Goal: Task Accomplishment & Management: Manage account settings

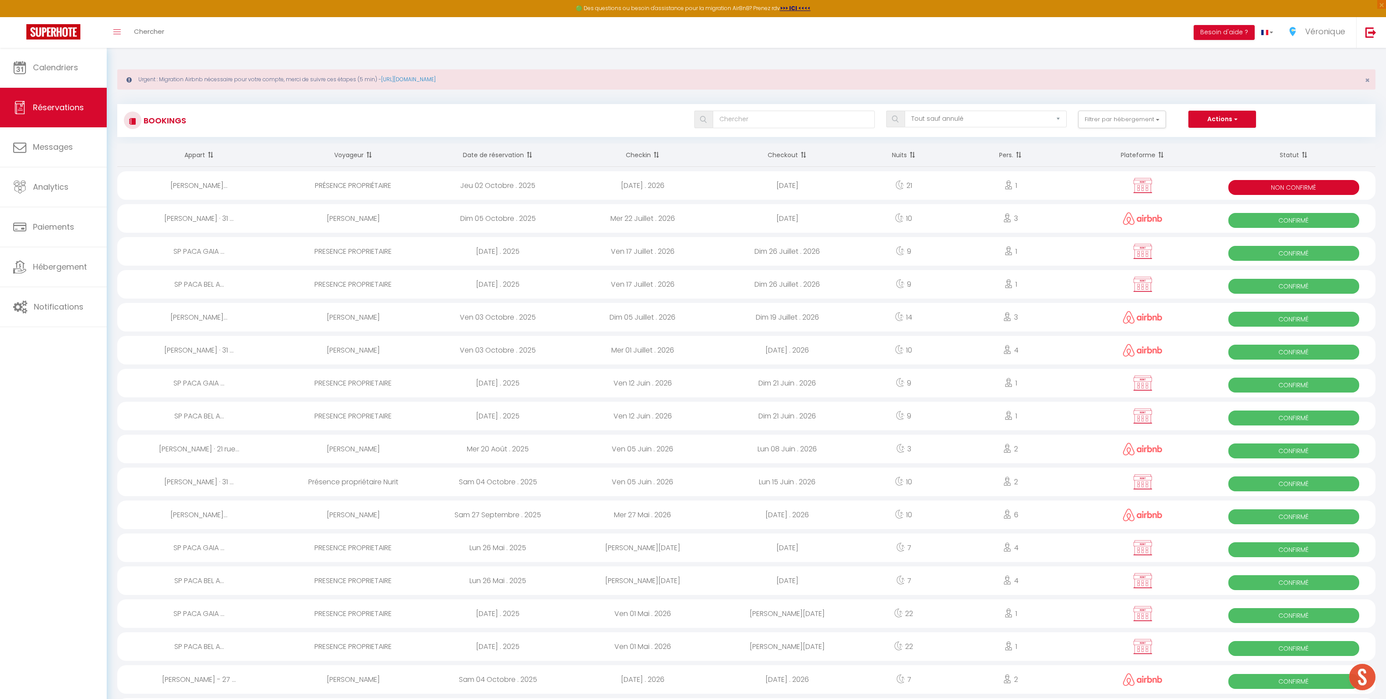
select select "not_cancelled"
click at [57, 74] on link "Calendriers" at bounding box center [53, 68] width 107 height 40
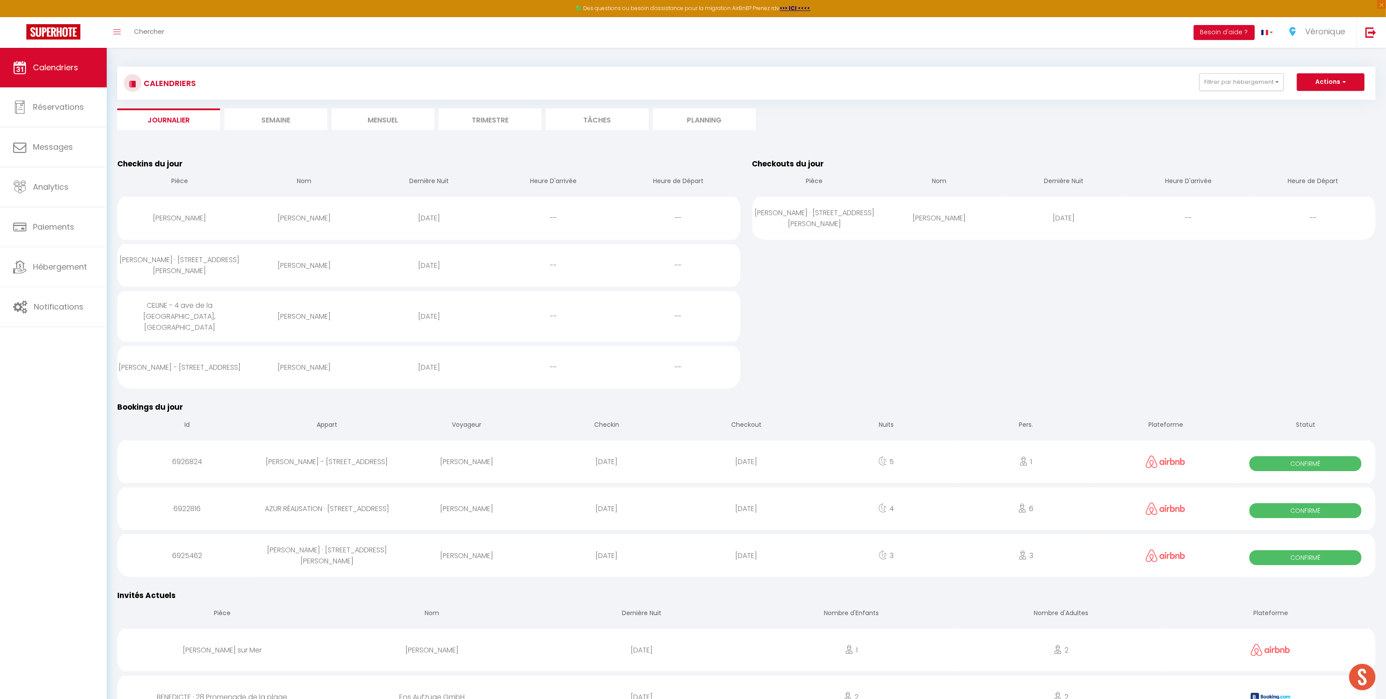
click at [279, 125] on li "Semaine" at bounding box center [275, 119] width 103 height 22
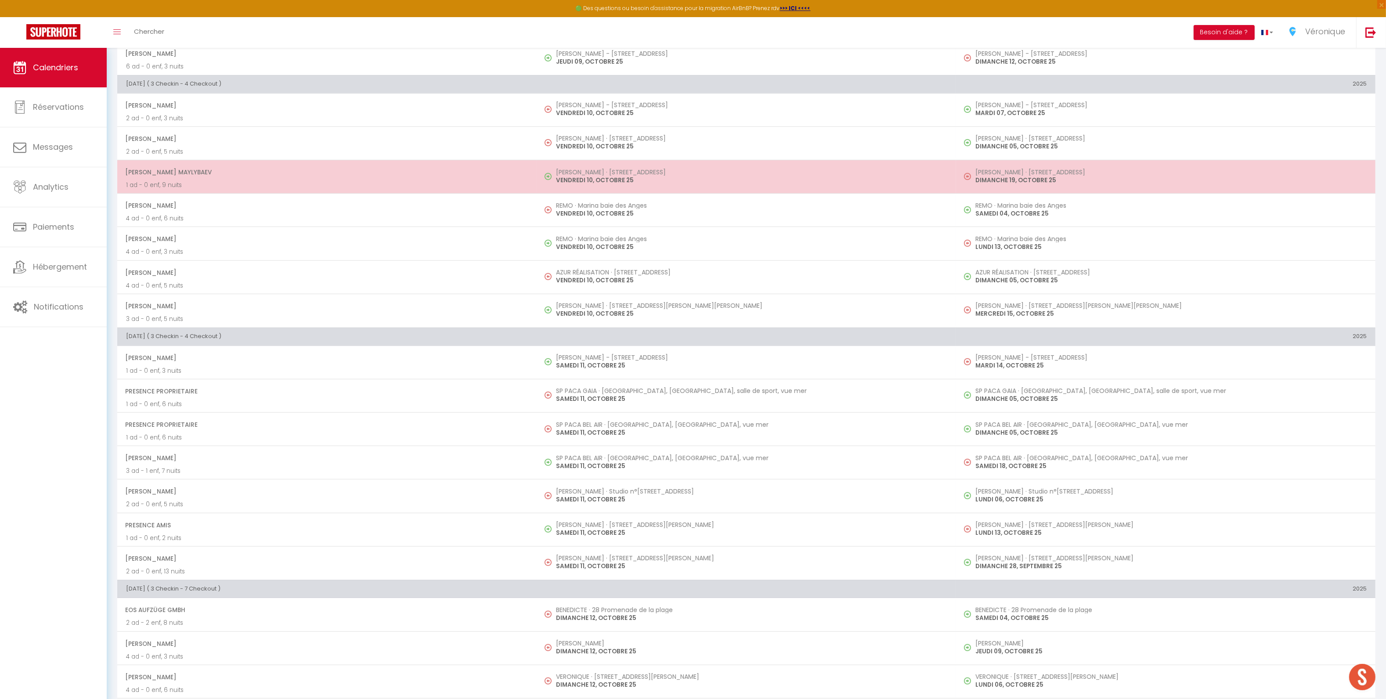
scroll to position [833, 0]
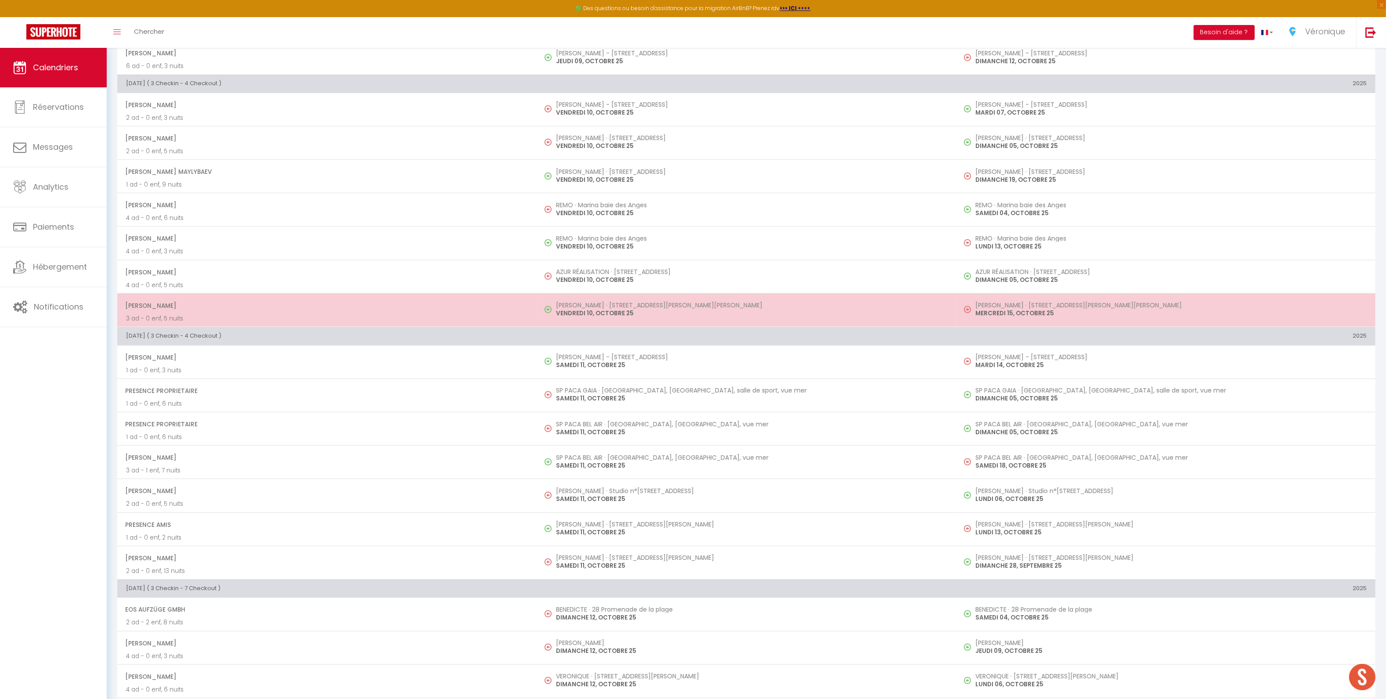
click at [601, 322] on td "EMILIE · 19 Rue Jacques Demas, Gilette VENDREDI 10, OCTOBRE 25" at bounding box center [746, 309] width 419 height 33
select select "OK"
select select "0"
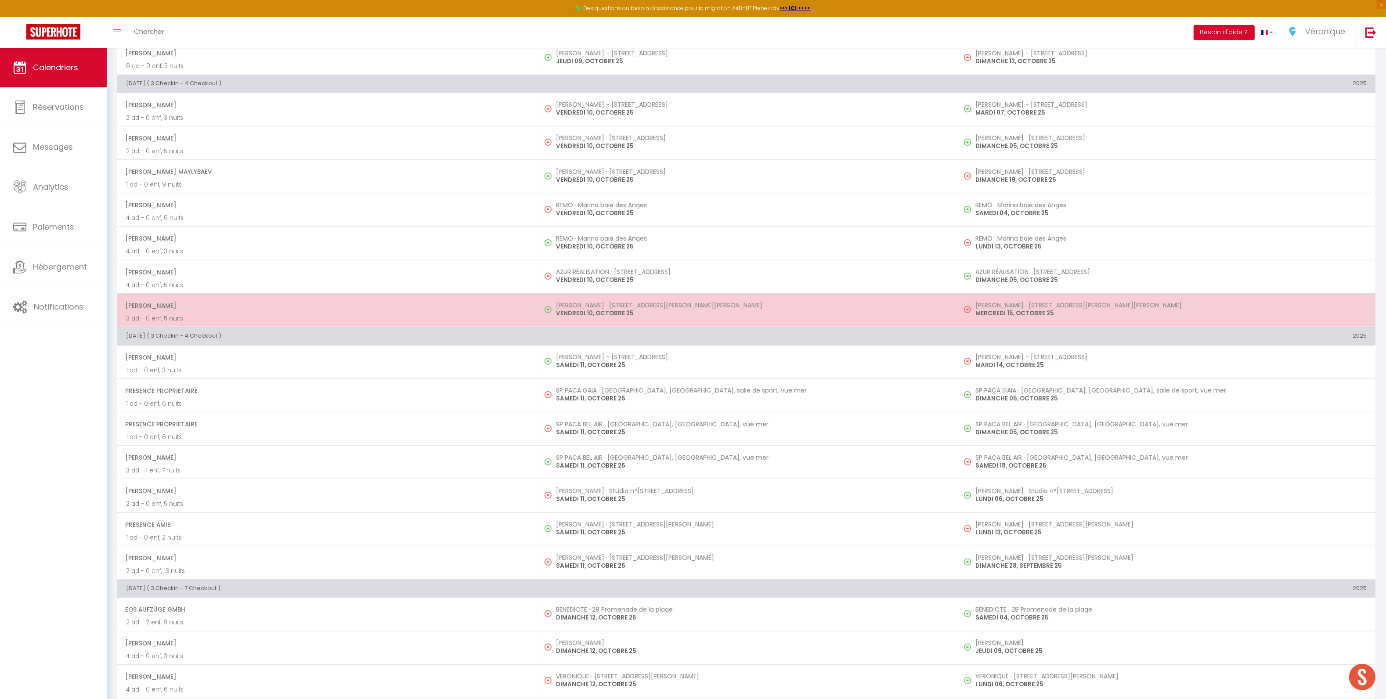
select select "1"
select select
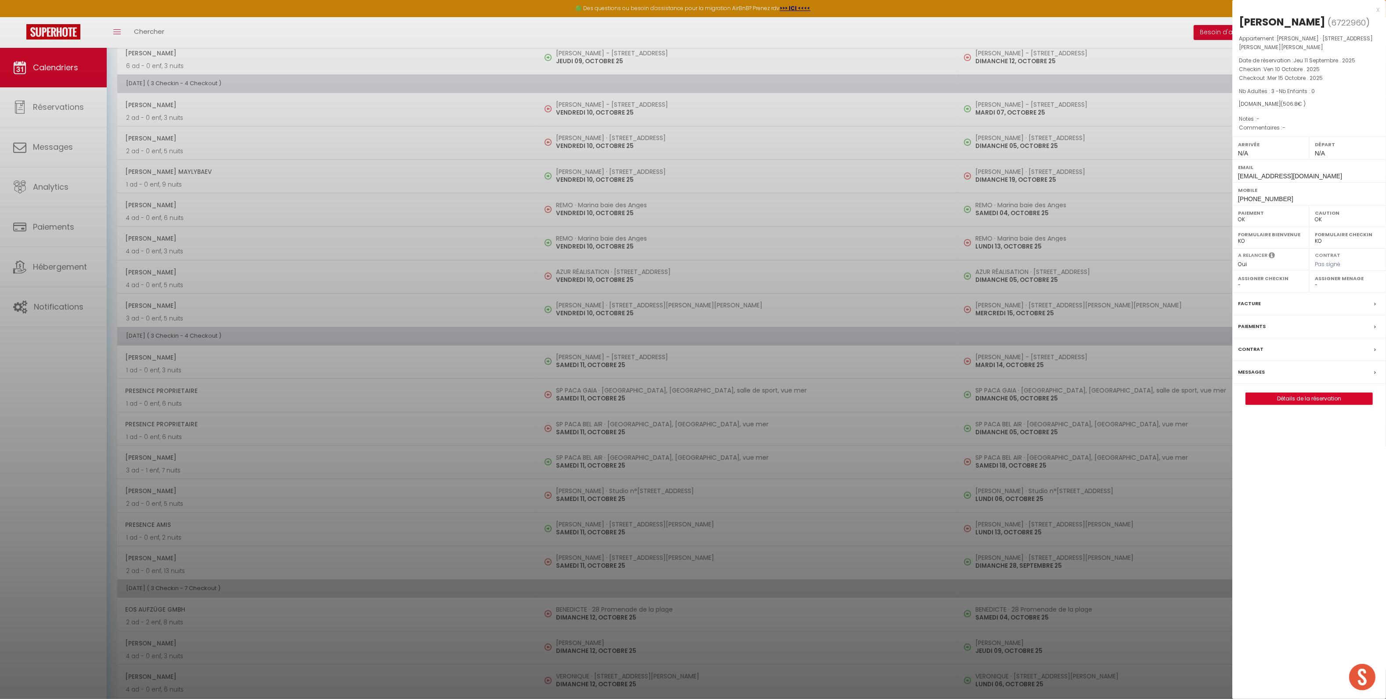
drag, startPoint x: 1279, startPoint y: 366, endPoint x: 1260, endPoint y: 366, distance: 18.9
click at [1279, 366] on div "Messages" at bounding box center [1309, 372] width 154 height 23
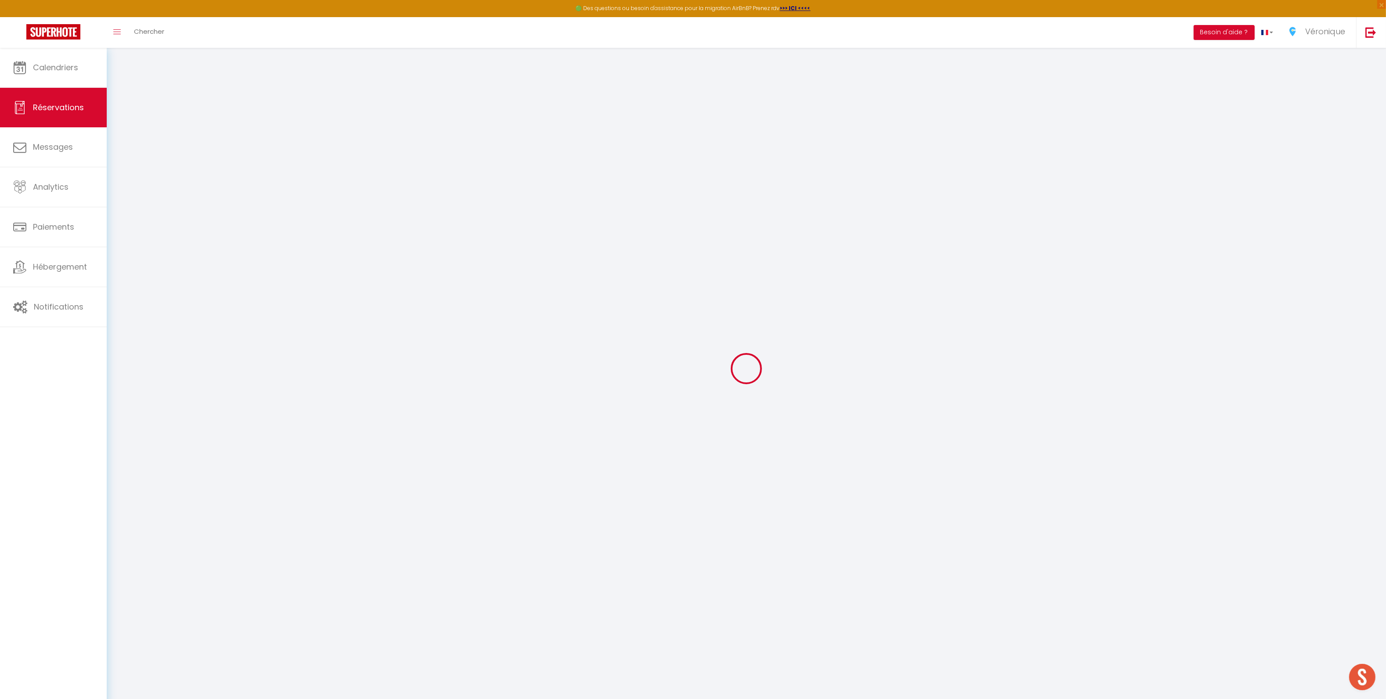
select select
checkbox input "false"
select select
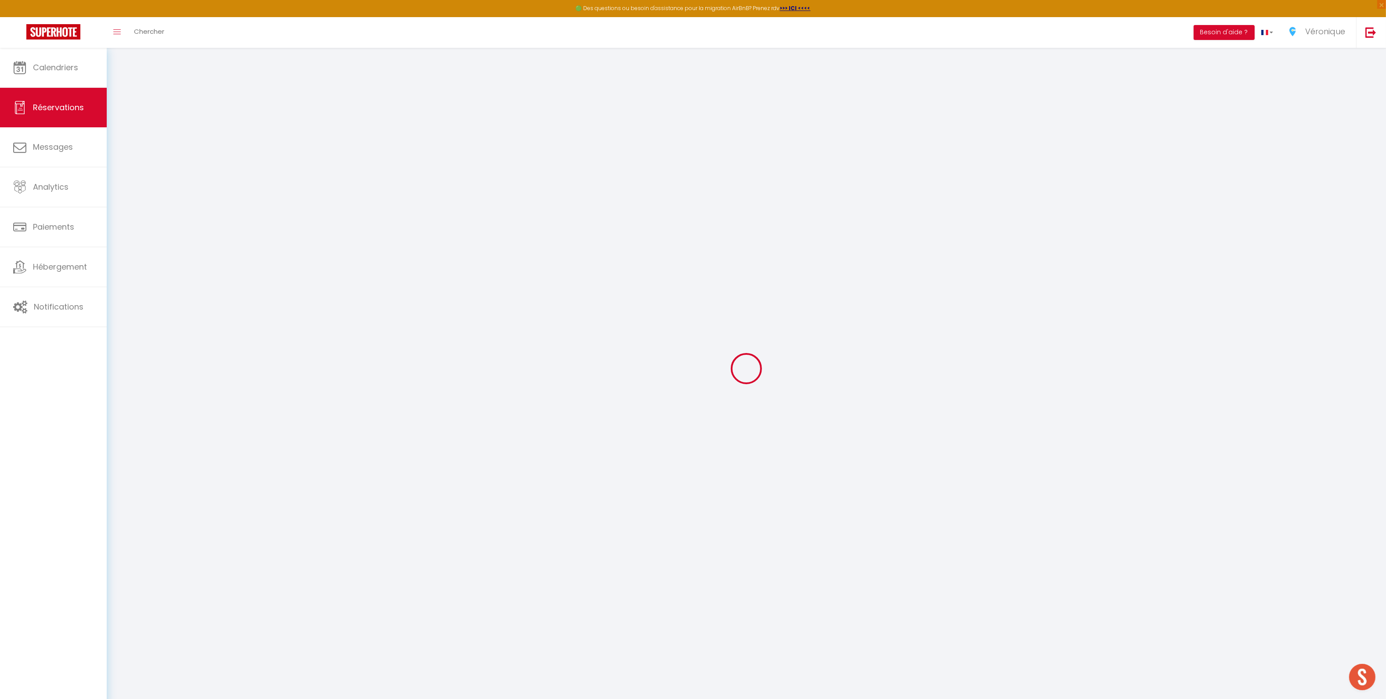
select select
checkbox input "false"
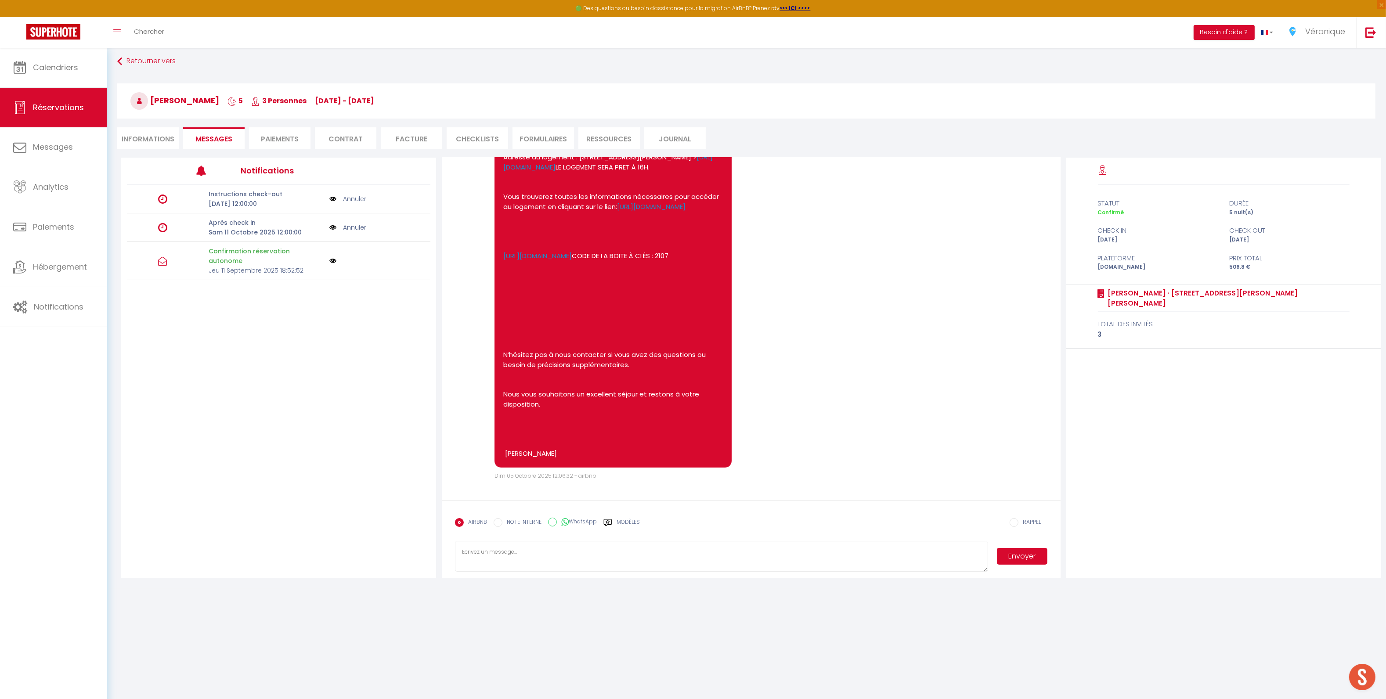
scroll to position [47, 0]
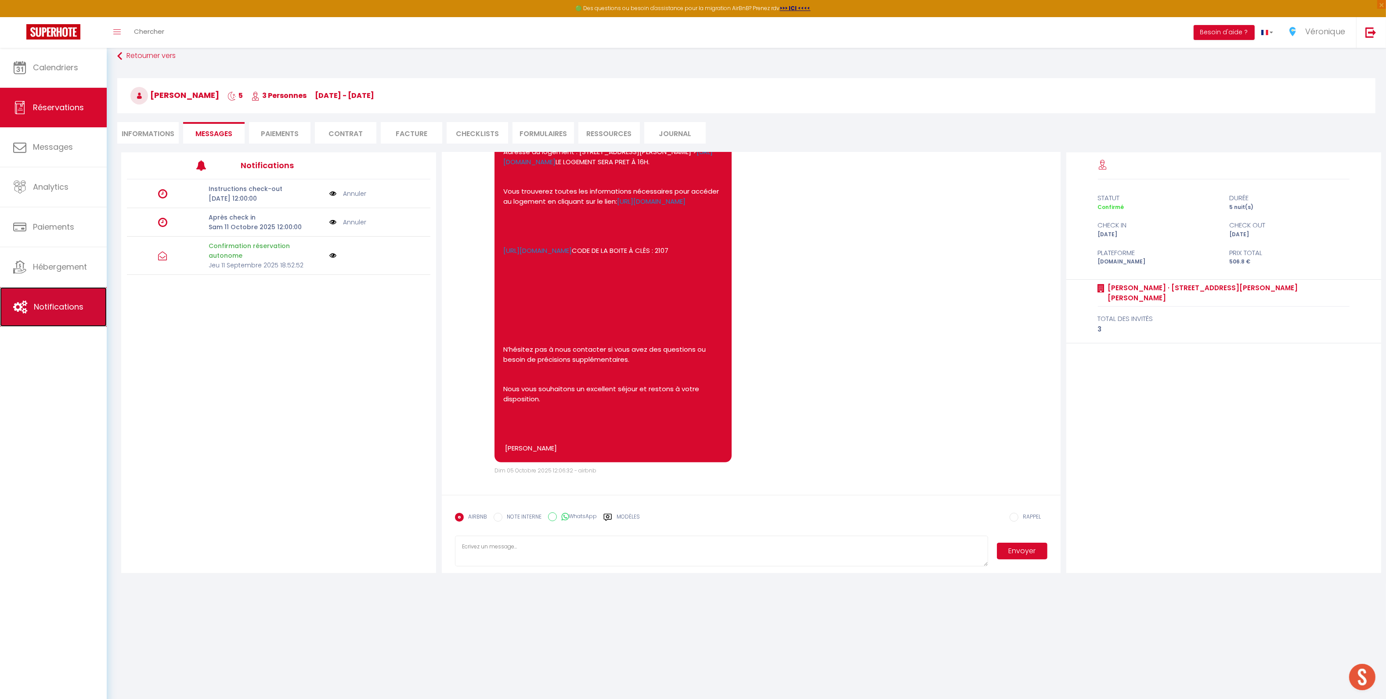
click at [71, 305] on span "Notifications" at bounding box center [59, 306] width 50 height 11
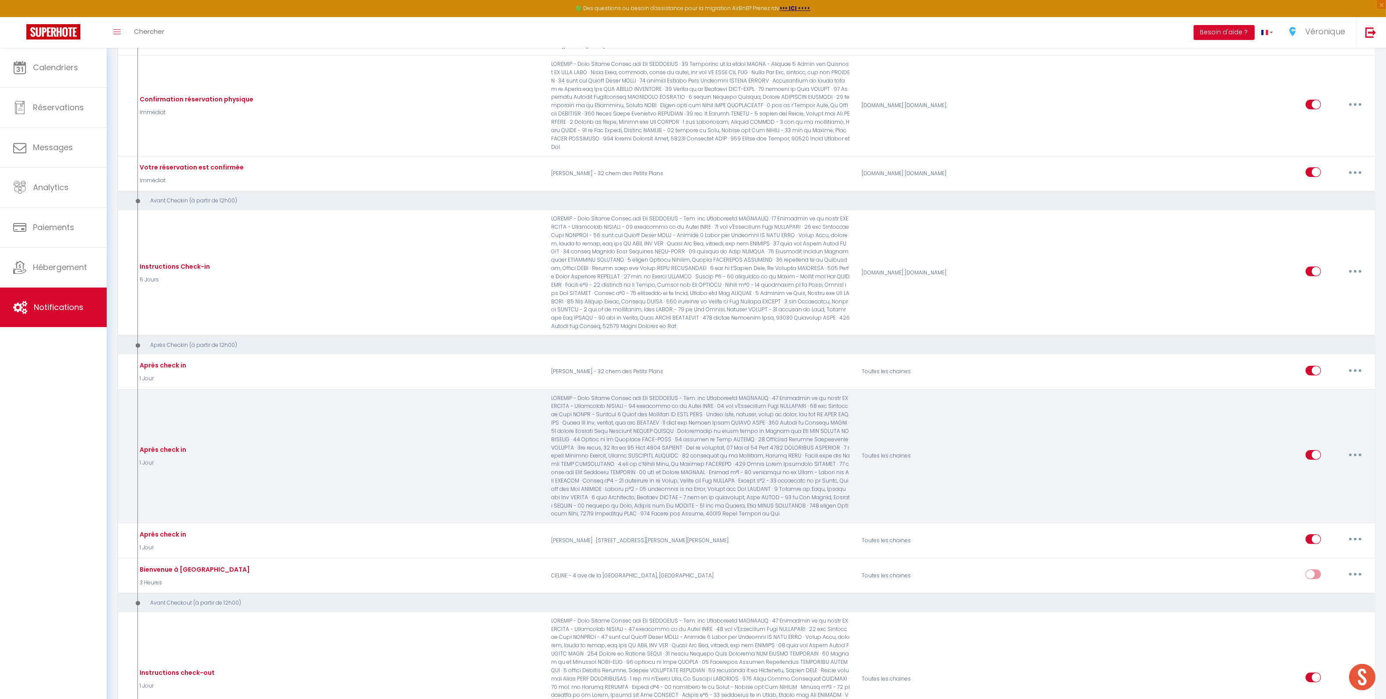
scroll to position [189, 0]
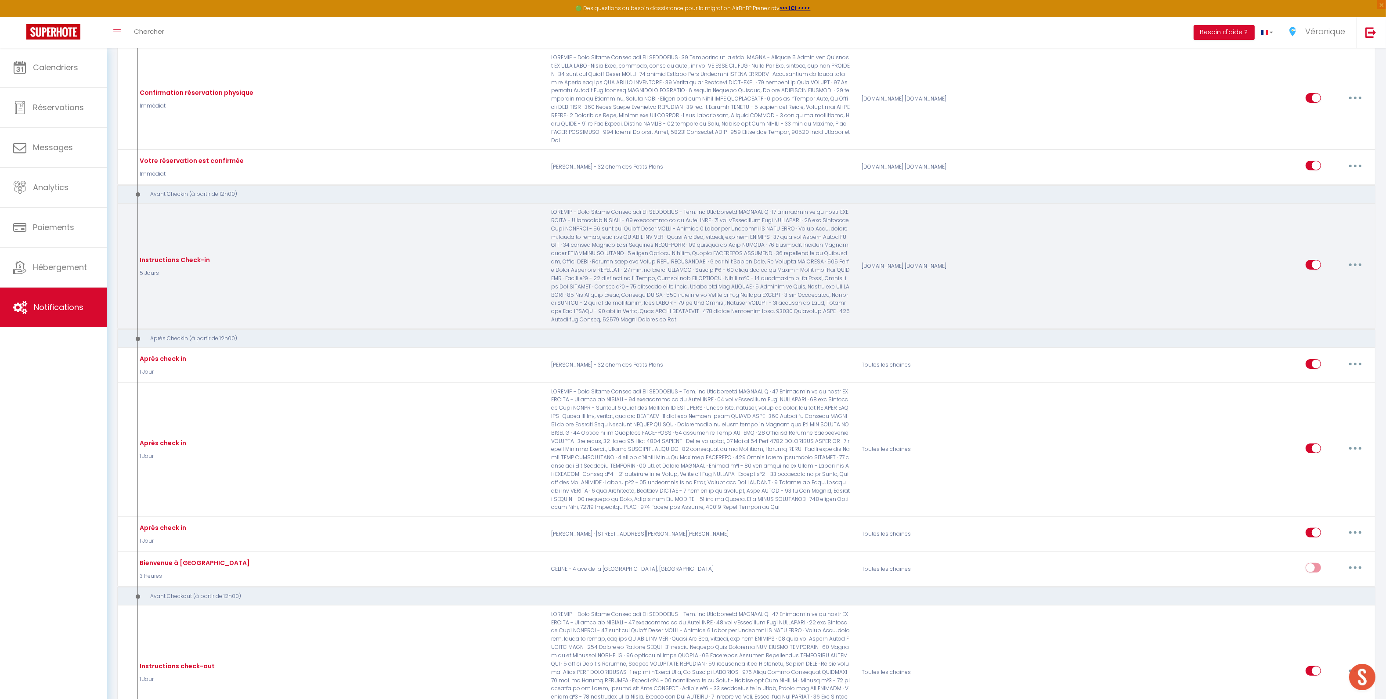
click at [624, 271] on p at bounding box center [700, 266] width 310 height 116
click at [1352, 258] on button "button" at bounding box center [1355, 265] width 25 height 14
click at [1333, 278] on link "Editer" at bounding box center [1332, 285] width 65 height 15
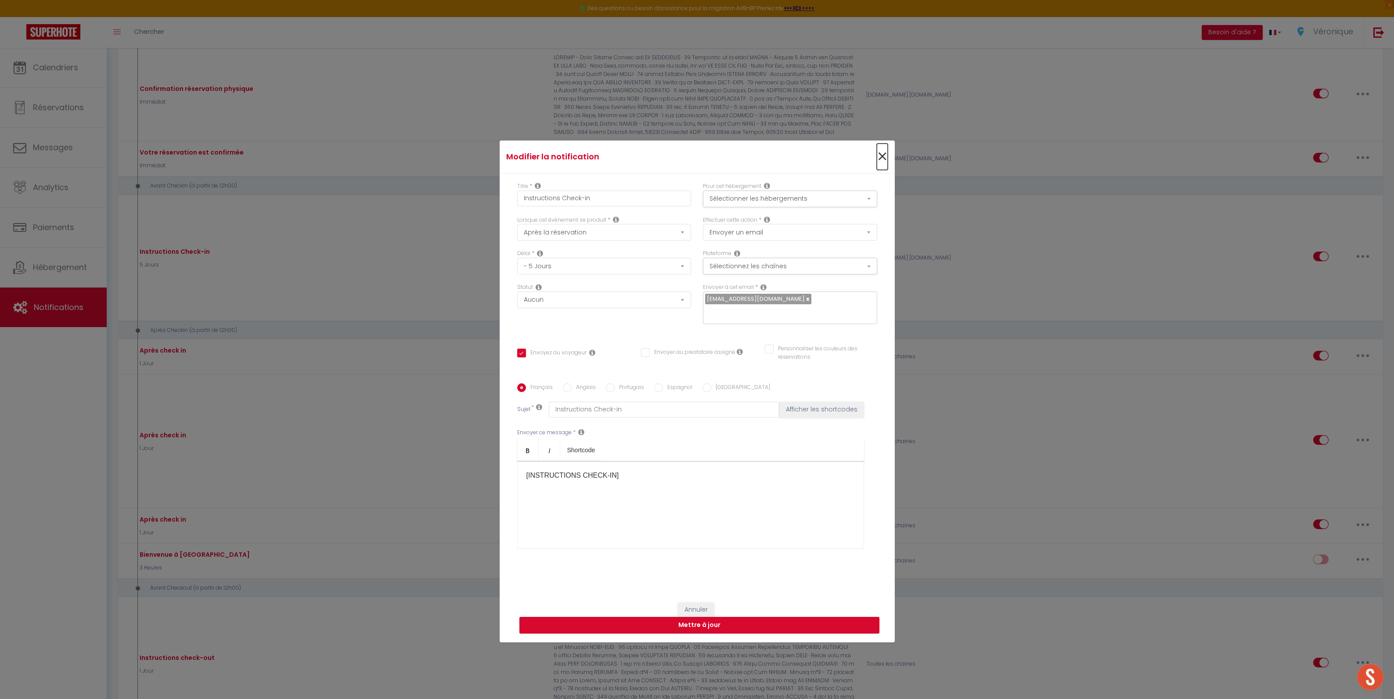
click at [877, 165] on span "×" at bounding box center [882, 157] width 11 height 26
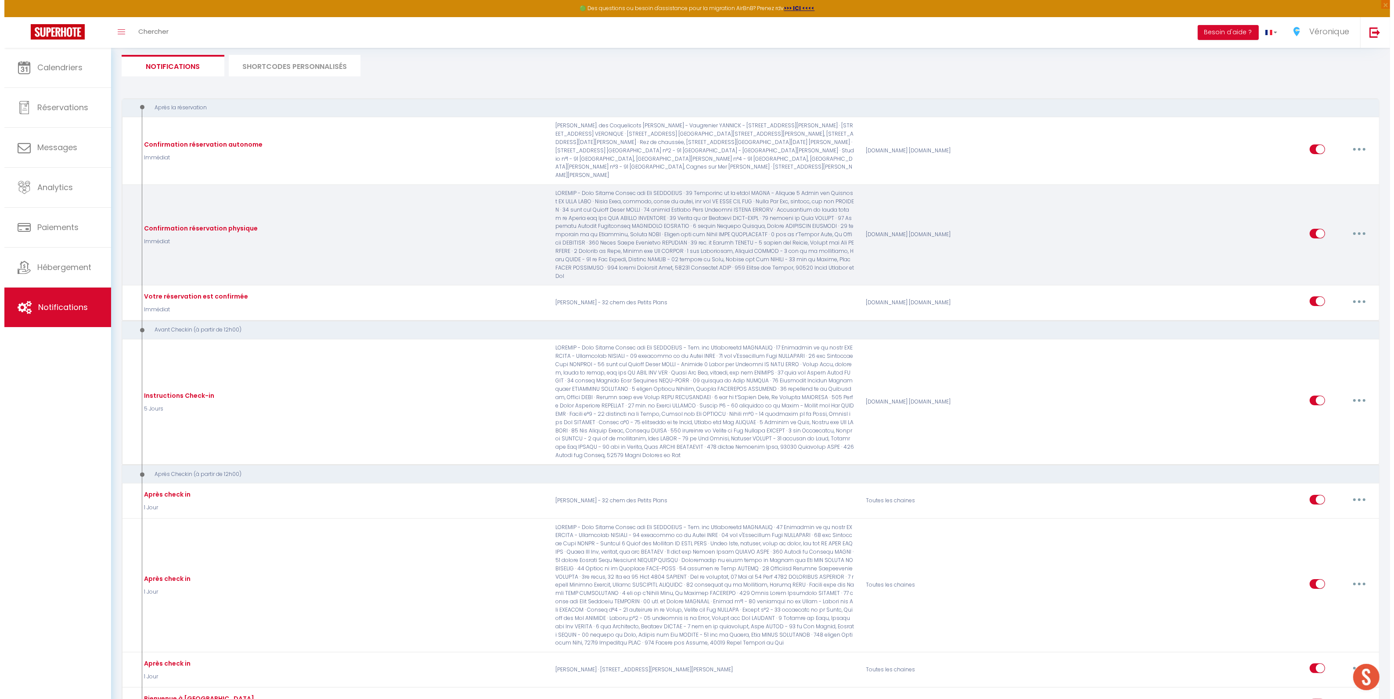
scroll to position [0, 0]
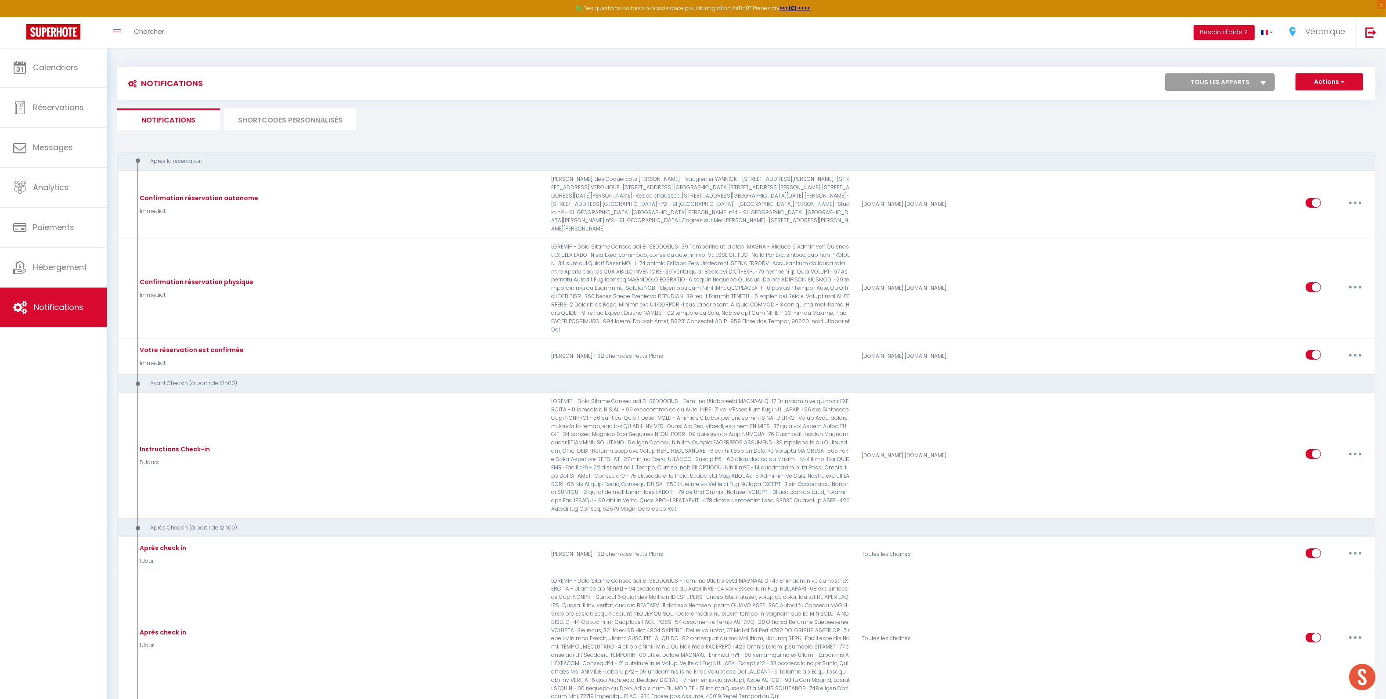
click at [283, 119] on li "SHORTCODES PERSONNALISÉS" at bounding box center [290, 119] width 132 height 22
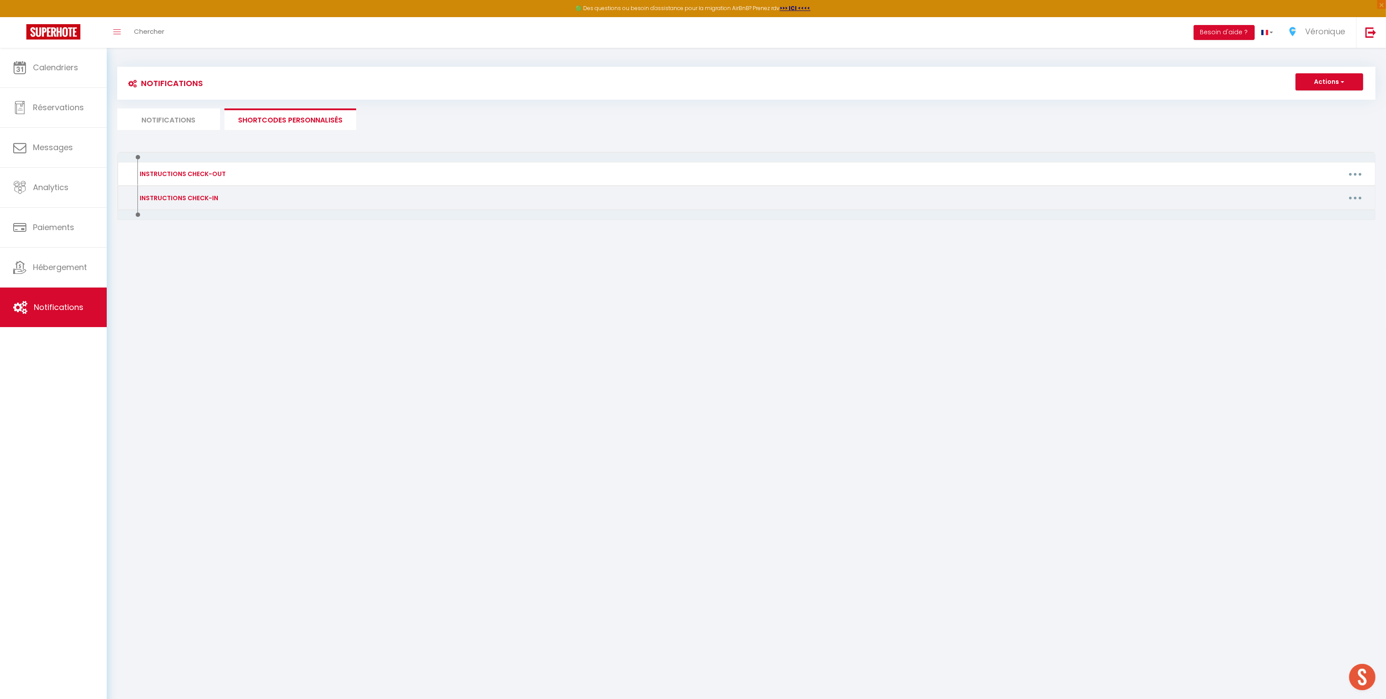
click at [206, 198] on div "INSTRUCTIONS CHECK-IN" at bounding box center [177, 198] width 81 height 10
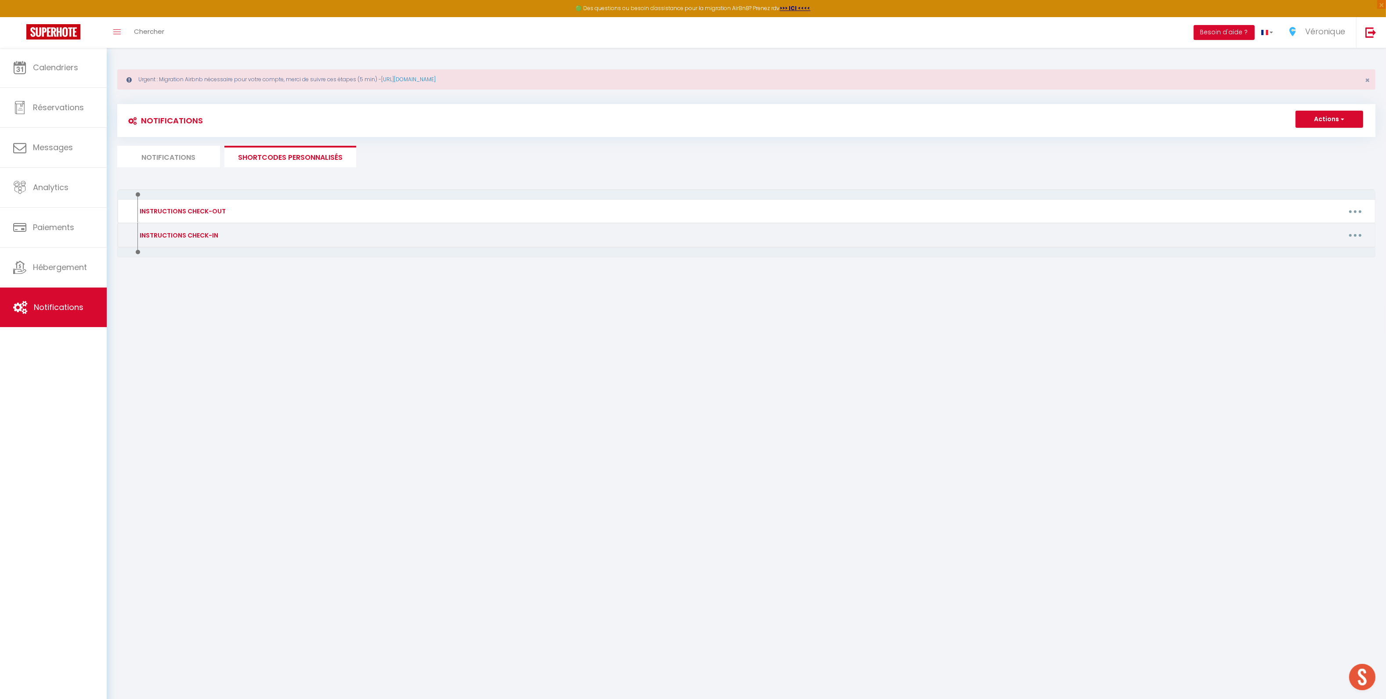
click at [1362, 238] on button "button" at bounding box center [1355, 235] width 25 height 14
click at [1314, 250] on link "Editer" at bounding box center [1332, 255] width 65 height 15
type input "INSTRUCTIONS CHECK-IN"
type textarea "INSTRUCTIONS CHECK-IN"
type textarea "Bonjour [GUEST:FIRST_NAME]​​, Nous sommes ravis de vous accueillir ! Afin de pr…"
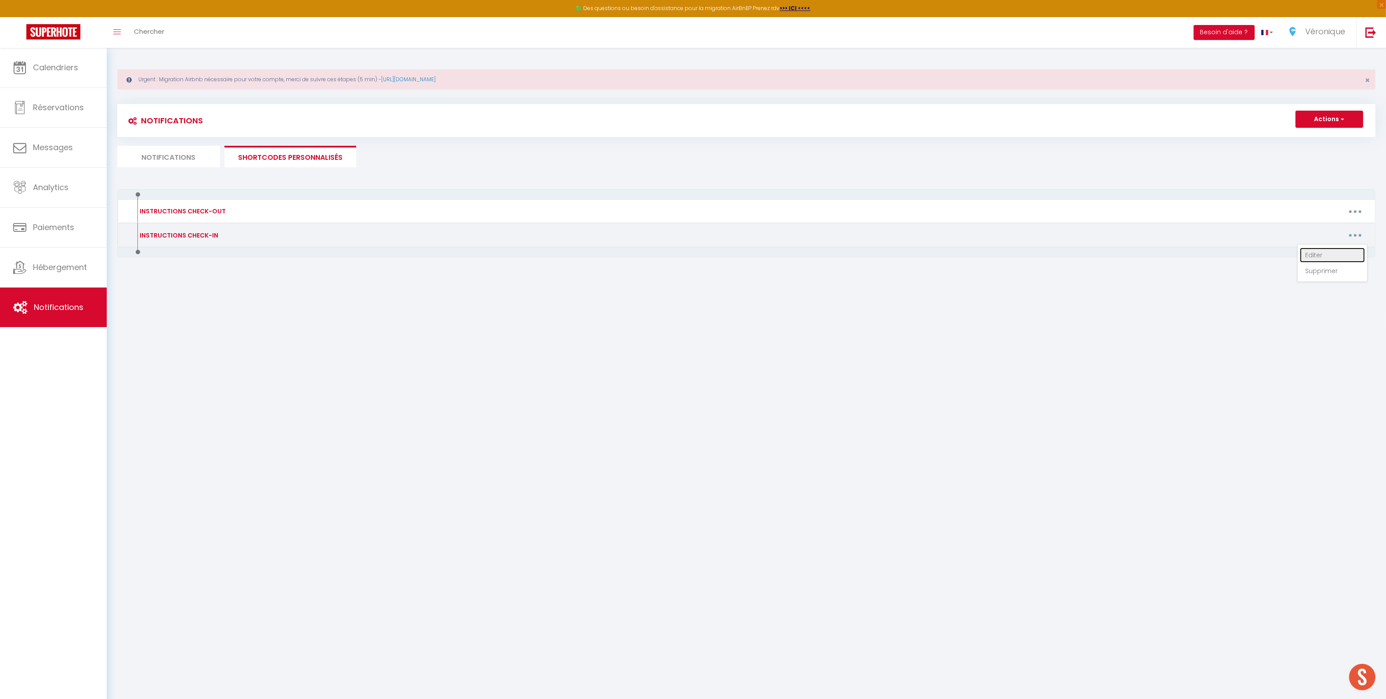
type textarea "Bonjour [GUEST:FIRST_NAME]​​, Nous sommes ravis de vous accueillir ! Afin de pr…"
type textarea "Bonjour [GUEST:FIRST_NAME], Nous sommes ravis de vous accueillir dans quelques …"
type textarea "Bonjour [GUEST:FIRST_NAME]​​, Nous sommes ravis de vous accueillir ! Afin de pr…"
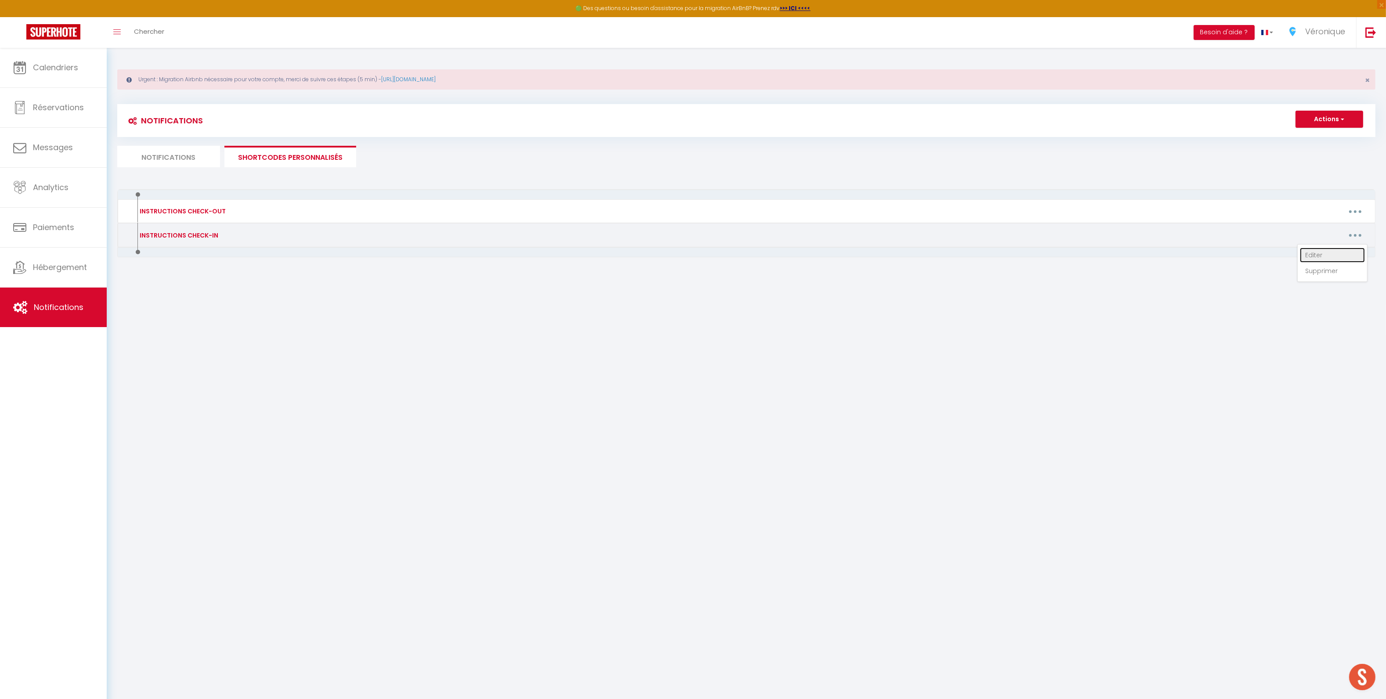
type textarea "Bonjour [GUEST:FIRST_NAME]​​, Nous sommes ravis de vous accueillir ! Afin de pr…"
type textarea "Bonjour [GUEST:FIRST_NAME], Nous sommes ravis de vous accueillir dans quelques …"
type textarea "Bonjour [GUEST:FIRST_NAME]​​, Nous sommes ravis de vous accueillir ! Afin de pr…"
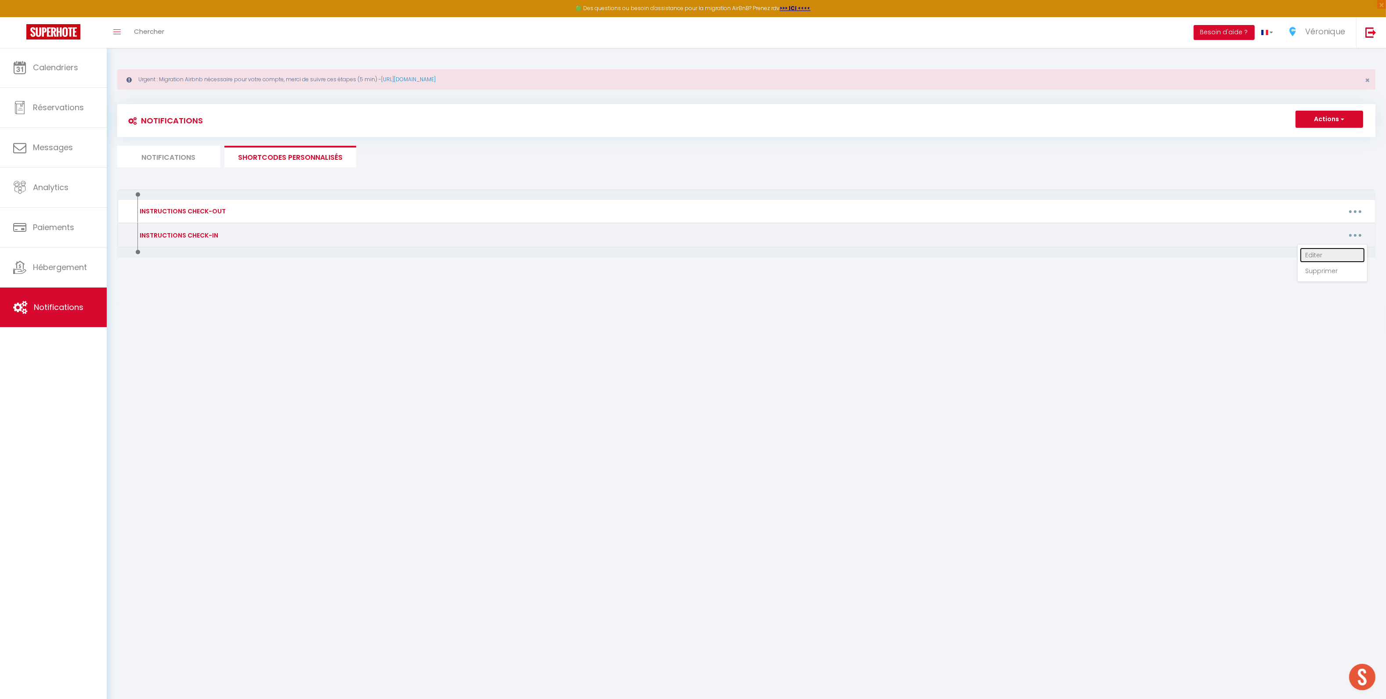
type textarea "Bonjour [GUEST:FIRST_NAME], Nous sommes ravis de vous accueillir dans quelques …"
type textarea "Bonjour [GUEST:FIRST_NAME]​​, Nous sommes ravis de vous accueillir dans quelque…"
type textarea "Bonjour [GUEST:FIRST_NAME]​​, Nous sommes ravis de vous accueillir ! Afin de pr…"
type textarea "Bonjour [GUEST:FIRST_NAME]​​, Nous sommes ravis de vous accueillir dans quelque…"
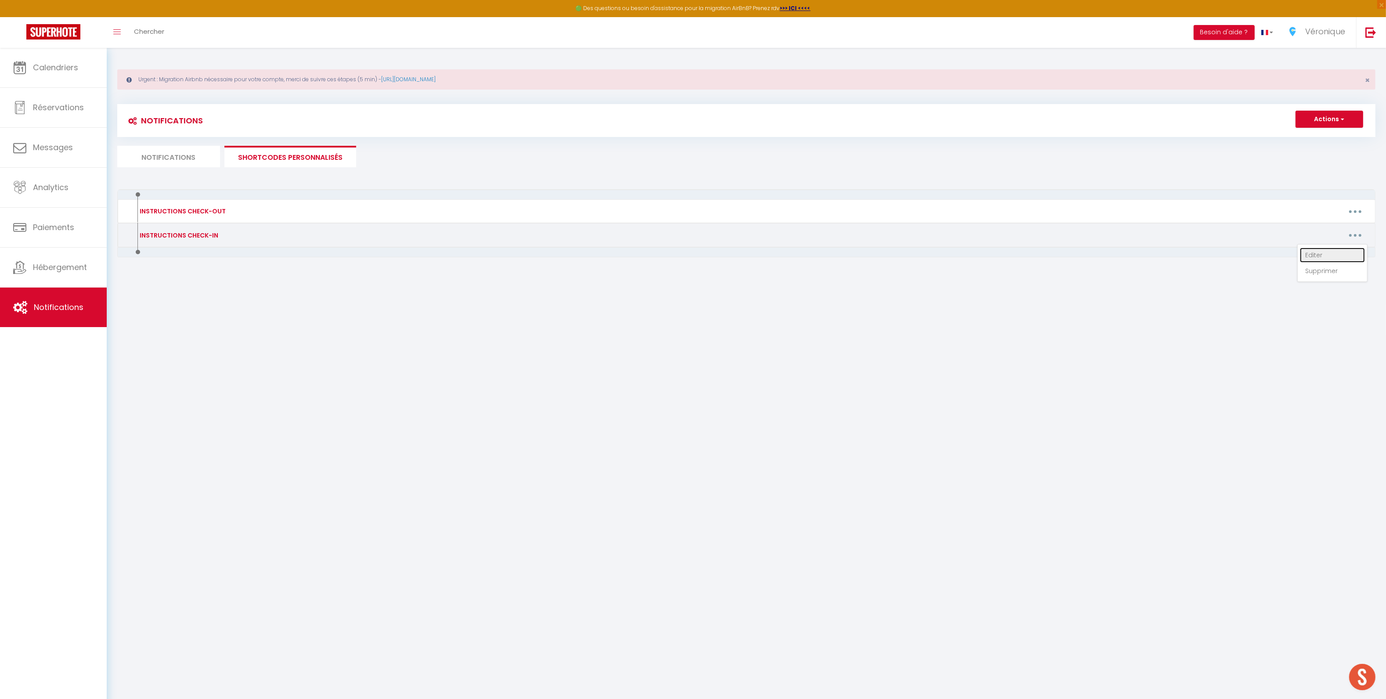
type textarea "Bonjour [GUEST:FIRST_NAME]​​, Nous sommes ravis de vous accueillir ! Afin de pr…"
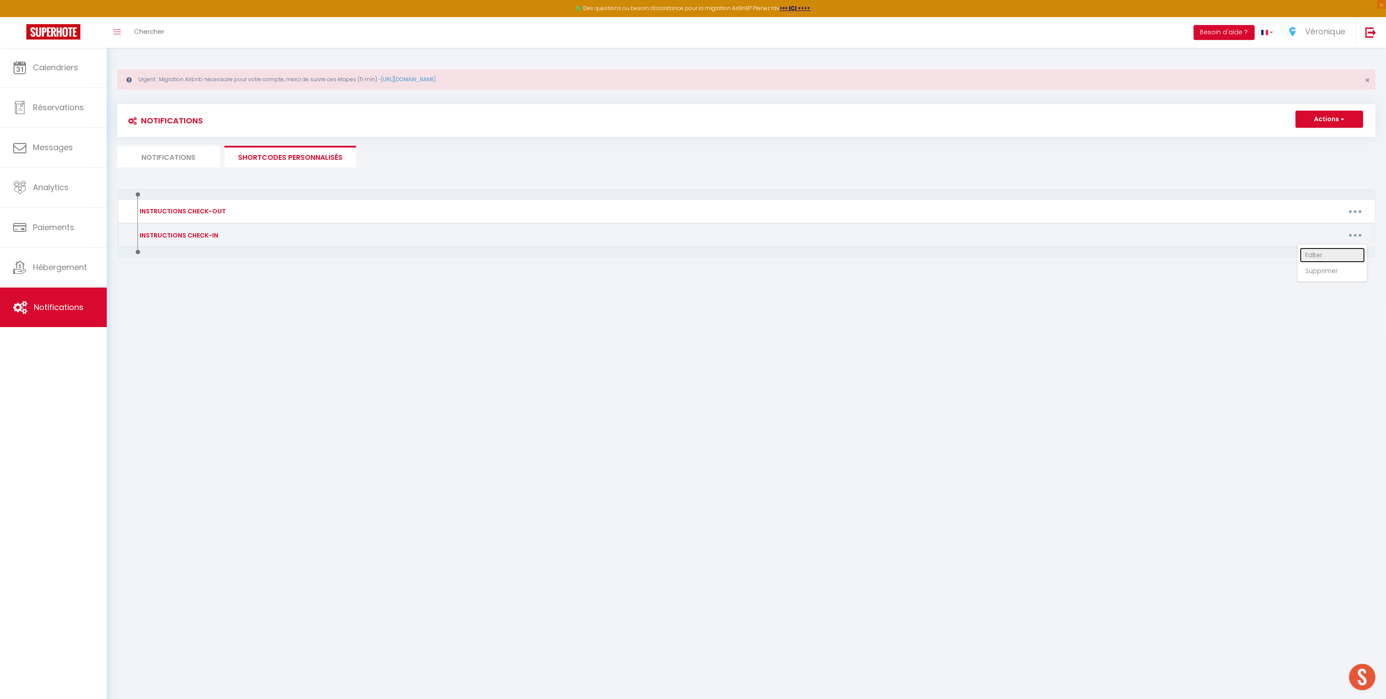
type textarea "Bonjour [GUEST:FIRST_NAME]​​, Nous sommes ravis de vous accueillir ! Afin de pr…"
type textarea "Bonjour [GUEST:FIRST_NAME], Nous sommes ravis de vous accueillir dans quelques …"
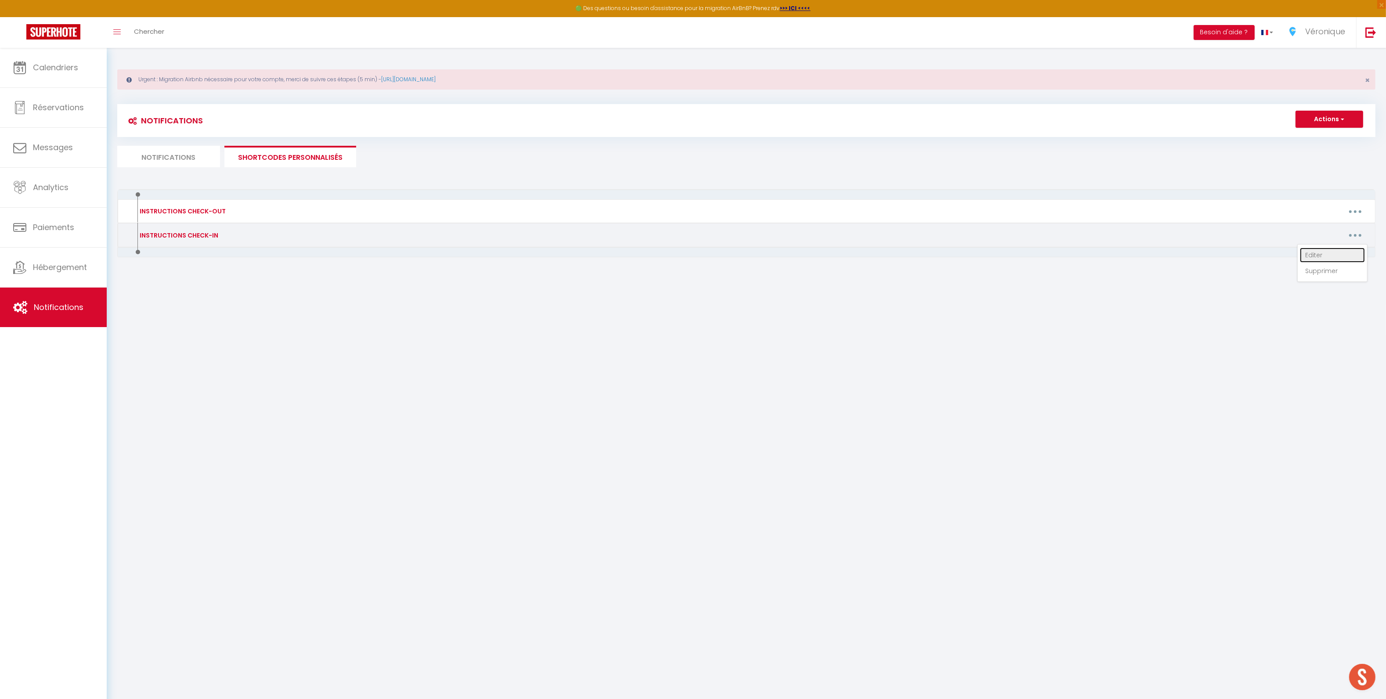
type textarea "Bonjour [GUEST:FIRST_NAME], Nous sommes ravis de vous accueillir dans quelques …"
type textarea "Bonjour [GUEST:FIRST_NAME]​​, Nous sommes ravis de vous accueillir ! Afin de pr…"
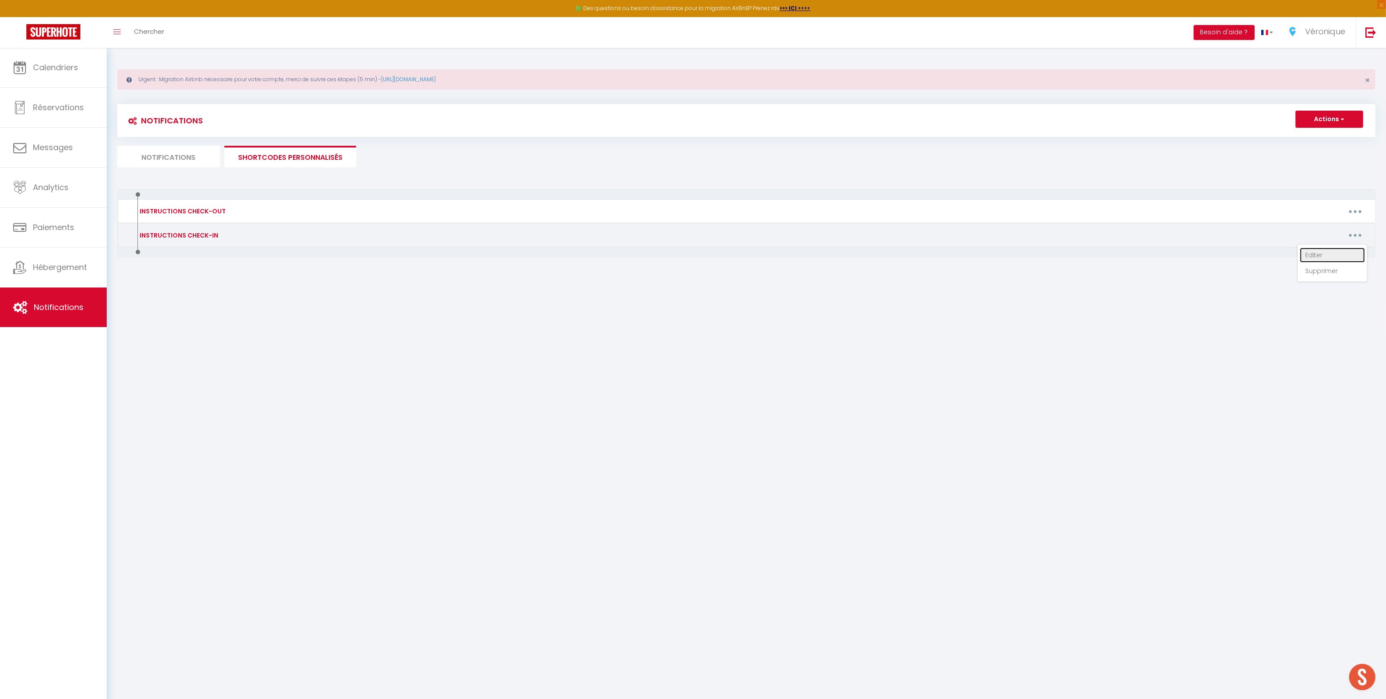
type textarea "Bonjour [GUEST:FIRST_NAME]​​, Nous sommes ravis de vous accueillir ! Afin de pr…"
type textarea "Bonjour [GUEST:FIRST_NAME], Nous sommes ravis de vous accueillir dans quelques …"
type textarea "Bonjour [GUEST:FIRST_NAME]​​, Nous sommes ravis de vous accueillir ! Afin de pr…"
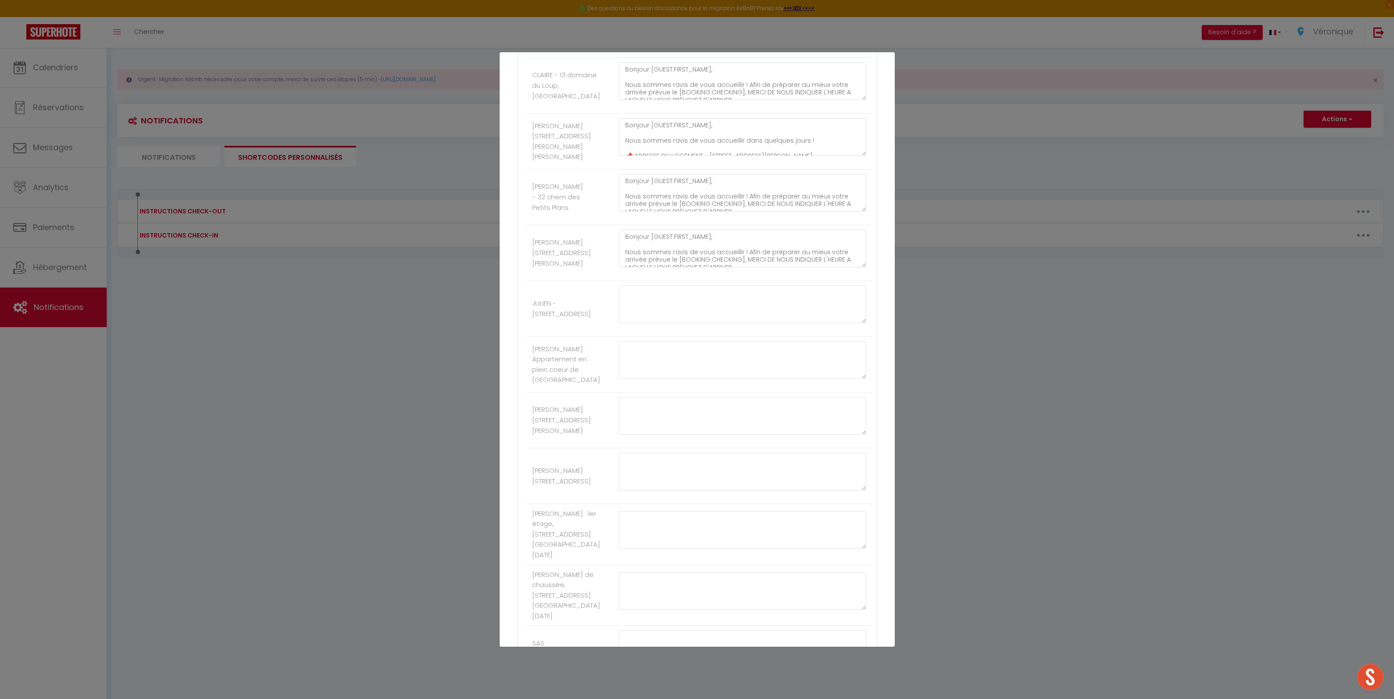
scroll to position [1924, 0]
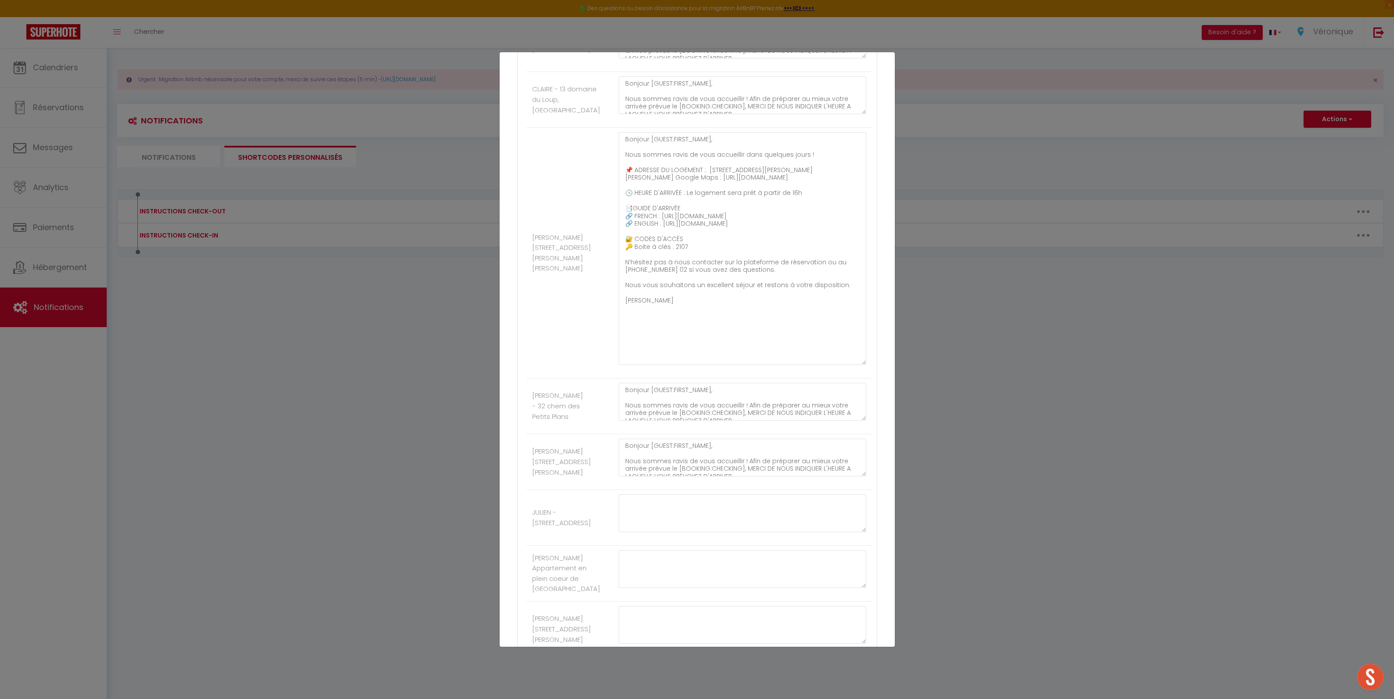
drag, startPoint x: 856, startPoint y: 310, endPoint x: 857, endPoint y: 500, distance: 190.6
click at [857, 365] on textarea "Bonjour [GUEST:FIRST_NAME], Nous sommes ravis de vous accueillir dans quelques …" at bounding box center [743, 248] width 248 height 233
click at [476, 550] on div "Mettre à jour le code court personnalisé × Nom * INSTRUCTIONS CHECK-IN Contenu …" at bounding box center [697, 349] width 1394 height 699
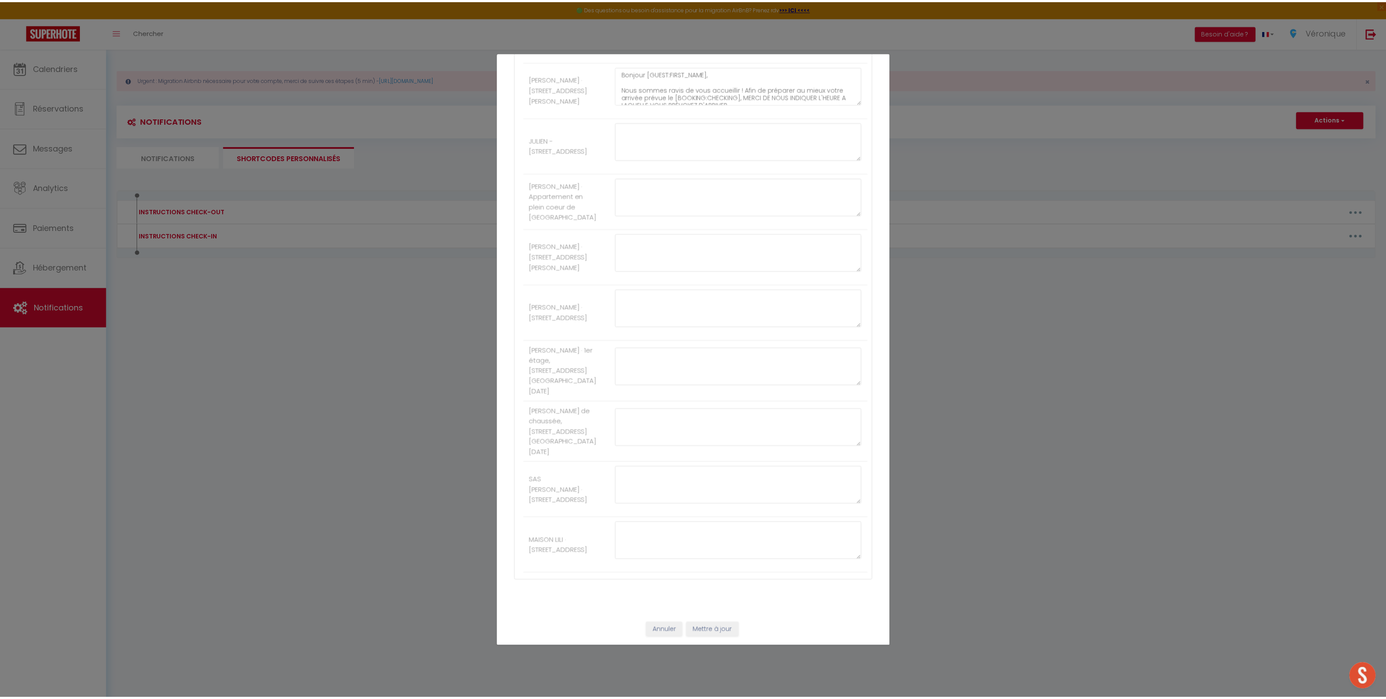
scroll to position [2458, 0]
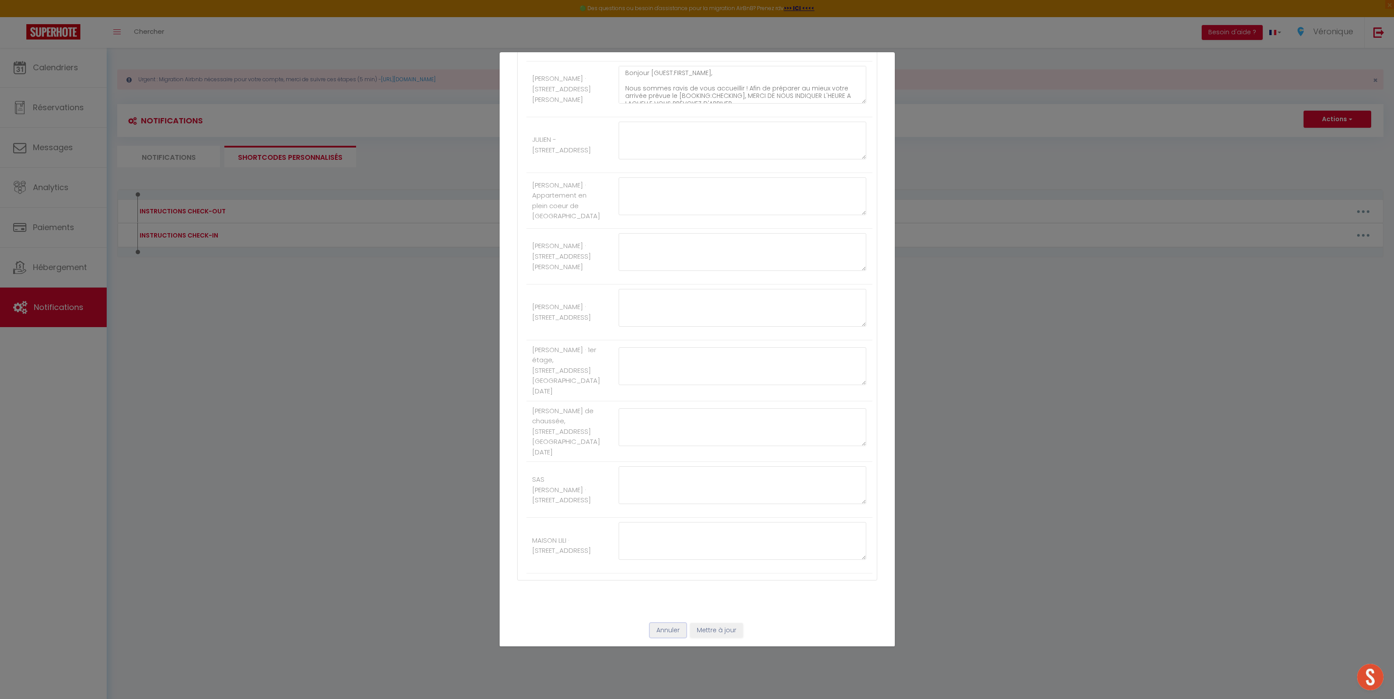
click at [655, 635] on button "Annuler" at bounding box center [668, 630] width 36 height 15
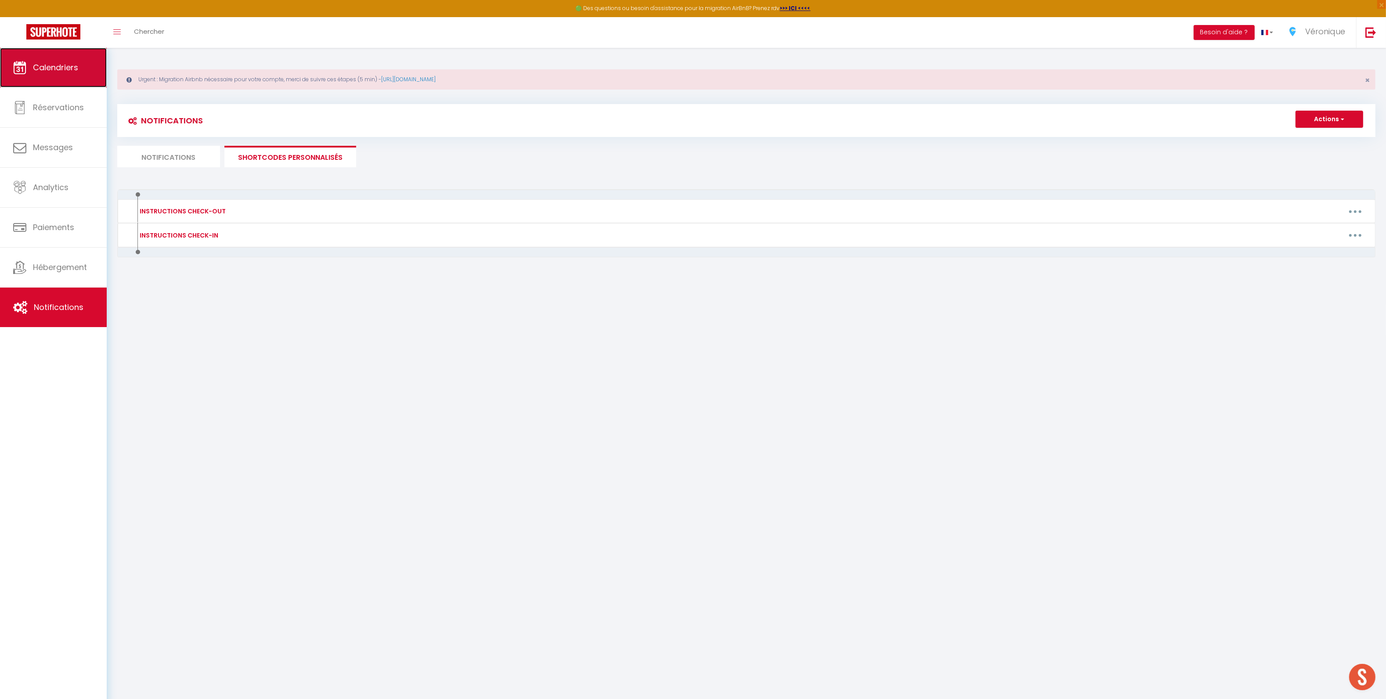
click at [61, 76] on link "Calendriers" at bounding box center [53, 68] width 107 height 40
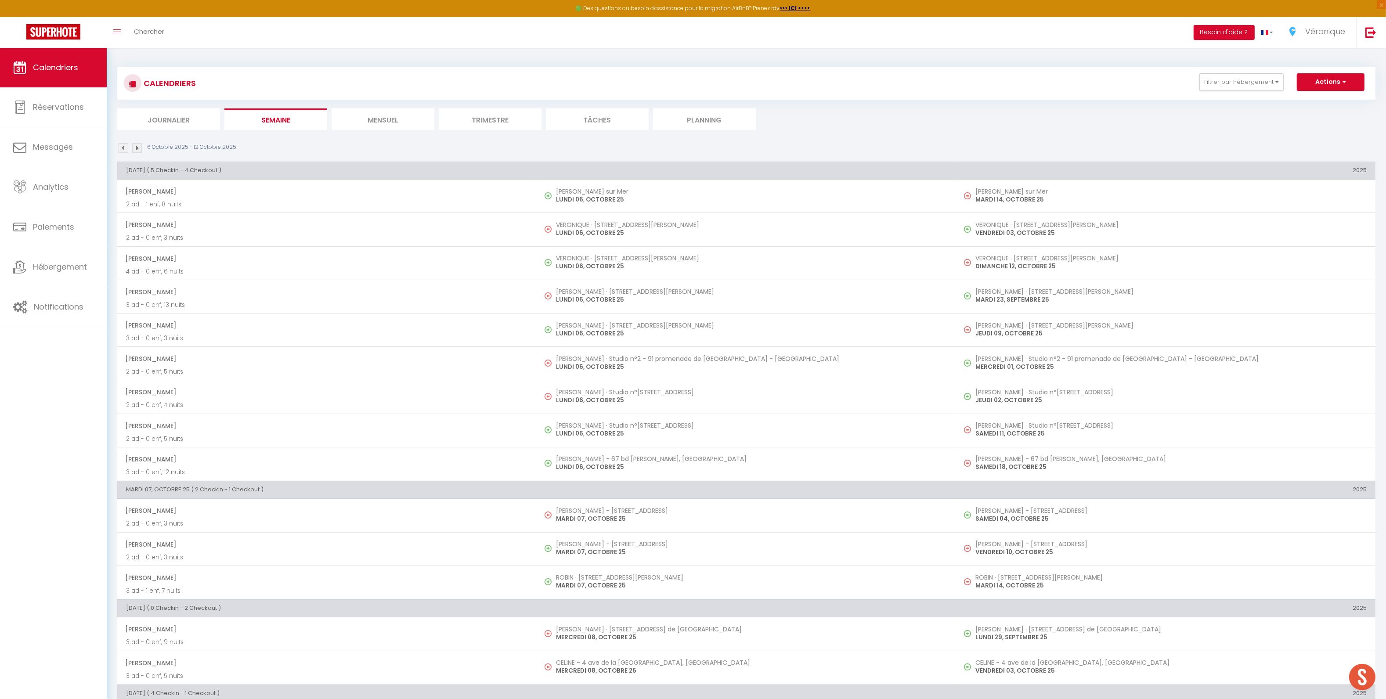
click at [187, 119] on li "Journalier" at bounding box center [168, 119] width 103 height 22
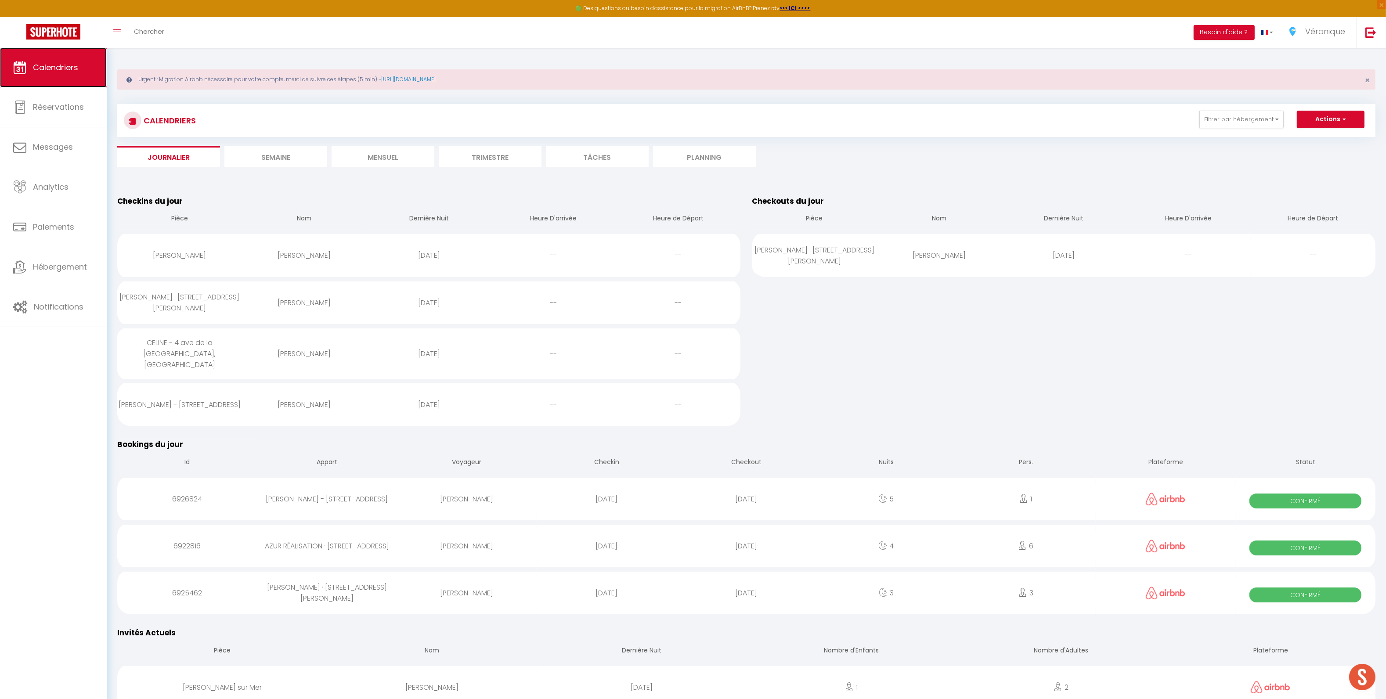
click at [55, 67] on span "Calendriers" at bounding box center [55, 67] width 45 height 11
click at [394, 151] on li "Mensuel" at bounding box center [383, 157] width 103 height 22
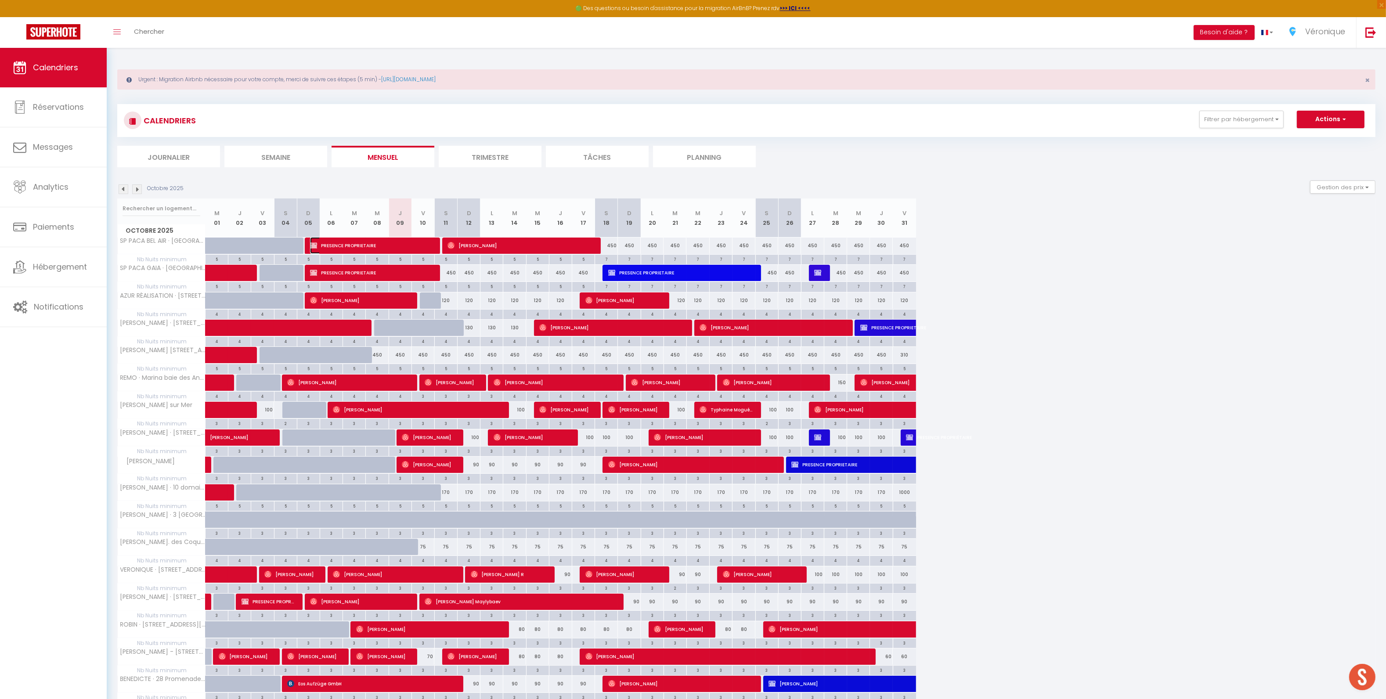
click at [388, 243] on span "PRESENCE PROPRIETAIRE" at bounding box center [371, 245] width 122 height 17
select select "OK"
select select "KO"
select select "0"
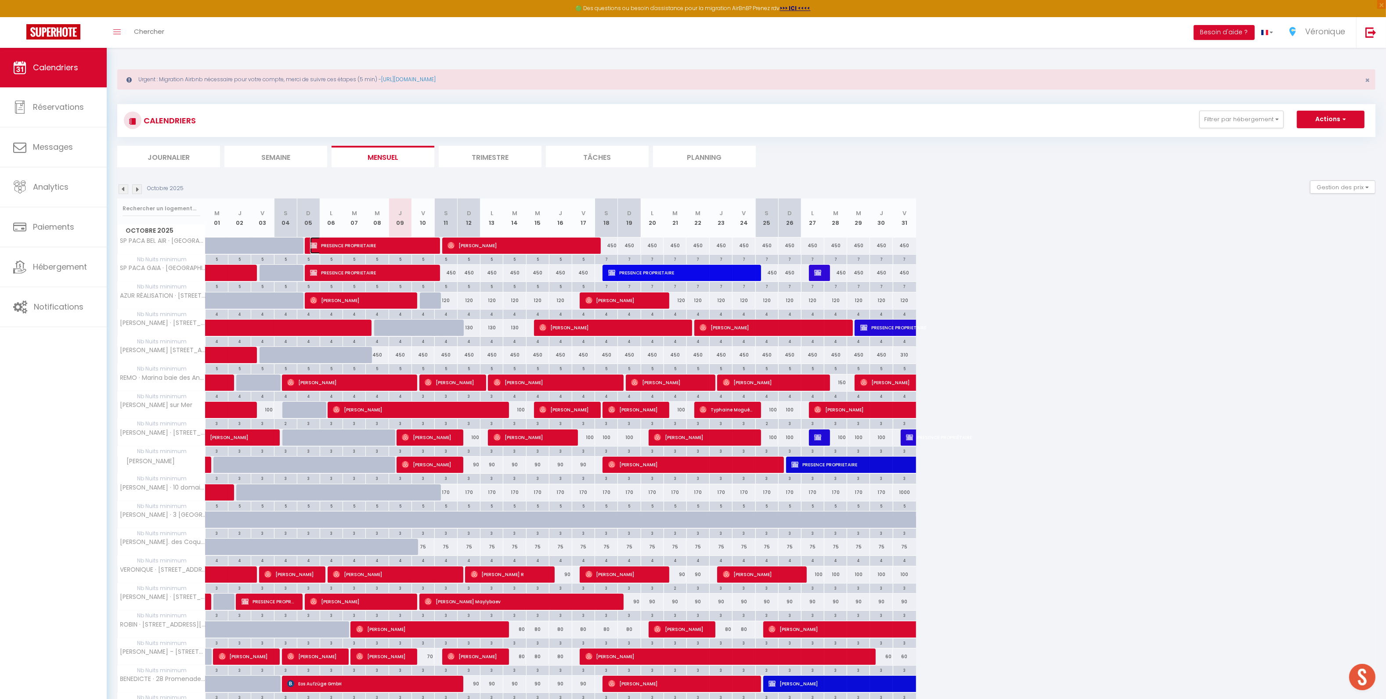
select select "1"
select select
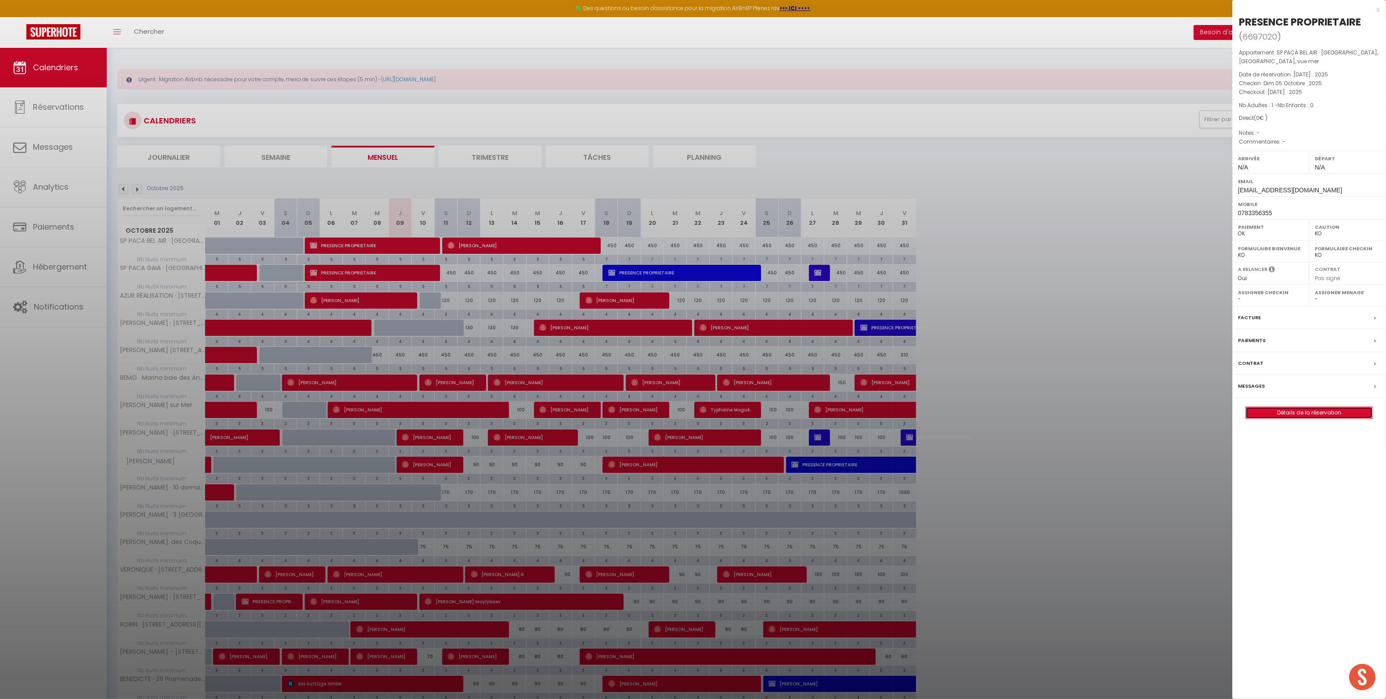
click at [1272, 411] on link "Détails de la réservation" at bounding box center [1309, 412] width 126 height 11
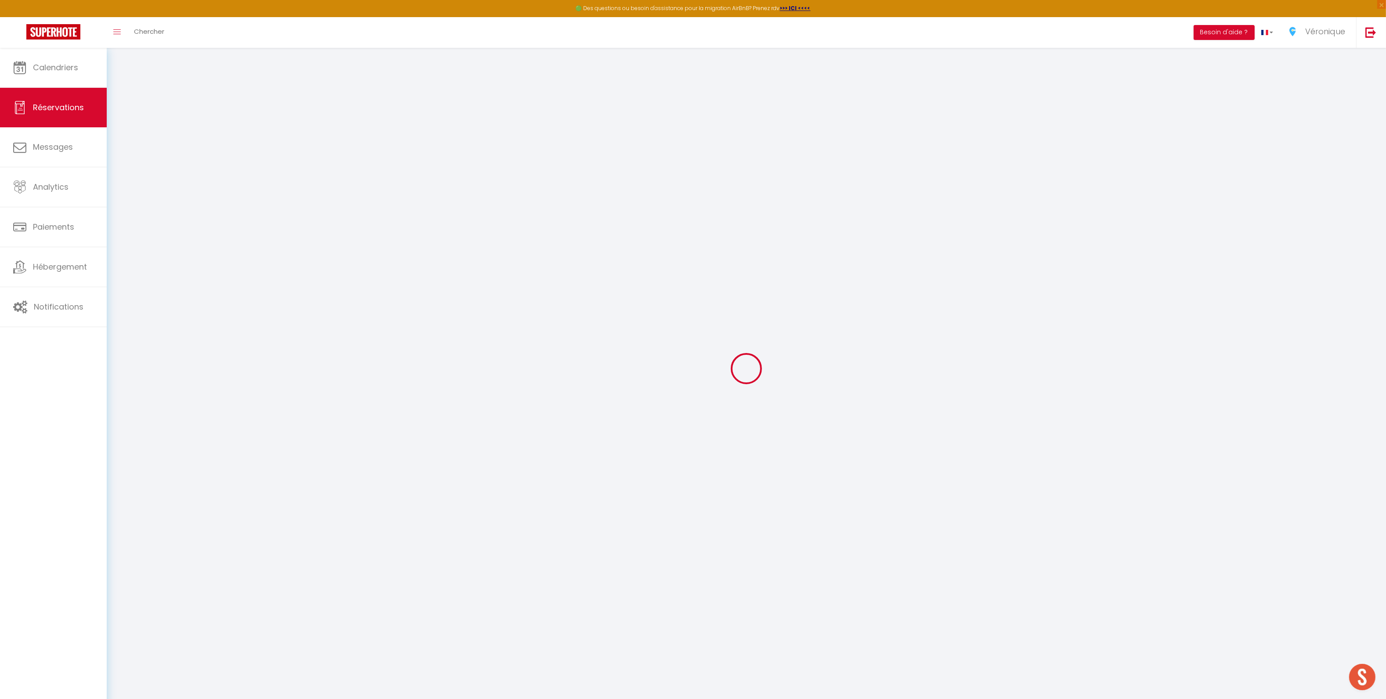
select select
checkbox input "true"
select select
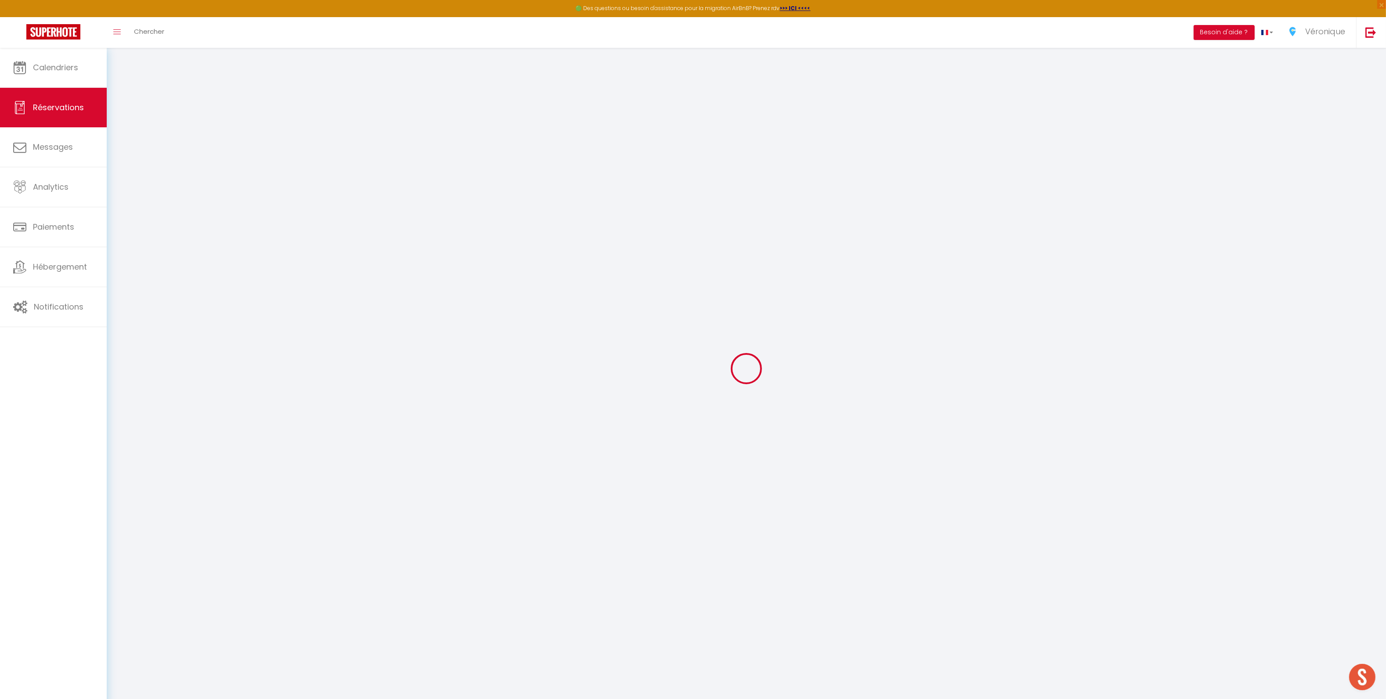
checkbox input "true"
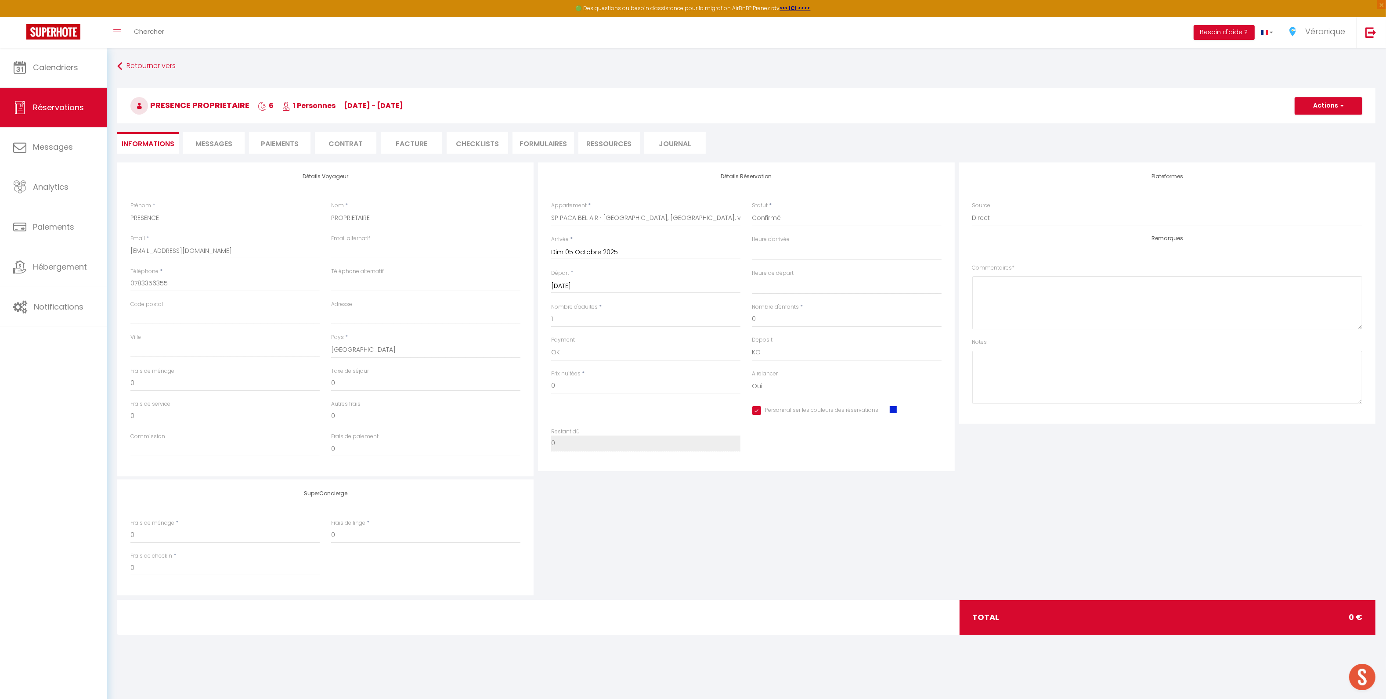
select select
checkbox input "true"
select select
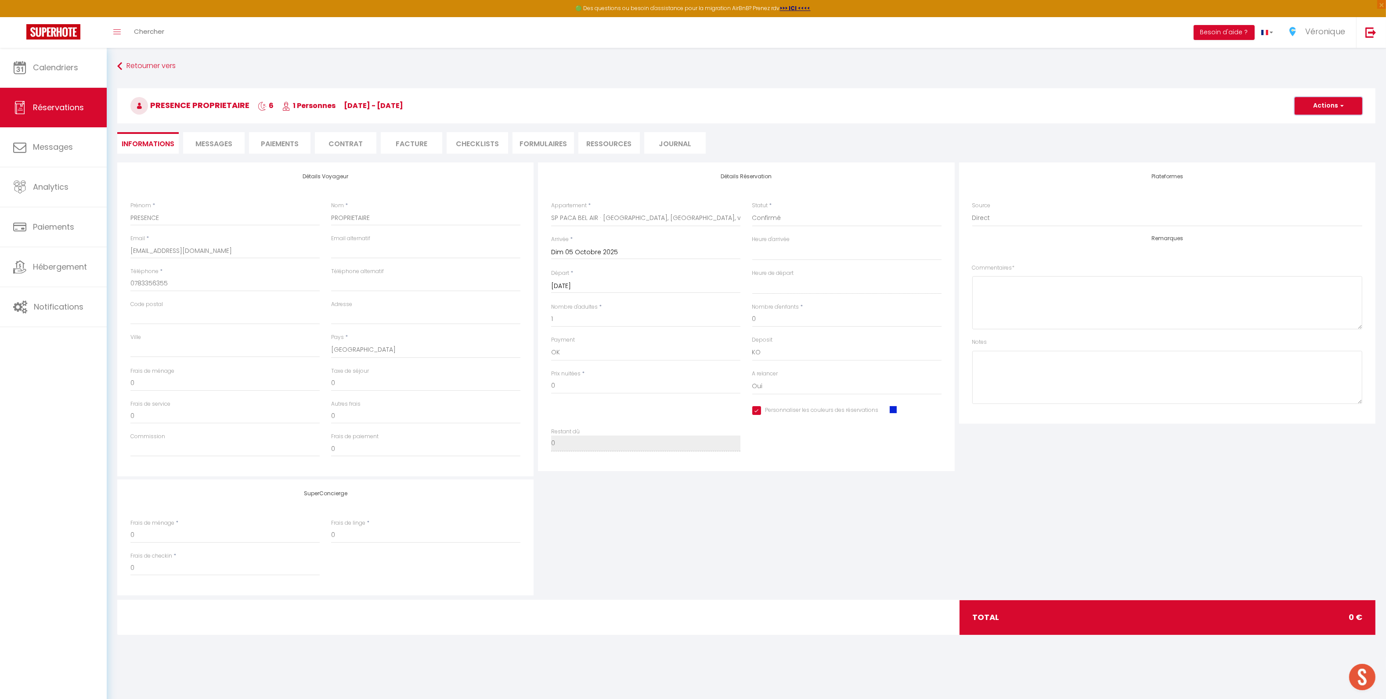
click at [1326, 114] on button "Actions" at bounding box center [1329, 106] width 68 height 18
click at [1318, 128] on link "Enregistrer" at bounding box center [1319, 124] width 69 height 11
select select "not_cancelled"
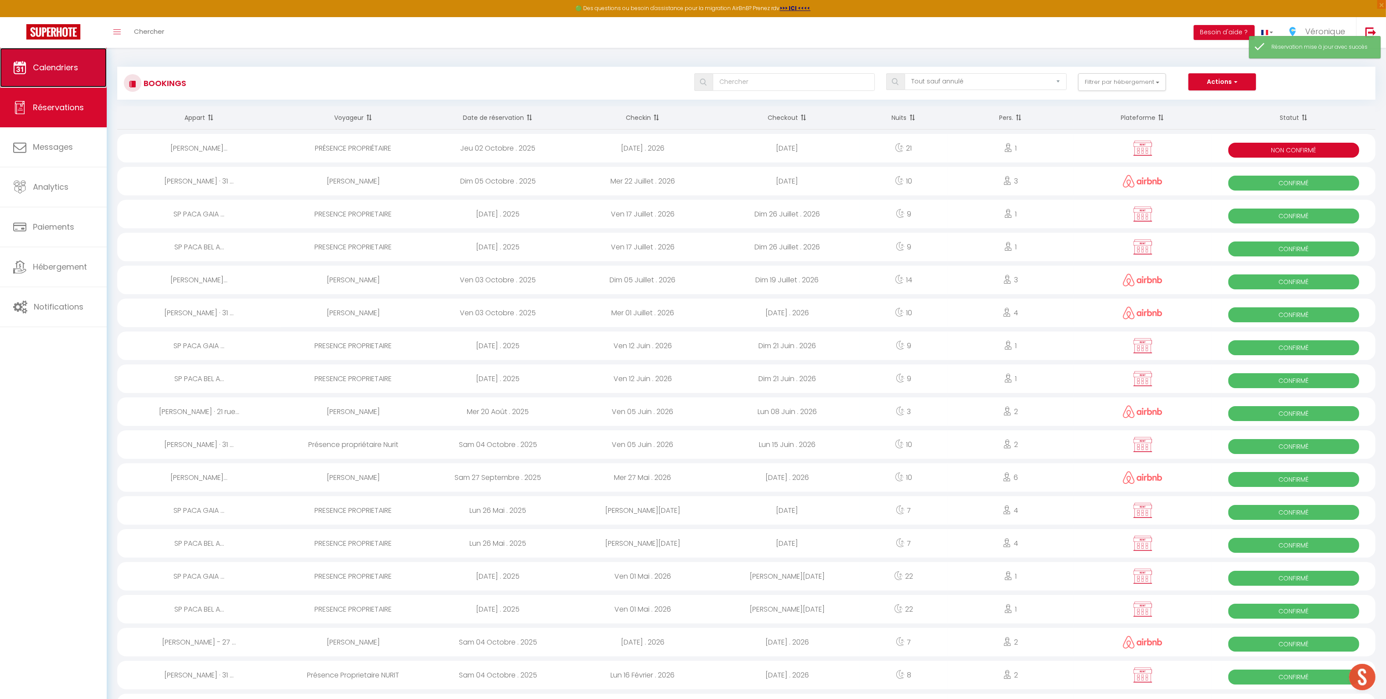
click at [83, 68] on link "Calendriers" at bounding box center [53, 68] width 107 height 40
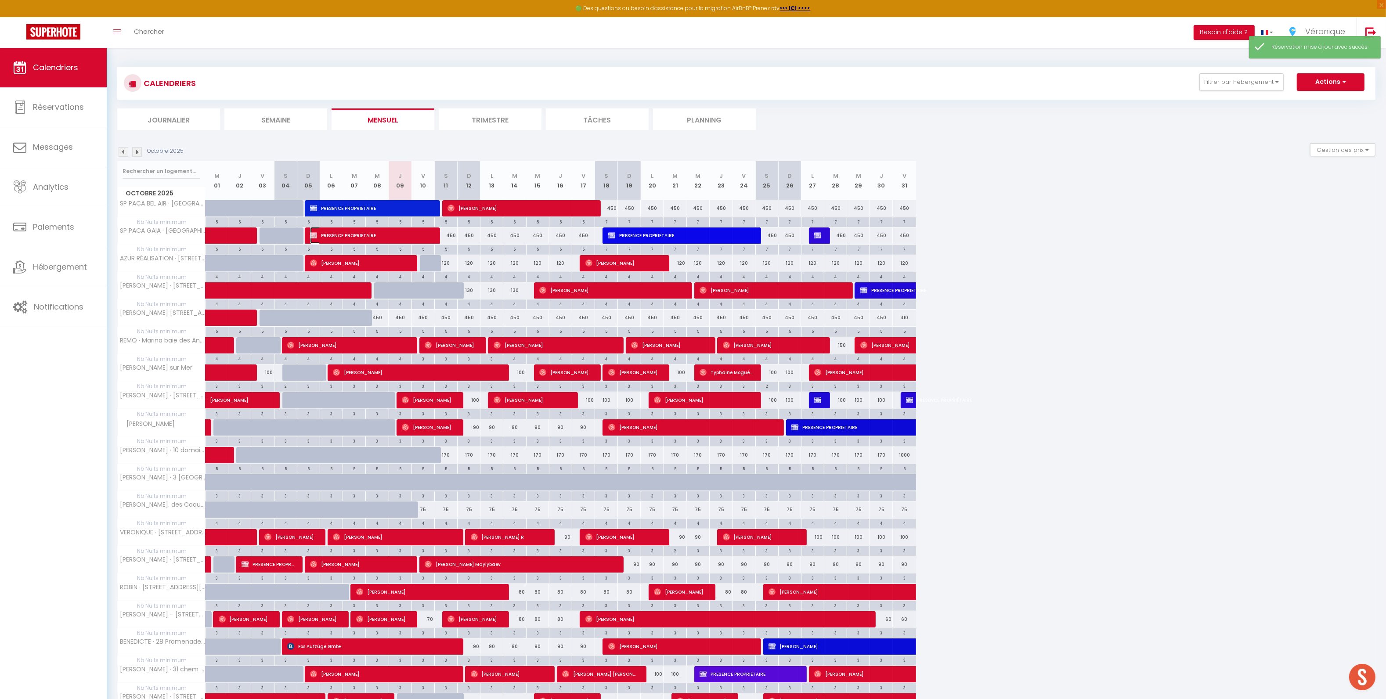
click at [349, 234] on span "PRESENCE PROPRIETAIRE" at bounding box center [371, 235] width 122 height 17
select select "OK"
select select "KO"
select select "0"
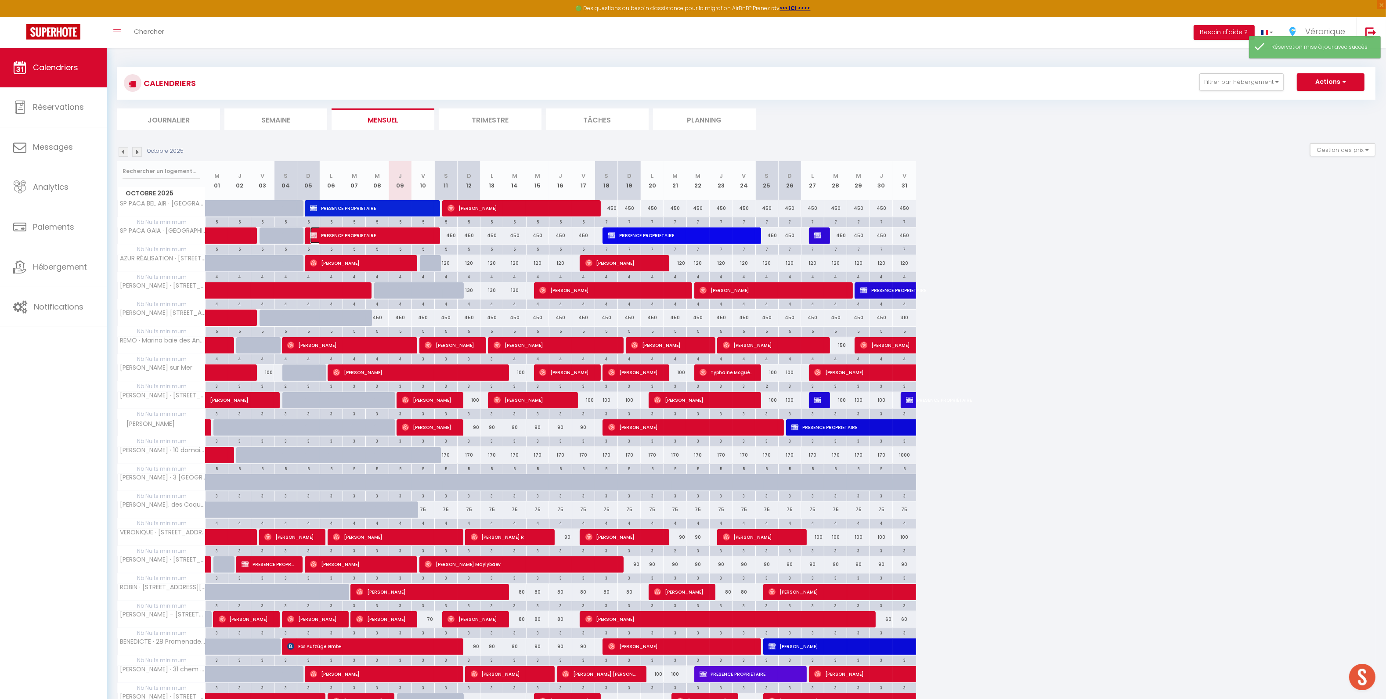
select select "1"
select select
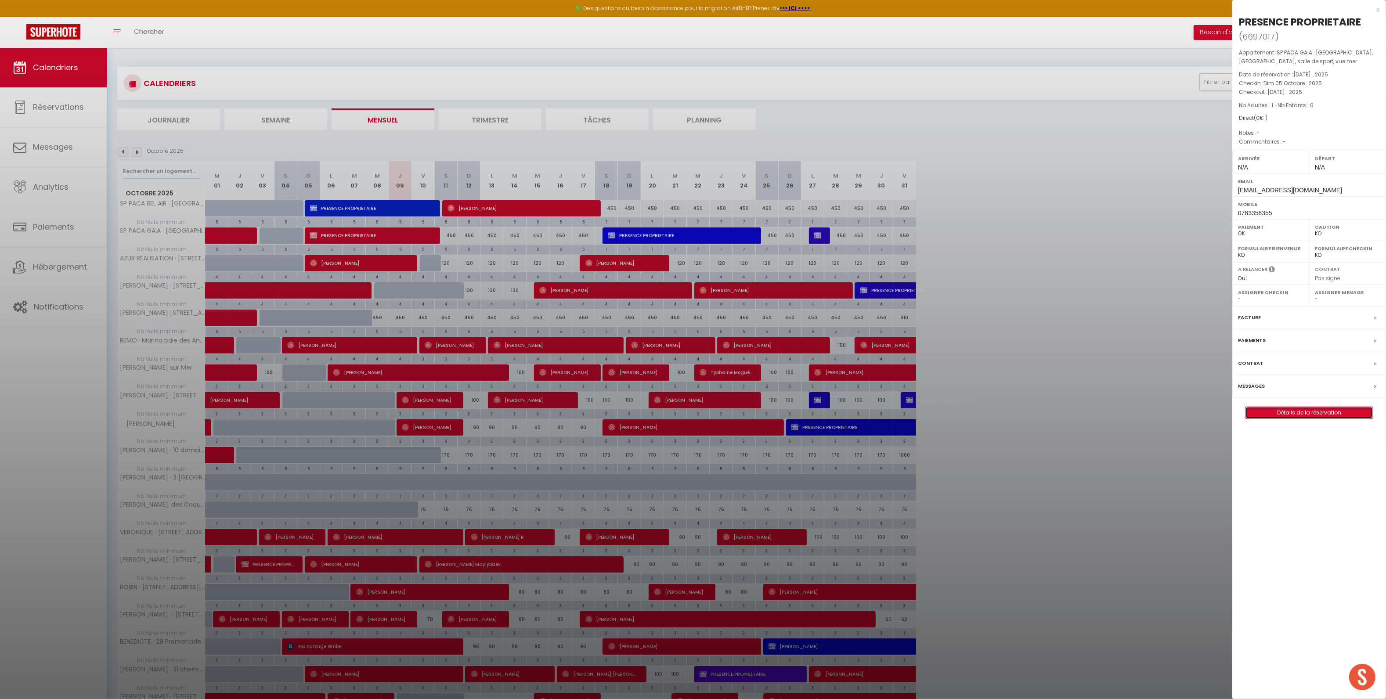
click at [1286, 413] on link "Détails de la réservation" at bounding box center [1309, 412] width 126 height 11
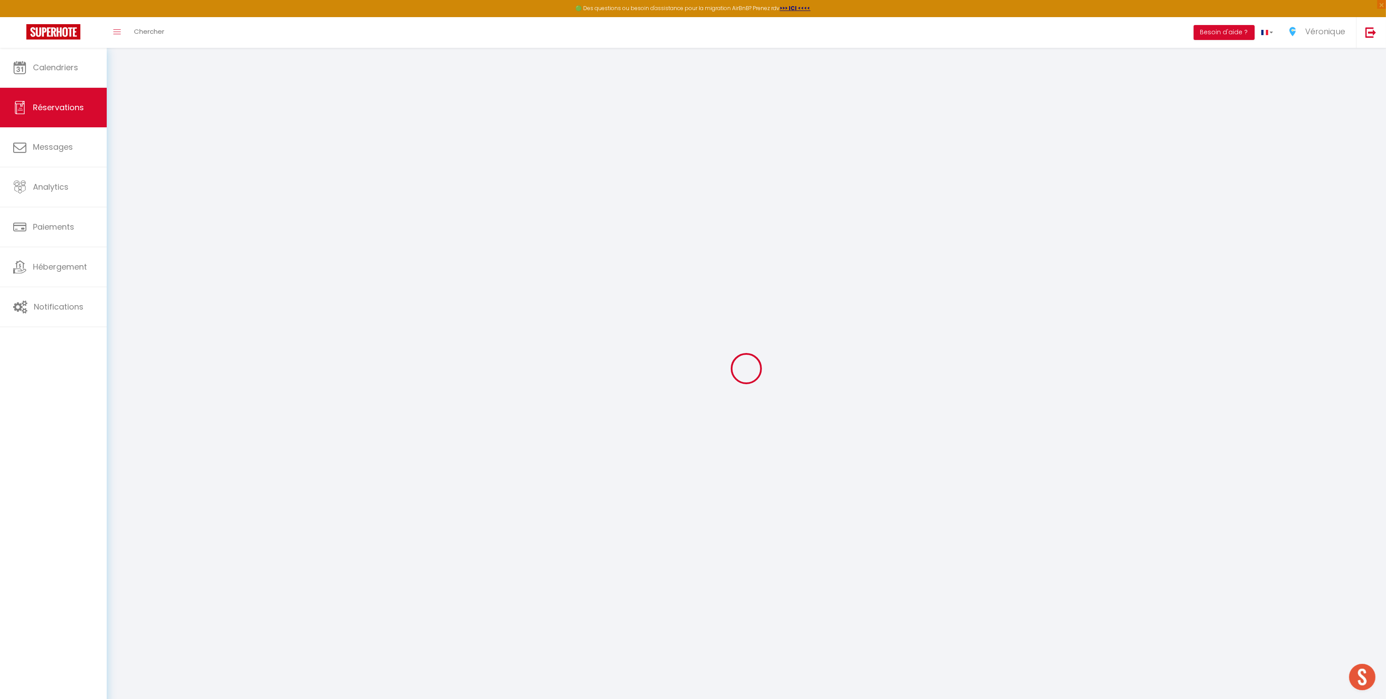
type input "PRESENCE"
type input "PROPRIETAIRE"
type input "[EMAIL_ADDRESS][DOMAIN_NAME]"
type input "0783356355"
select select "FR"
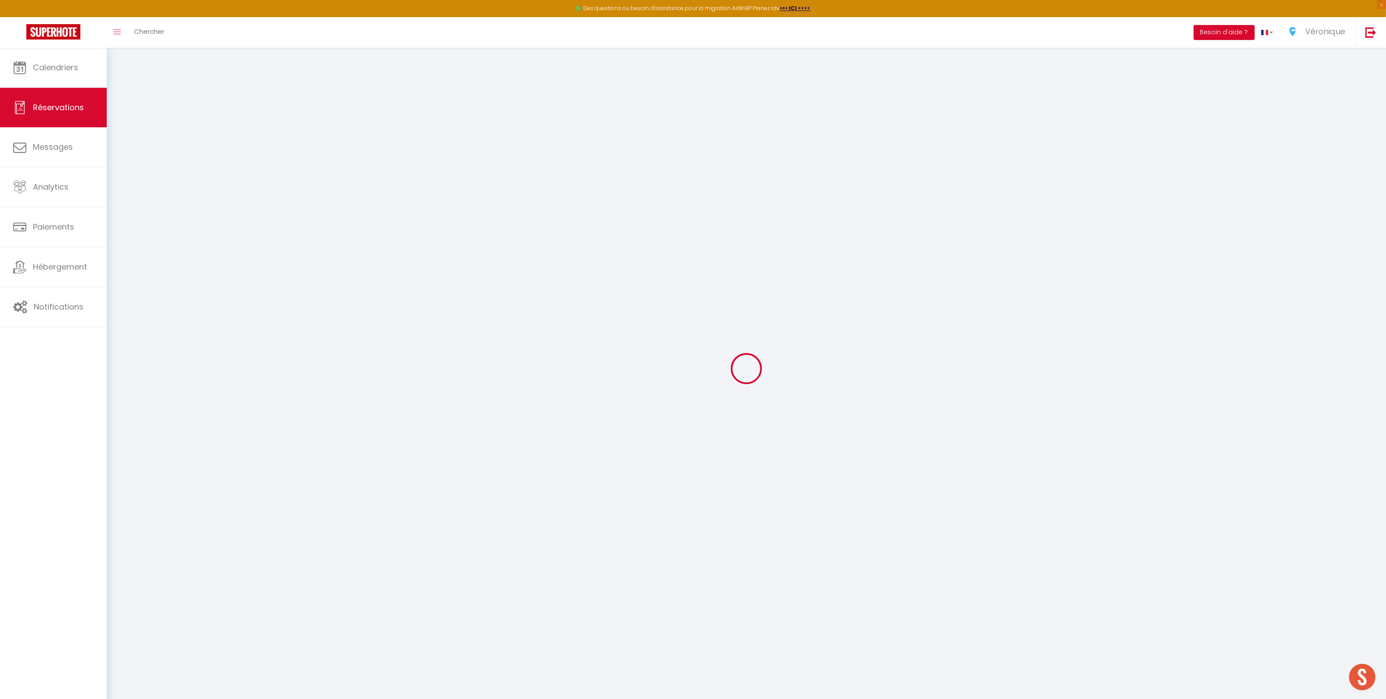
select select "58330"
select select "1"
type input "Dim 05 Octobre 2025"
select select
type input "[PERSON_NAME] 11 Octobre 2025"
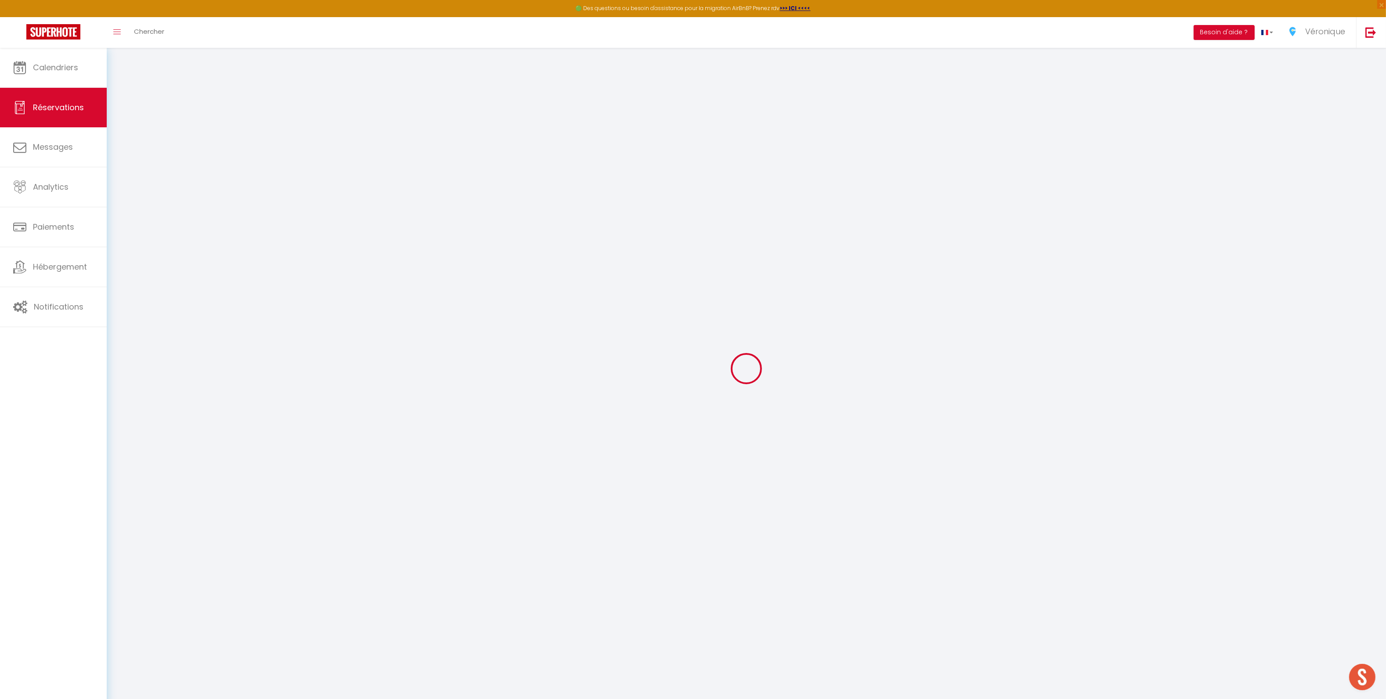
select select
type input "1"
select select "12"
select select
checkbox input "true"
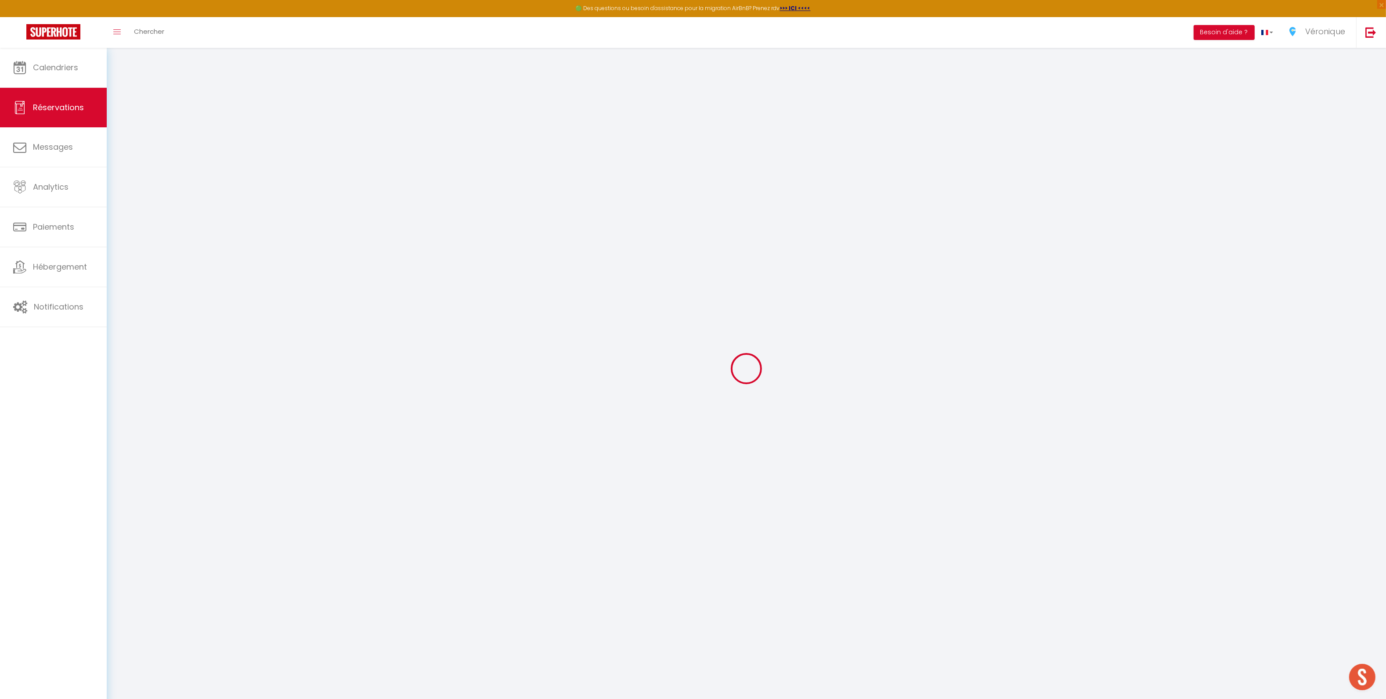
type input "0"
select select
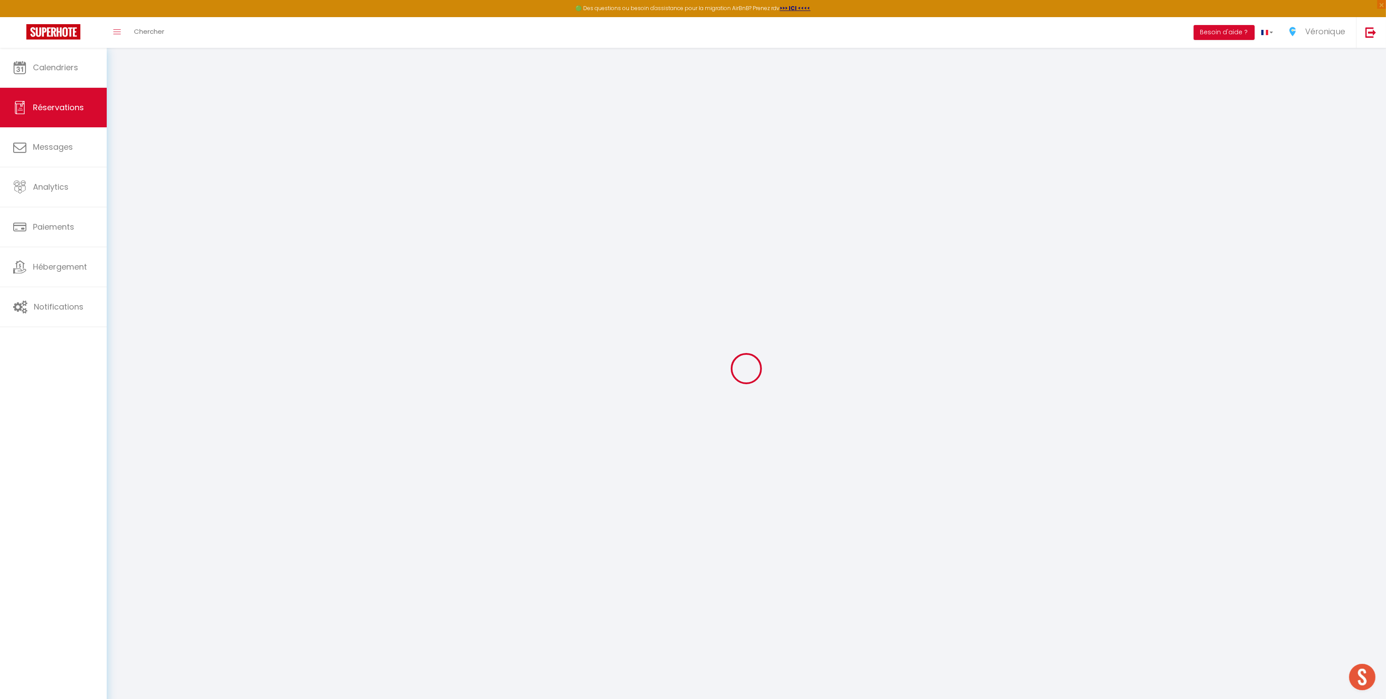
select select
select select "14"
checkbox input "true"
select select
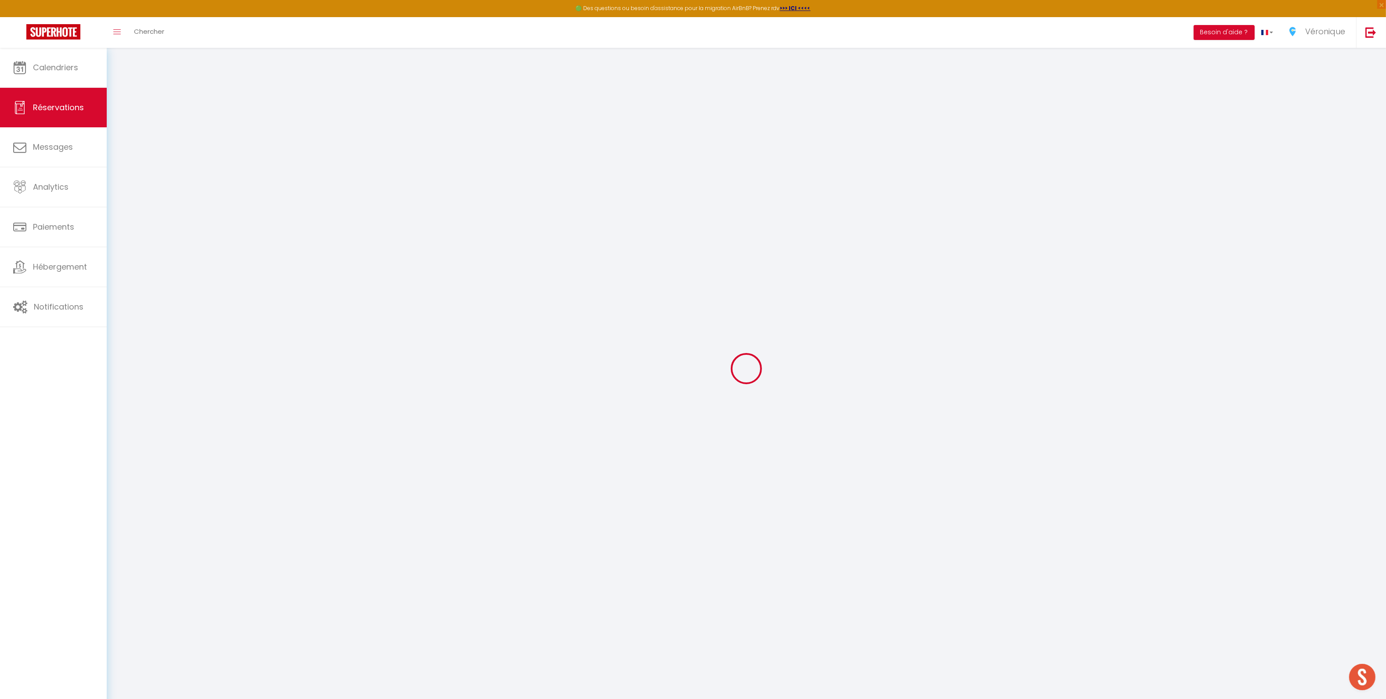
checkbox input "true"
select select
checkbox input "true"
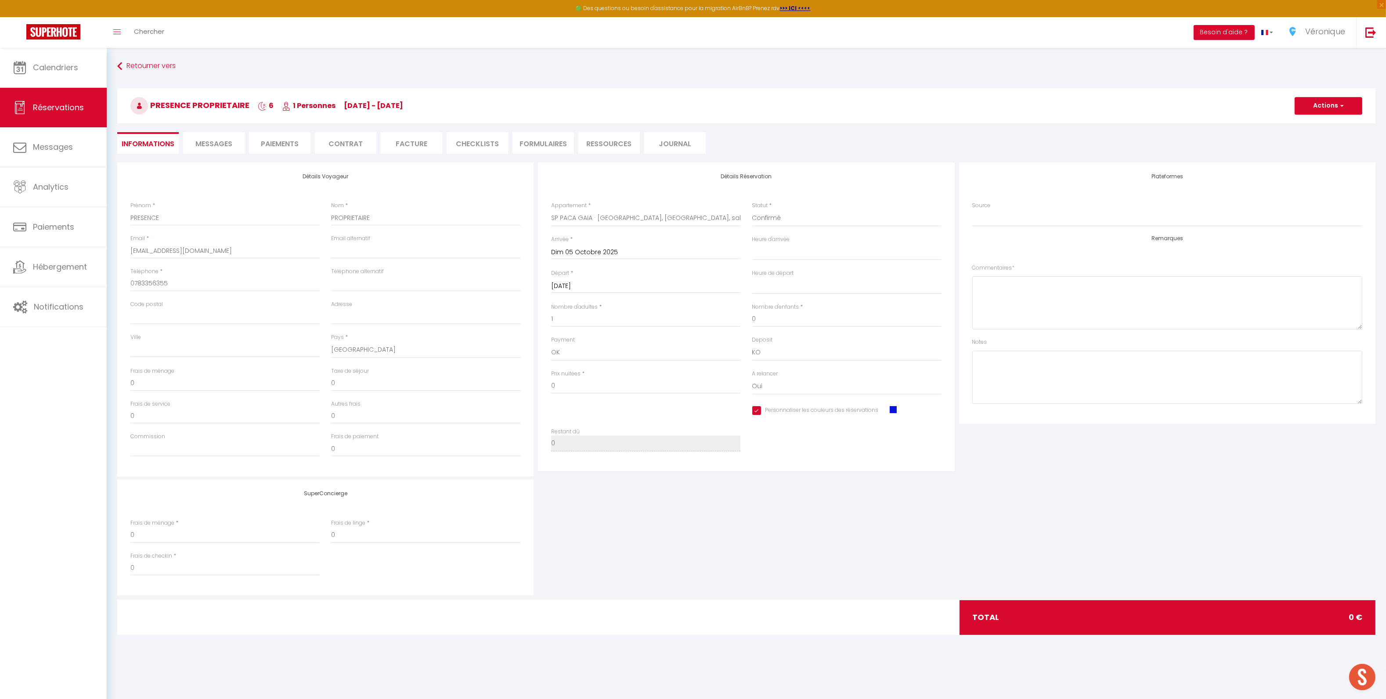
select select
checkbox input "true"
select select
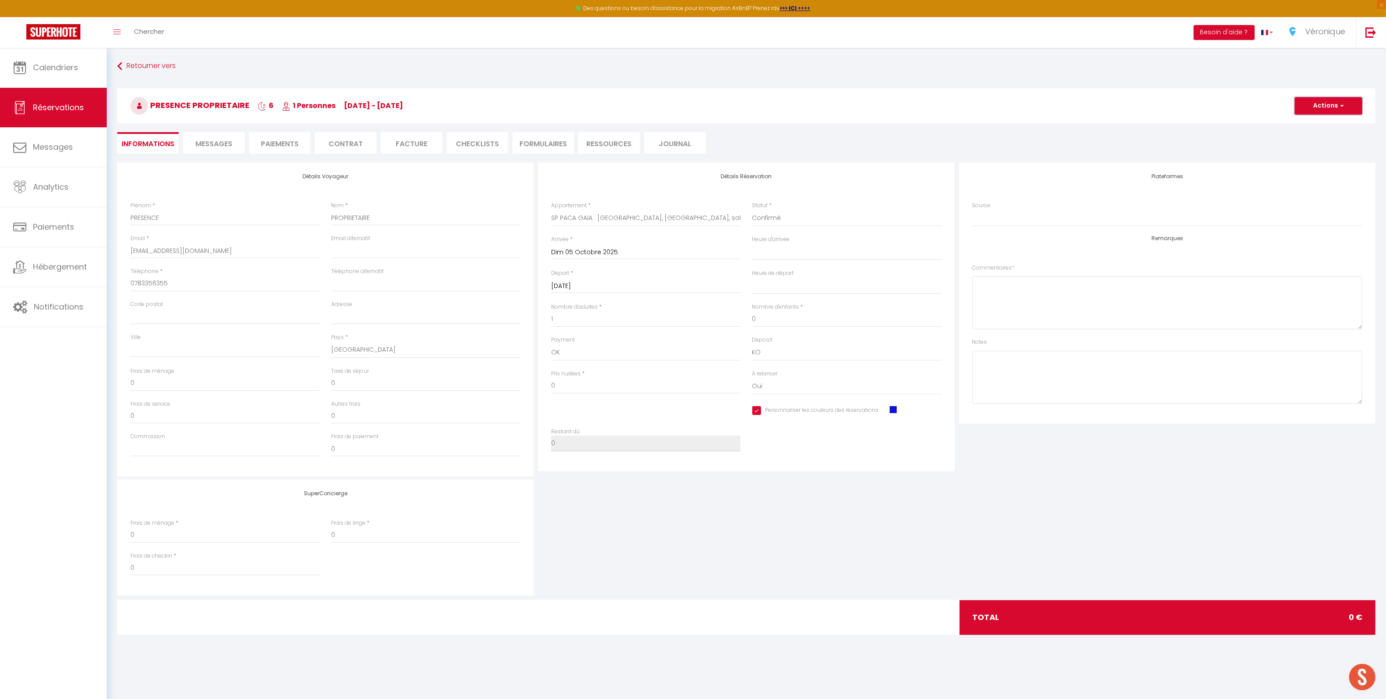
click at [1332, 102] on button "Actions" at bounding box center [1329, 106] width 68 height 18
click at [1307, 128] on link "Enregistrer" at bounding box center [1319, 124] width 69 height 11
select select "not_cancelled"
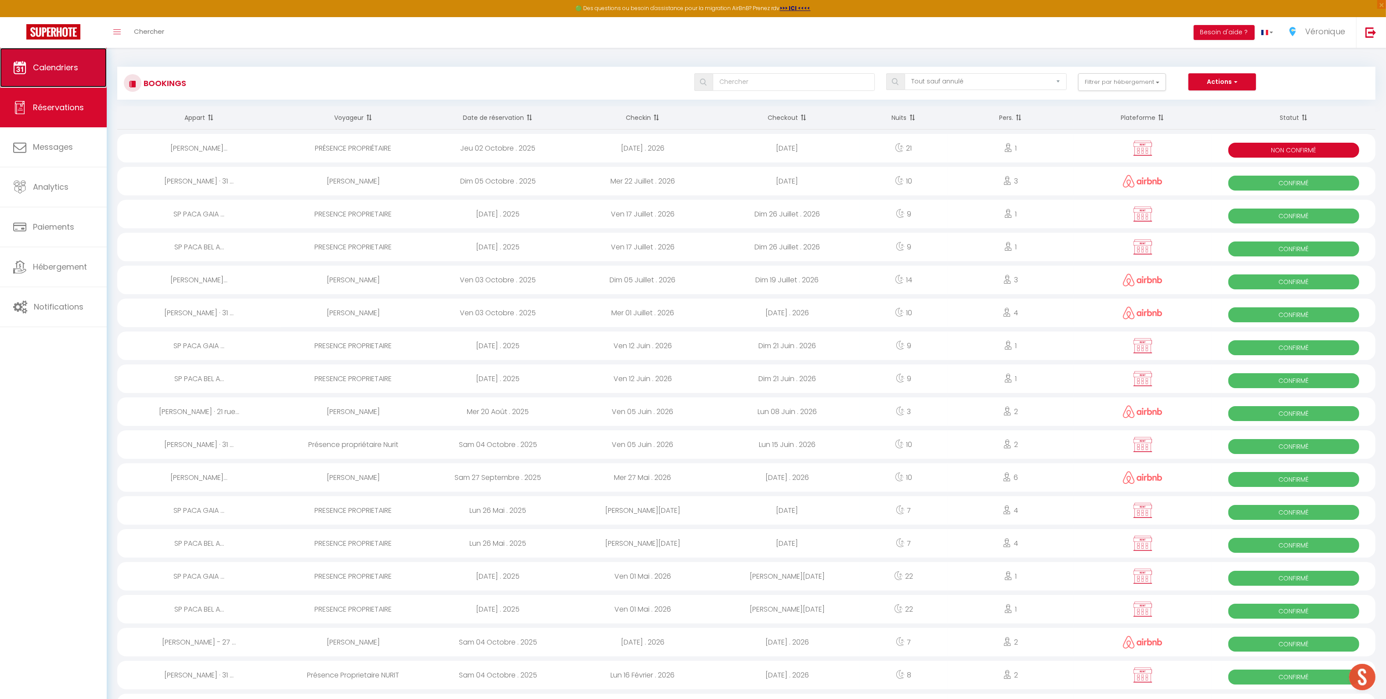
click at [41, 68] on span "Calendriers" at bounding box center [55, 67] width 45 height 11
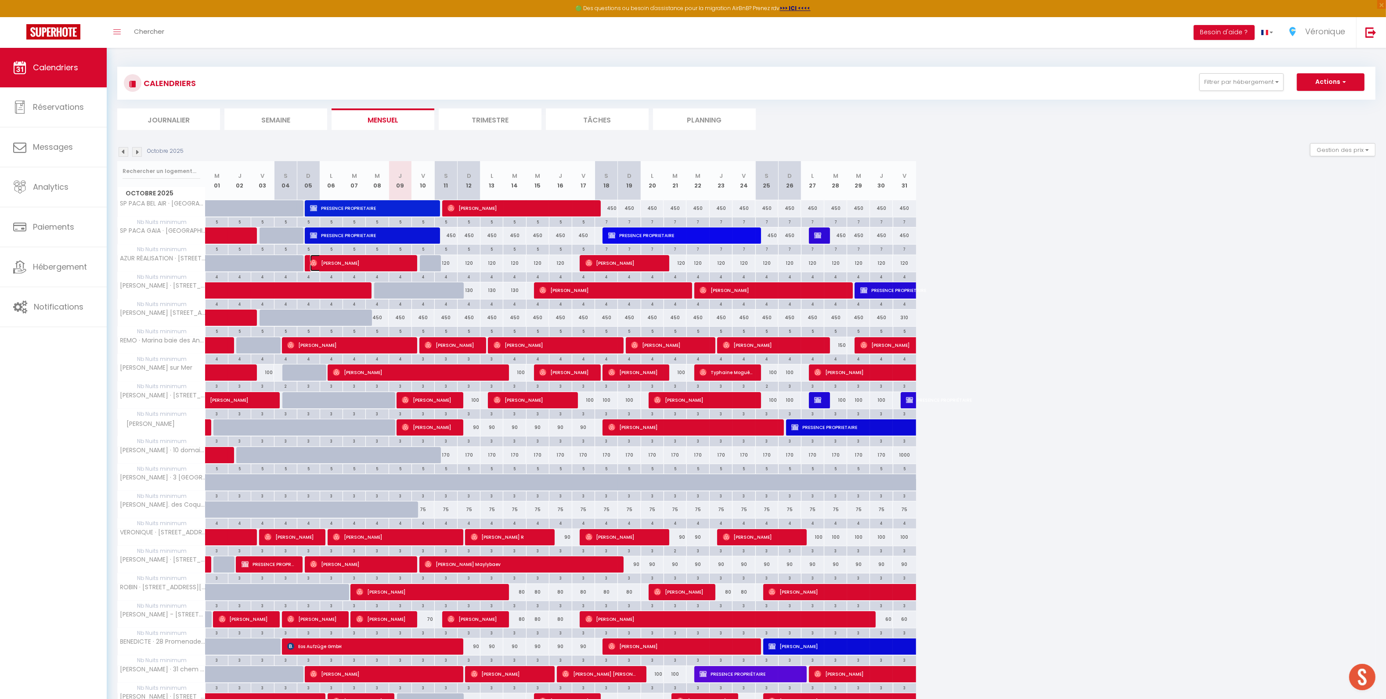
click at [348, 263] on span "François Gatein" at bounding box center [359, 263] width 99 height 17
select select "OK"
select select "0"
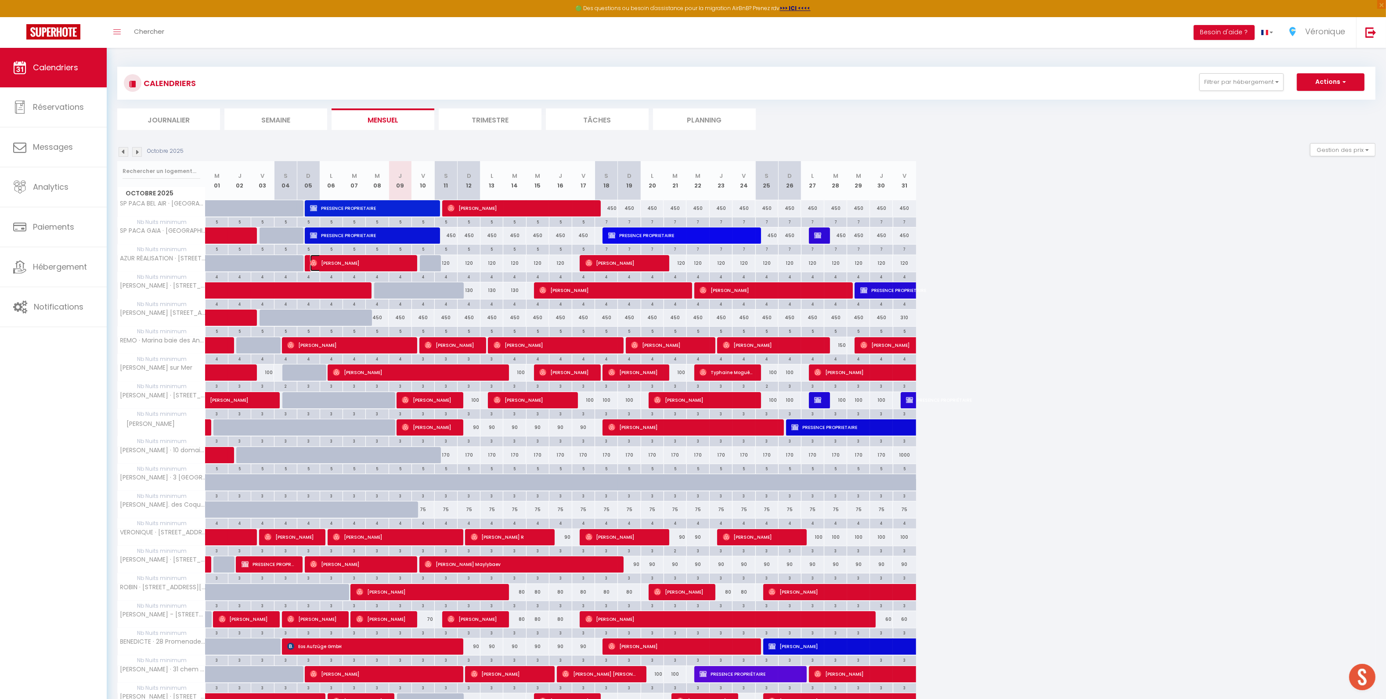
select select "1"
select select
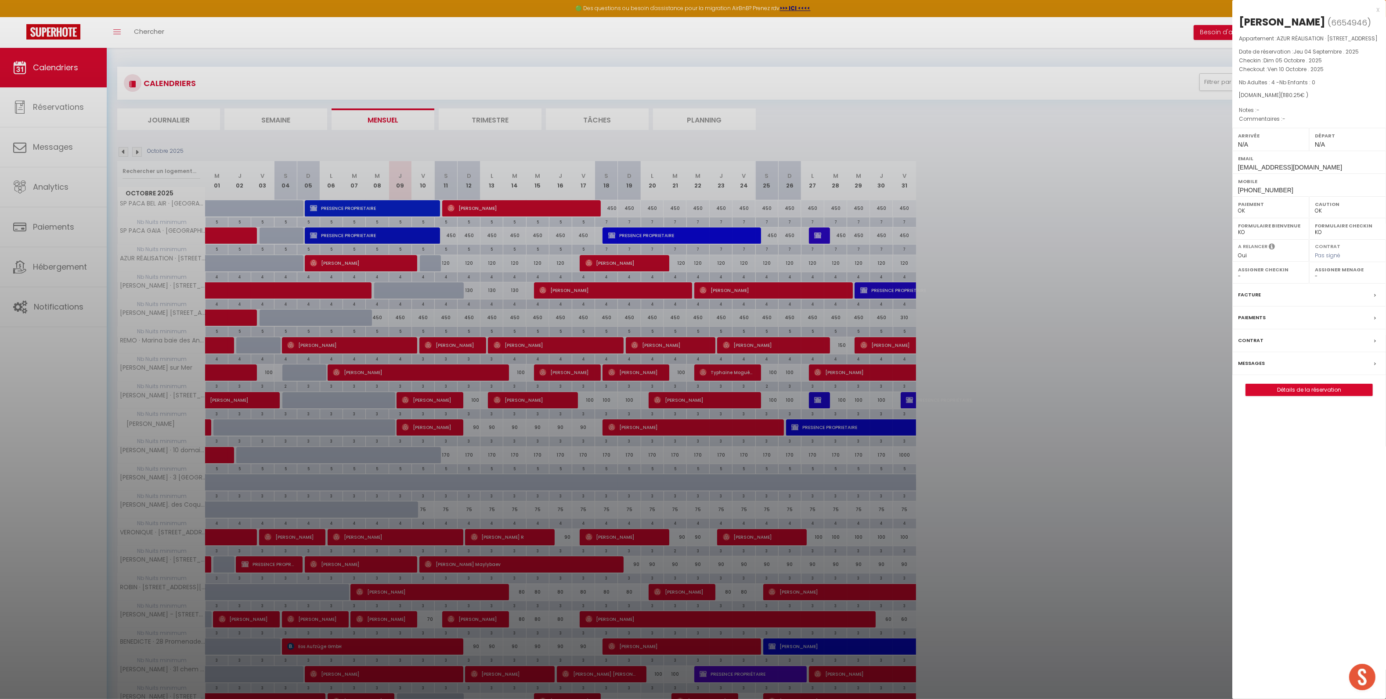
click at [1259, 368] on label "Messages" at bounding box center [1251, 363] width 27 height 9
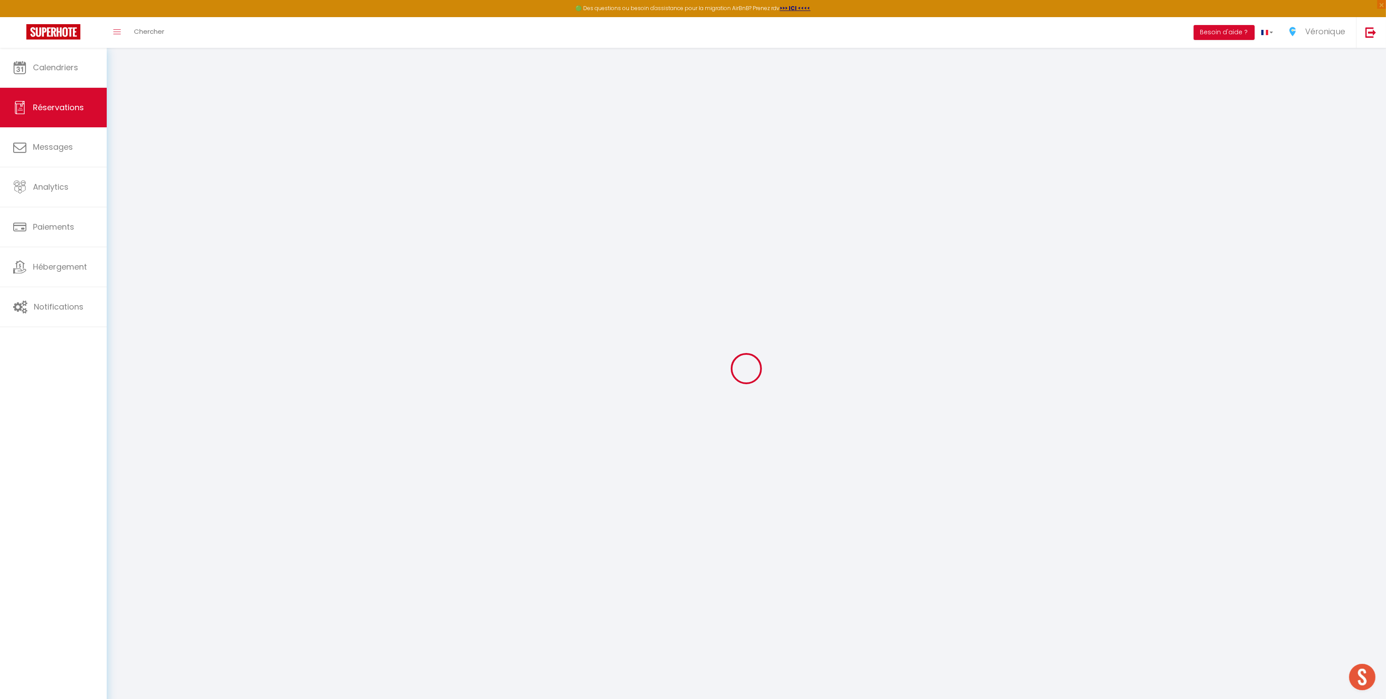
select select
checkbox input "false"
select select
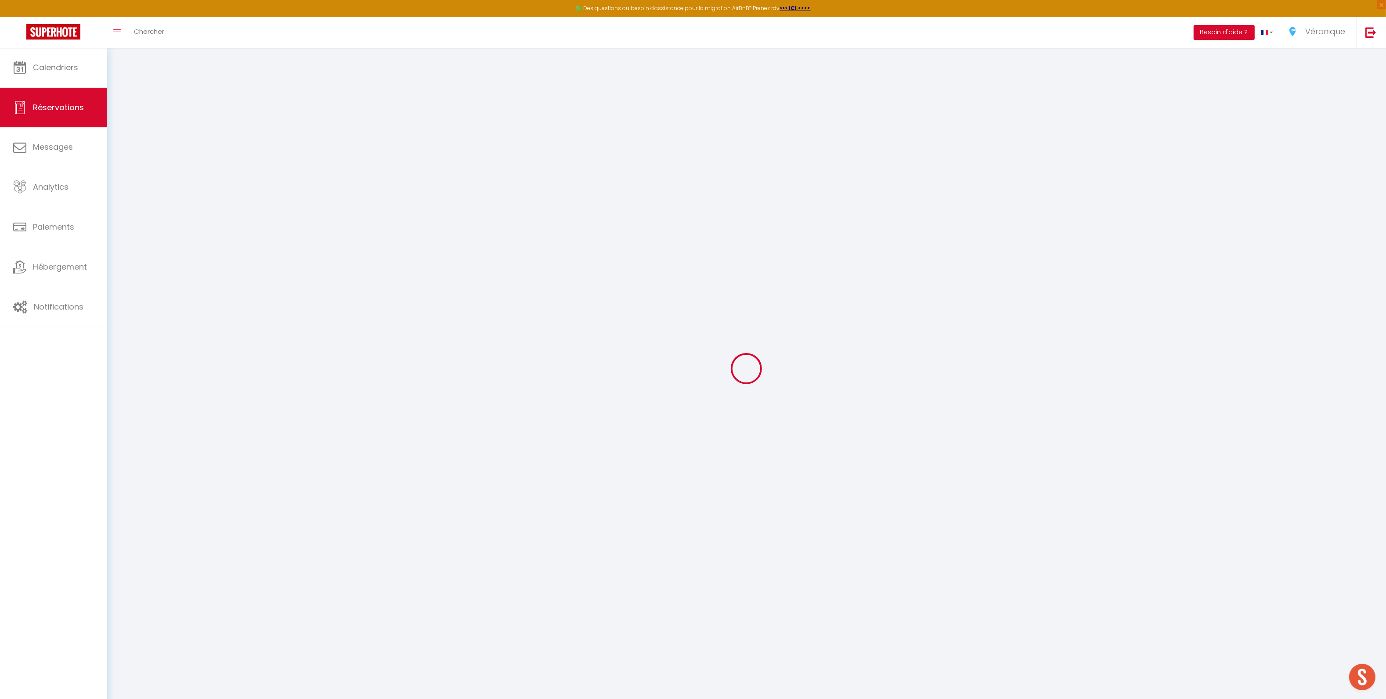
select select
checkbox input "false"
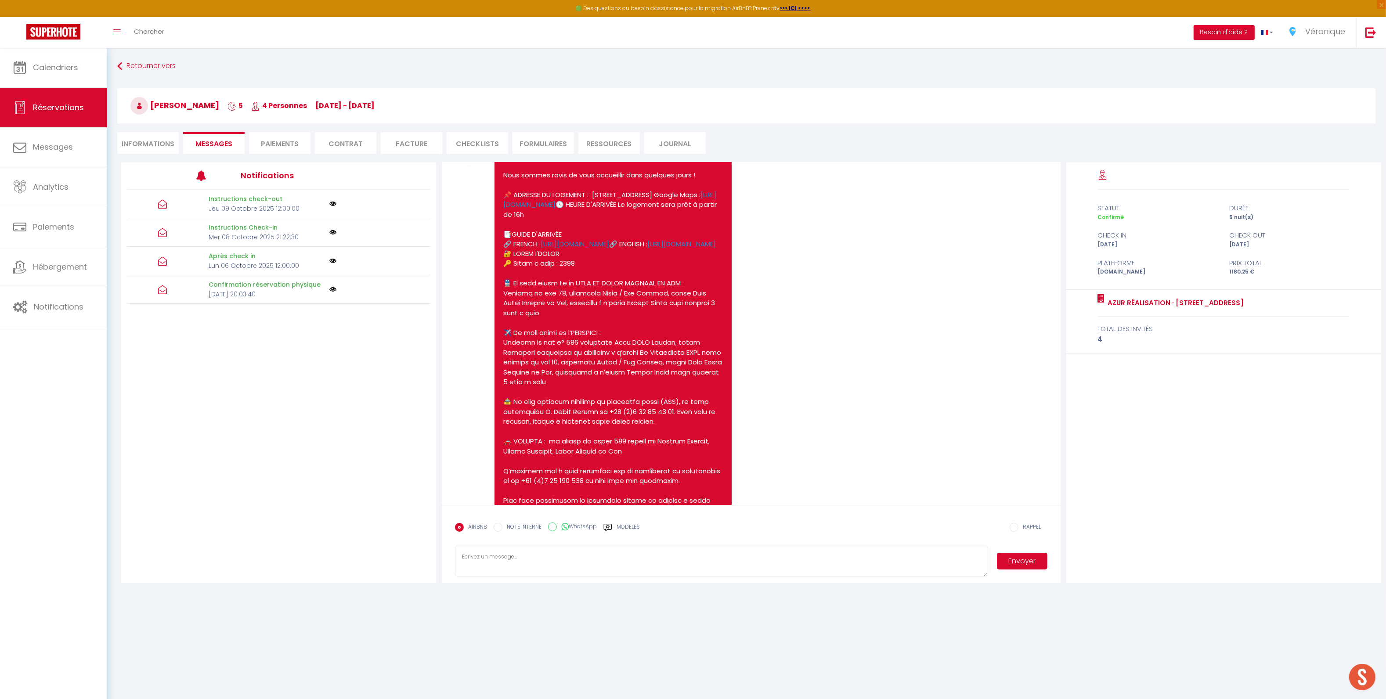
scroll to position [2675, 0]
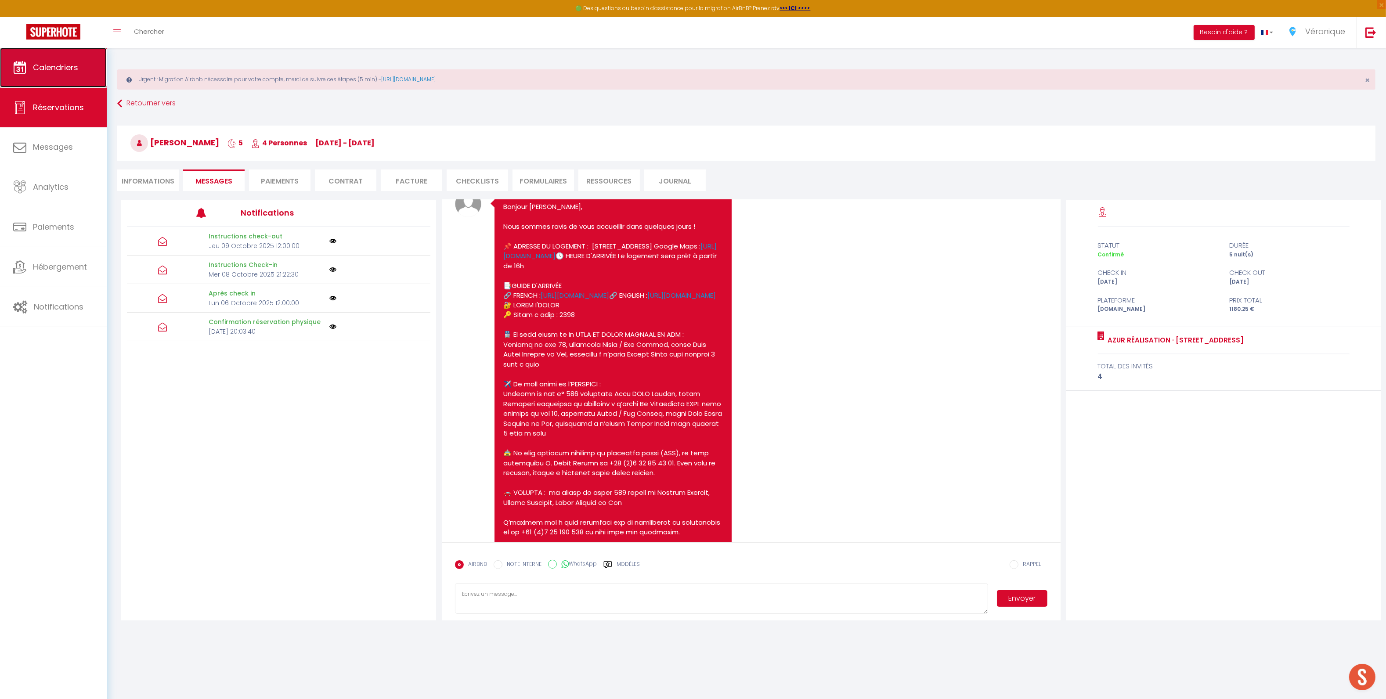
click at [56, 72] on span "Calendriers" at bounding box center [55, 67] width 45 height 11
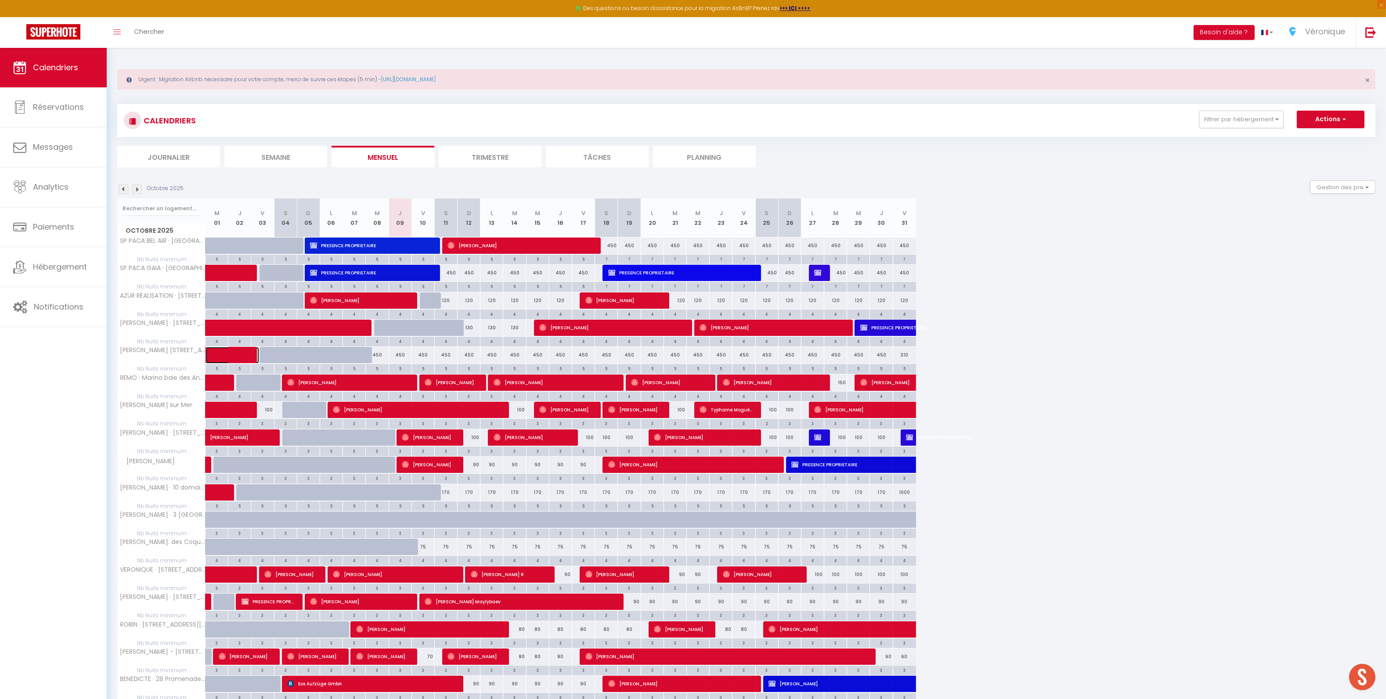
click at [222, 354] on span at bounding box center [239, 355] width 40 height 17
select select "OK"
select select "0"
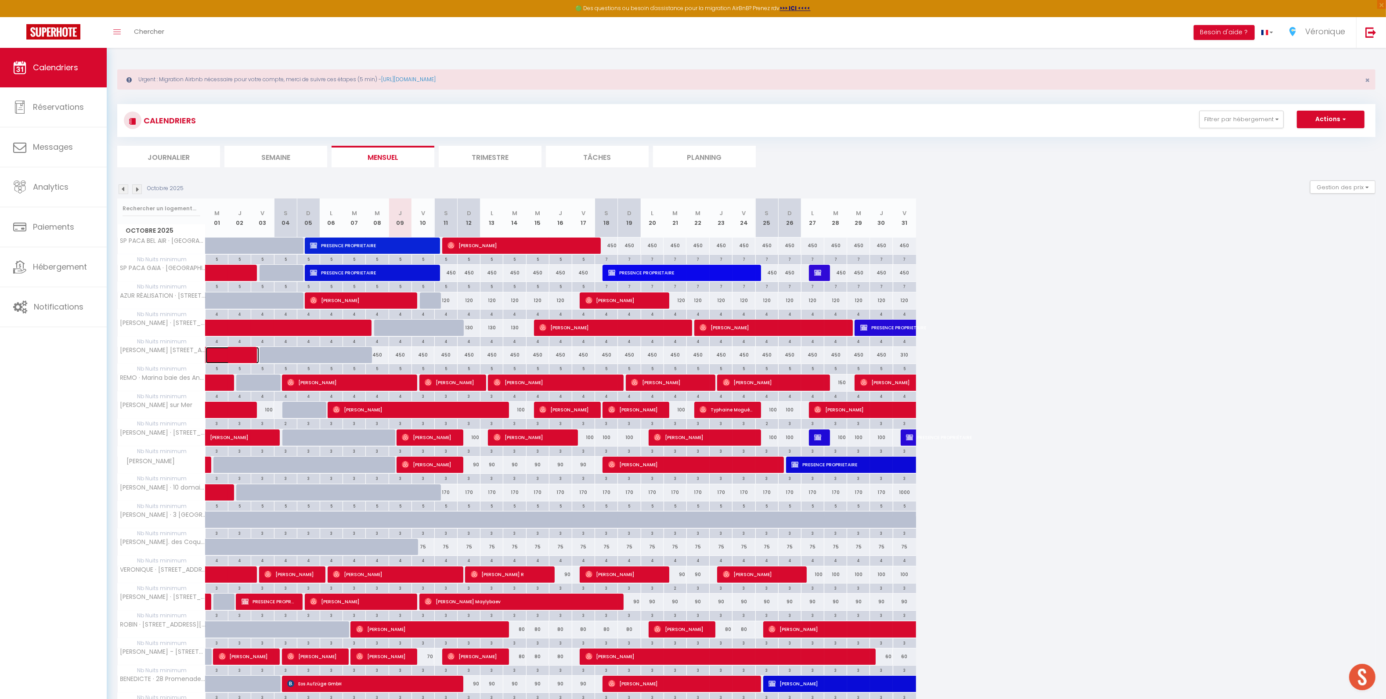
select select "1"
select select
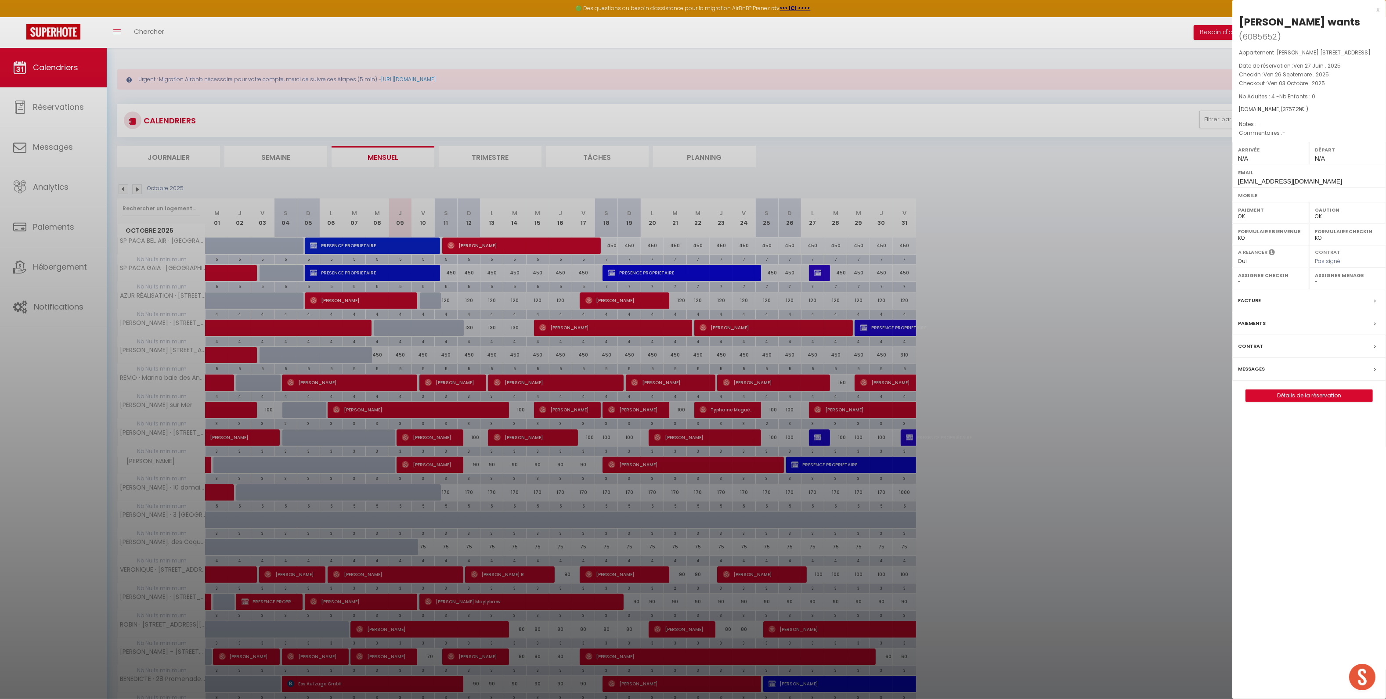
click at [1313, 368] on div "Messages" at bounding box center [1309, 369] width 154 height 23
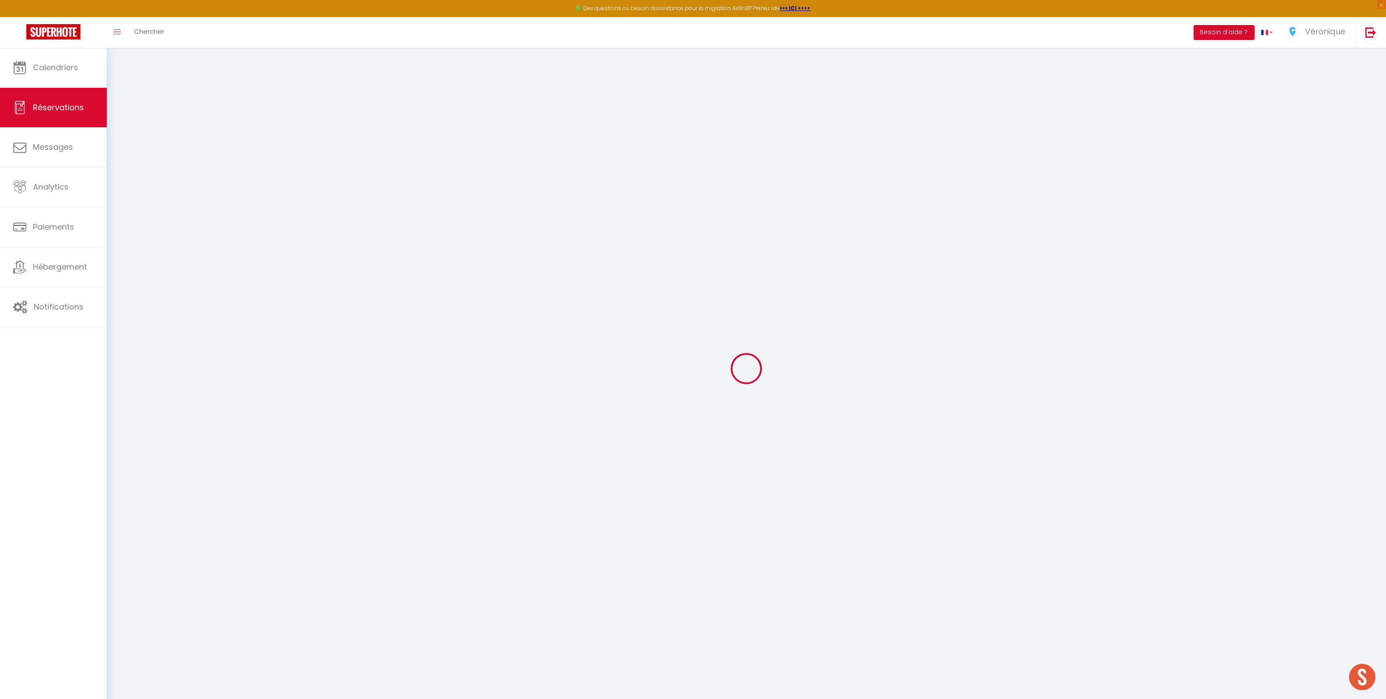
select select
checkbox input "false"
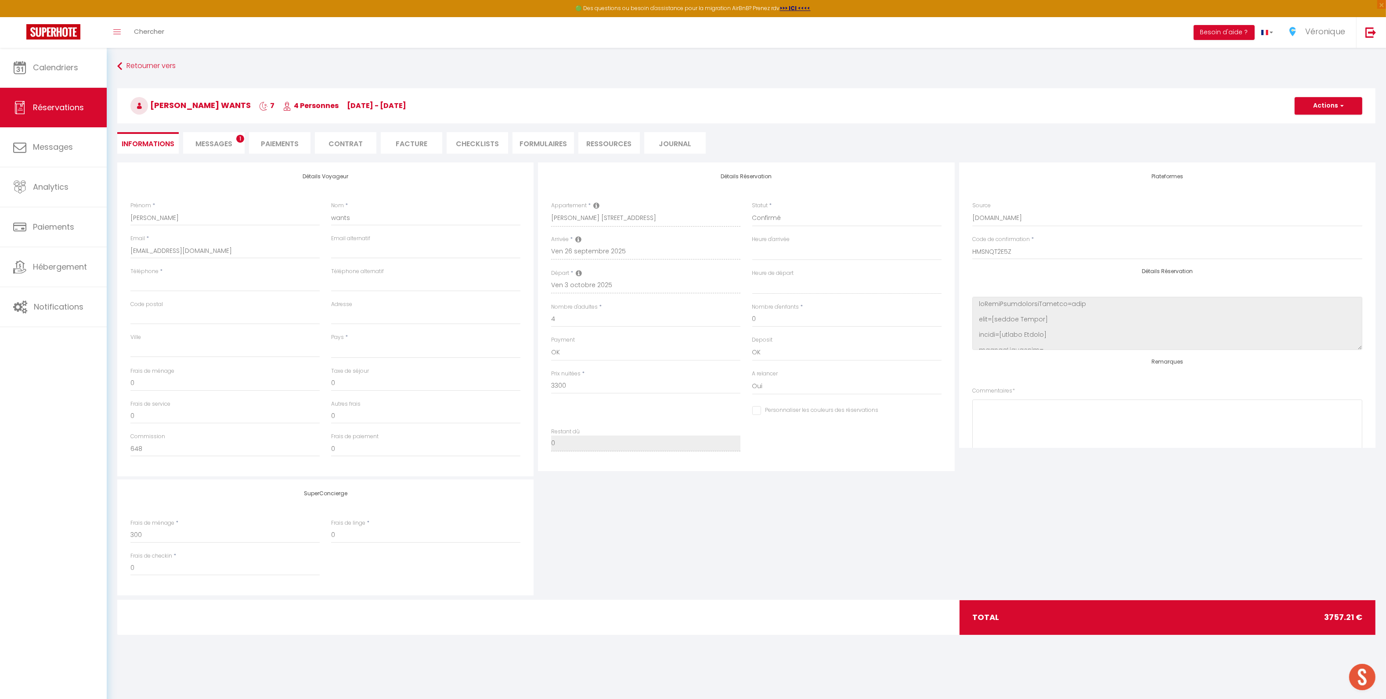
select select
checkbox input "false"
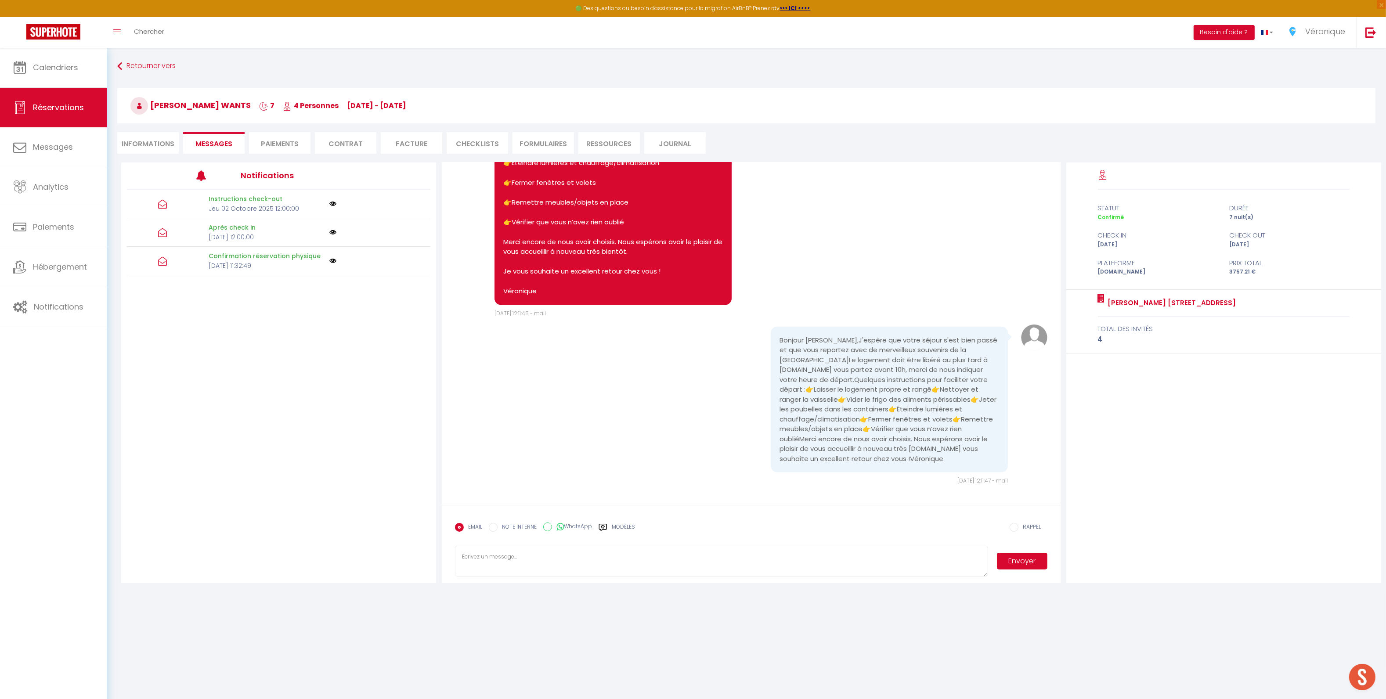
scroll to position [2077, 0]
click at [579, 557] on textarea at bounding box center [721, 561] width 533 height 31
click at [631, 528] on label "Modèles" at bounding box center [623, 530] width 23 height 15
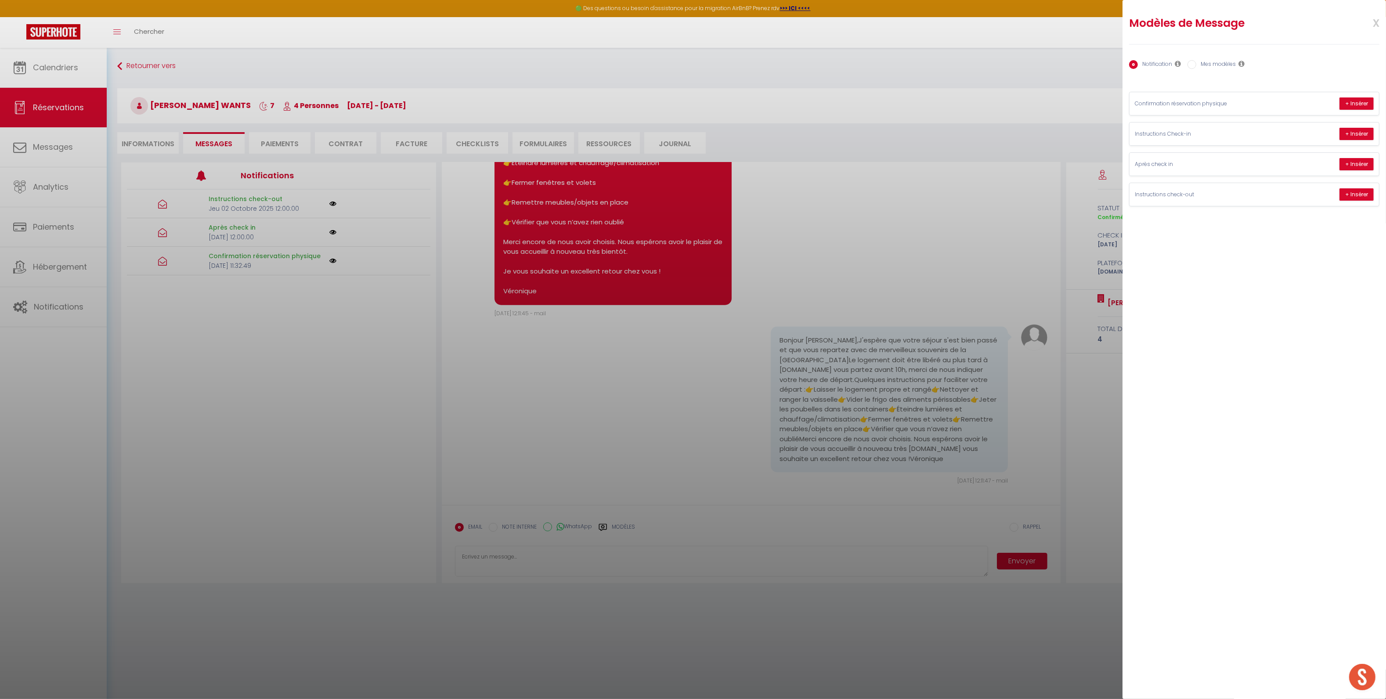
click at [1224, 87] on div "Confirmation réservation physique + Insérer Bonjour [GUEST:FIRST_NAME]​​, Votre…" at bounding box center [1254, 145] width 262 height 121
drag, startPoint x: 1217, startPoint y: 63, endPoint x: 1216, endPoint y: 90, distance: 27.2
click at [1217, 63] on label "Mes modèles" at bounding box center [1216, 65] width 40 height 10
click at [1196, 63] on input "Mes modèles" at bounding box center [1191, 64] width 9 height 9
radio input "true"
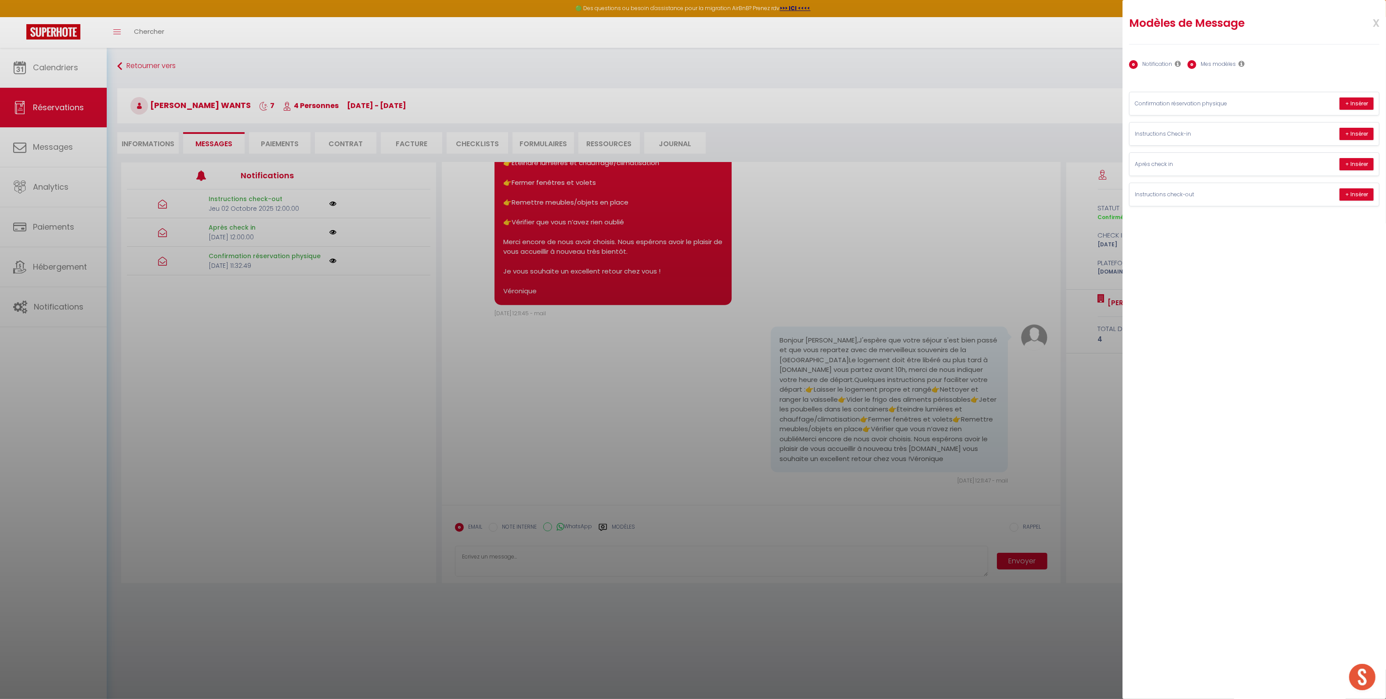
radio input "false"
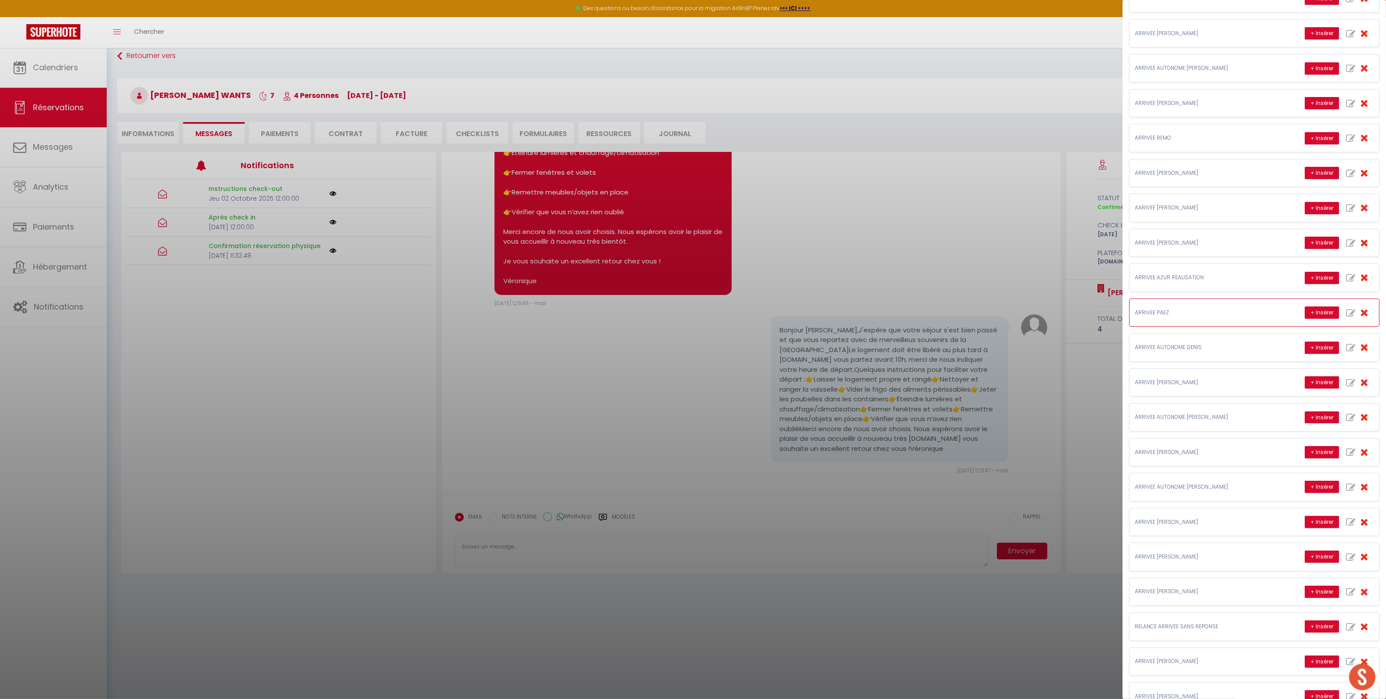
scroll to position [225, 0]
click at [1346, 352] on icon "button" at bounding box center [1350, 347] width 9 height 9
type input "ARRIVEE AUTONOME DENIS"
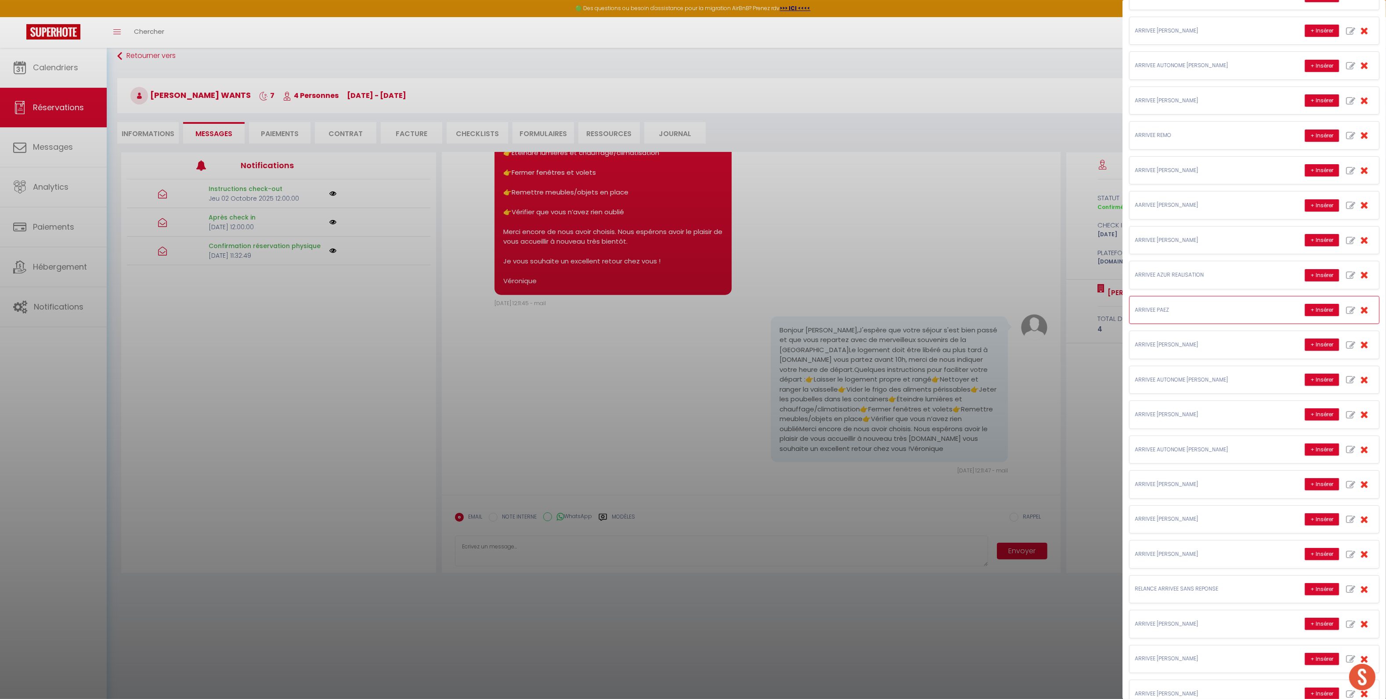
scroll to position [0, 0]
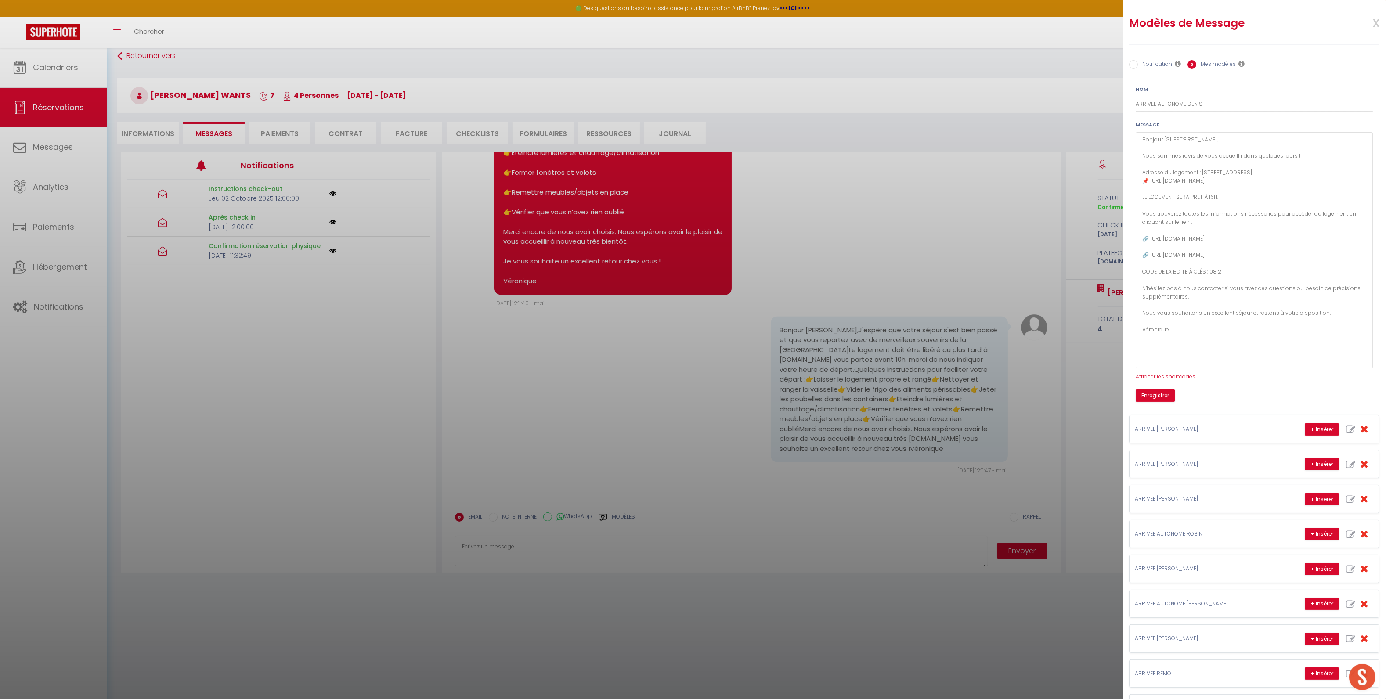
drag, startPoint x: 1361, startPoint y: 163, endPoint x: 1379, endPoint y: 368, distance: 205.4
click at [1379, 368] on div "Modèles de Message x Notification Mes modèles Nom ARRIVEE AUTONOME DENIS Messag…" at bounding box center [1254, 349] width 263 height 699
drag, startPoint x: 1311, startPoint y: 253, endPoint x: 1142, endPoint y: 239, distance: 169.7
click at [1142, 239] on textarea "Bonjour [GUEST:FIRST_NAME], Nous sommes ravis de vous accueillir dans quelques …" at bounding box center [1254, 250] width 237 height 236
drag, startPoint x: 1139, startPoint y: 173, endPoint x: 1201, endPoint y: 172, distance: 61.5
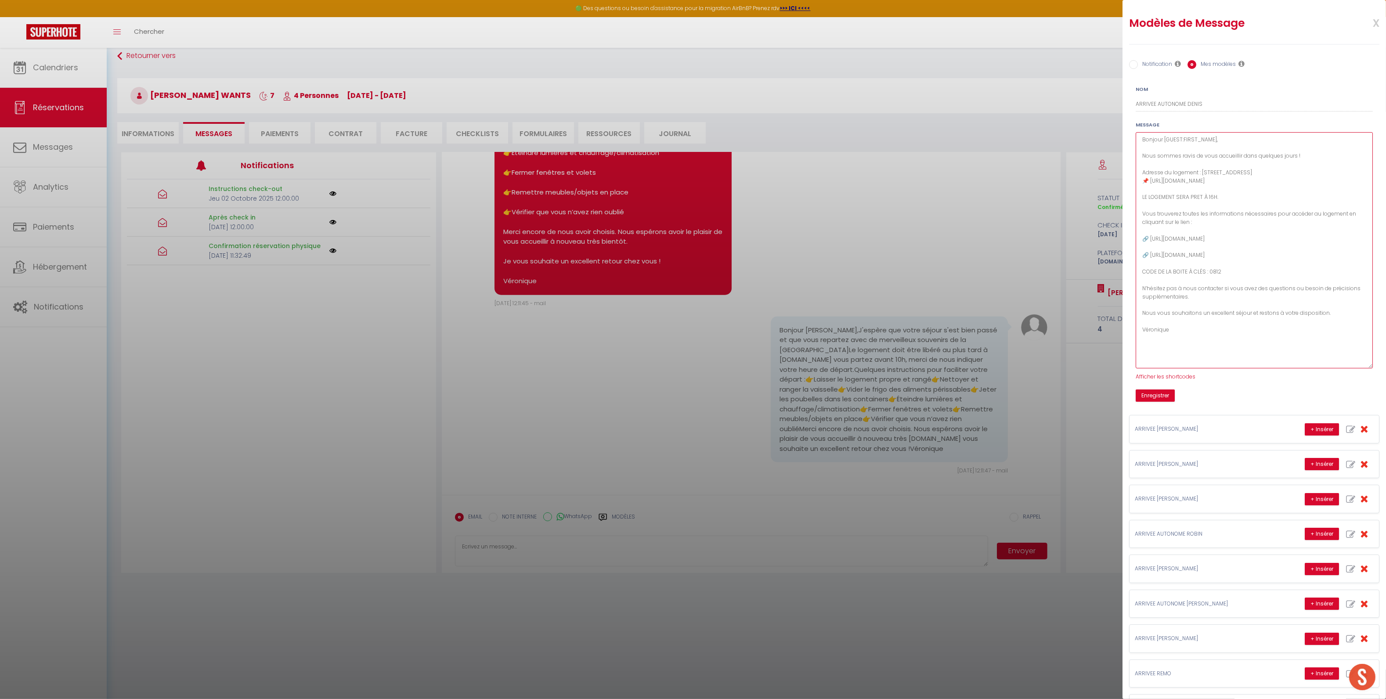
click at [1201, 172] on textarea "Bonjour [GUEST:FIRST_NAME], Nous sommes ravis de vous accueillir dans quelques …" at bounding box center [1254, 250] width 237 height 236
paste textarea "📌 ADRESSE DU LOGEMENT :"
drag, startPoint x: 1147, startPoint y: 182, endPoint x: 1128, endPoint y: 180, distance: 19.4
click at [1128, 180] on div "Nom ARRIVEE AUTONOME DENIS Message Bonjour [GUEST:FIRST_NAME], Nous sommes ravi…" at bounding box center [1254, 240] width 260 height 323
paste textarea "Lien Google Maps :"
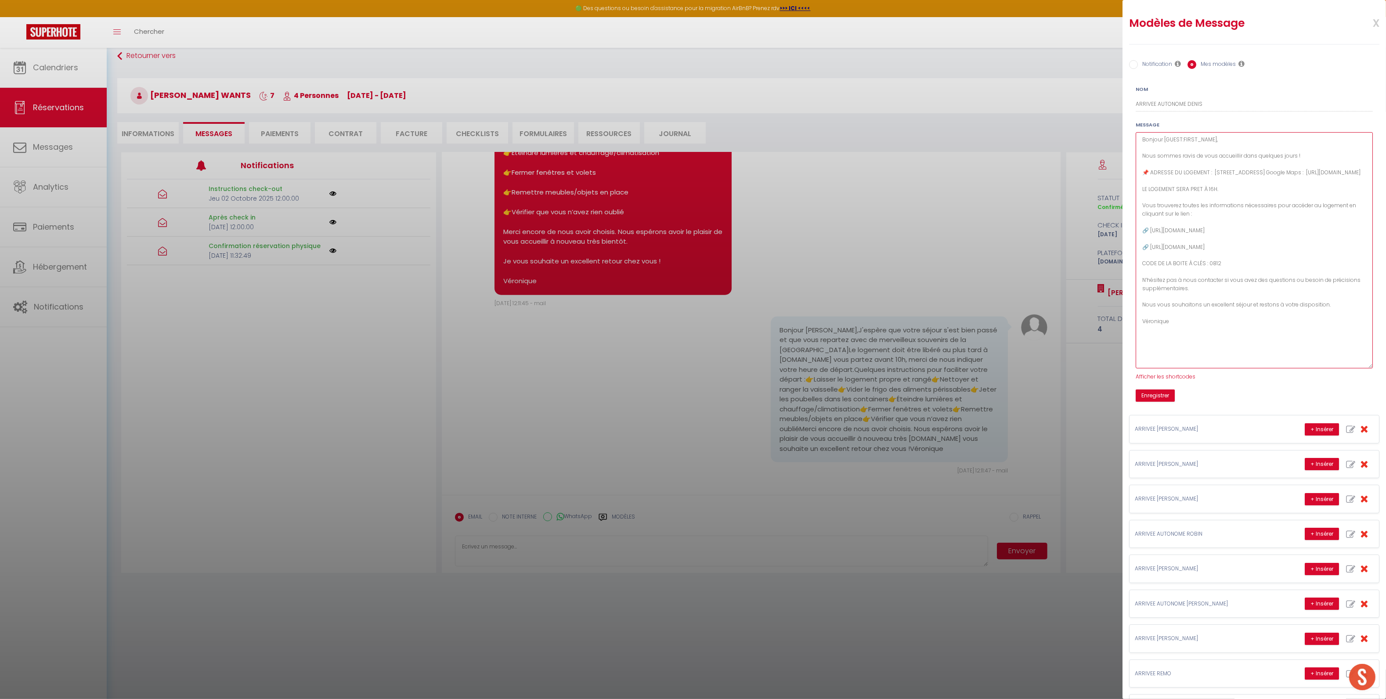
drag, startPoint x: 1139, startPoint y: 199, endPoint x: 1204, endPoint y: 233, distance: 73.5
click at [1204, 233] on textarea "Bonjour [GUEST:FIRST_NAME], Nous sommes ravis de vous accueillir dans quelques …" at bounding box center [1254, 250] width 237 height 236
paste textarea "🕓 HEURE D'ARRIVÉE Le logement sera prêt à partir de 16h. 📑GUIDE D'ARRIVÉE"
click at [1164, 231] on textarea "Bonjour [GUEST:FIRST_NAME], Nous sommes ravis de vous accueillir dans quelques …" at bounding box center [1254, 250] width 237 height 236
drag, startPoint x: 1141, startPoint y: 224, endPoint x: 1148, endPoint y: 223, distance: 6.2
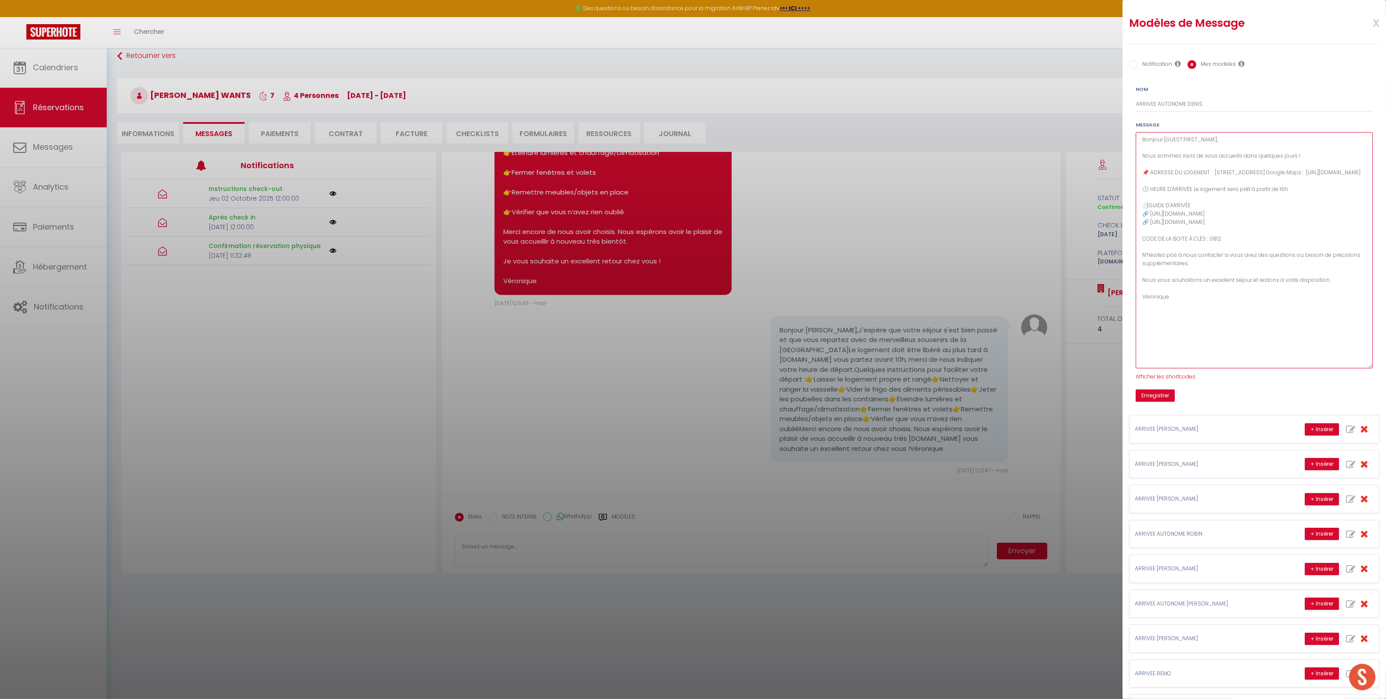
click at [1148, 223] on textarea "Bonjour [GUEST:FIRST_NAME], Nous sommes ravis de vous accueillir dans quelques …" at bounding box center [1254, 250] width 237 height 236
paste textarea "FRENCH :"
drag, startPoint x: 1144, startPoint y: 232, endPoint x: 1152, endPoint y: 232, distance: 7.9
click at [1152, 232] on textarea "Bonjour [GUEST:FIRST_NAME], Nous sommes ravis de vous accueillir dans quelques …" at bounding box center [1254, 250] width 237 height 236
paste textarea "ENGLISH :"
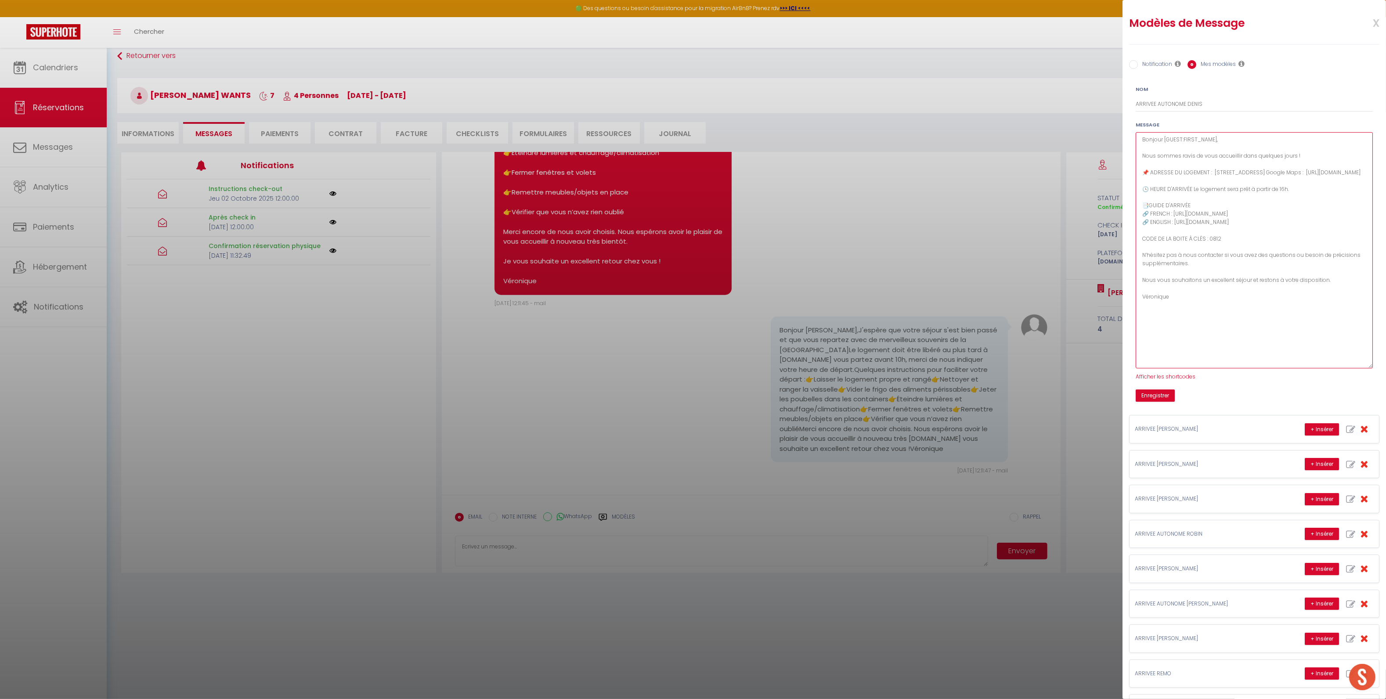
click at [1218, 262] on textarea "Bonjour [GUEST:FIRST_NAME], Nous sommes ravis de vous accueillir dans quelques …" at bounding box center [1254, 250] width 237 height 236
drag, startPoint x: 1141, startPoint y: 249, endPoint x: 1236, endPoint y: 251, distance: 94.4
click at [1236, 251] on textarea "Bonjour [GUEST:FIRST_NAME], Nous sommes ravis de vous accueillir dans quelques …" at bounding box center [1254, 250] width 237 height 236
paste textarea "🔐 CODES D'ACCÈS 🔑 Boite à clés : 0812"
drag, startPoint x: 1141, startPoint y: 280, endPoint x: 1227, endPoint y: 297, distance: 87.8
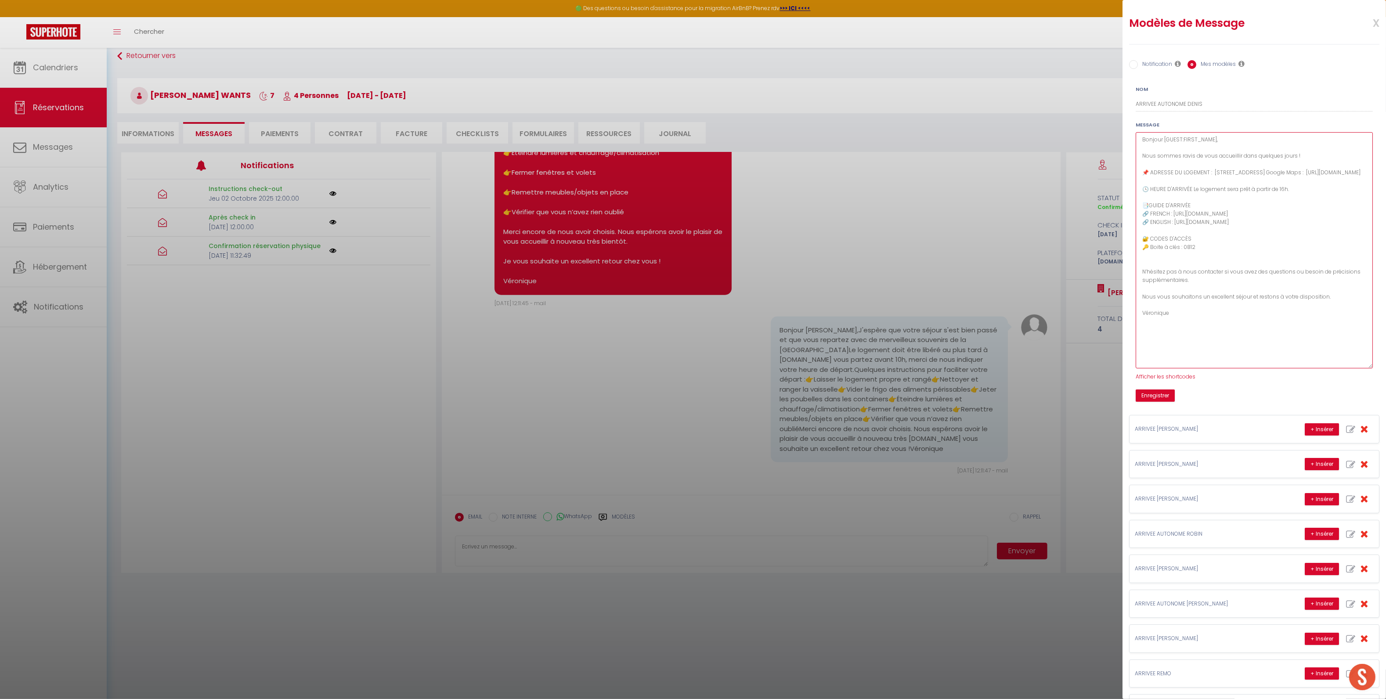
click at [1227, 297] on textarea "Bonjour [GUEST:FIRST_NAME], Nous sommes ravis de vous accueillir dans quelques …" at bounding box center [1254, 250] width 237 height 236
paste textarea "au +33 (0)7 69 249 249. Nous vous souhaitons un excellent séjour et restons à v…"
click at [1138, 285] on textarea "Bonjour [GUEST:FIRST_NAME], Nous sommes ravis de vous accueillir dans quelques …" at bounding box center [1254, 250] width 237 height 236
drag, startPoint x: 1184, startPoint y: 353, endPoint x: 1138, endPoint y: 321, distance: 55.7
click at [1138, 321] on textarea "Bonjour [GUEST:FIRST_NAME], Nous sommes ravis de vous accueillir dans quelques …" at bounding box center [1254, 250] width 237 height 236
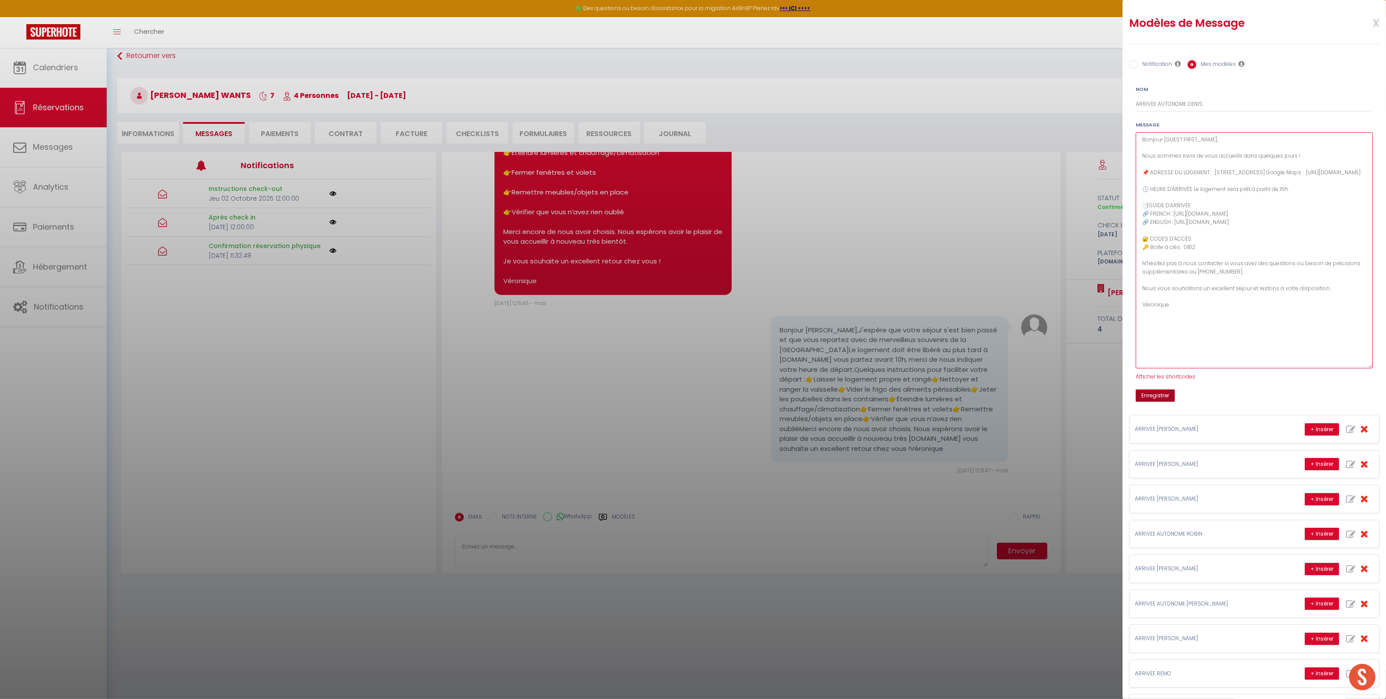
type textarea "Bonjour [GUEST:FIRST_NAME], Nous sommes ravis de vous accueillir dans quelques …"
click at [1161, 401] on button "Enregistrer" at bounding box center [1155, 396] width 39 height 12
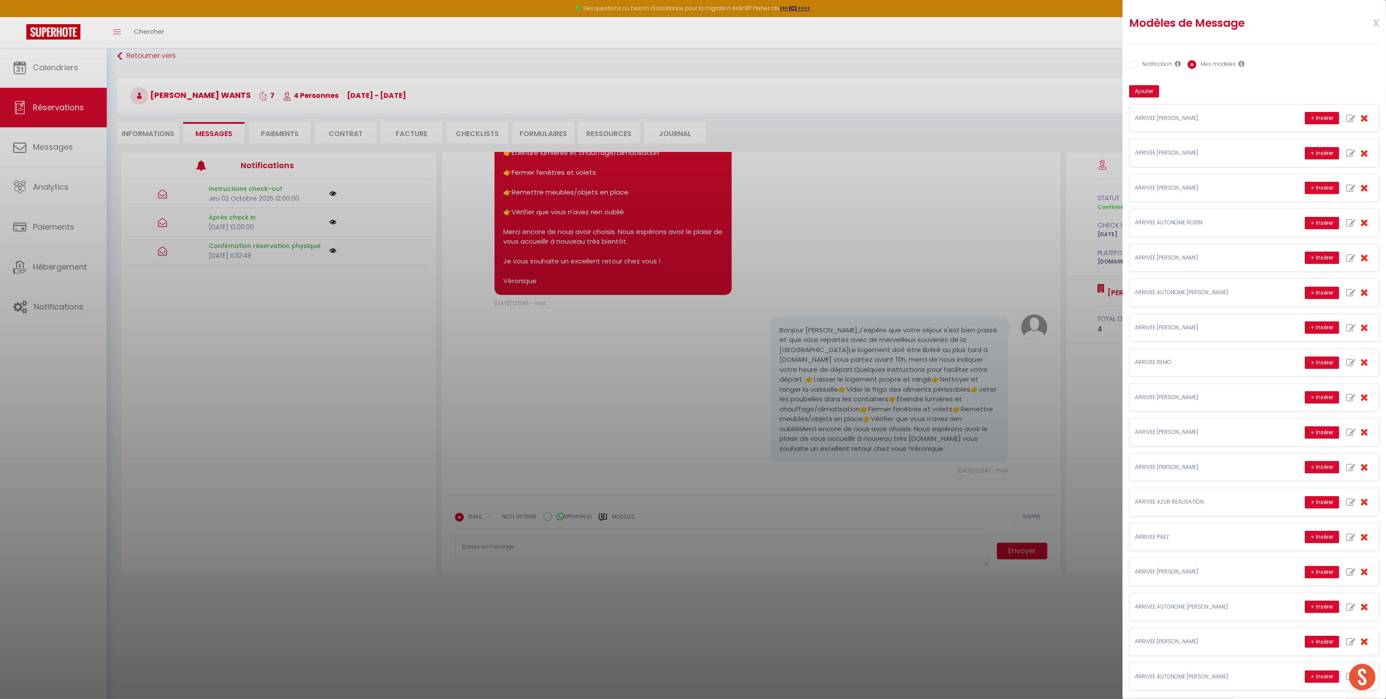
click at [66, 77] on div at bounding box center [693, 349] width 1386 height 699
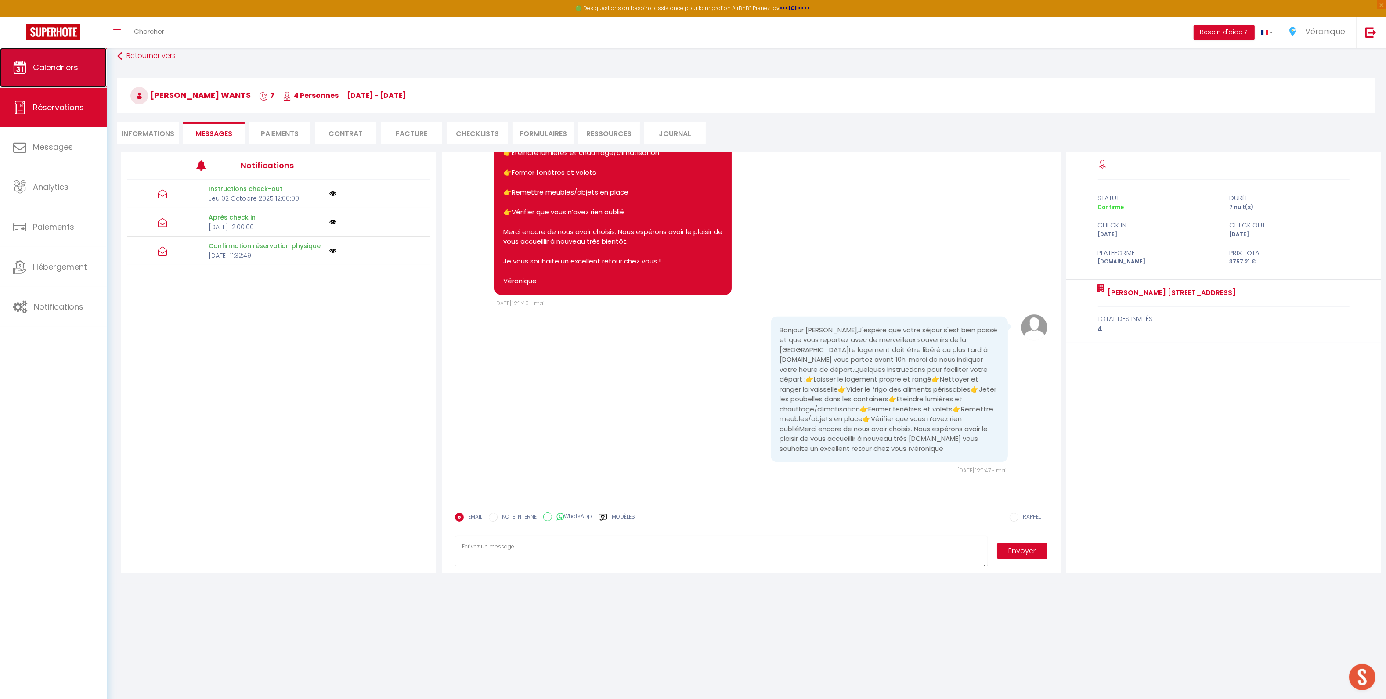
click at [54, 69] on span "Calendriers" at bounding box center [55, 67] width 45 height 11
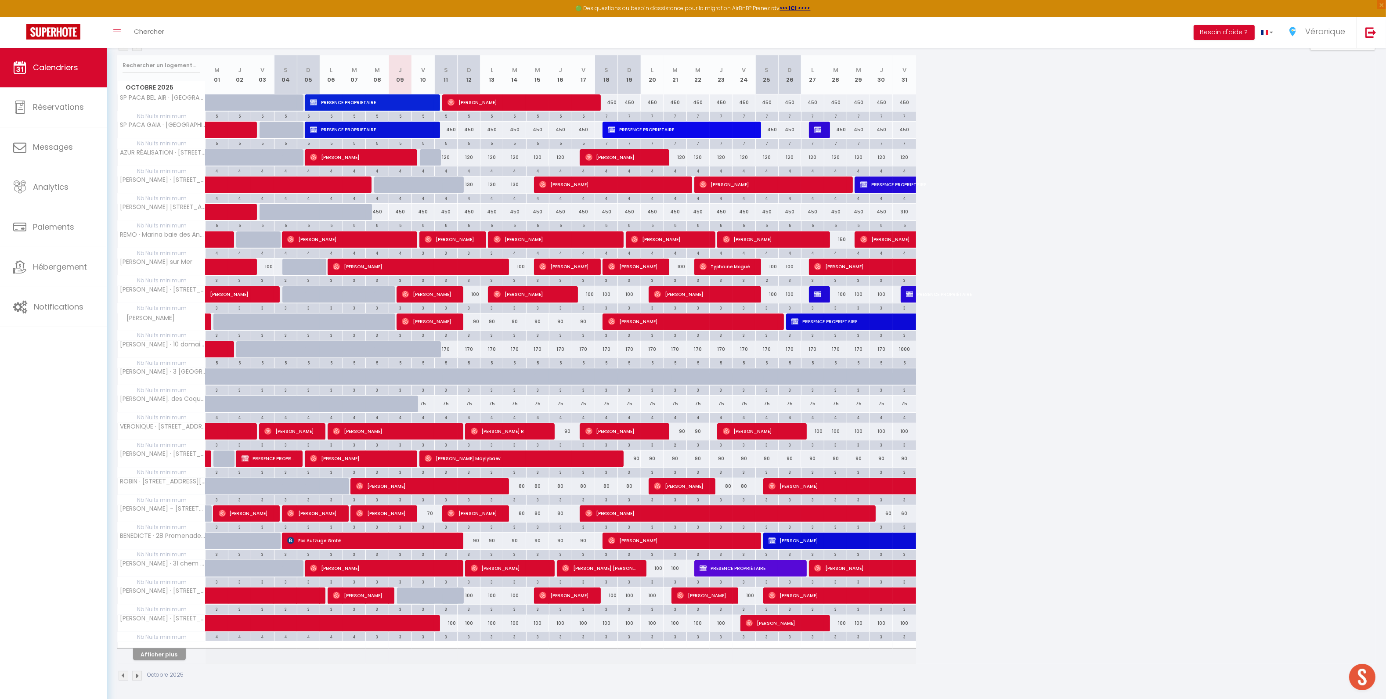
scroll to position [111, 0]
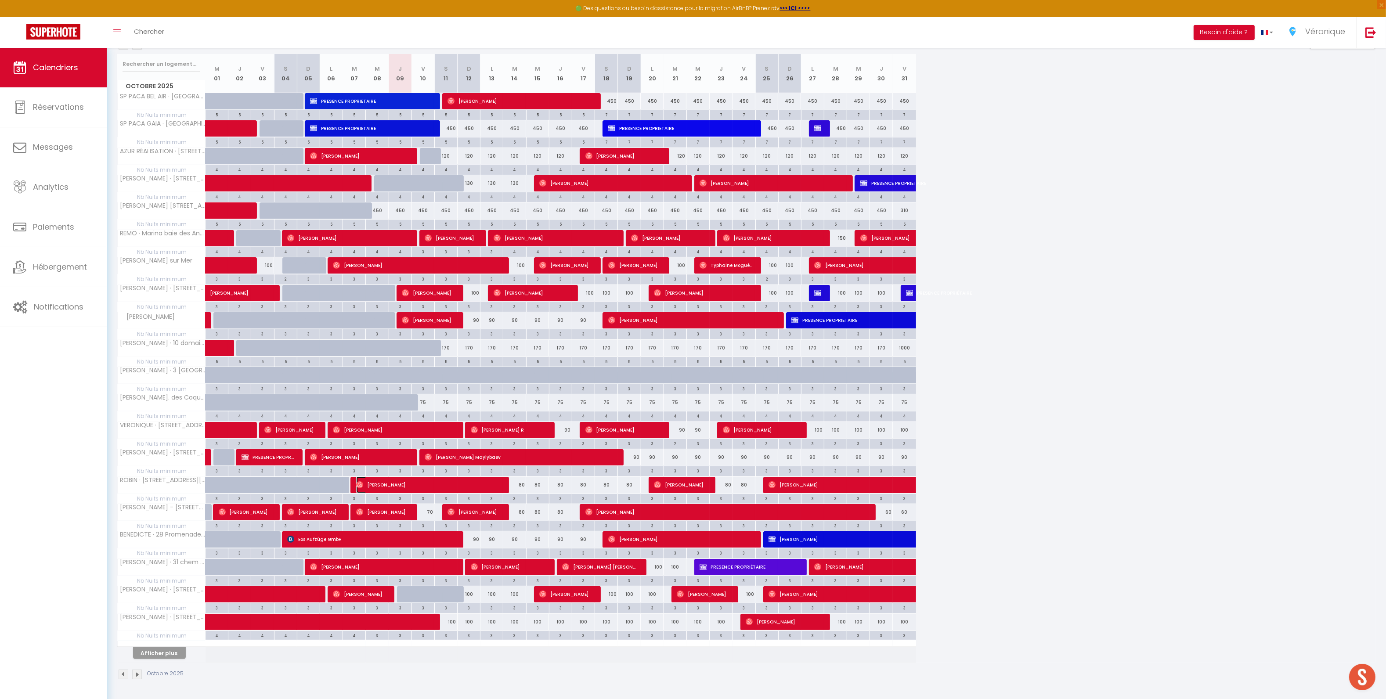
click at [387, 481] on span "Manuel Börger" at bounding box center [428, 484] width 144 height 17
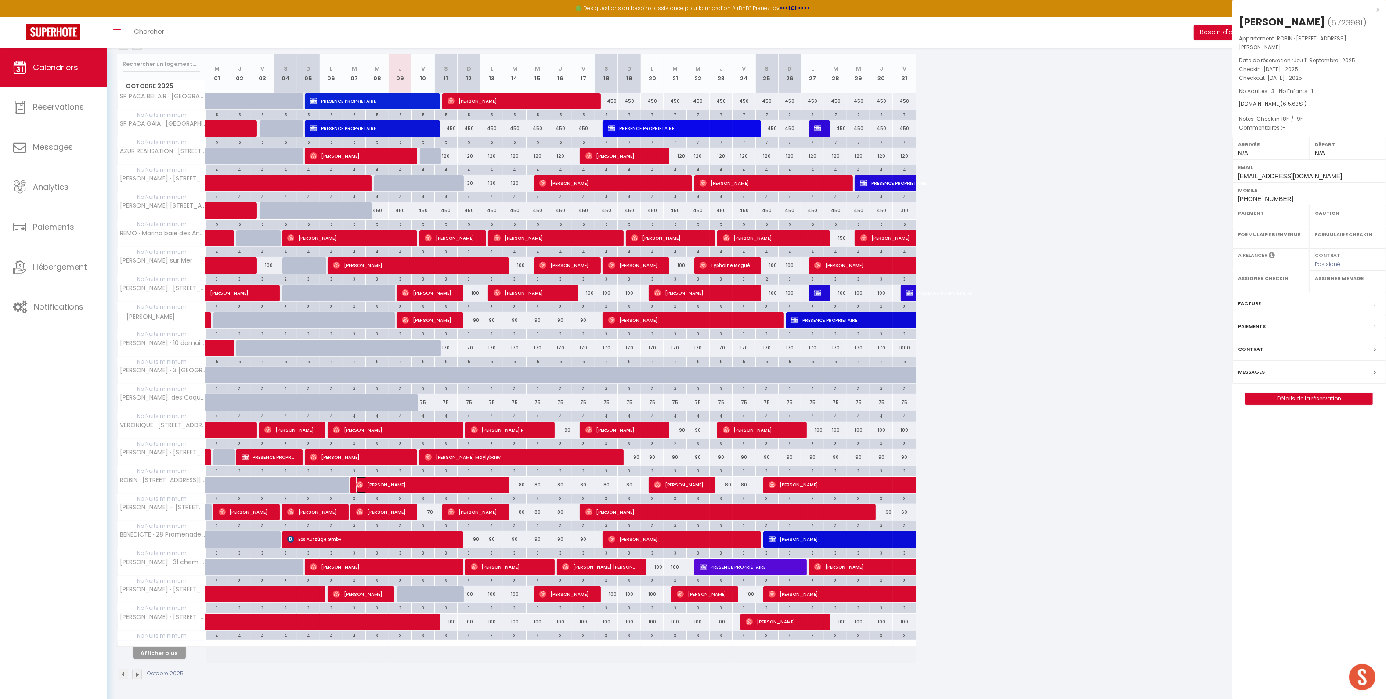
select select "OK"
select select "0"
select select "1"
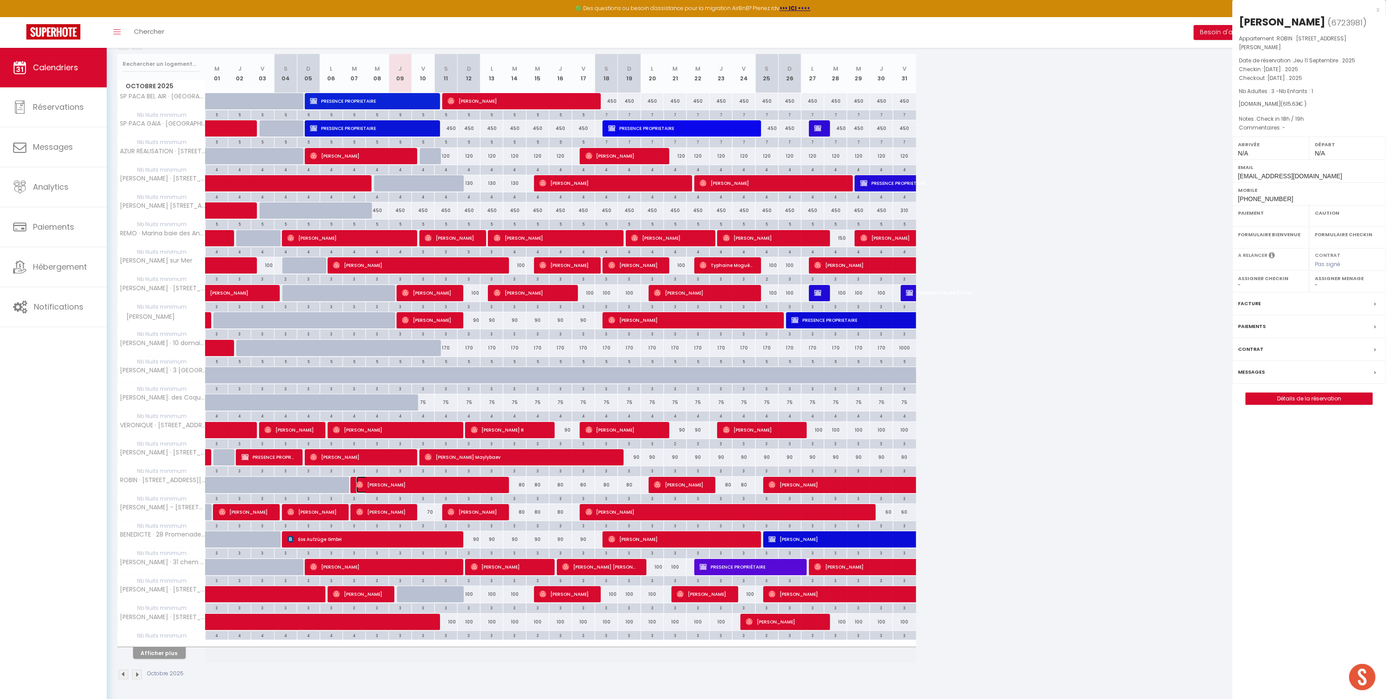
select select
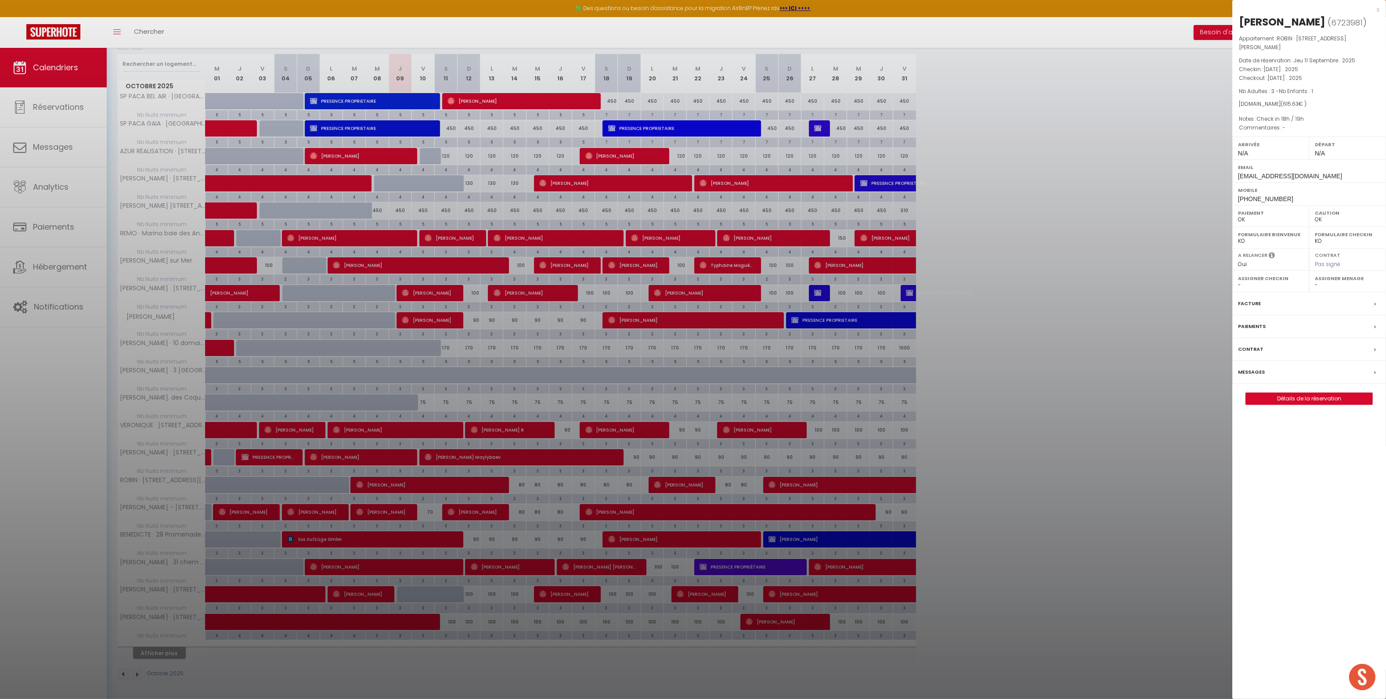
click at [1259, 375] on label "Messages" at bounding box center [1251, 372] width 27 height 9
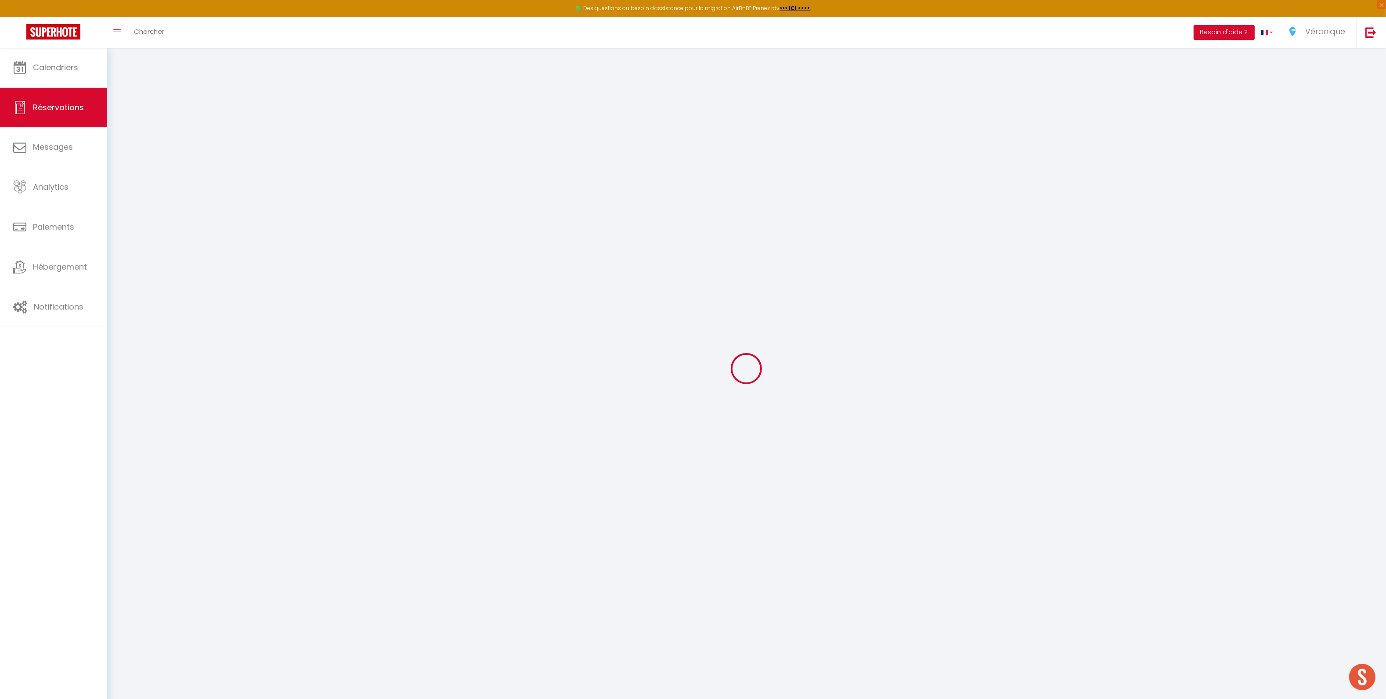
select select
checkbox input "false"
type textarea "Check in 18h / 19h"
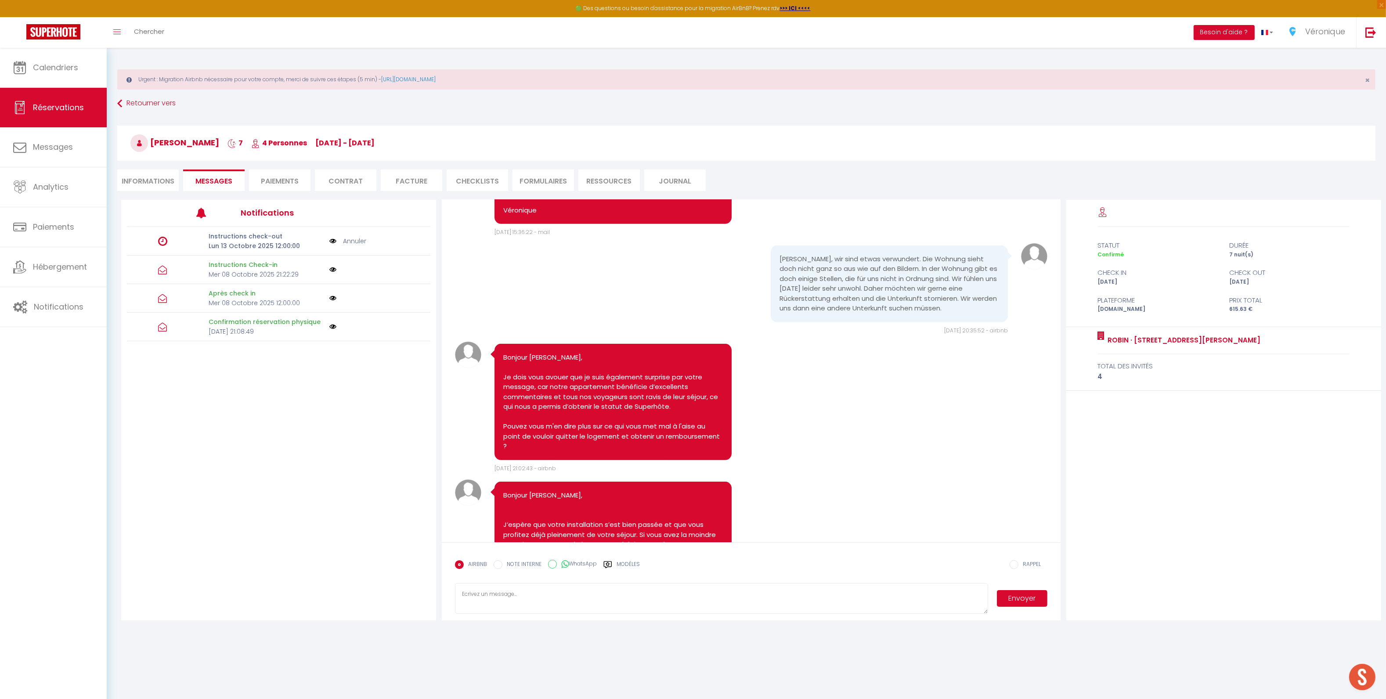
scroll to position [675, 0]
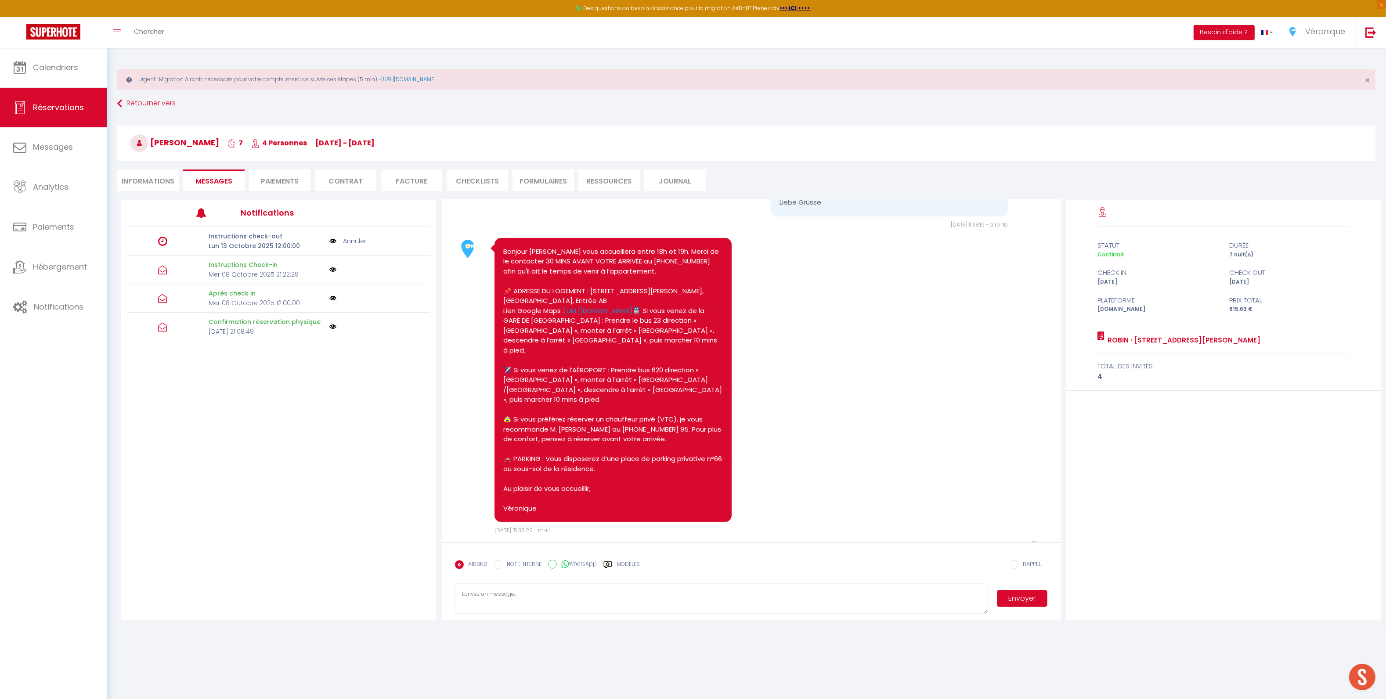
drag, startPoint x: 592, startPoint y: 329, endPoint x: 703, endPoint y: 337, distance: 111.4
click at [703, 337] on pre "Bonjour Manuel, Farid vous accueillera entre 18h et 19h. Merci de le contacter …" at bounding box center [612, 380] width 219 height 267
copy pre "8 avenue Jacques Yves Cousteau, 06270 Villeneuve Loubet, Bâtiment Marina Blue, …"
click at [504, 348] on pre "Bonjour Manuel, Farid vous accueillera entre 18h et 19h. Merci de le contacter …" at bounding box center [612, 380] width 219 height 267
drag, startPoint x: 502, startPoint y: 349, endPoint x: 726, endPoint y: 351, distance: 223.5
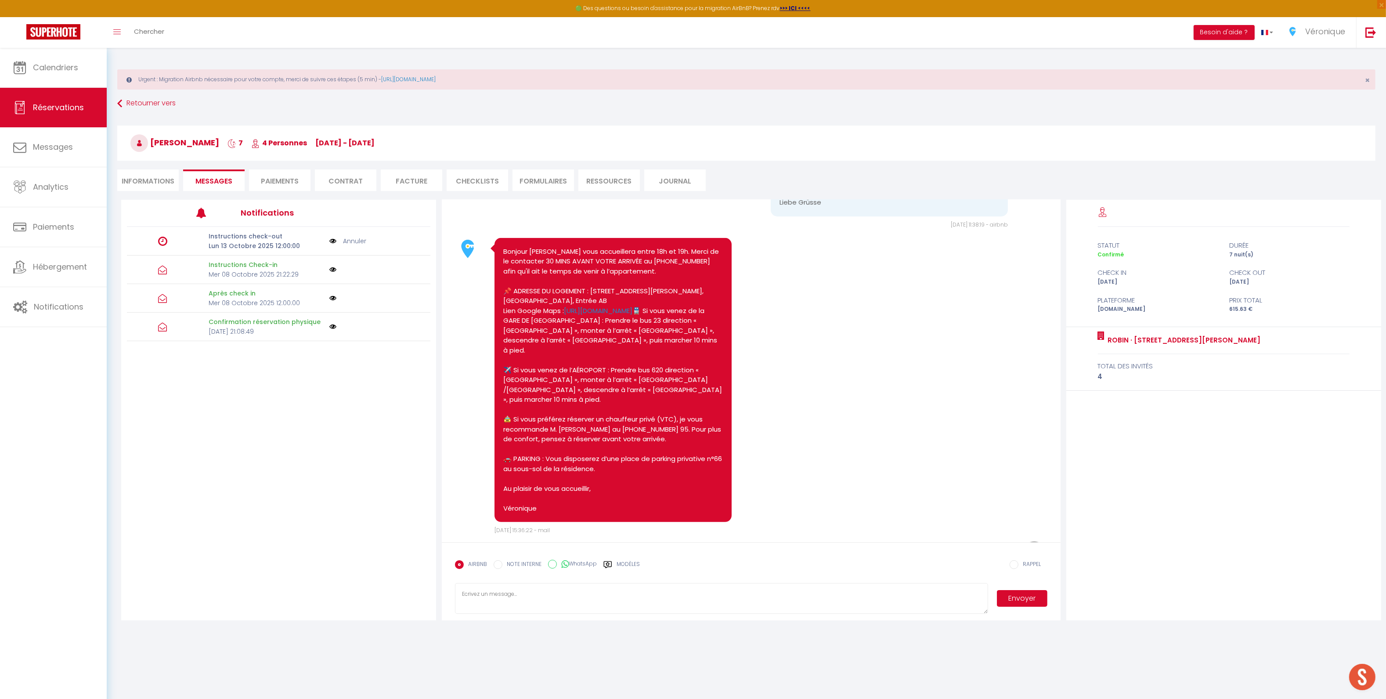
click at [726, 351] on div "Bonjour Manuel, Farid vous accueillera entre 18h et 19h. Merci de le contacter …" at bounding box center [612, 380] width 237 height 285
copy pre "ien Google Maps : https://maps.app.goo.gl/yWJQXe1baiSfPVDS6"
click at [53, 69] on span "Calendriers" at bounding box center [55, 67] width 45 height 11
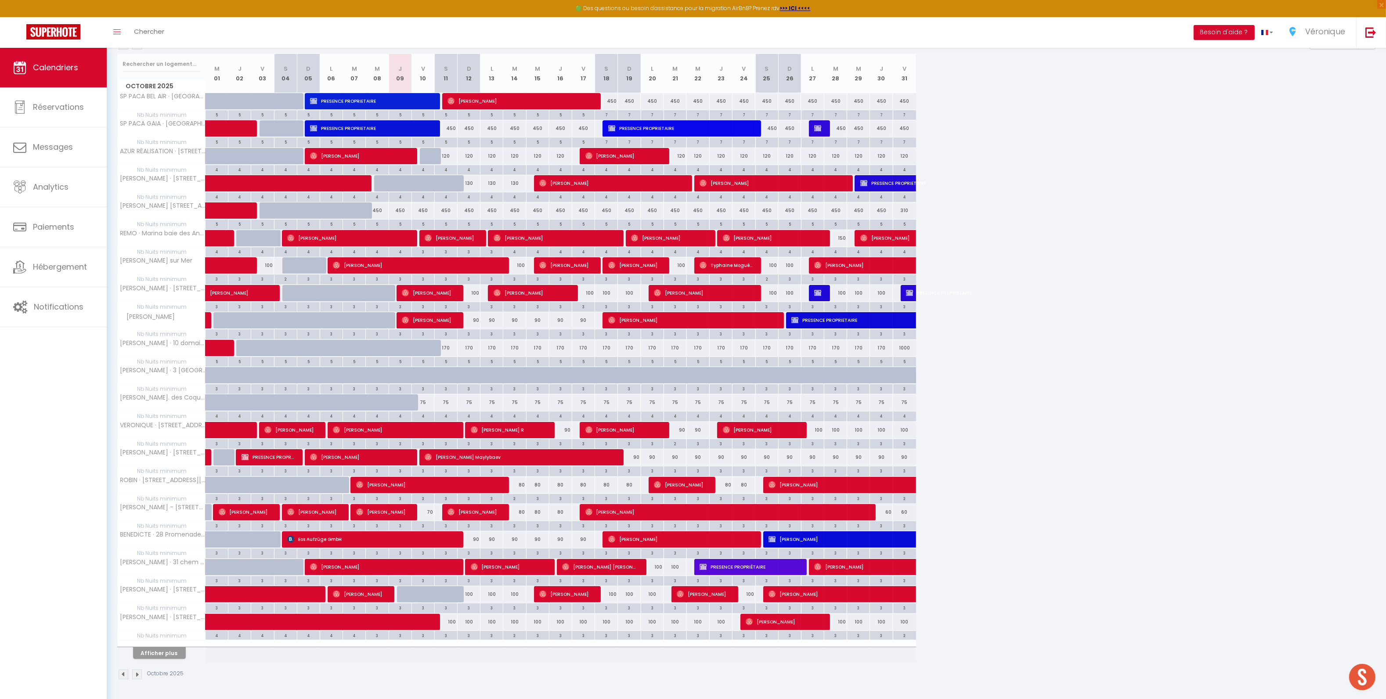
scroll to position [148, 0]
click at [322, 567] on span "[PERSON_NAME]" at bounding box center [382, 567] width 144 height 17
select select "OK"
select select "0"
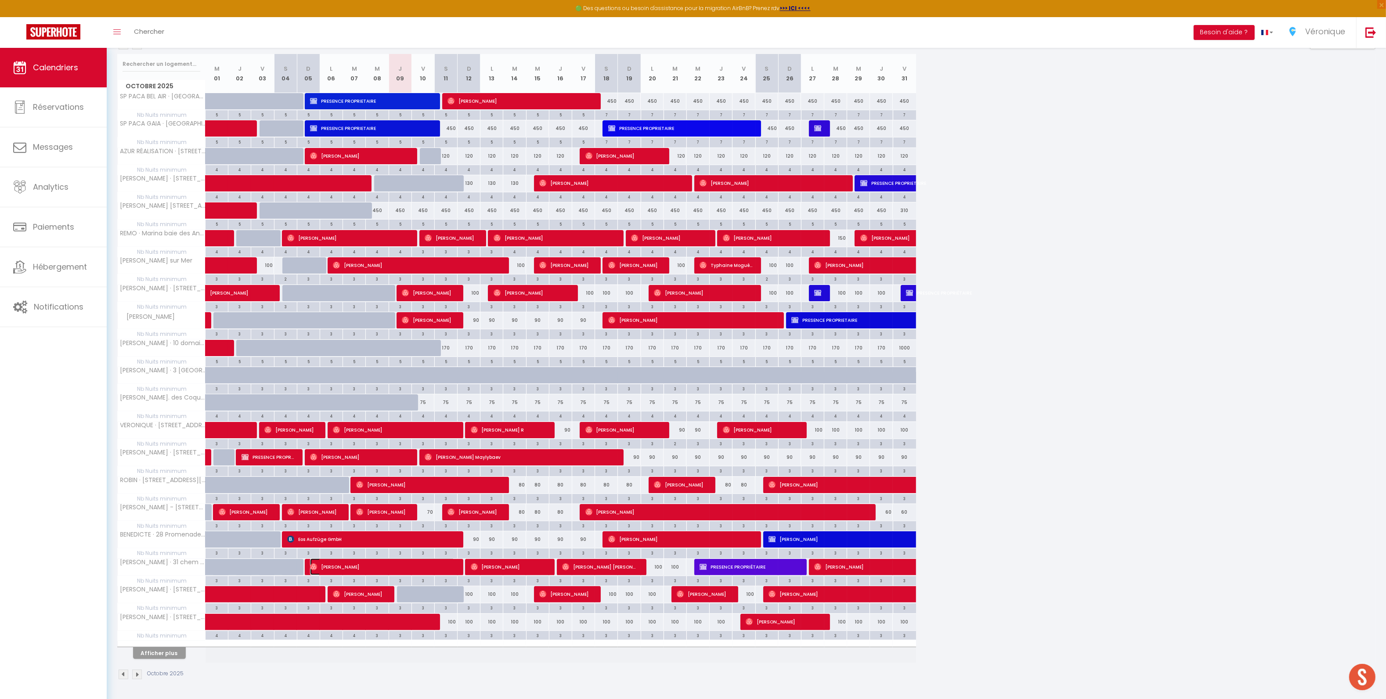
select select "0"
select select "1"
select select
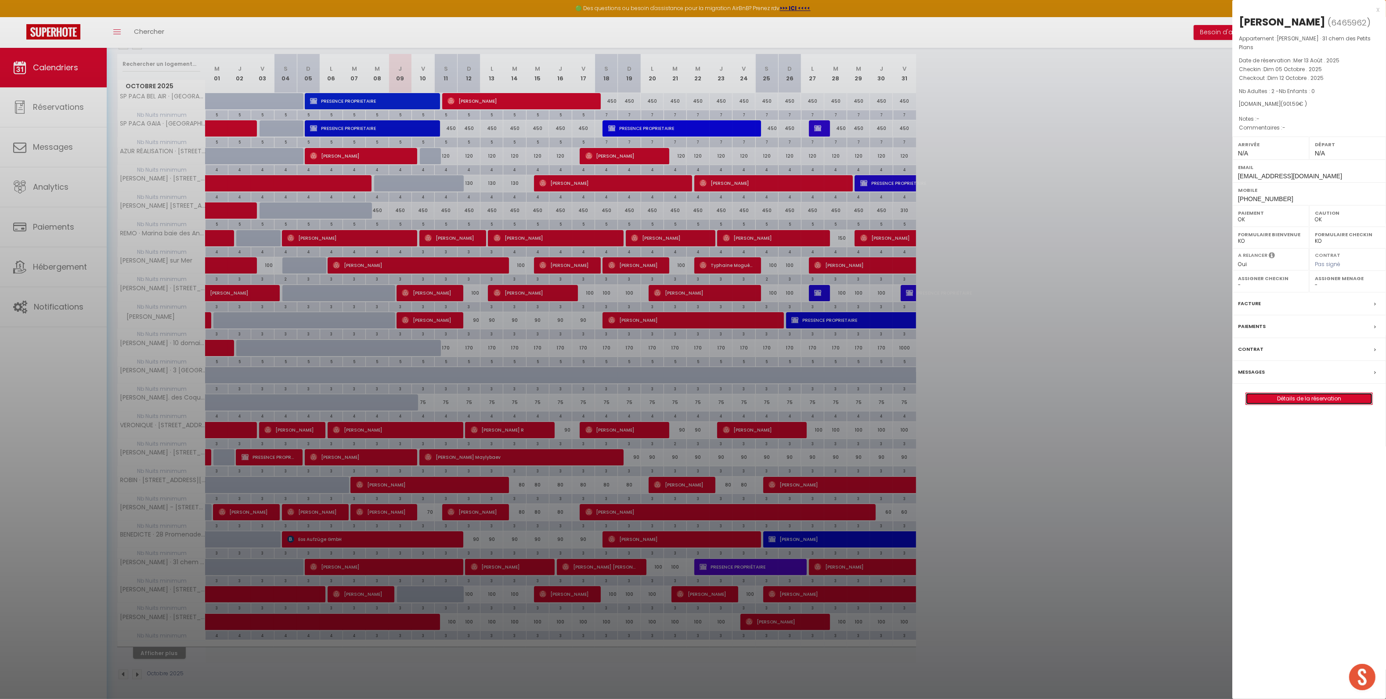
click at [1274, 393] on link "Détails de la réservation" at bounding box center [1309, 398] width 126 height 11
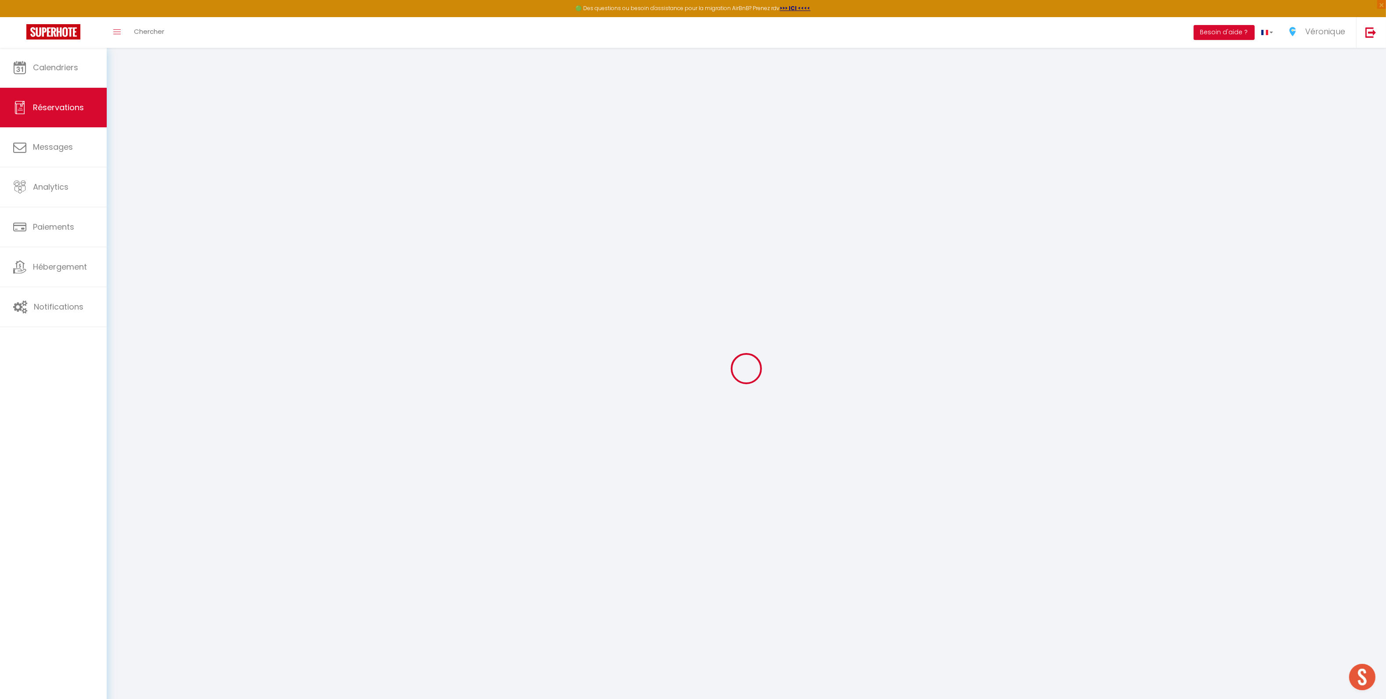
type input "Igor"
type input "Monte"
type input "zjnkb3weseqeqhqpjic8e2a7kf47@reply.superhote.com"
type input "+37258113821"
select select
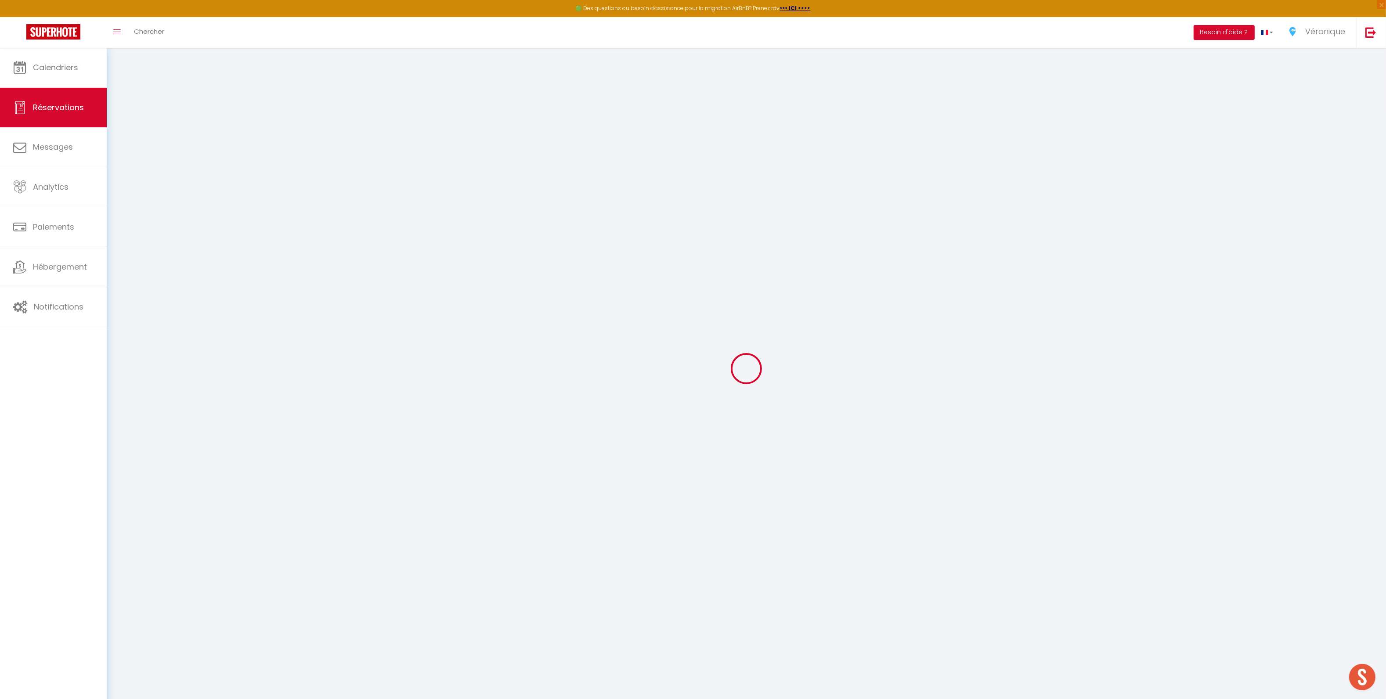
type input "153"
select select "60986"
select select "1"
select select
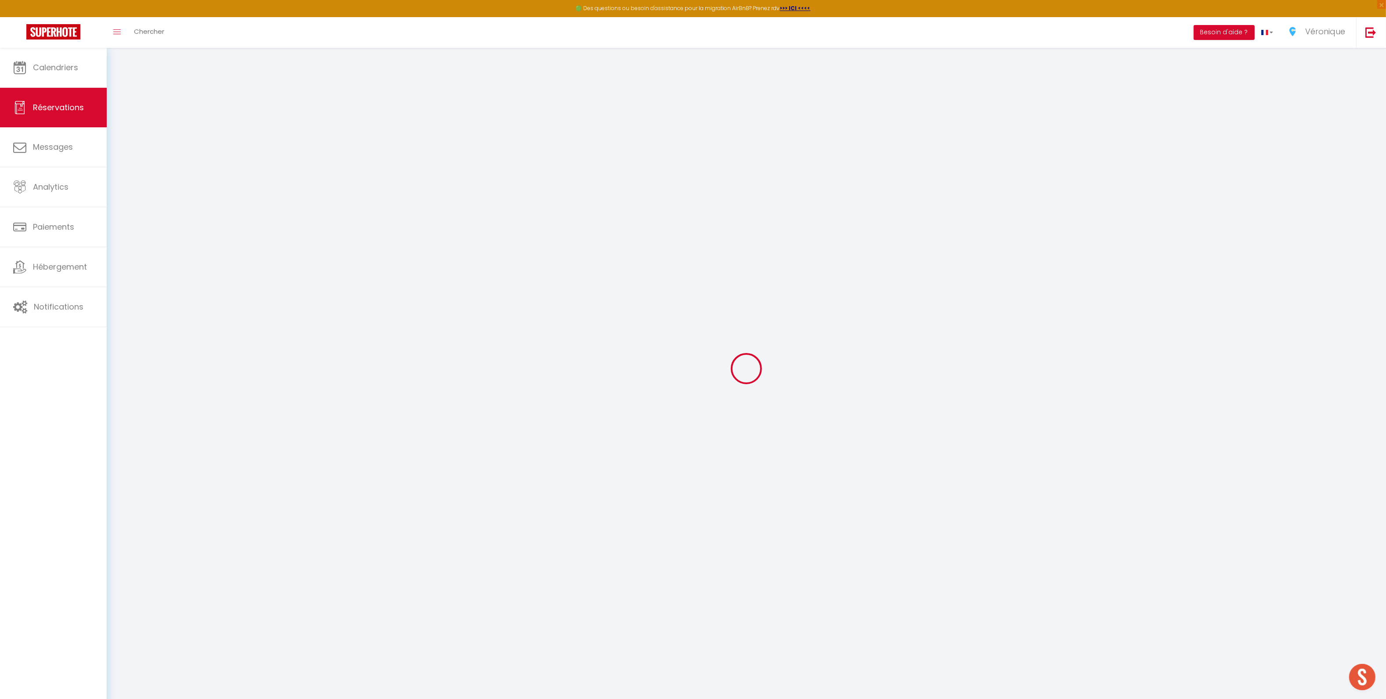
type input "2"
select select "12"
select select
type input "770"
checkbox input "false"
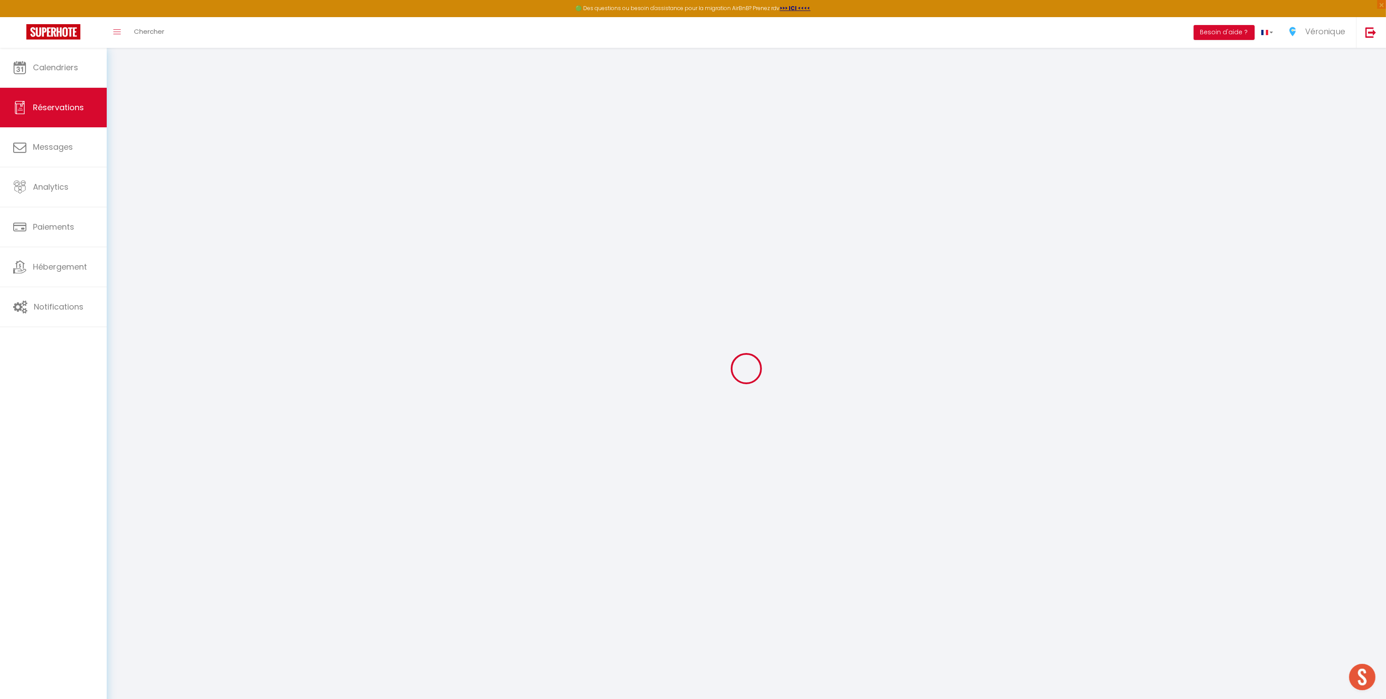
type input "0"
select select "1"
type input "80"
type input "0"
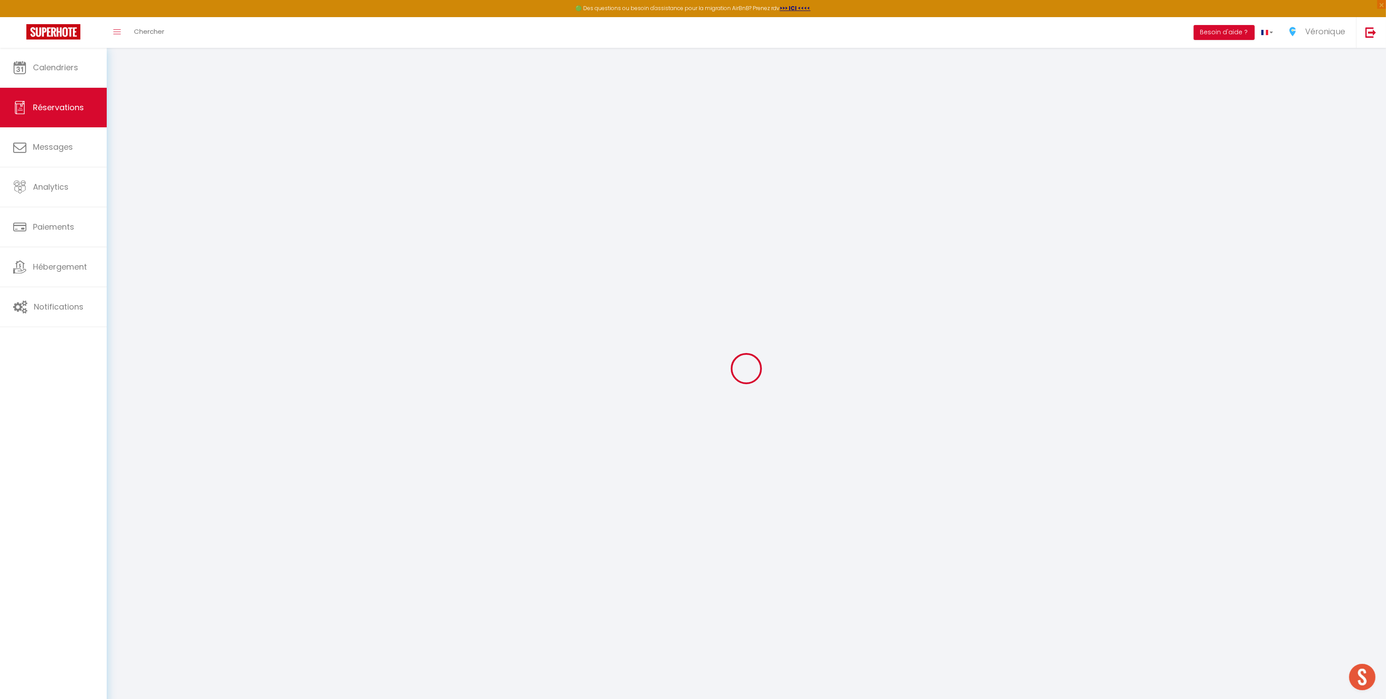
select select
select select "15"
checkbox input "false"
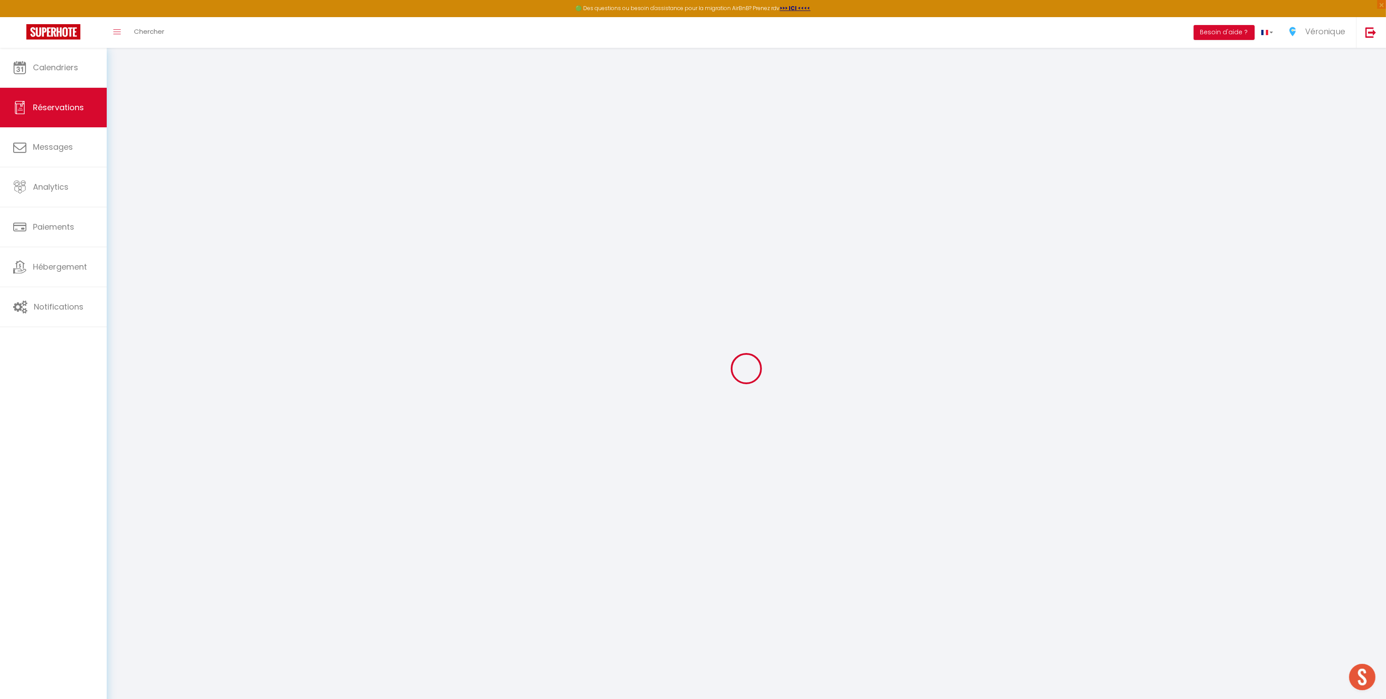
select select
checkbox input "false"
select select
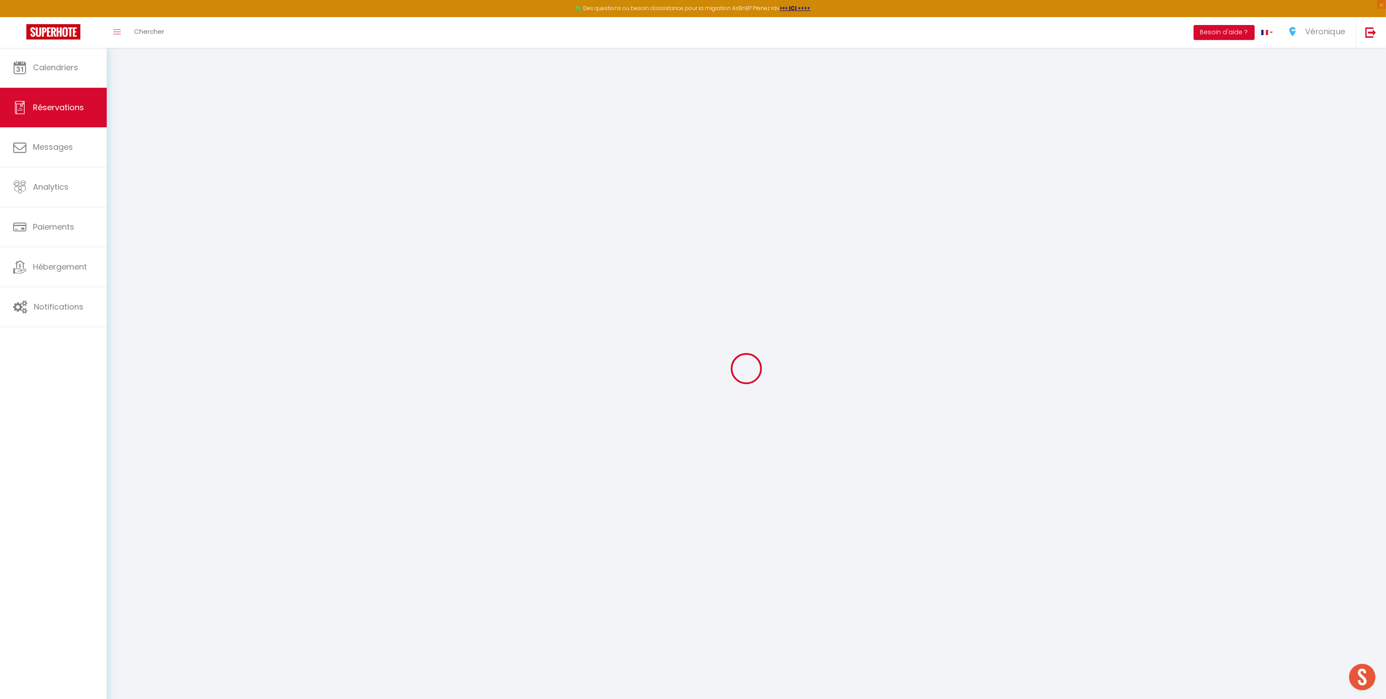
select select
checkbox input "false"
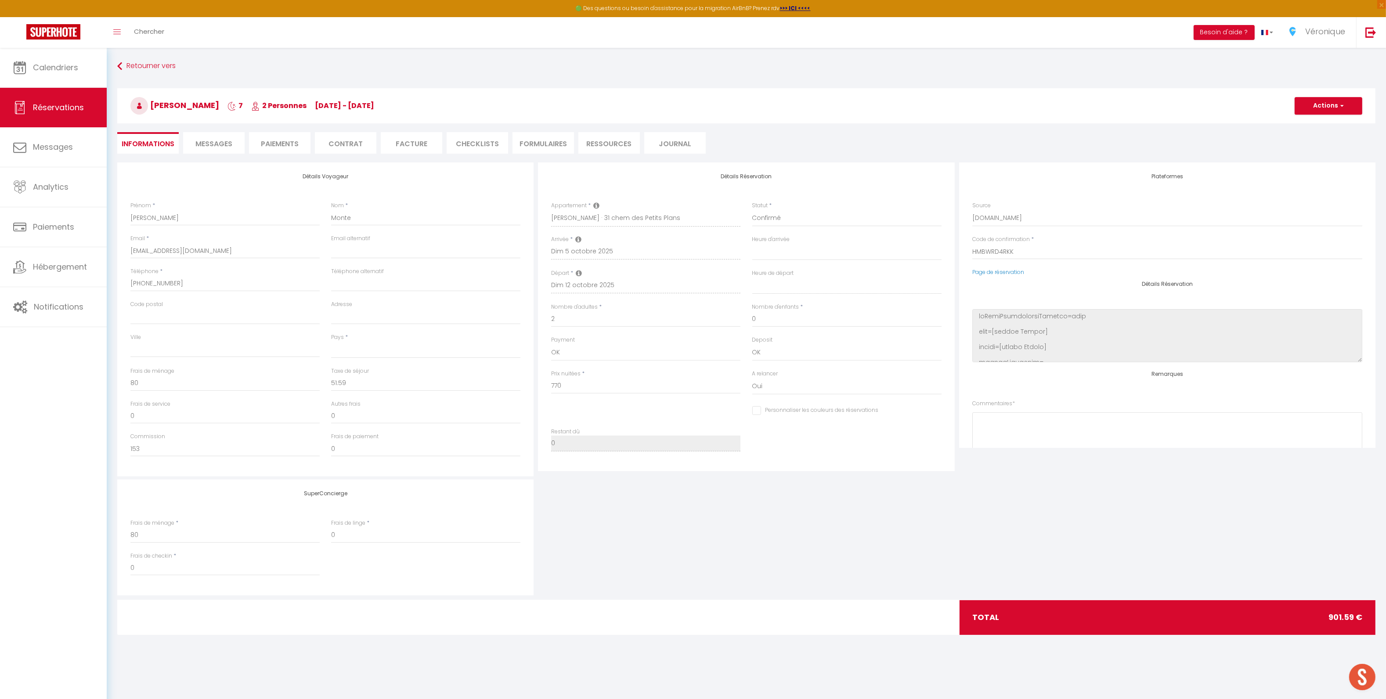
click at [227, 149] on li "Messages" at bounding box center [213, 143] width 61 height 22
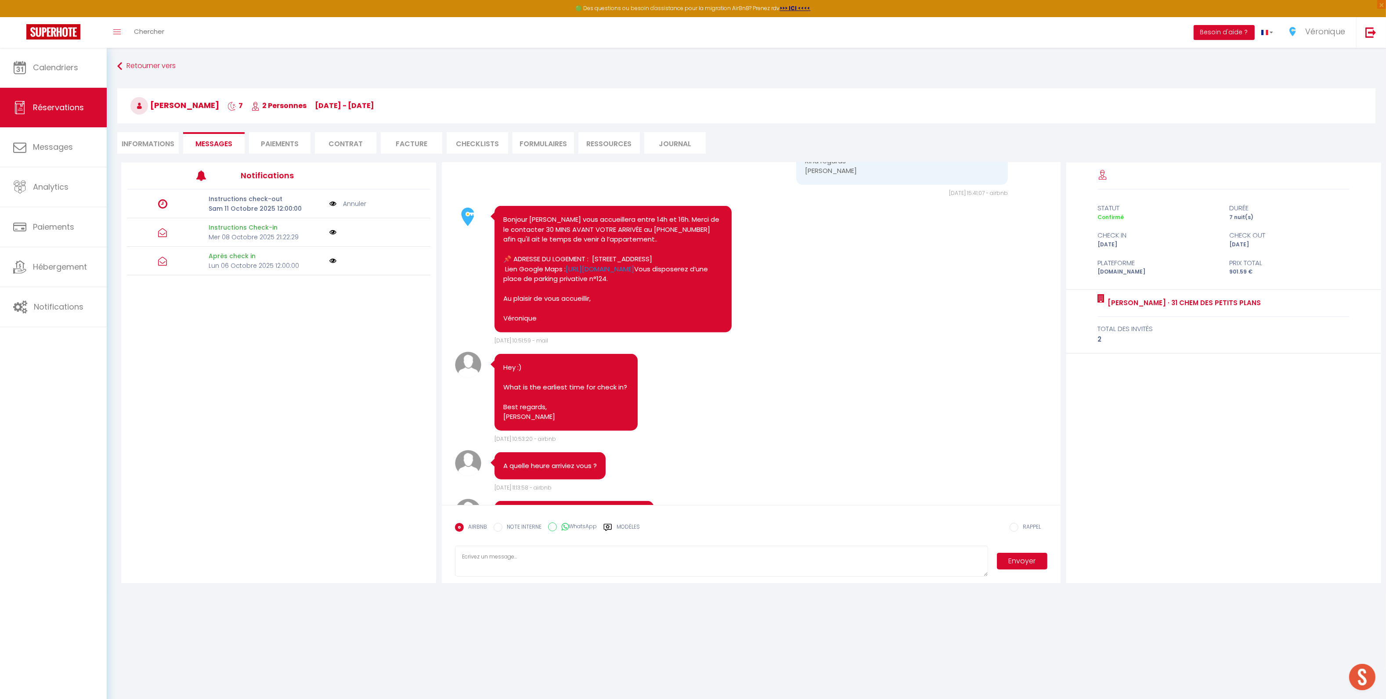
scroll to position [1100, 0]
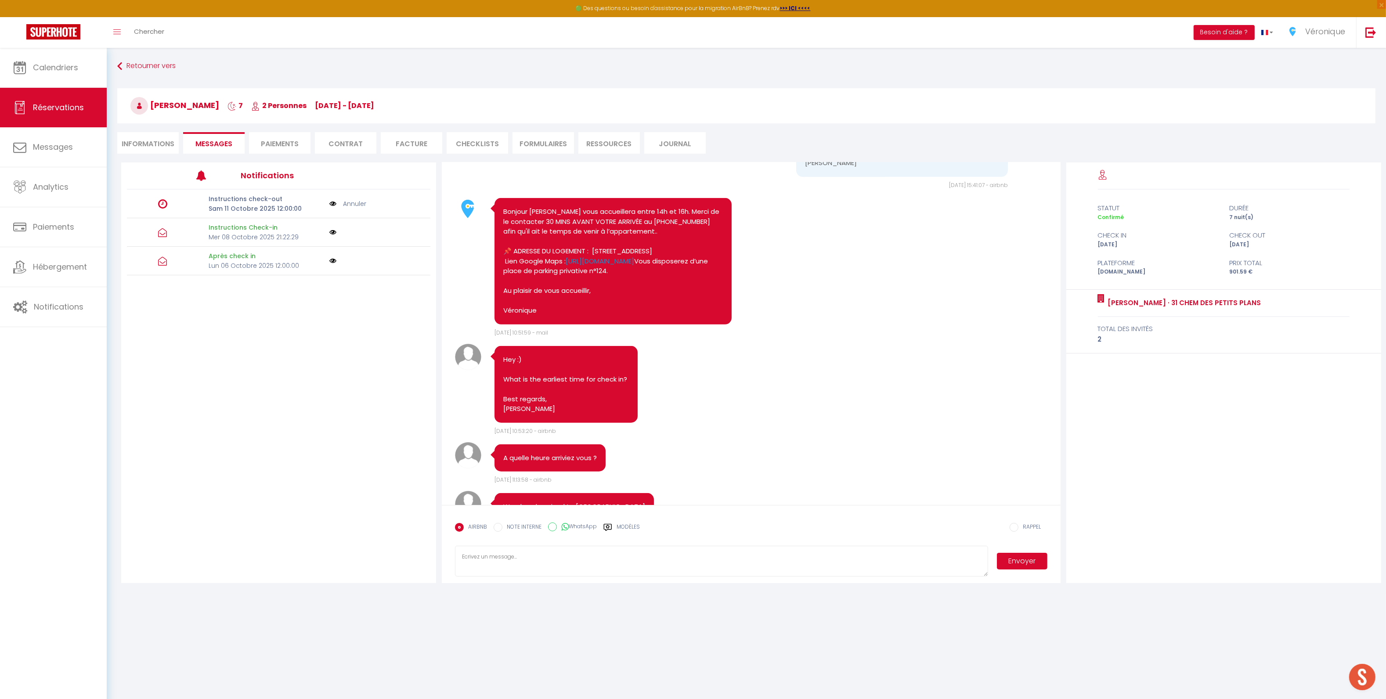
drag, startPoint x: 701, startPoint y: 326, endPoint x: 497, endPoint y: 329, distance: 204.2
click at [497, 325] on div "Bonjour Igor, Farid vous accueillera entre 14h et 16h. Merci de le contacter 30…" at bounding box center [612, 261] width 237 height 126
copy link "https://maps.app.goo.gl/bgxcDqMxnMPydKyz5"
click at [707, 316] on pre "Bonjour Igor, Farid vous accueillera entre 14h et 16h. Merci de le contacter 30…" at bounding box center [612, 261] width 219 height 109
drag, startPoint x: 697, startPoint y: 332, endPoint x: 502, endPoint y: 319, distance: 195.4
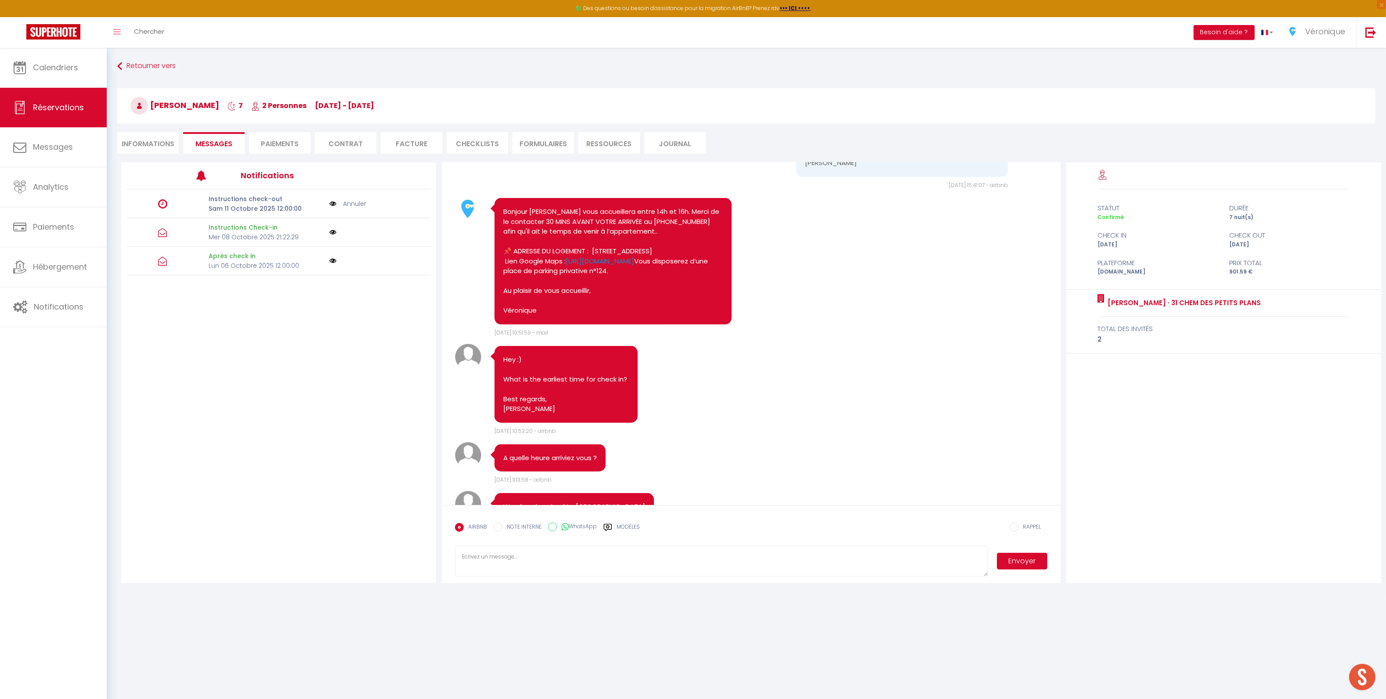
click at [502, 319] on div "Bonjour Igor, Farid vous accueillera entre 14h et 16h. Merci de le contacter 30…" at bounding box center [612, 261] width 237 height 126
copy pre "Lien Google Maps : https://maps.app.goo.gl/bgxcDqMxnMPydKyz5"
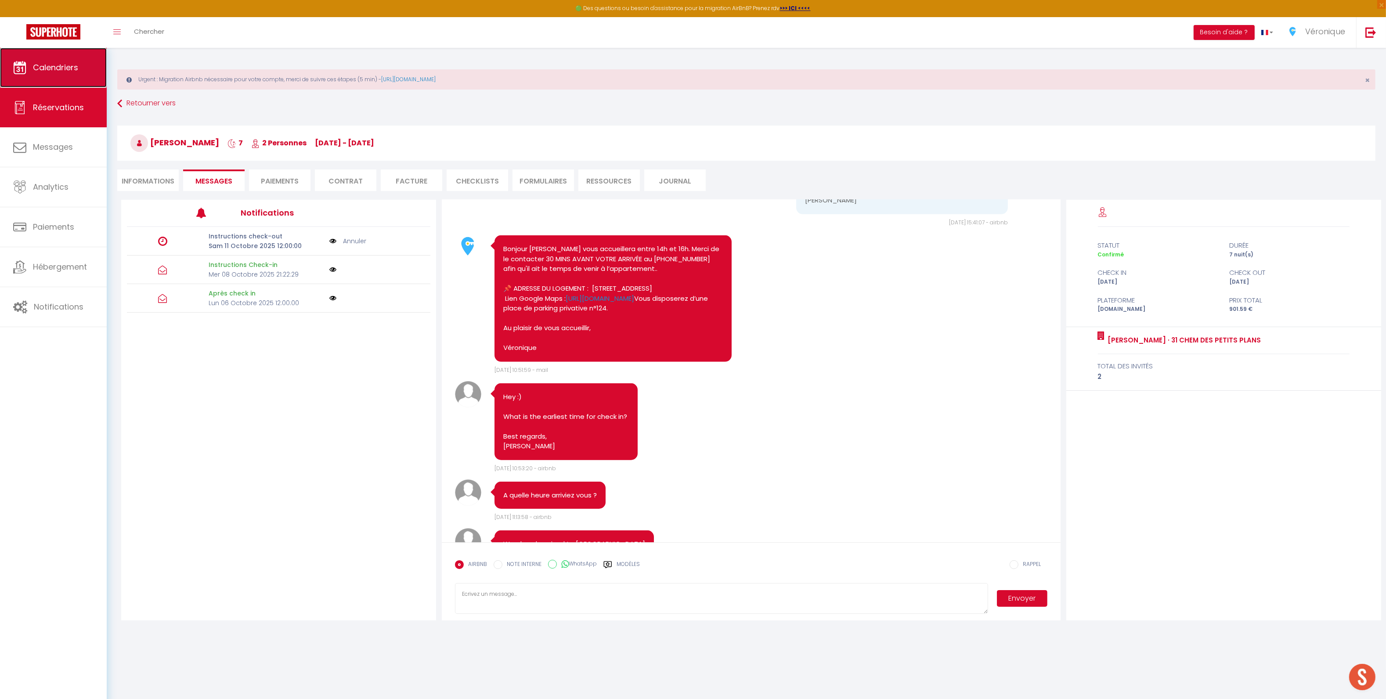
click at [49, 72] on span "Calendriers" at bounding box center [55, 67] width 45 height 11
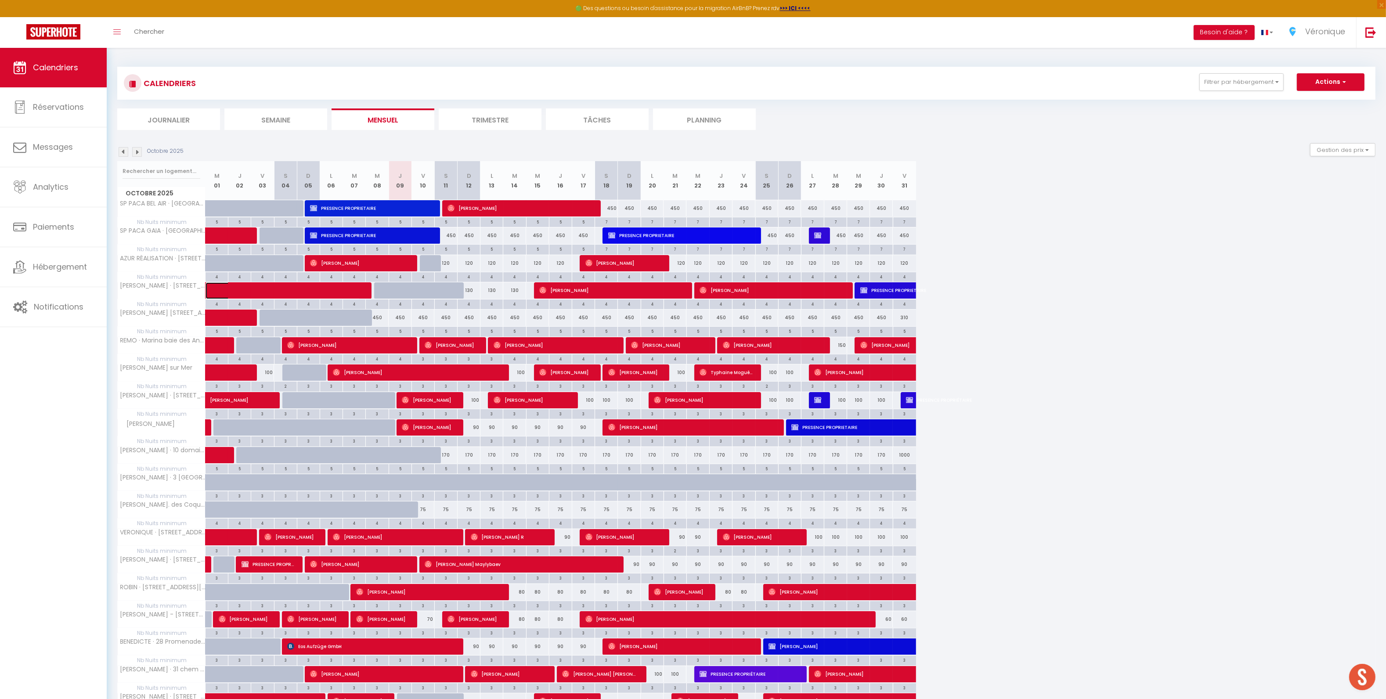
click at [267, 290] on span at bounding box center [289, 290] width 141 height 17
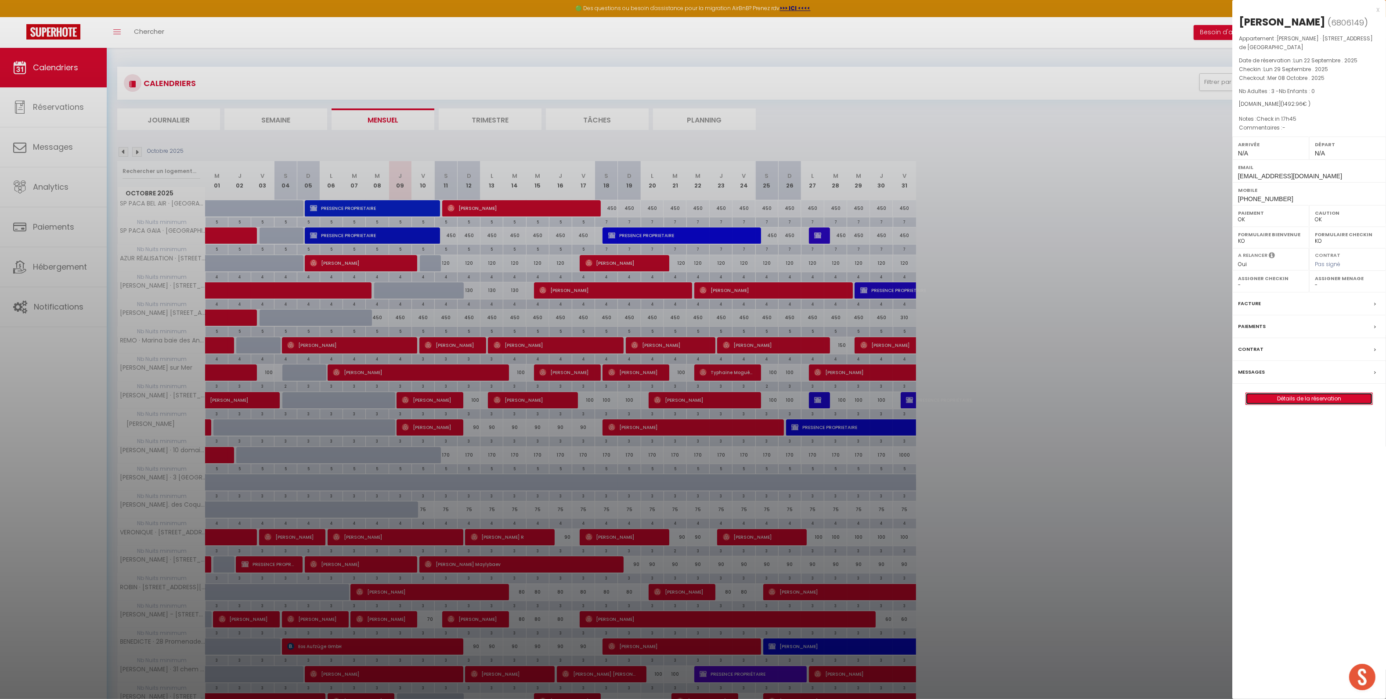
click at [1270, 393] on link "Détails de la réservation" at bounding box center [1309, 398] width 126 height 11
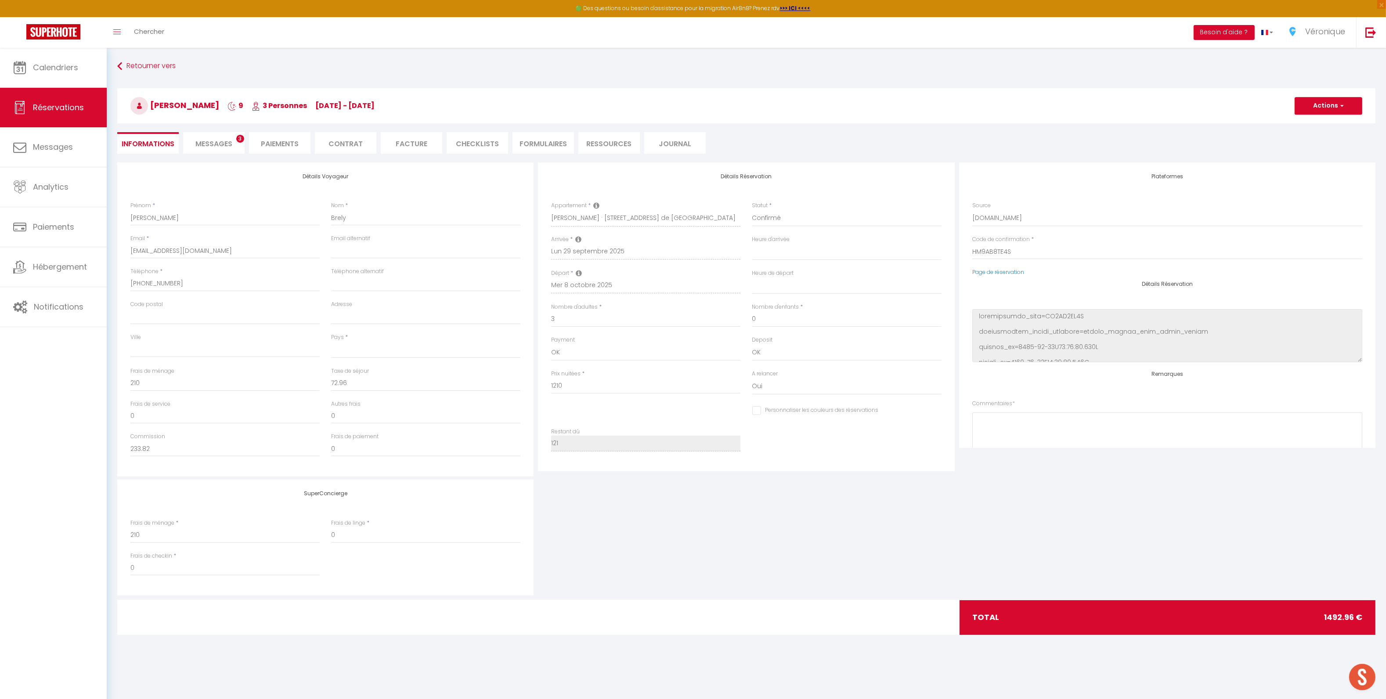
click at [211, 147] on span "Messages" at bounding box center [213, 144] width 37 height 10
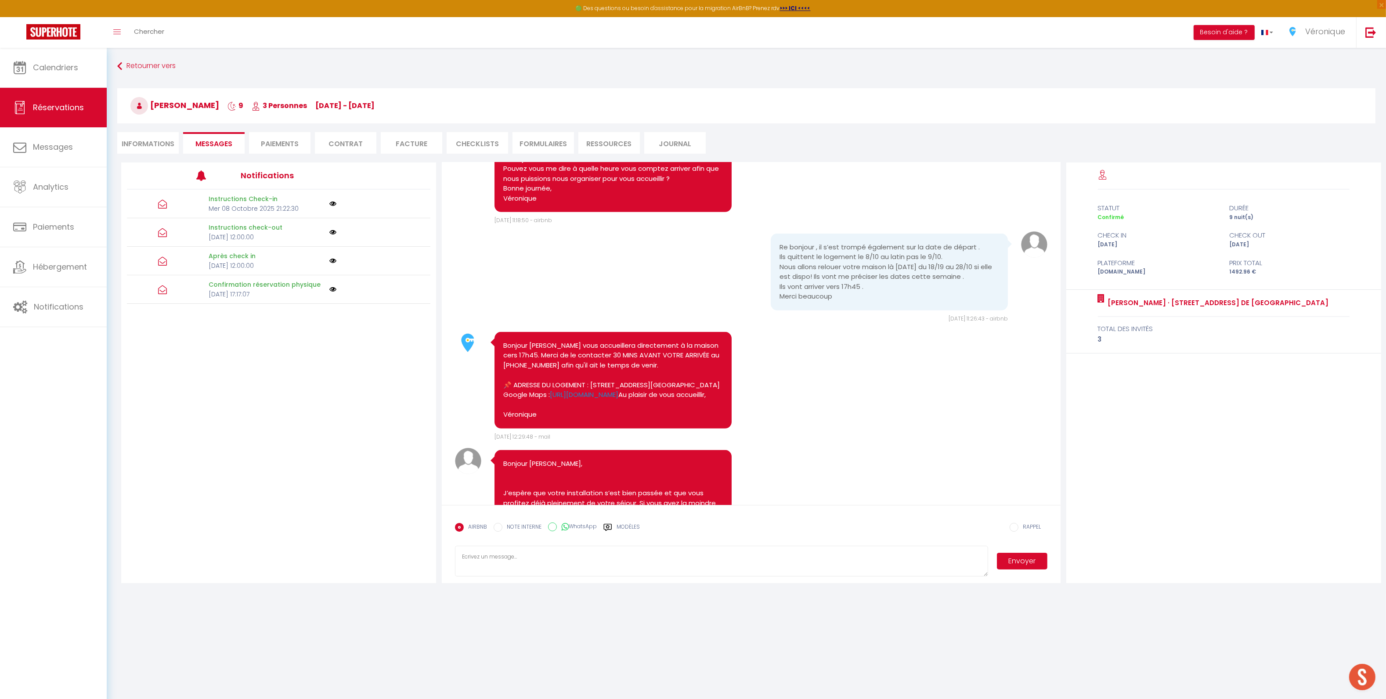
scroll to position [943, 0]
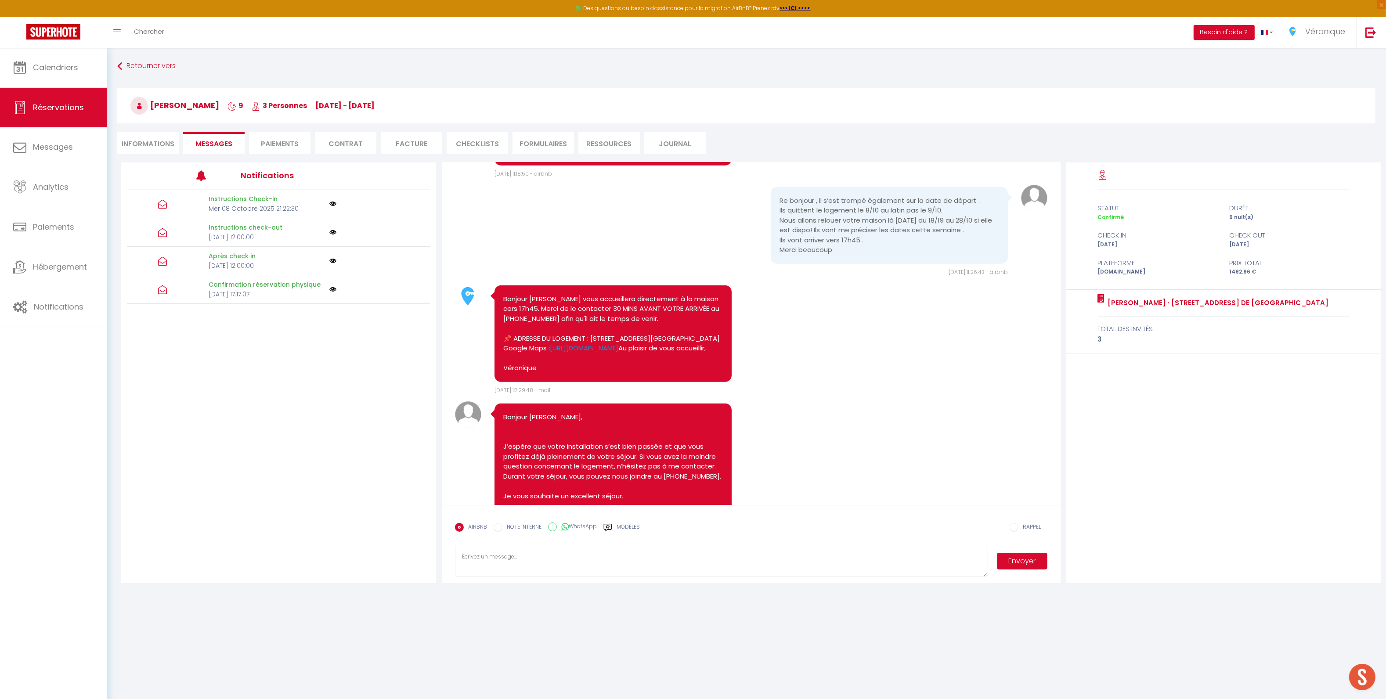
drag, startPoint x: 623, startPoint y: 398, endPoint x: 503, endPoint y: 386, distance: 120.4
click at [503, 373] on pre "Bonjour Magali, Farid vous accueillera directement à la maison cers 17h45. Merc…" at bounding box center [612, 333] width 219 height 79
click at [48, 71] on span "Calendriers" at bounding box center [55, 67] width 45 height 11
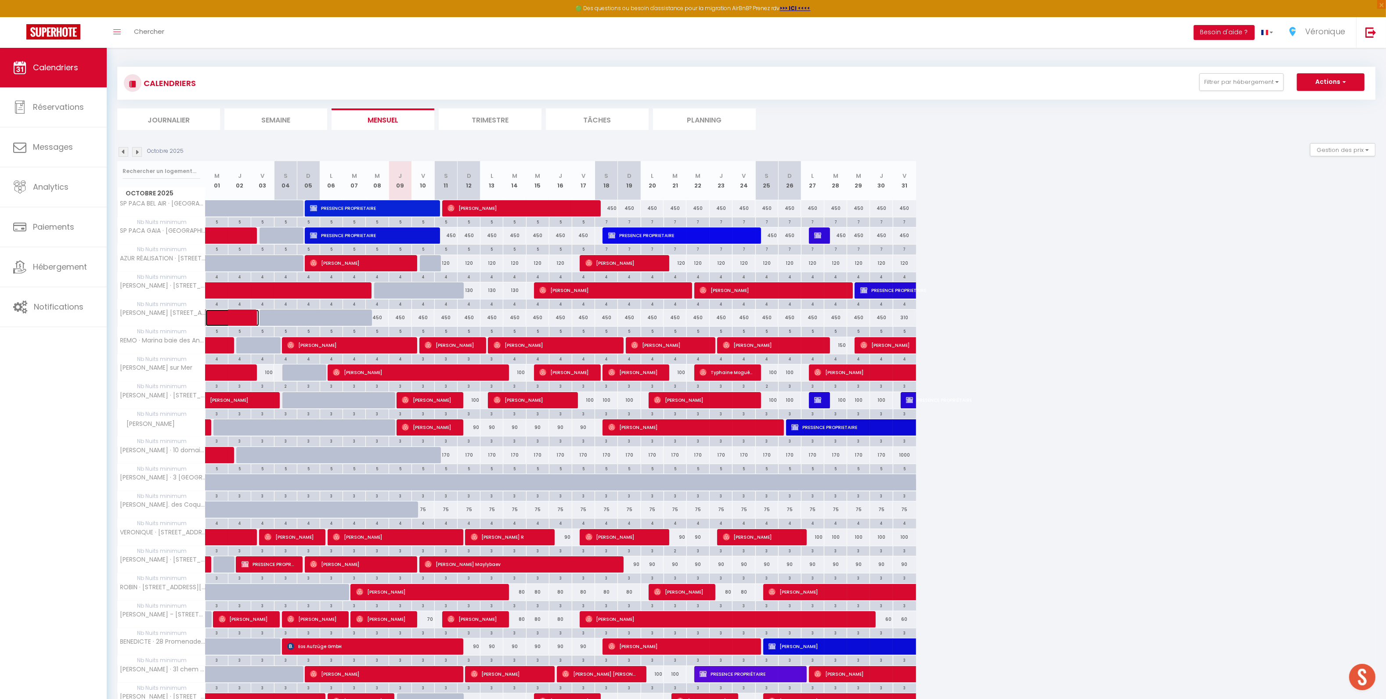
click at [224, 318] on span at bounding box center [239, 318] width 40 height 17
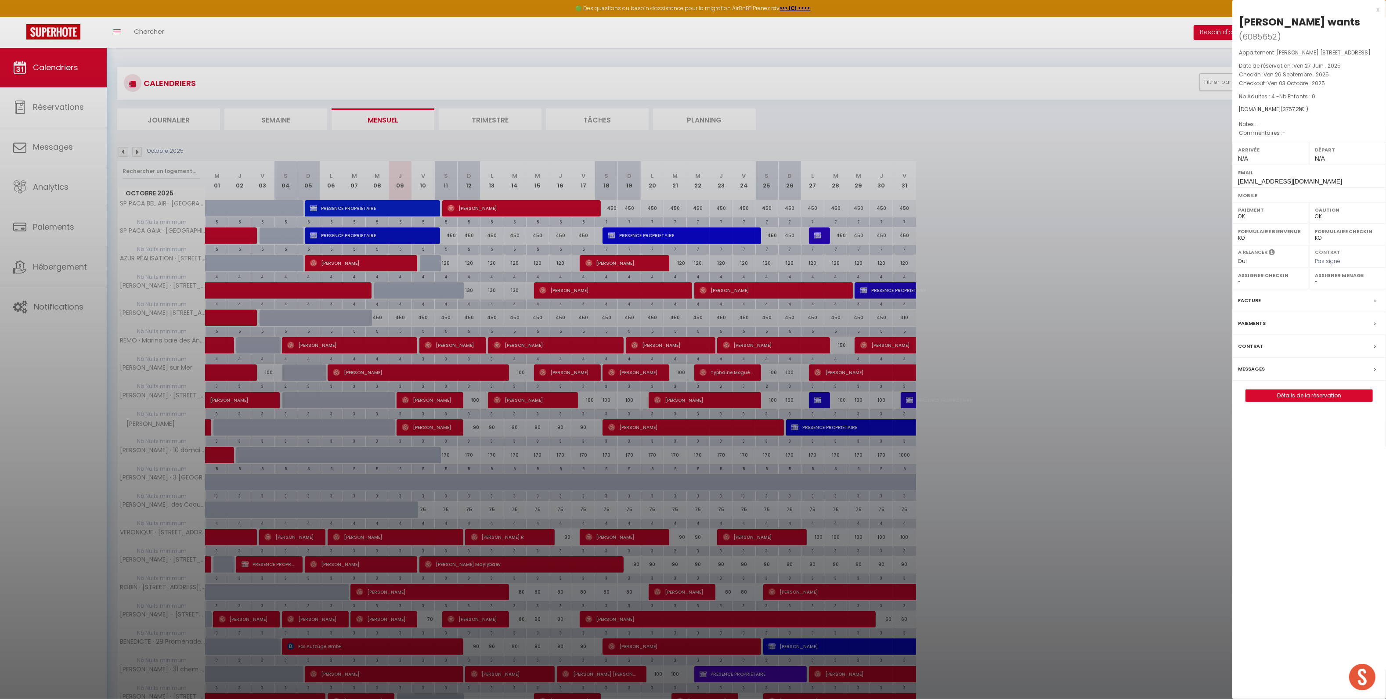
click at [1262, 375] on div "Messages" at bounding box center [1309, 369] width 154 height 23
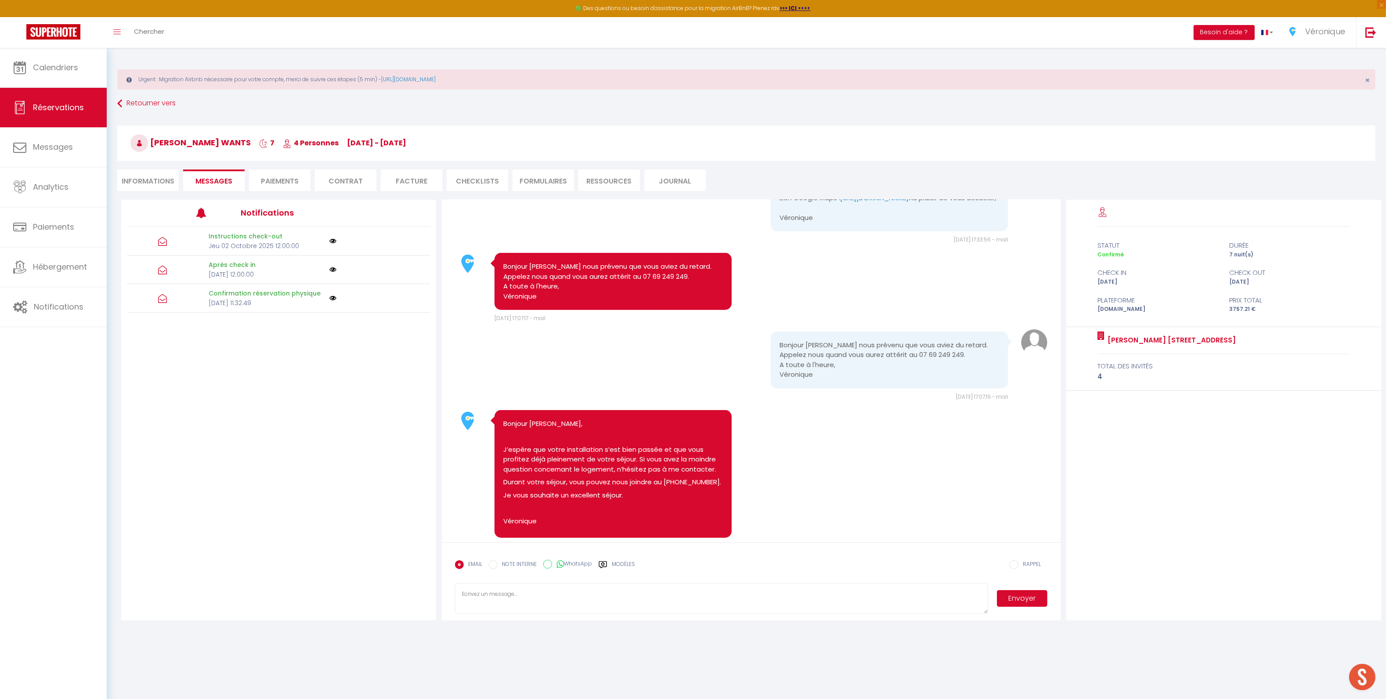
scroll to position [1232, 0]
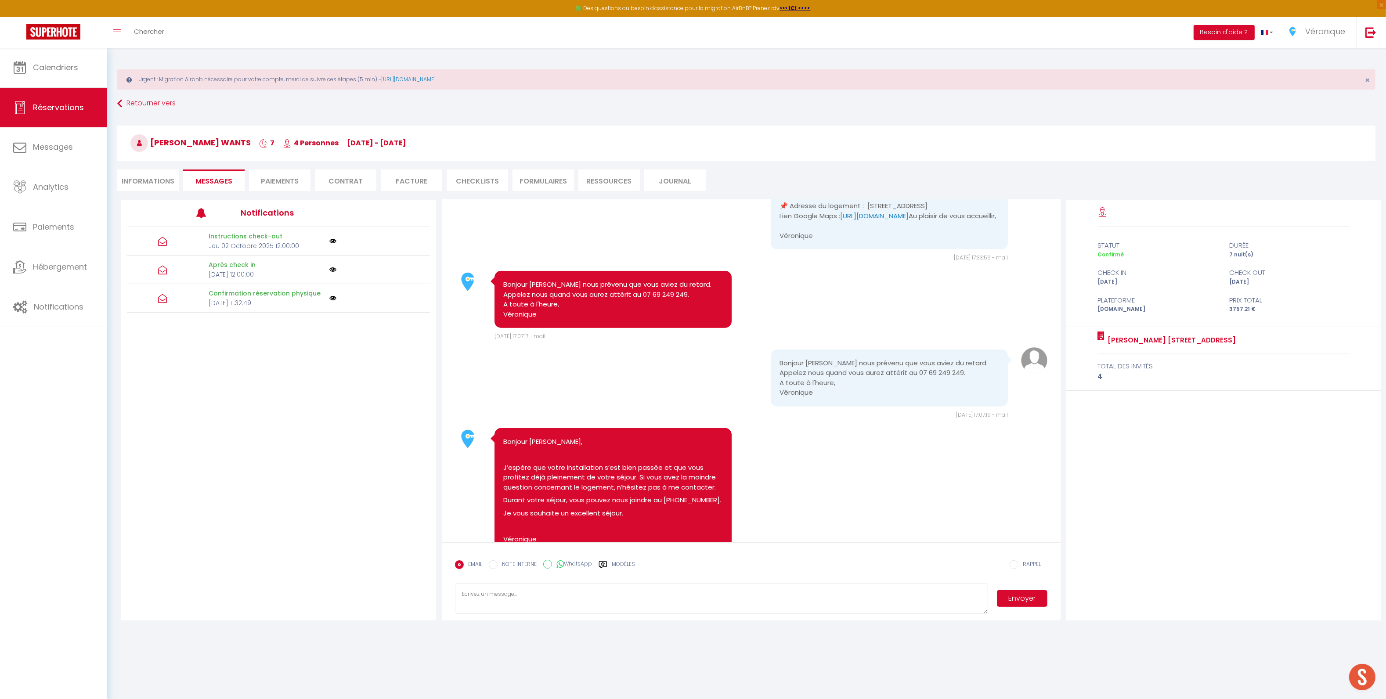
drag, startPoint x: 936, startPoint y: 325, endPoint x: 773, endPoint y: 317, distance: 162.7
click at [773, 250] on div "Bonjour Marie-Claire, Farid vous accueillera directement à la Bastide. Merci de…" at bounding box center [889, 196] width 237 height 107
copy pre "ien Google Maps : https://maps.app.goo.gl/oYun55bwgS5imCs8A"
click at [52, 70] on span "Calendriers" at bounding box center [55, 67] width 45 height 11
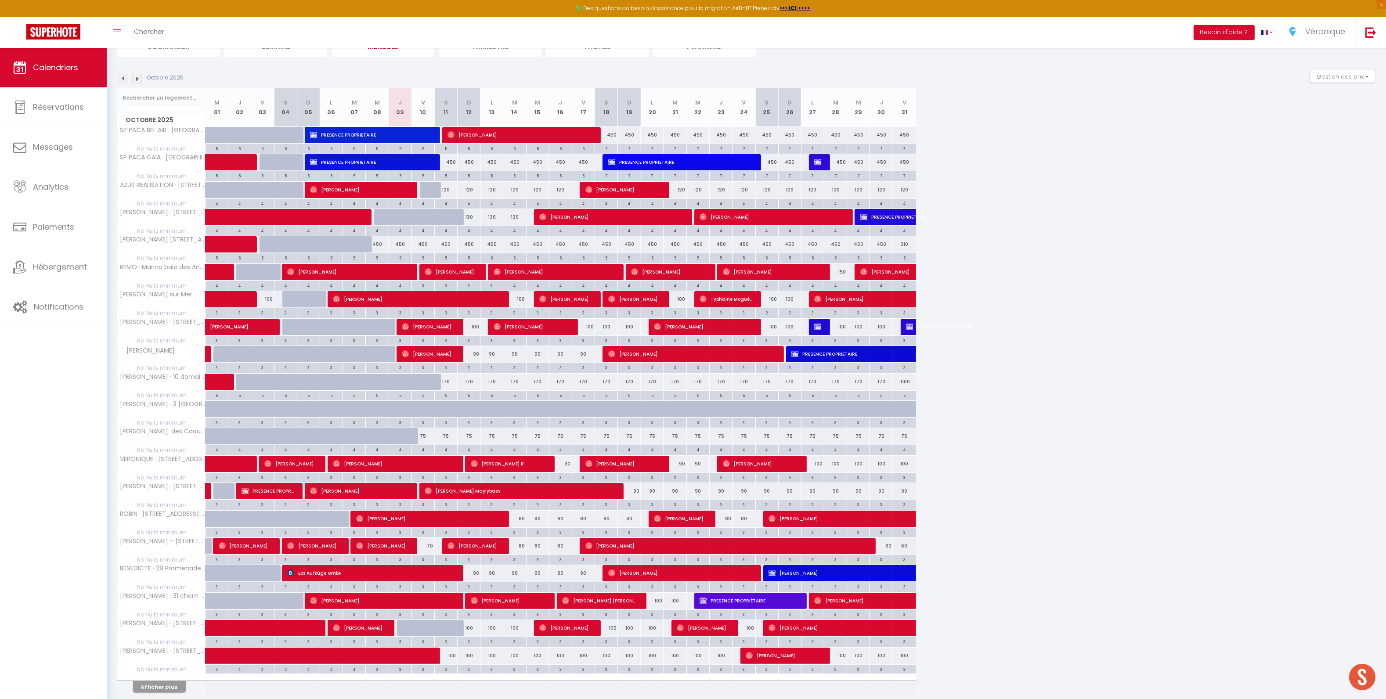
scroll to position [148, 0]
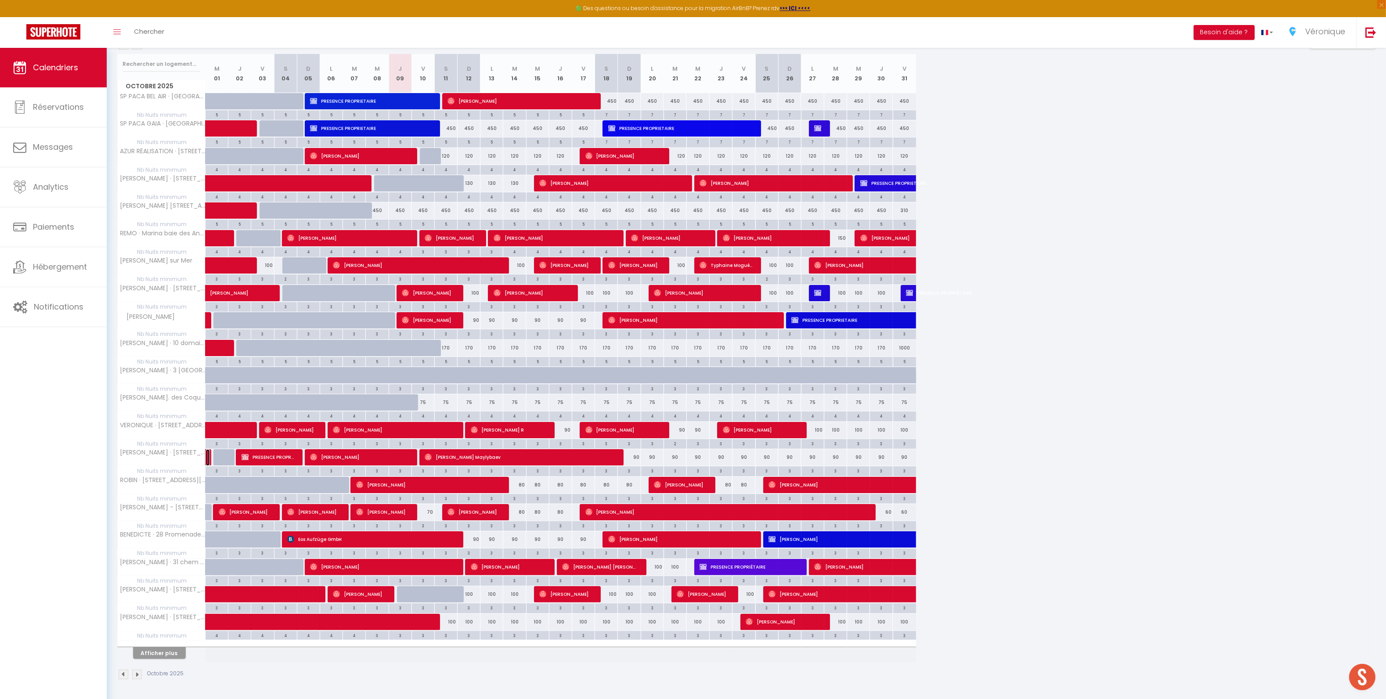
click at [209, 458] on link at bounding box center [208, 457] width 4 height 17
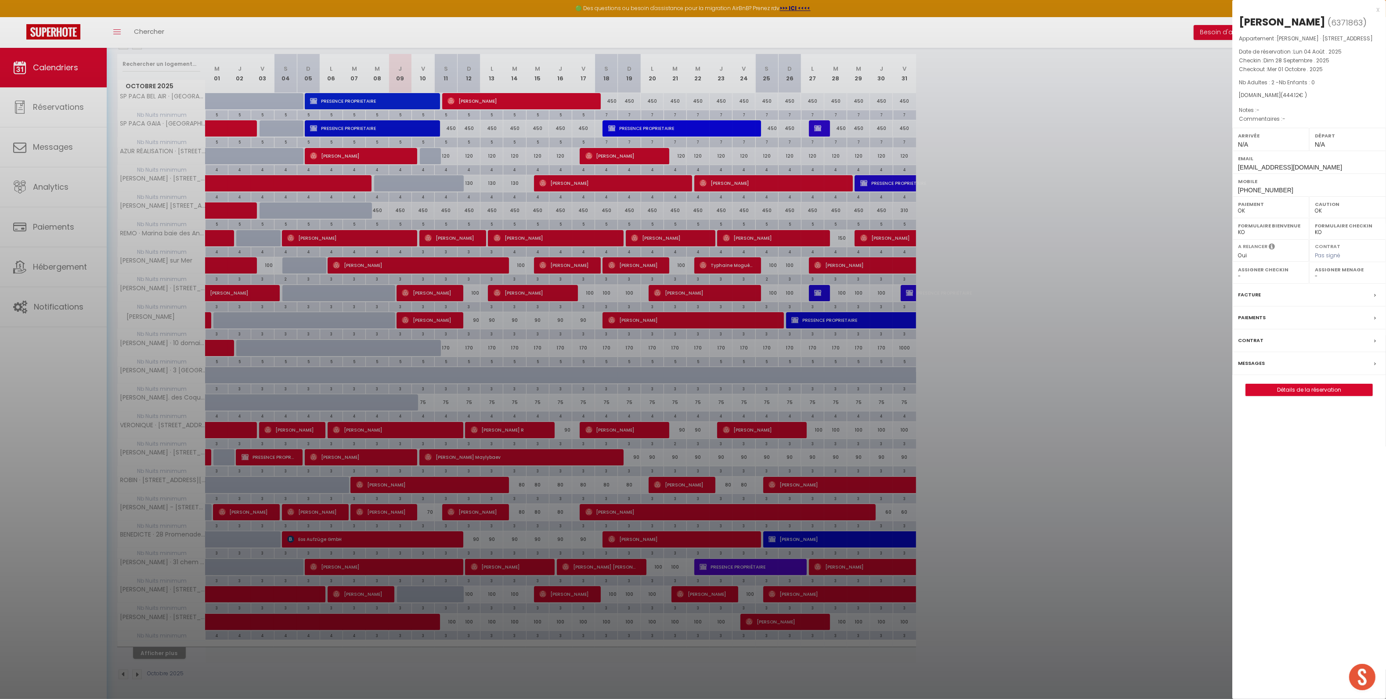
click at [1265, 367] on div "Messages" at bounding box center [1309, 363] width 154 height 23
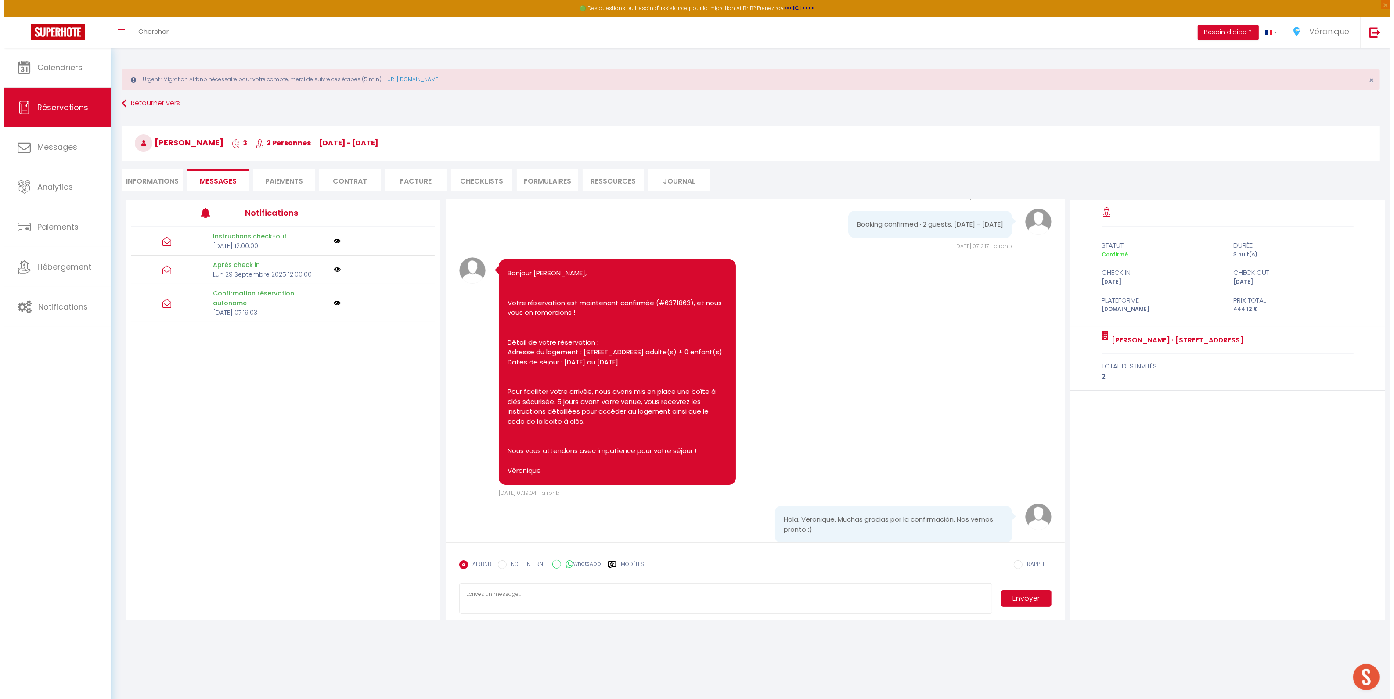
scroll to position [47, 0]
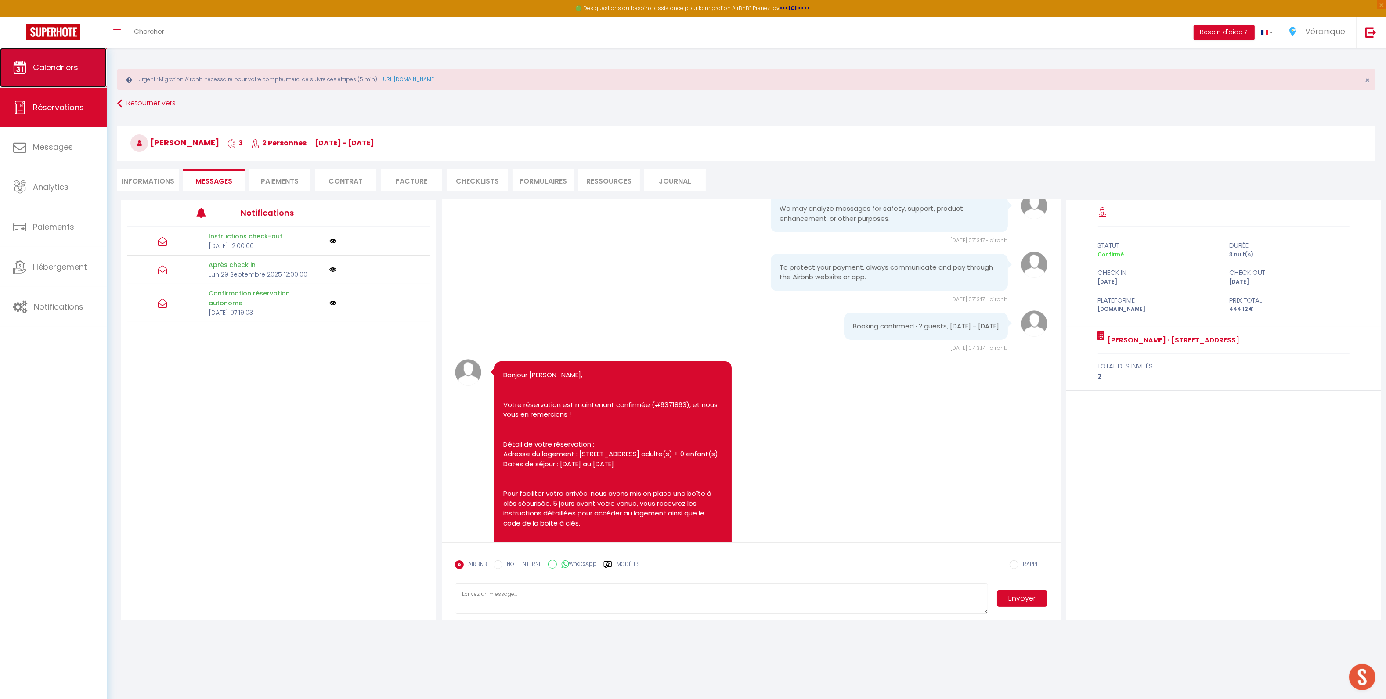
click at [62, 74] on link "Calendriers" at bounding box center [53, 68] width 107 height 40
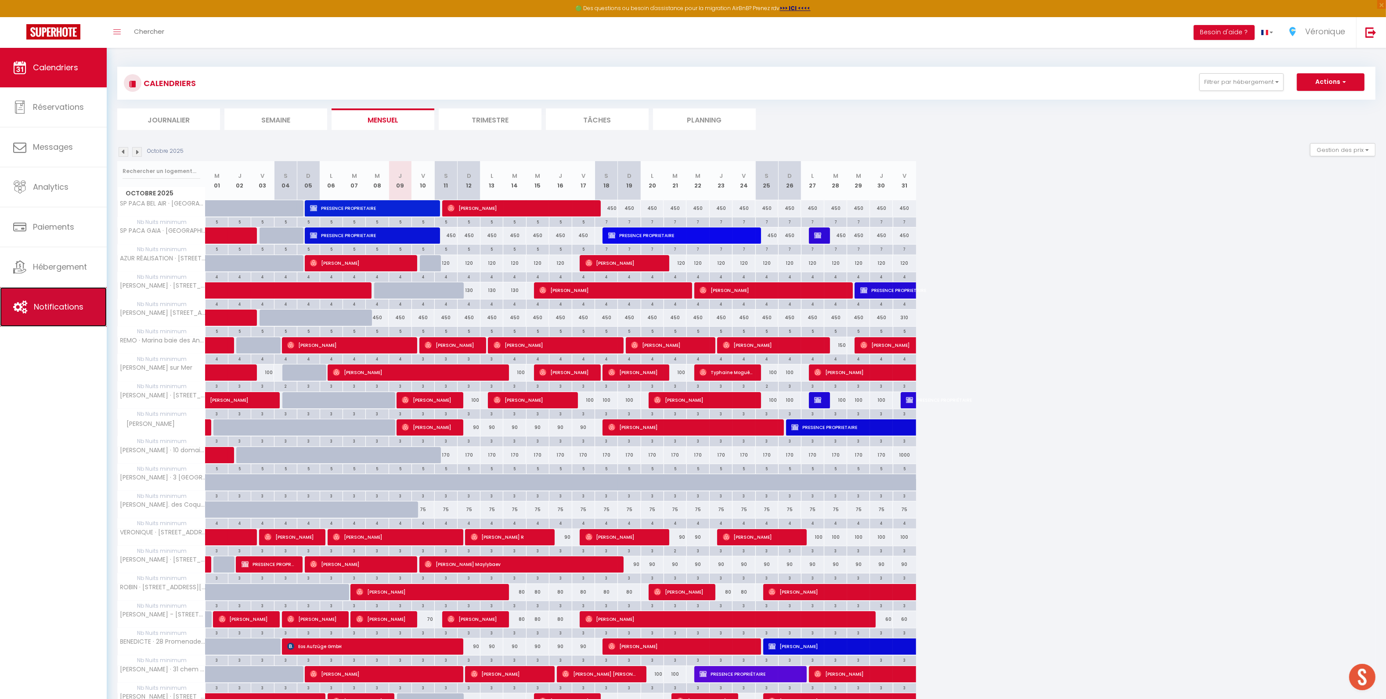
click at [68, 306] on span "Notifications" at bounding box center [59, 306] width 50 height 11
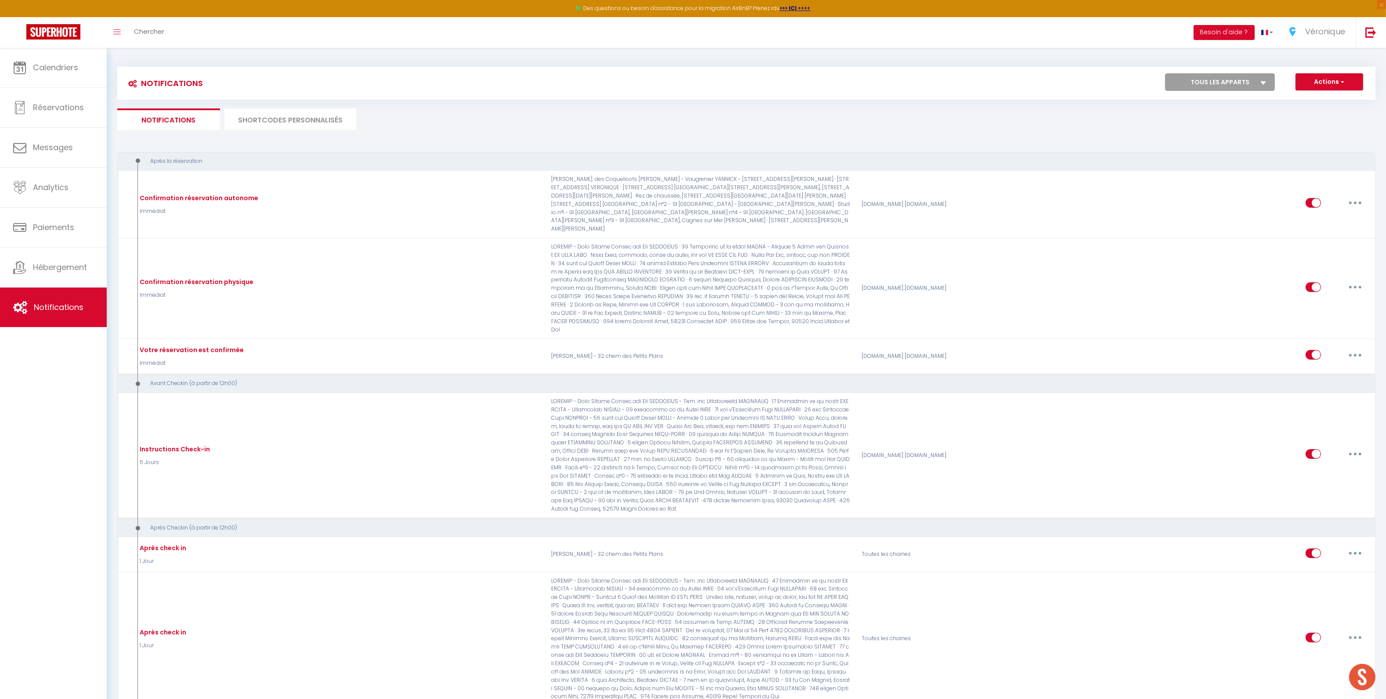
click at [184, 122] on li "Notifications" at bounding box center [168, 119] width 103 height 22
click at [263, 125] on li "SHORTCODES PERSONNALISÉS" at bounding box center [290, 119] width 132 height 22
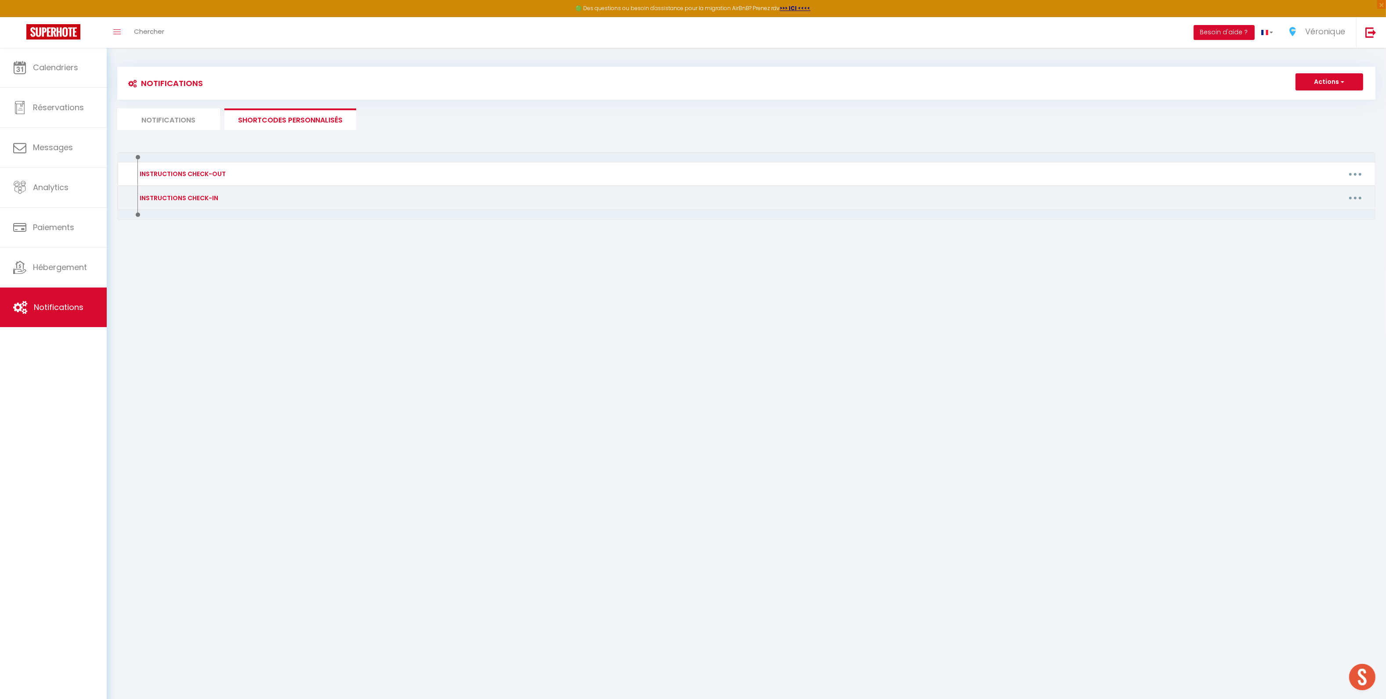
click at [1355, 201] on button "button" at bounding box center [1355, 198] width 25 height 14
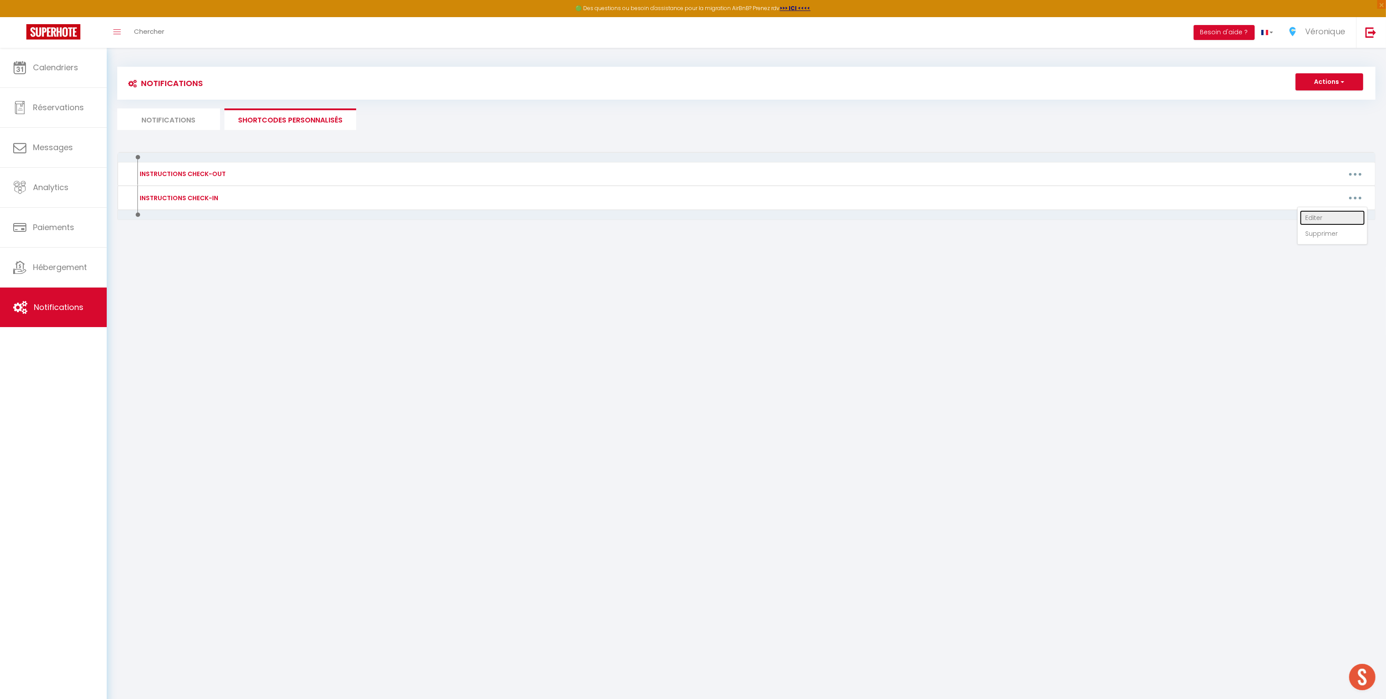
click at [1315, 220] on link "Editer" at bounding box center [1332, 217] width 65 height 15
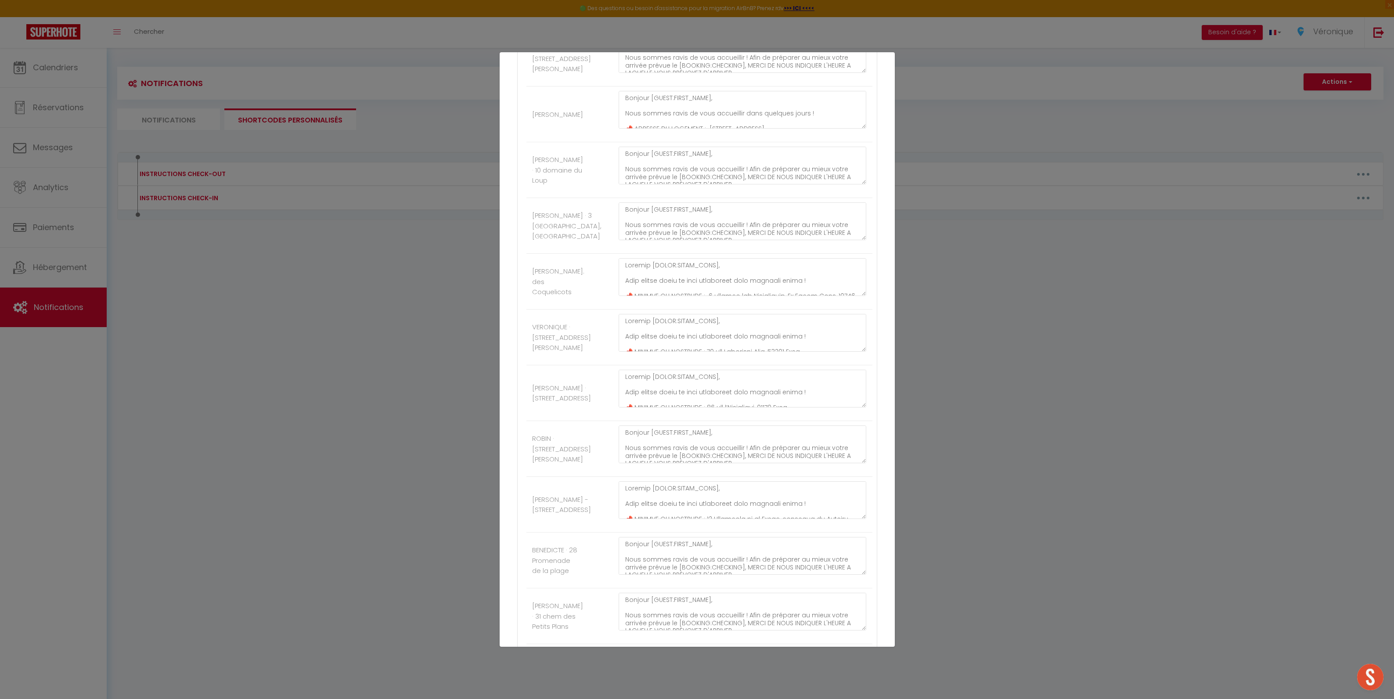
scroll to position [611, 0]
drag, startPoint x: 857, startPoint y: 415, endPoint x: 855, endPoint y: 580, distance: 165.6
click at [855, 573] on textarea at bounding box center [743, 470] width 248 height 203
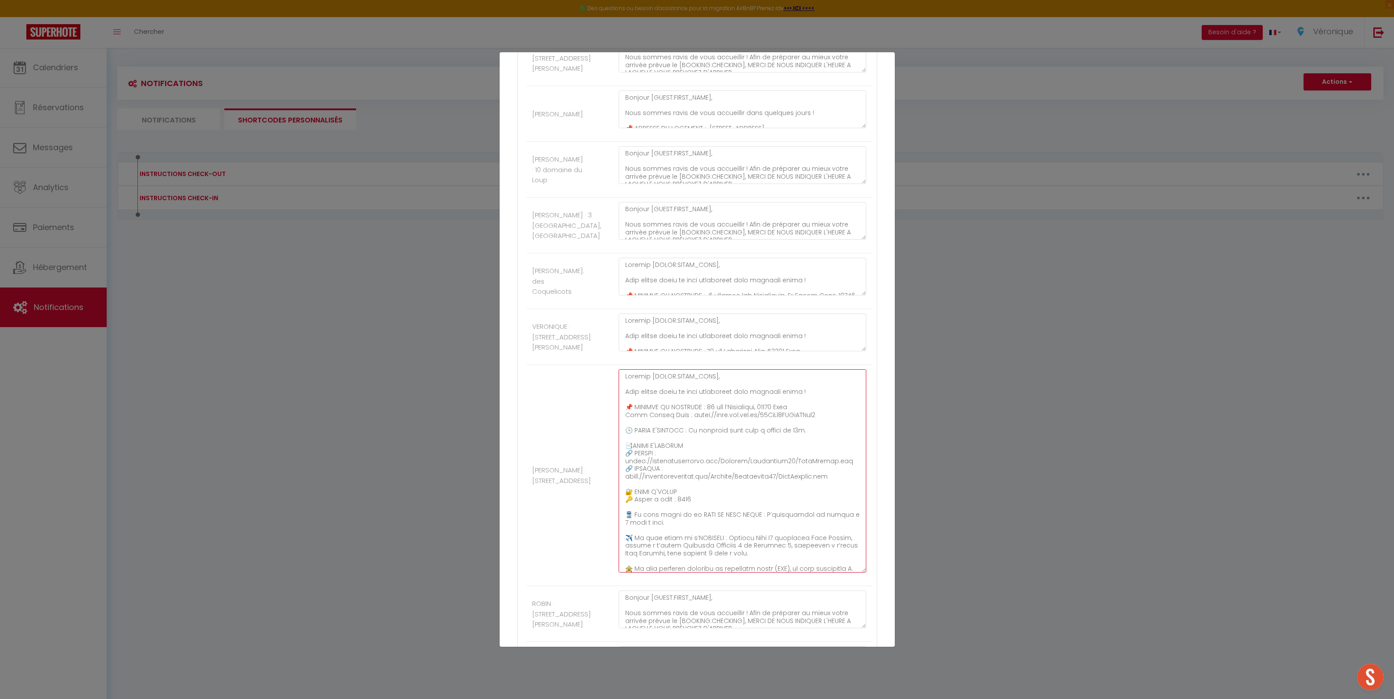
drag, startPoint x: 829, startPoint y: 426, endPoint x: 621, endPoint y: 427, distance: 207.7
click at [621, 427] on textarea at bounding box center [743, 470] width 248 height 203
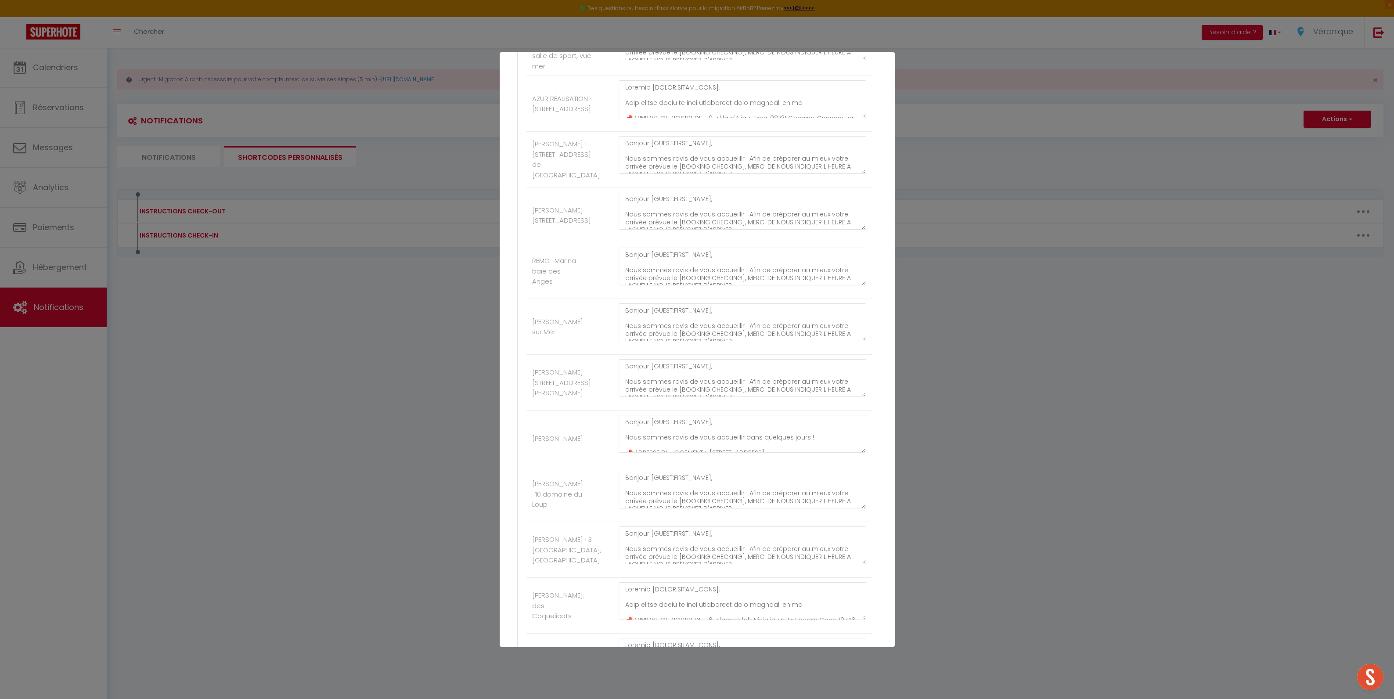
scroll to position [285, 0]
drag, startPoint x: 856, startPoint y: 346, endPoint x: 878, endPoint y: 472, distance: 128.0
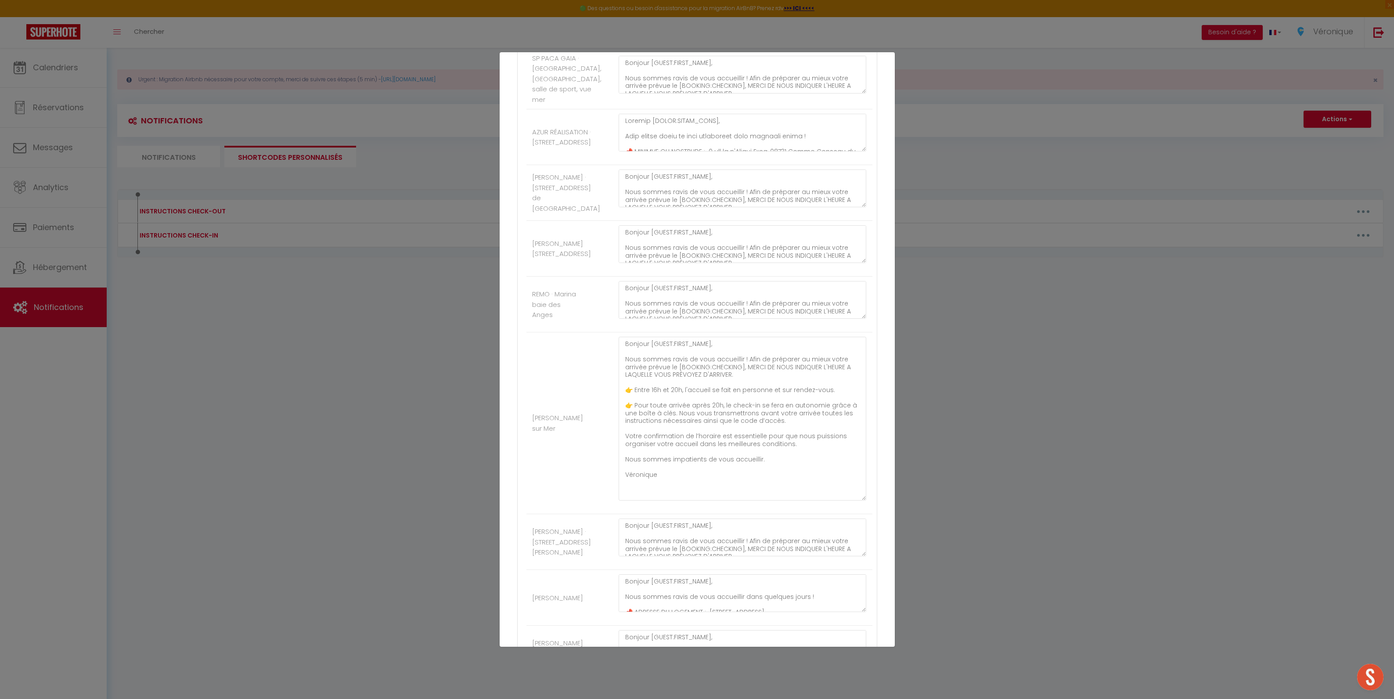
scroll to position [251, 0]
click at [1047, 416] on div "Mettre à jour le code court personnalisé × Nom * INSTRUCTIONS CHECK-IN Contenu …" at bounding box center [697, 349] width 1394 height 699
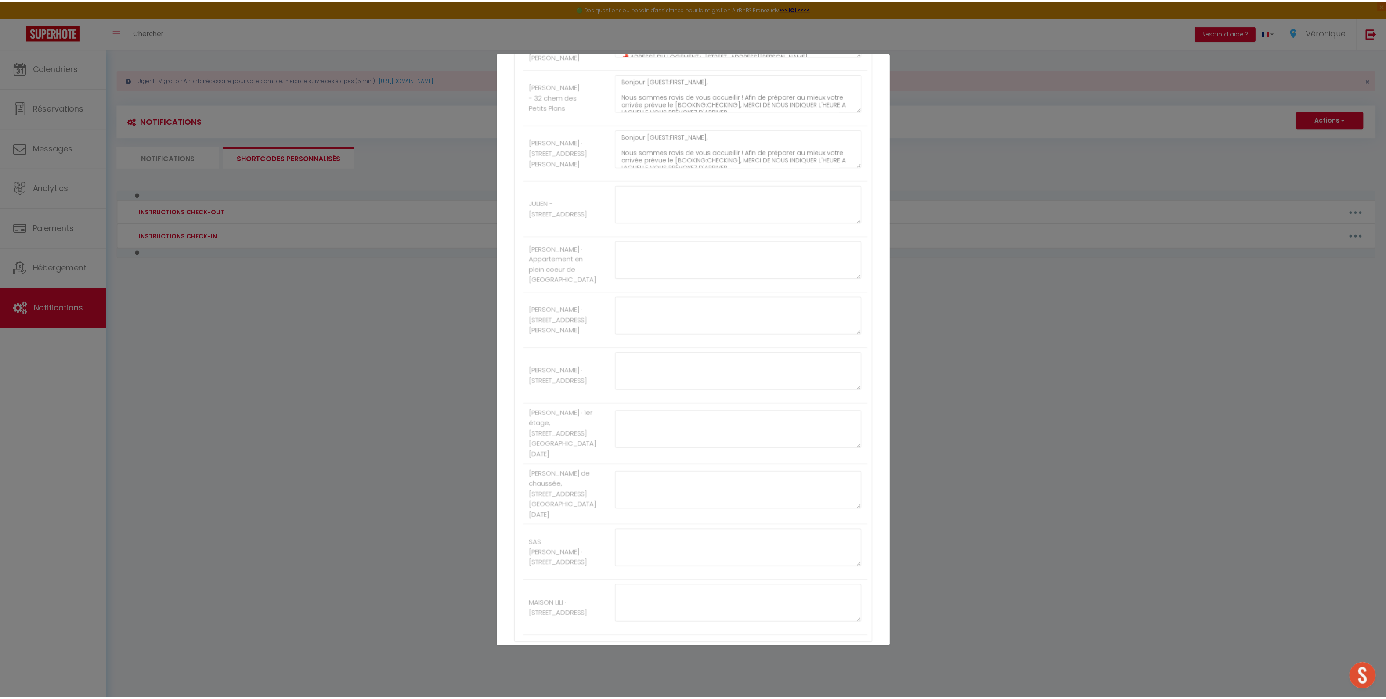
scroll to position [2559, 0]
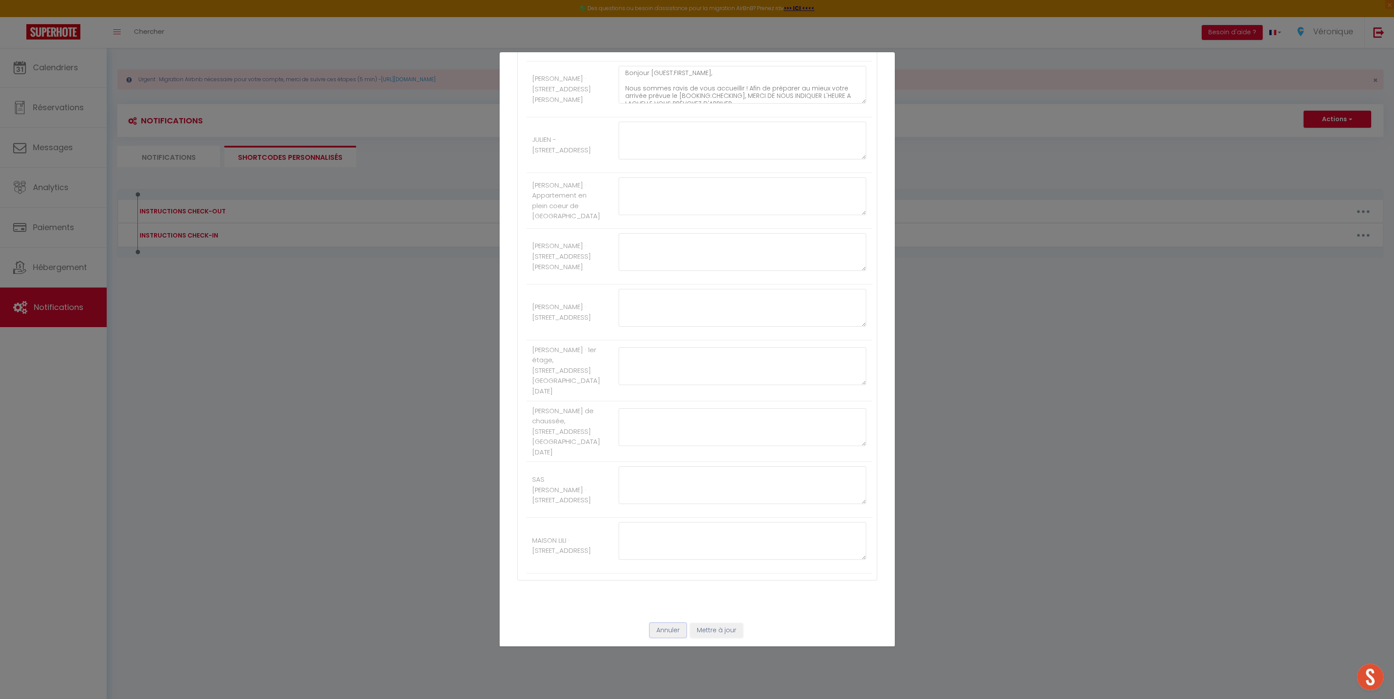
click at [669, 635] on button "Annuler" at bounding box center [668, 630] width 36 height 15
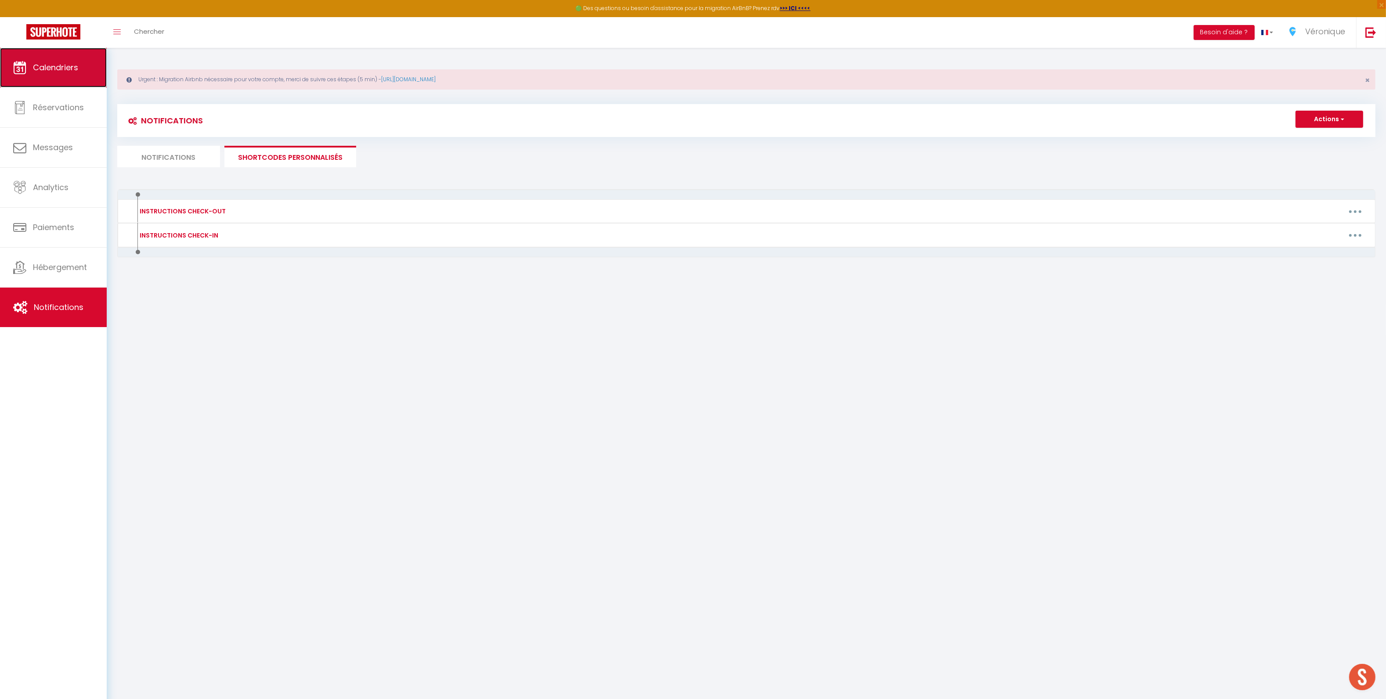
click at [69, 80] on link "Calendriers" at bounding box center [53, 68] width 107 height 40
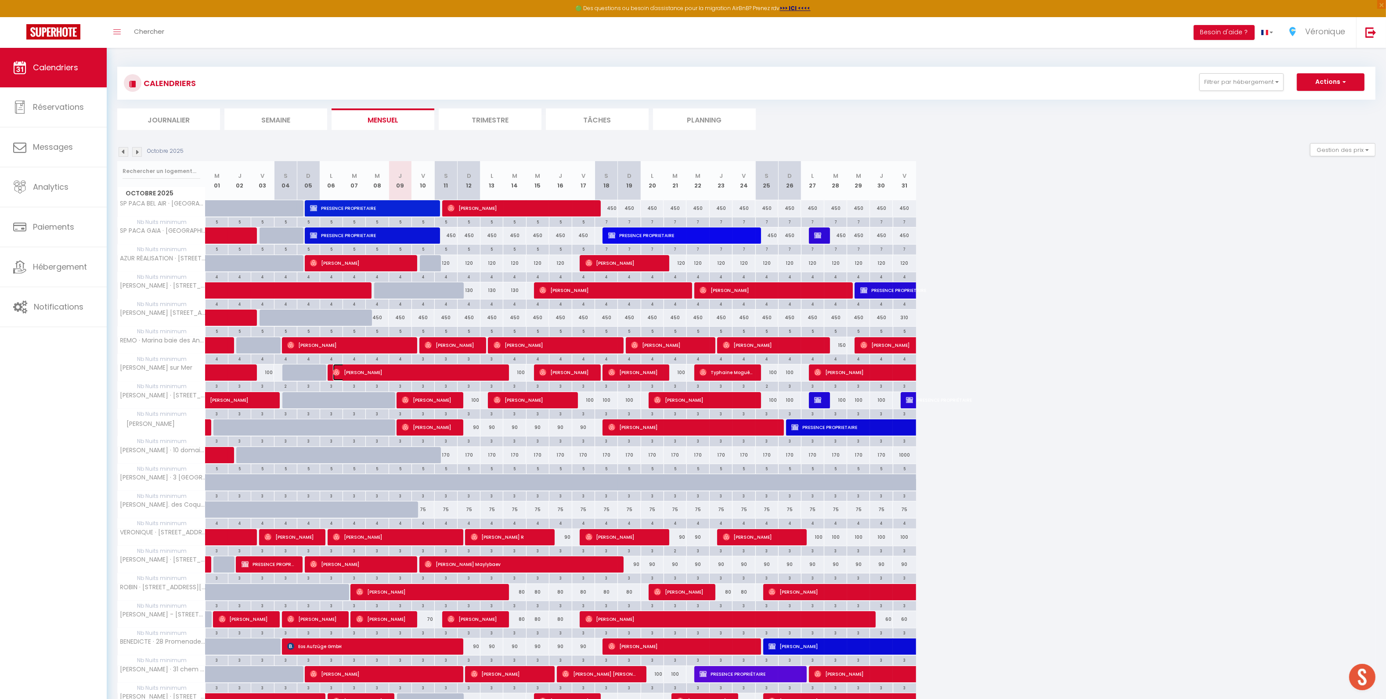
click at [381, 376] on span "Alastair Stephen" at bounding box center [416, 372] width 167 height 17
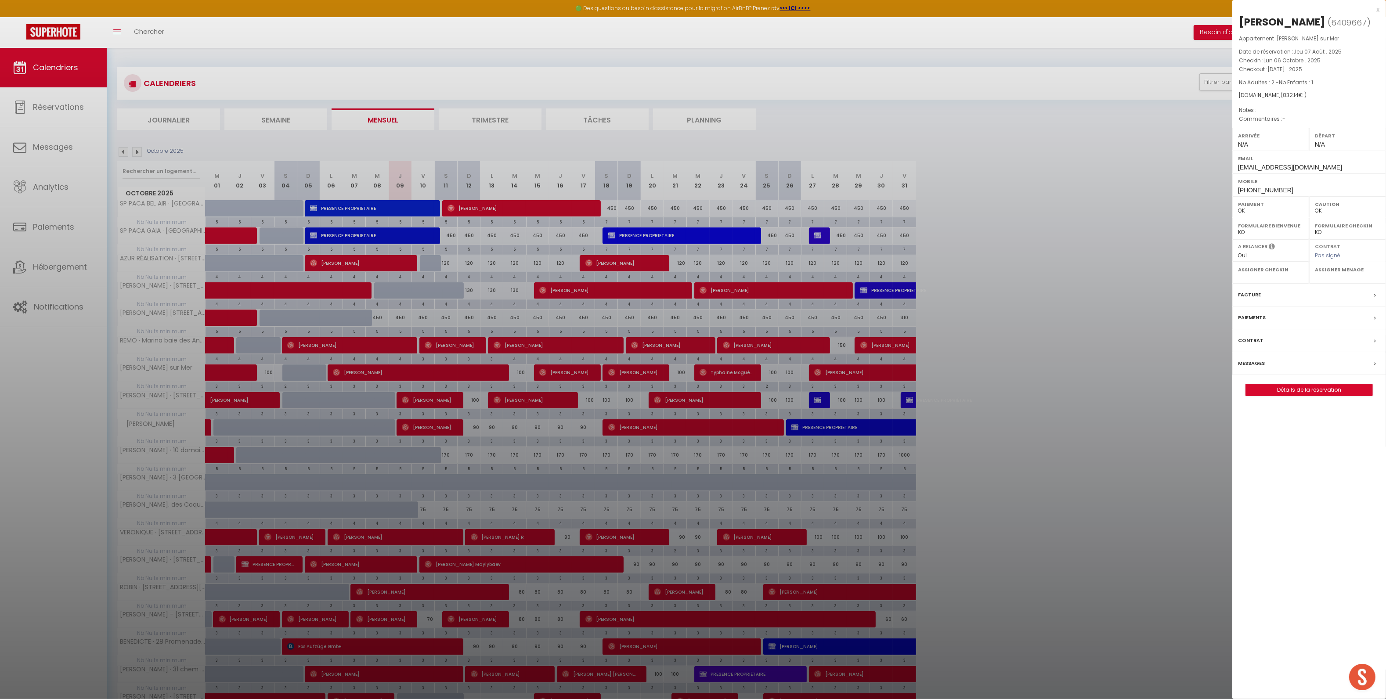
click at [1268, 375] on div "Messages" at bounding box center [1309, 363] width 154 height 23
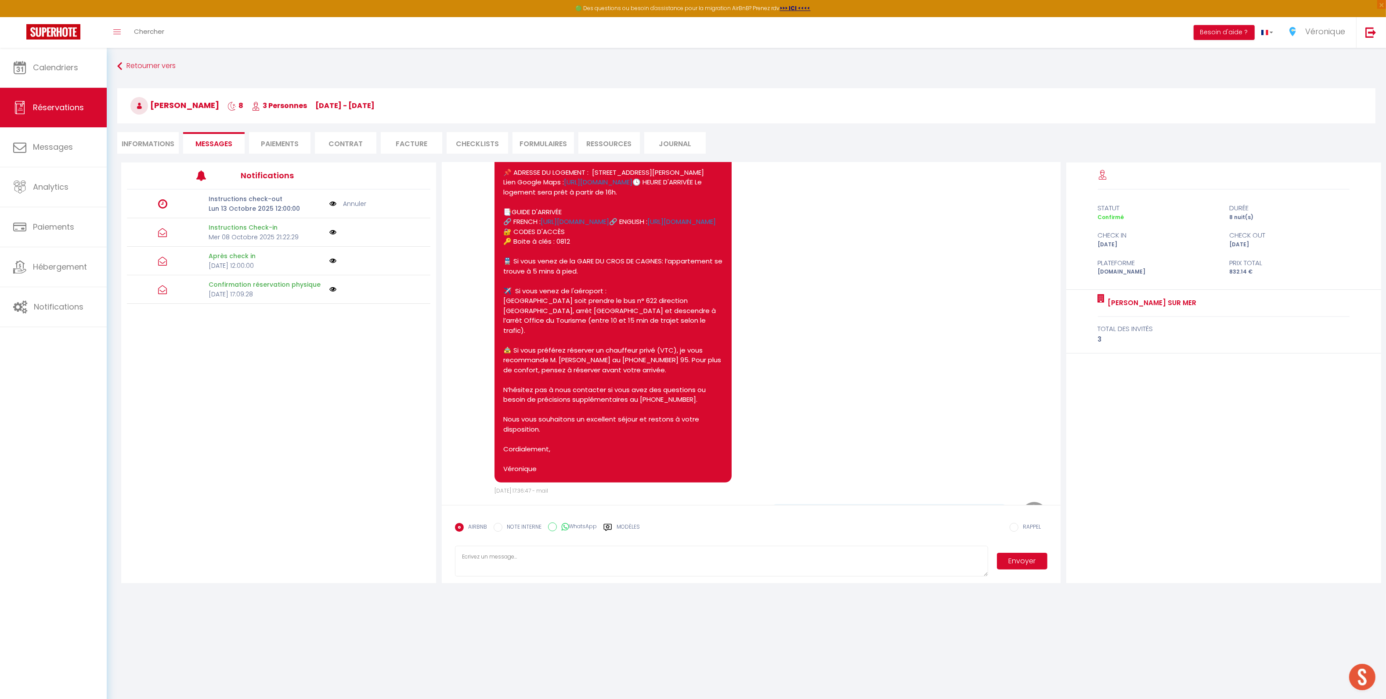
scroll to position [704, 0]
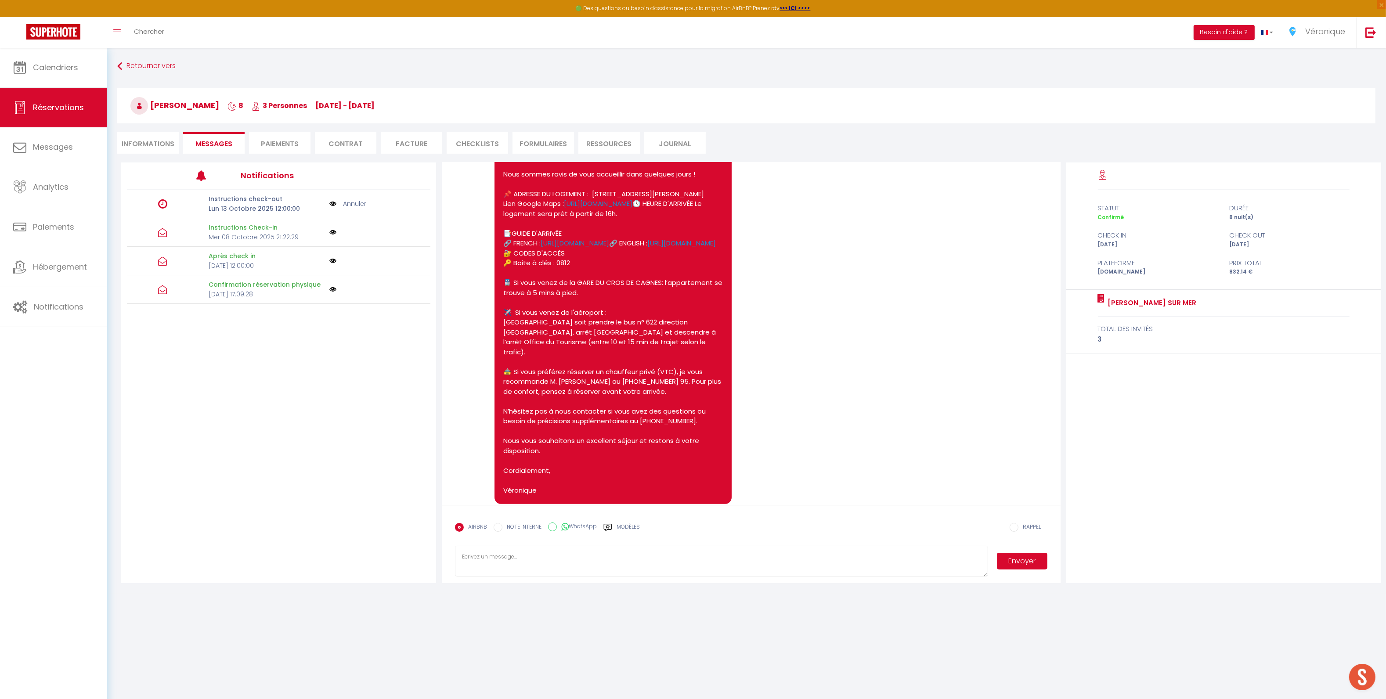
drag, startPoint x: 725, startPoint y: 233, endPoint x: 503, endPoint y: 235, distance: 222.2
click at [503, 235] on div "Bonjour Alastair, Nous sommes ravis de vous accueillir dans quelques jours ! 📌 …" at bounding box center [612, 323] width 237 height 364
copy pre "ien Google Maps : https://maps.app.goo.gl/CpX6rDe8Ur2W51kg6"
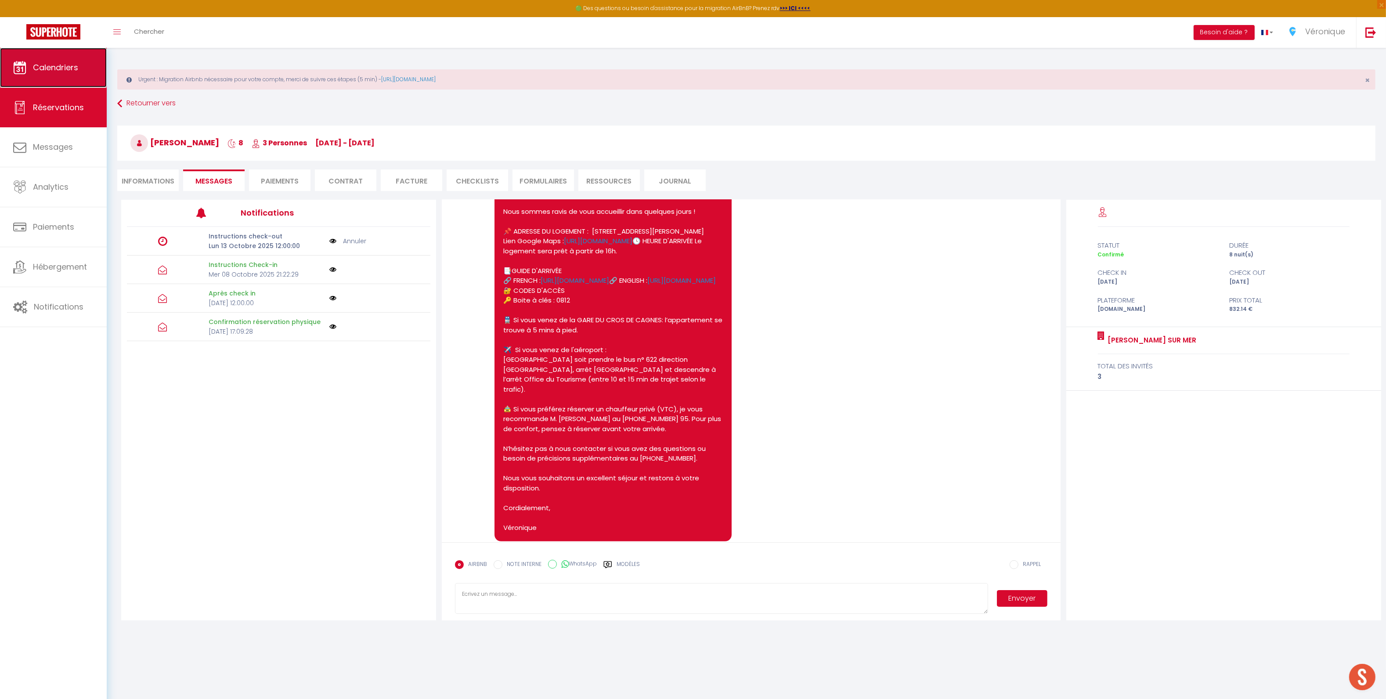
click at [58, 70] on span "Calendriers" at bounding box center [55, 67] width 45 height 11
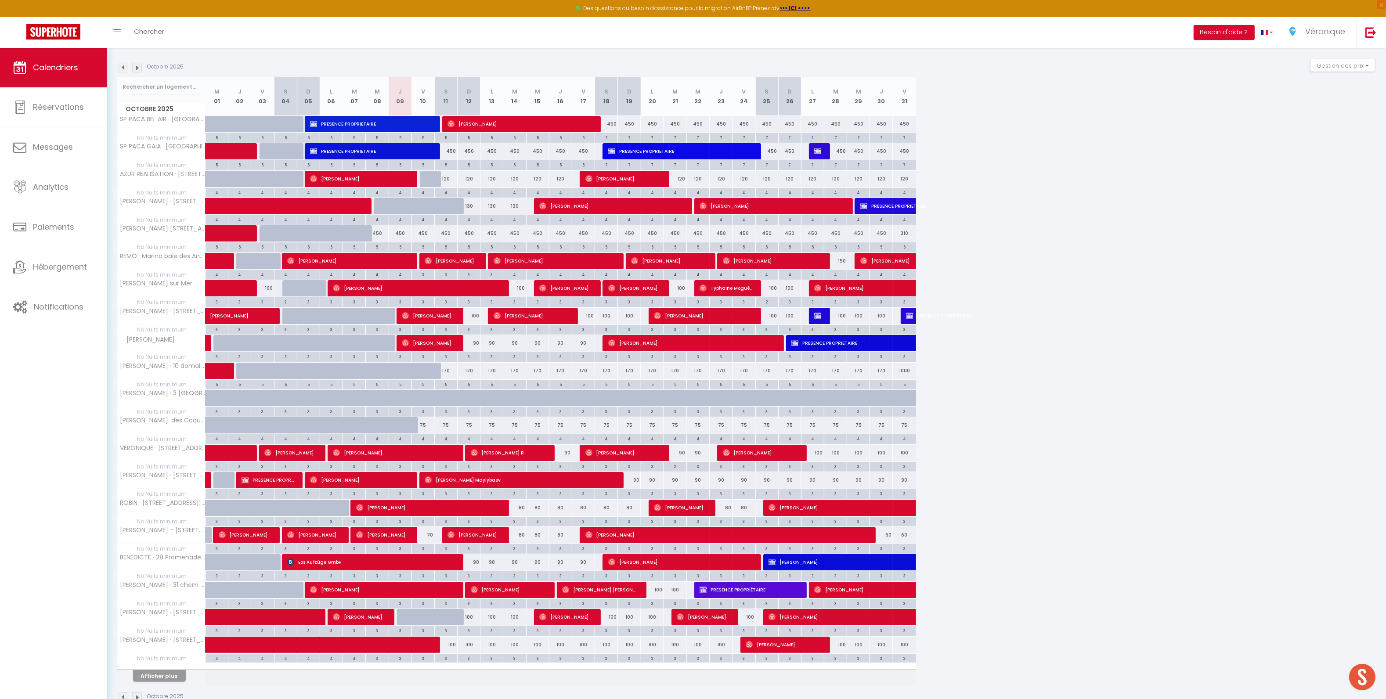
scroll to position [111, 0]
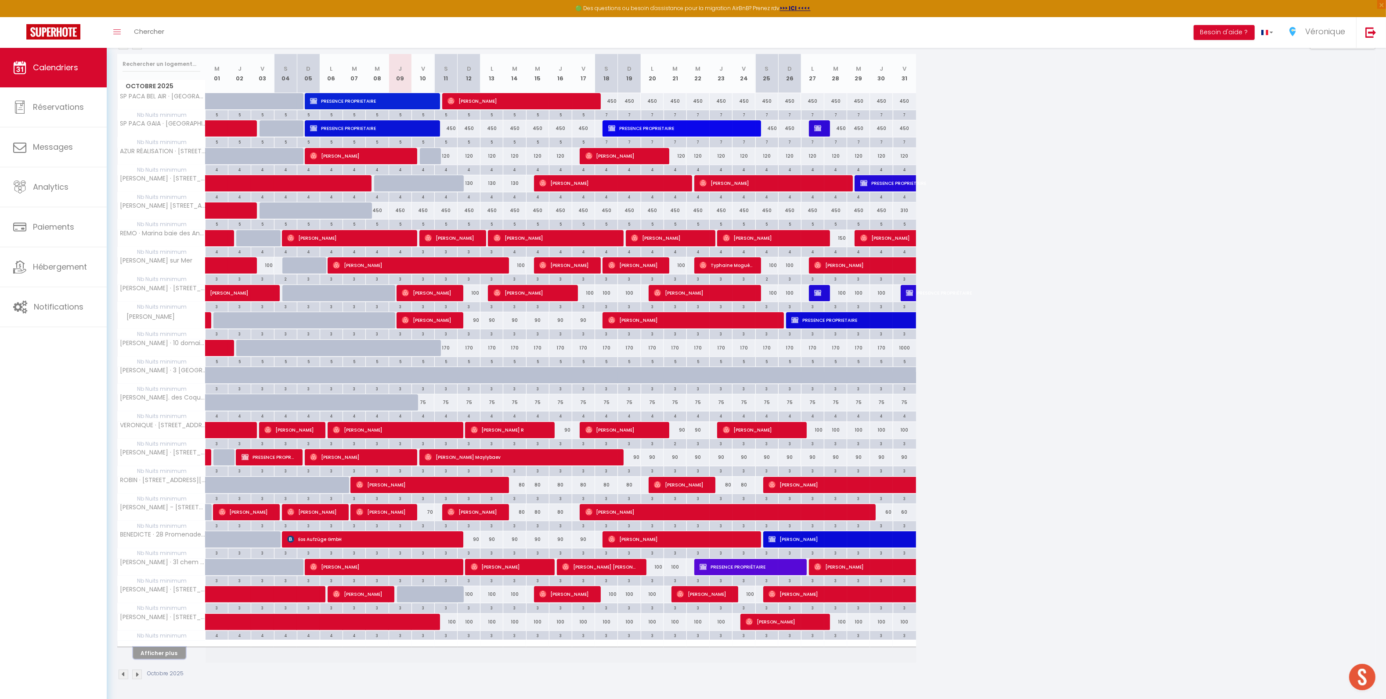
click at [160, 657] on button "Afficher plus" at bounding box center [159, 653] width 53 height 12
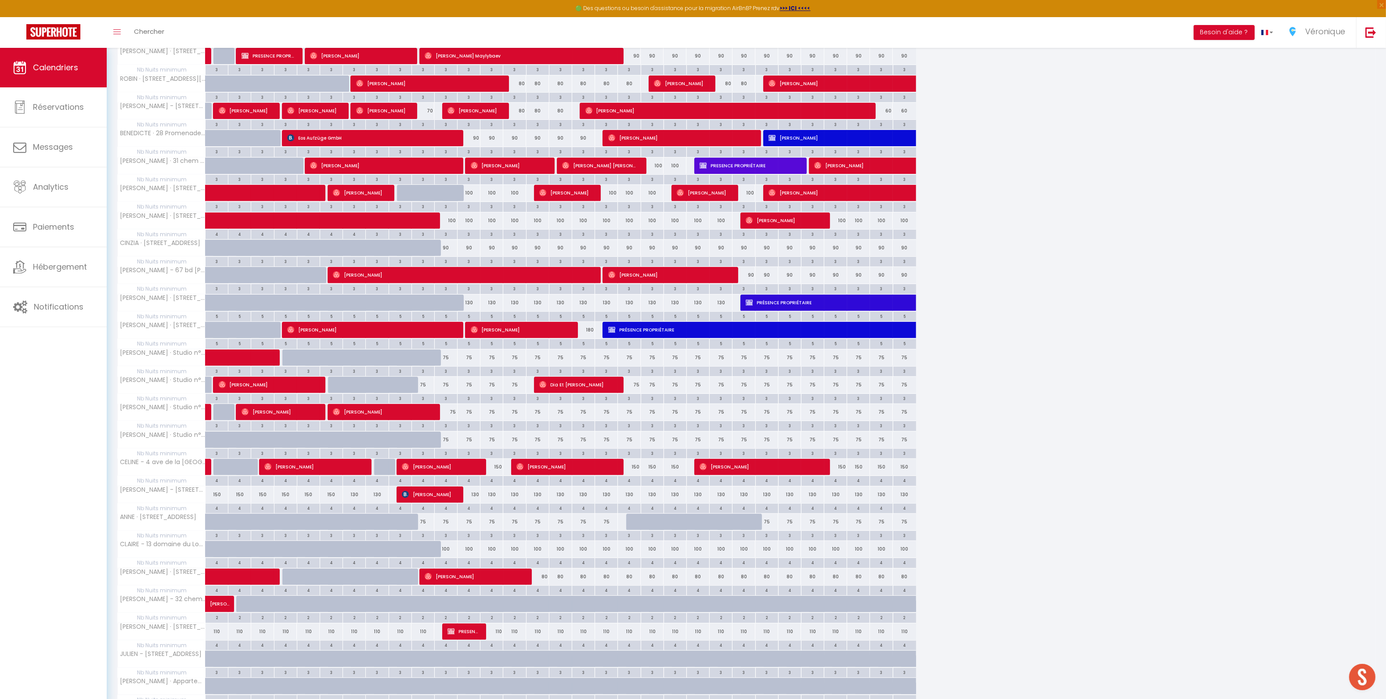
scroll to position [525, 0]
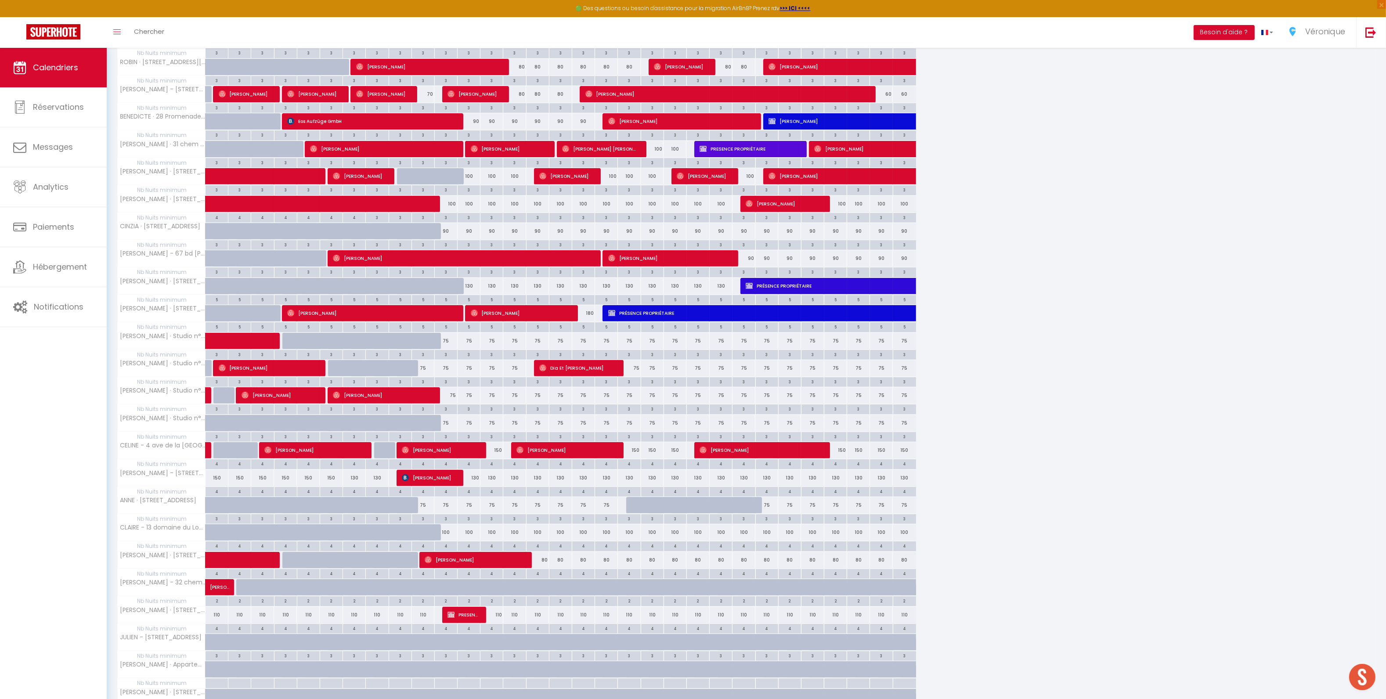
click at [446, 538] on div "100" at bounding box center [445, 532] width 23 height 16
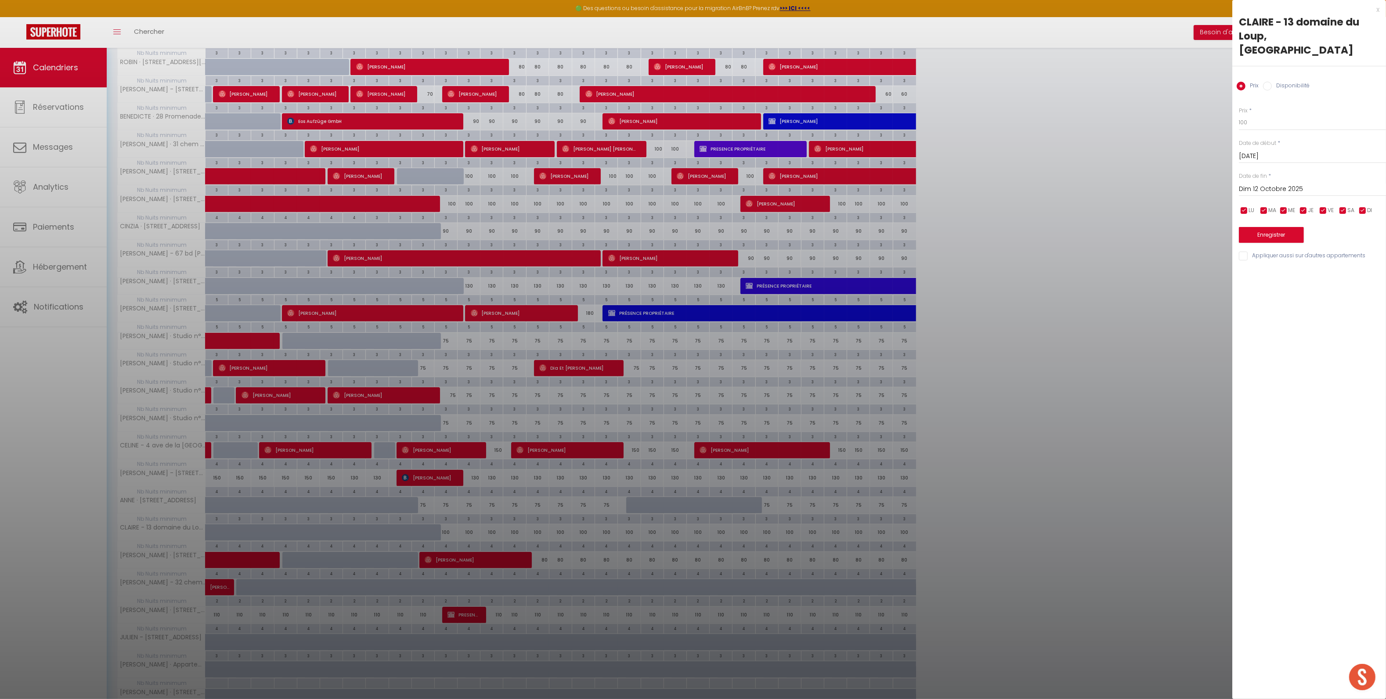
click at [1378, 9] on div "x" at bounding box center [1305, 9] width 147 height 11
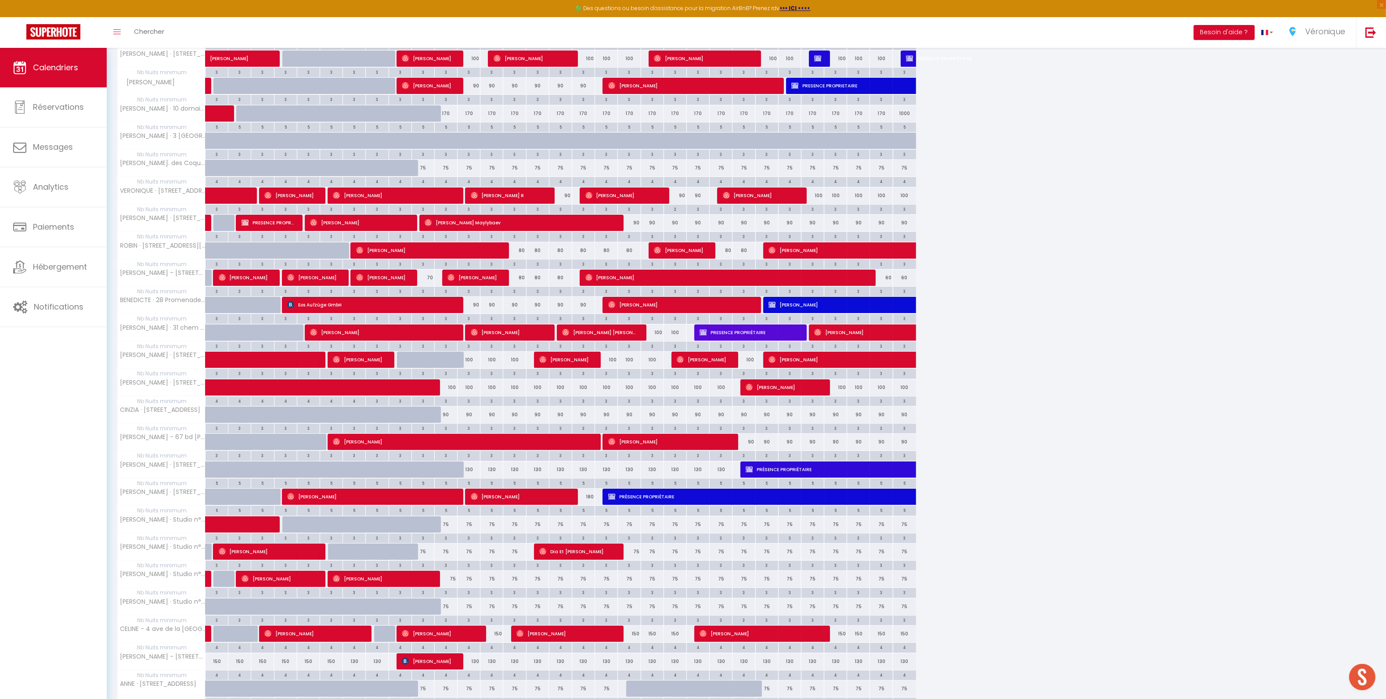
scroll to position [9, 0]
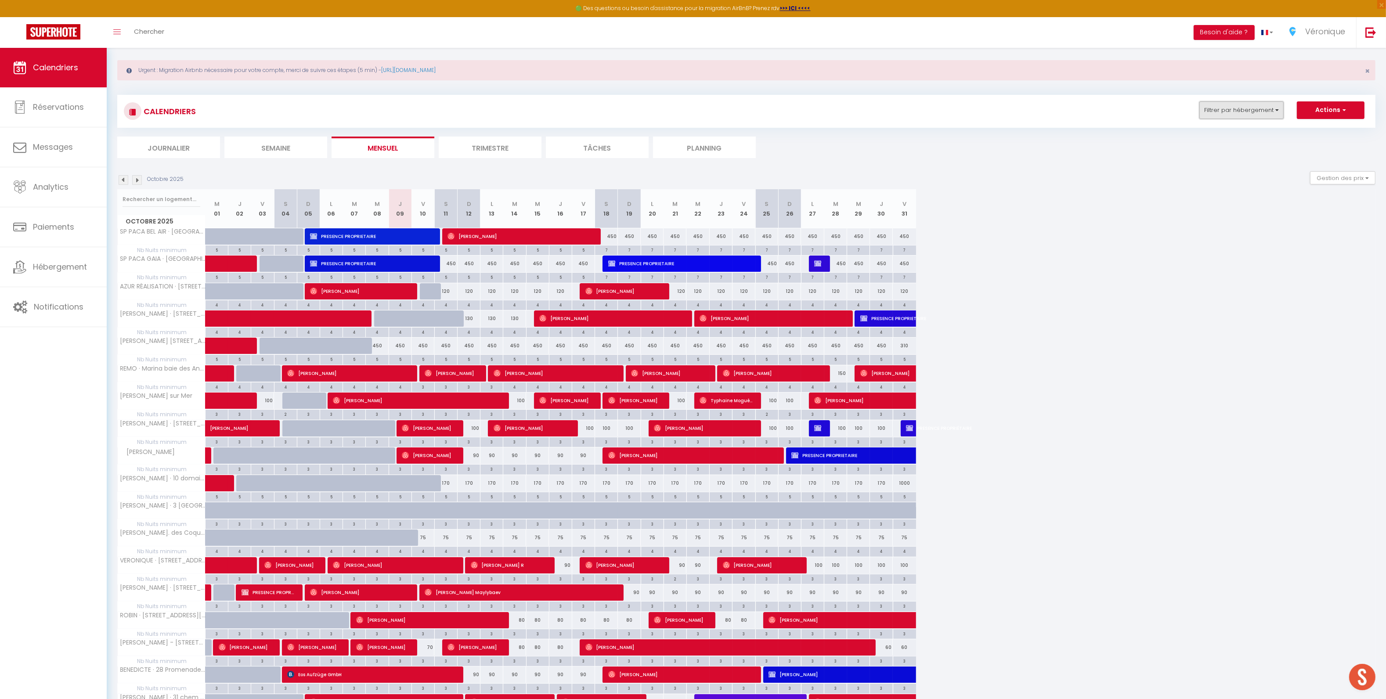
drag, startPoint x: 1265, startPoint y: 111, endPoint x: 1249, endPoint y: 113, distance: 16.8
click at [1261, 111] on button "Filtrer par hébergement" at bounding box center [1241, 110] width 84 height 18
click at [1212, 147] on input "Tous" at bounding box center [1269, 148] width 132 height 9
click at [1219, 213] on input "CLAIRE - 13 domaine du Loup, [GEOGRAPHIC_DATA]" at bounding box center [1268, 217] width 110 height 9
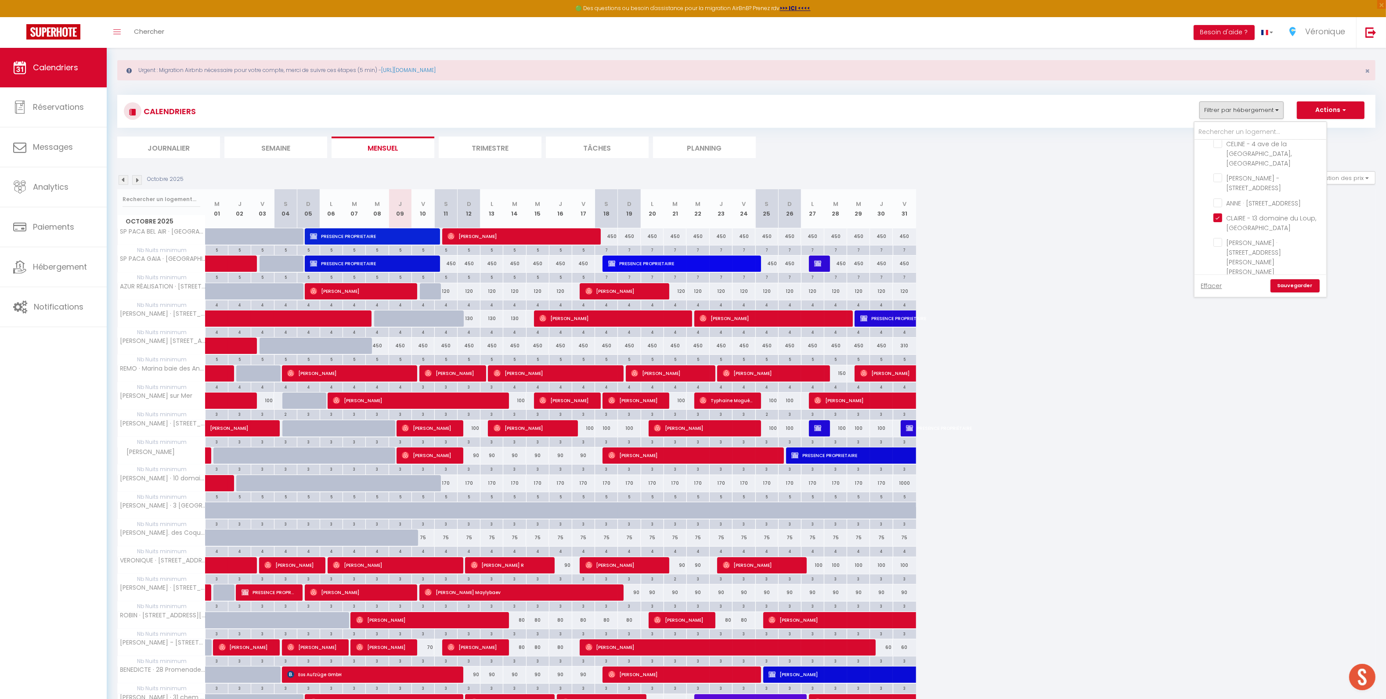
click at [1282, 285] on link "Sauvegarder" at bounding box center [1295, 285] width 49 height 13
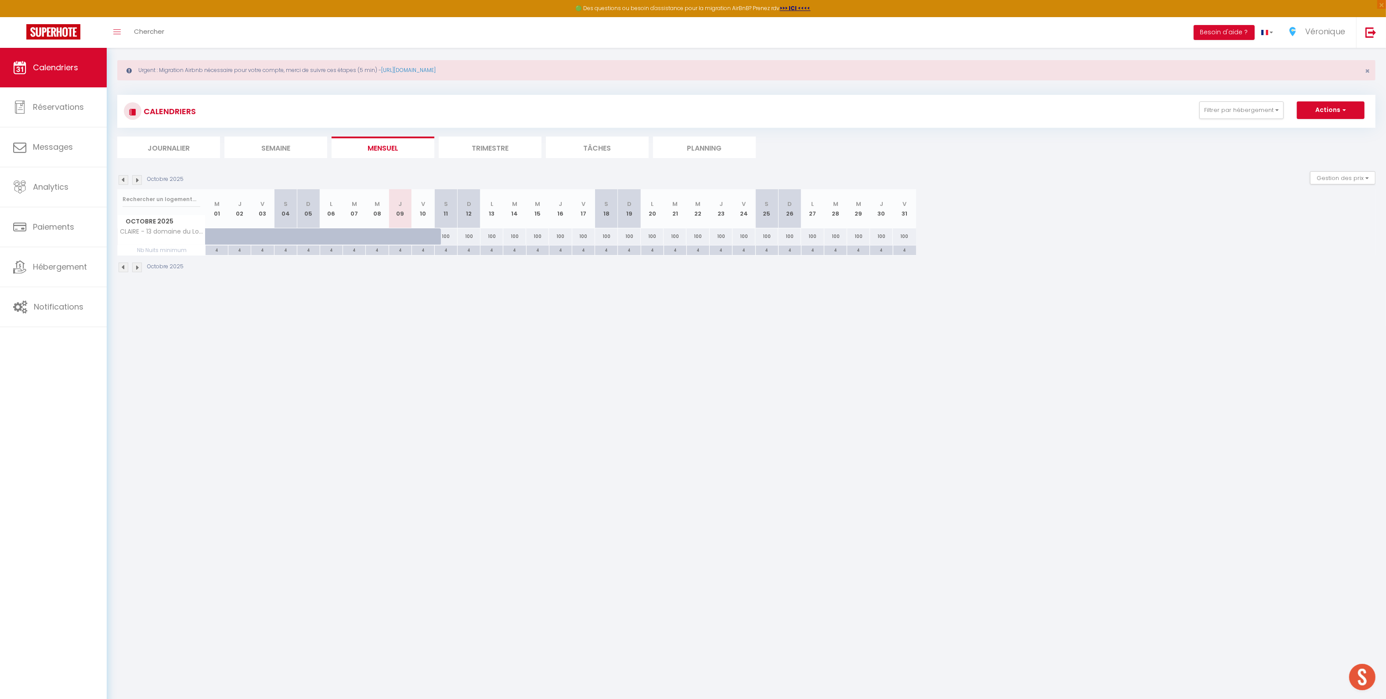
click at [142, 269] on div "Octobre 2025" at bounding box center [151, 268] width 69 height 10
click at [137, 269] on img at bounding box center [137, 268] width 10 height 10
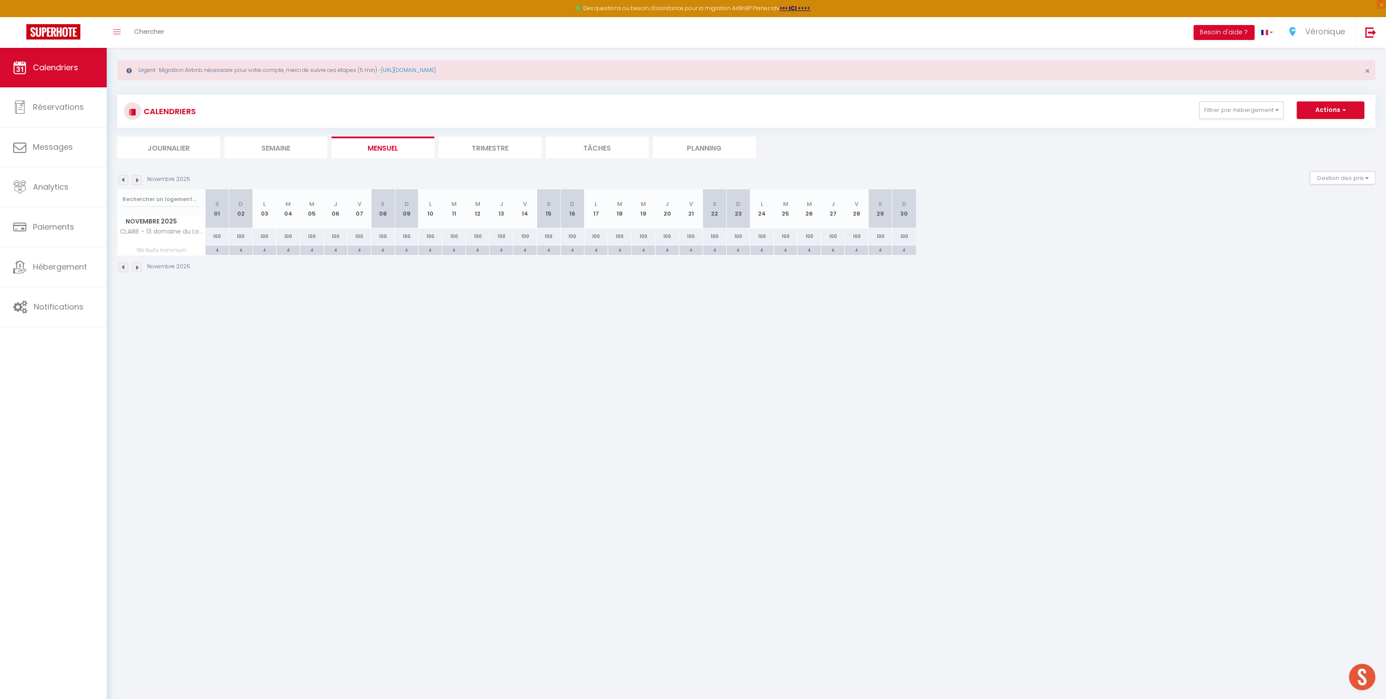
click at [137, 269] on img at bounding box center [137, 268] width 10 height 10
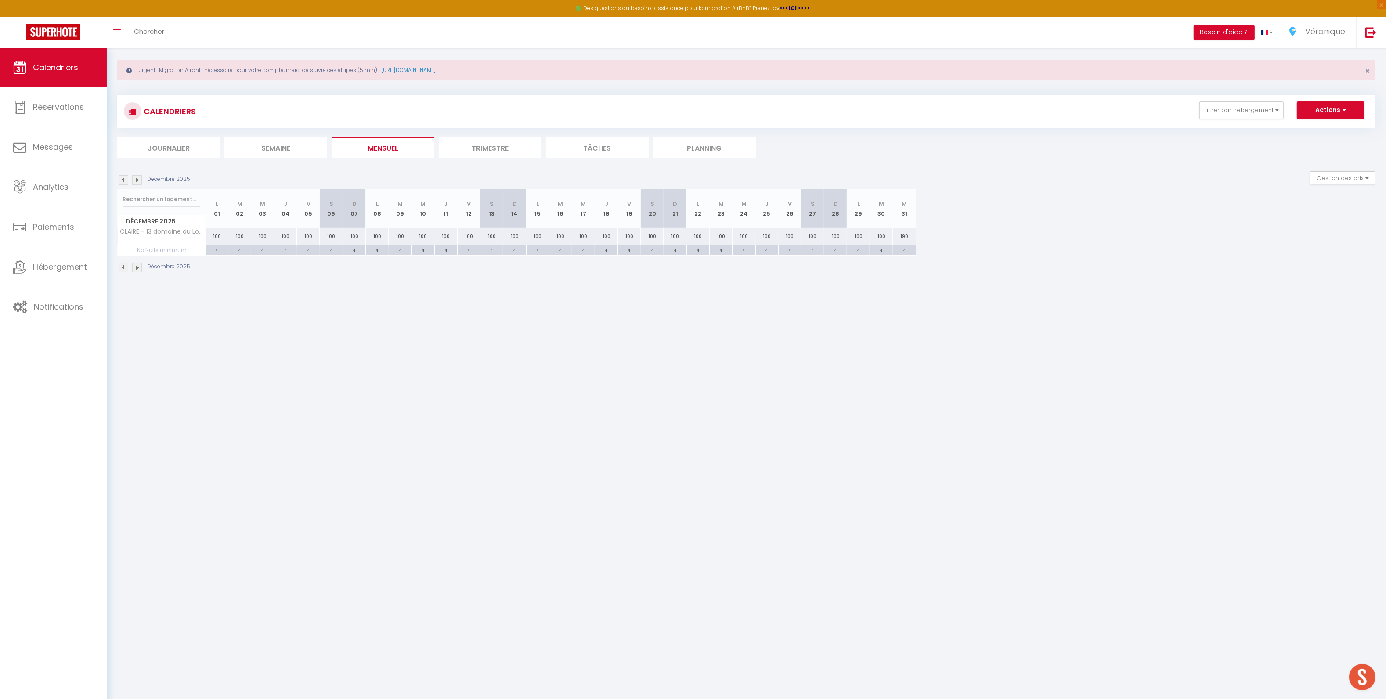
click at [122, 269] on img at bounding box center [124, 268] width 10 height 10
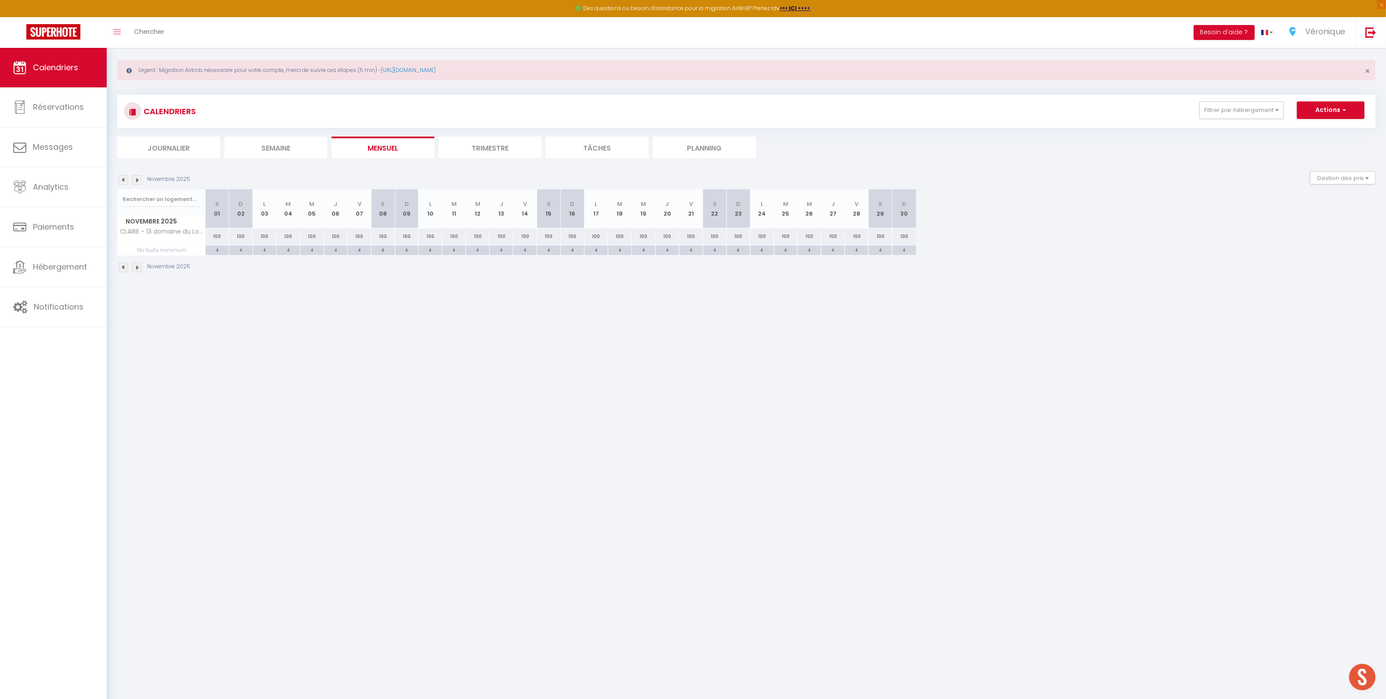
click at [124, 270] on img at bounding box center [124, 268] width 10 height 10
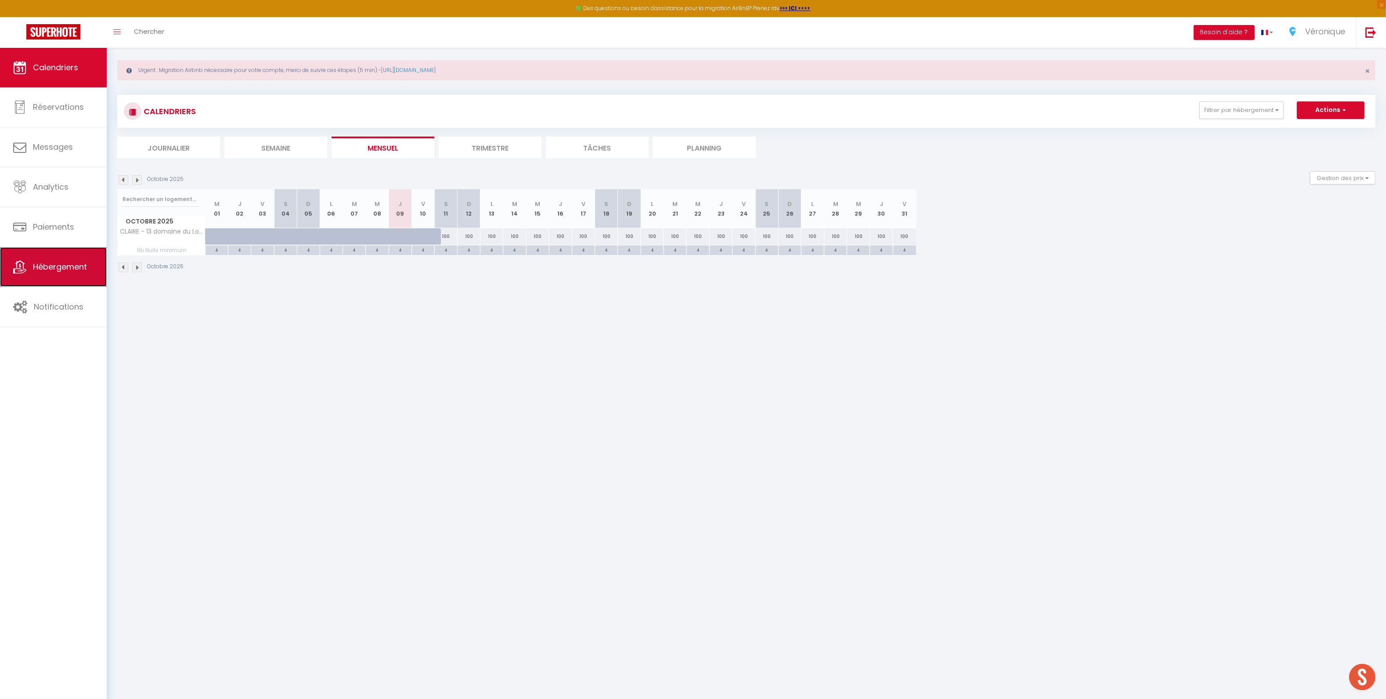
click at [61, 277] on link "Hébergement" at bounding box center [53, 267] width 107 height 40
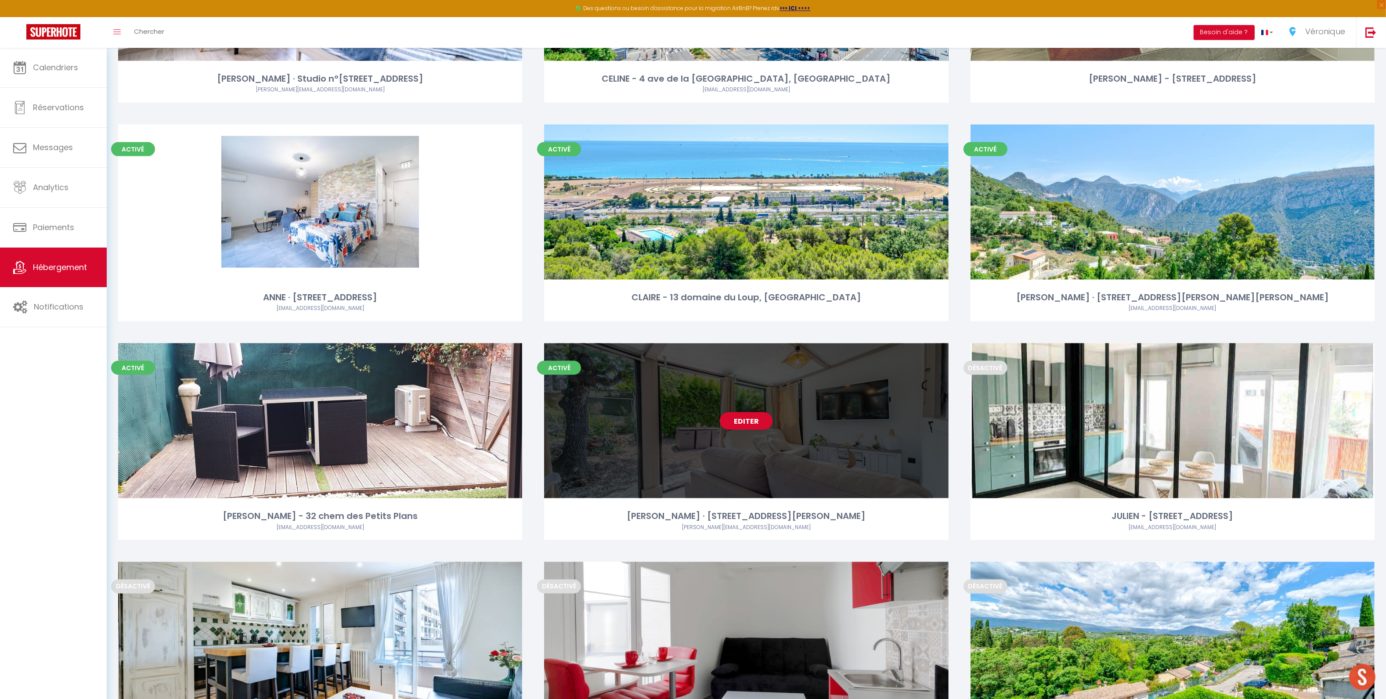
scroll to position [2177, 0]
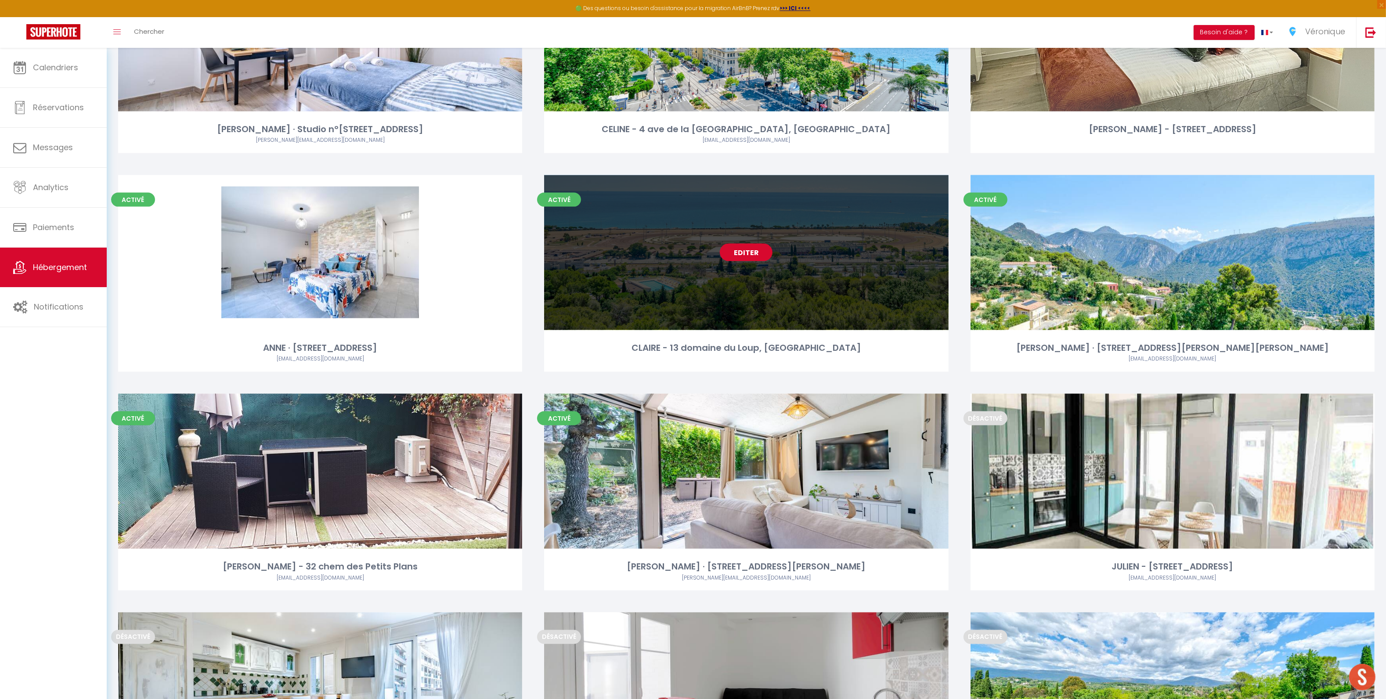
click at [752, 244] on link "Editer" at bounding box center [746, 253] width 53 height 18
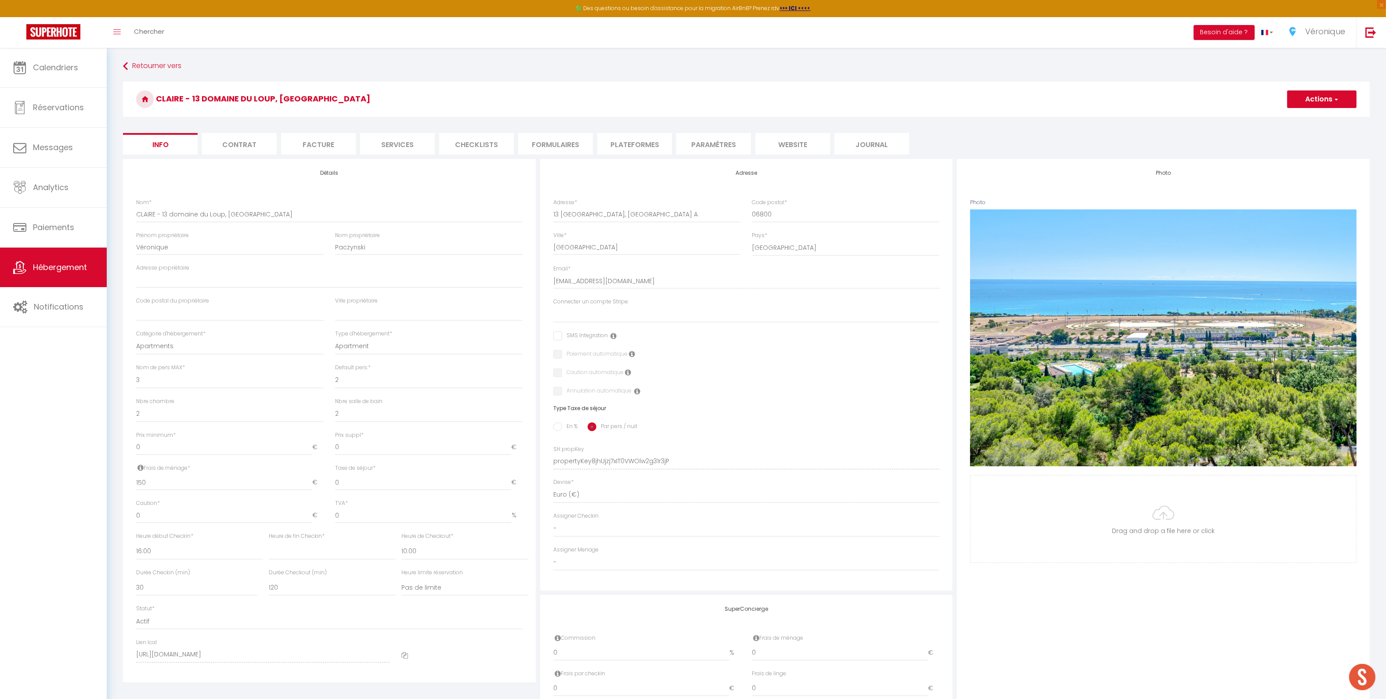
click at [609, 143] on li "Plateformes" at bounding box center [634, 144] width 75 height 22
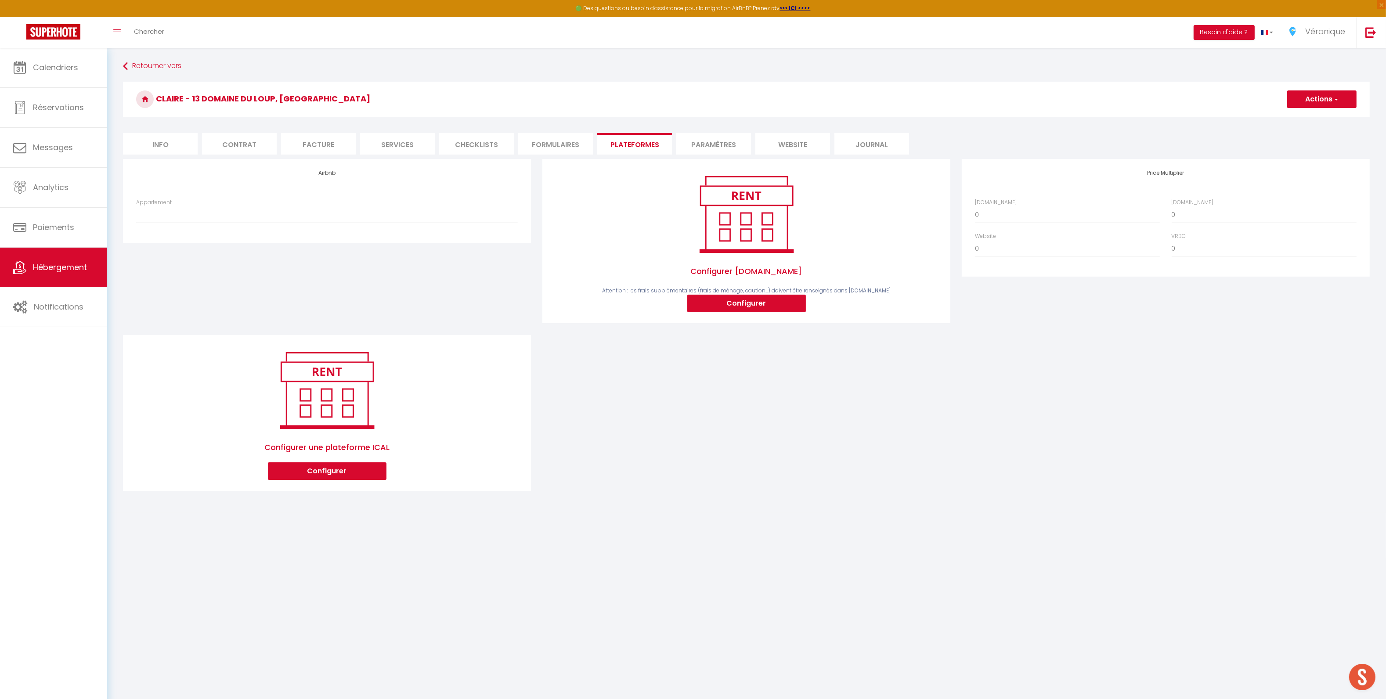
click at [1314, 103] on button "Actions" at bounding box center [1321, 99] width 69 height 18
click at [1320, 33] on span "Véronique" at bounding box center [1325, 31] width 40 height 11
click at [1311, 58] on link "Paramètres" at bounding box center [1321, 61] width 65 height 15
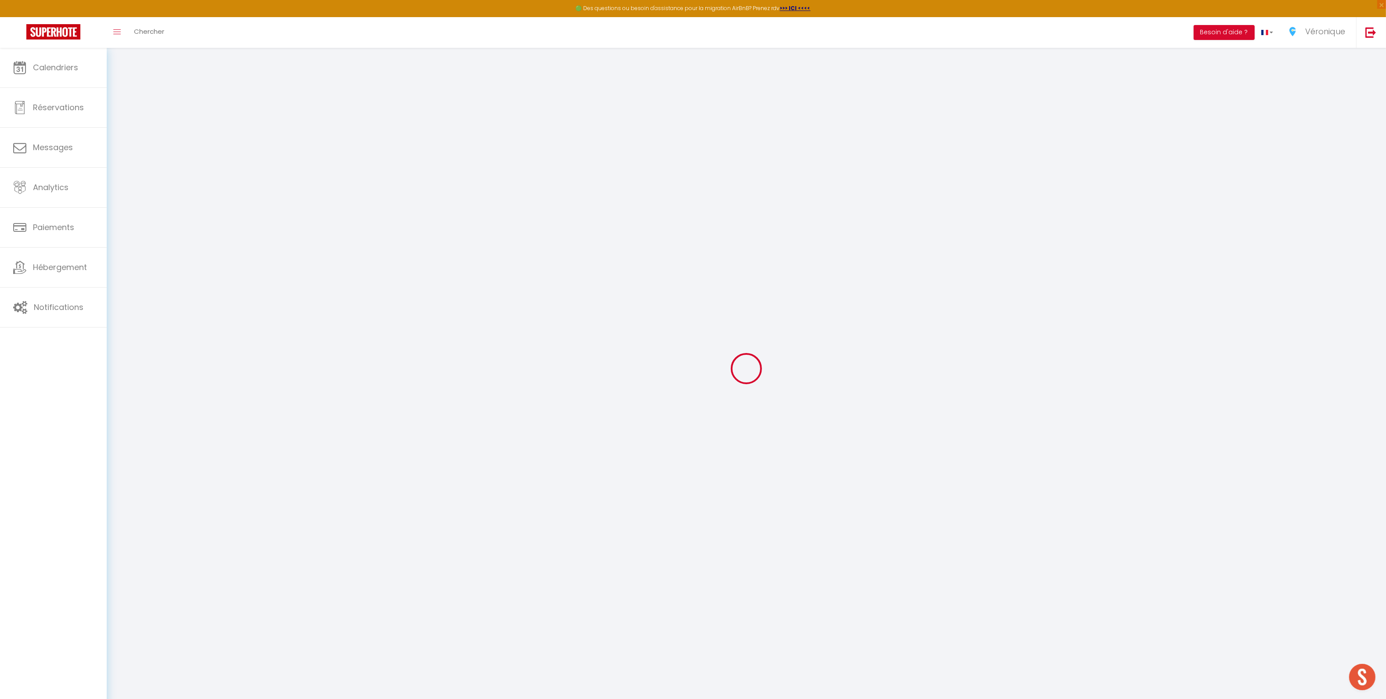
type input "S3ZDDOslWoNHyKnXhXjrPfZYr"
type input "i7mCouBf1RVCRPS3TMpEx3B2F"
type input "[URL][DOMAIN_NAME]"
select select "fr"
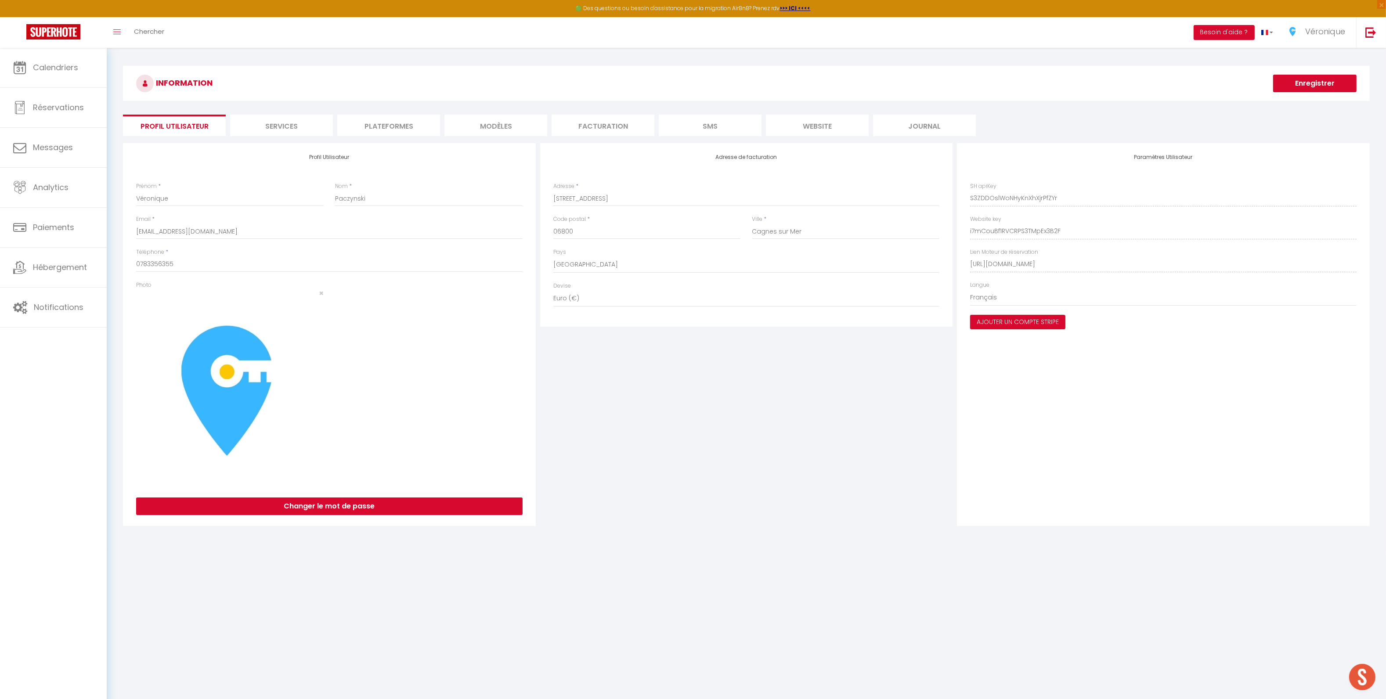
click at [393, 130] on li "Plateformes" at bounding box center [388, 126] width 103 height 22
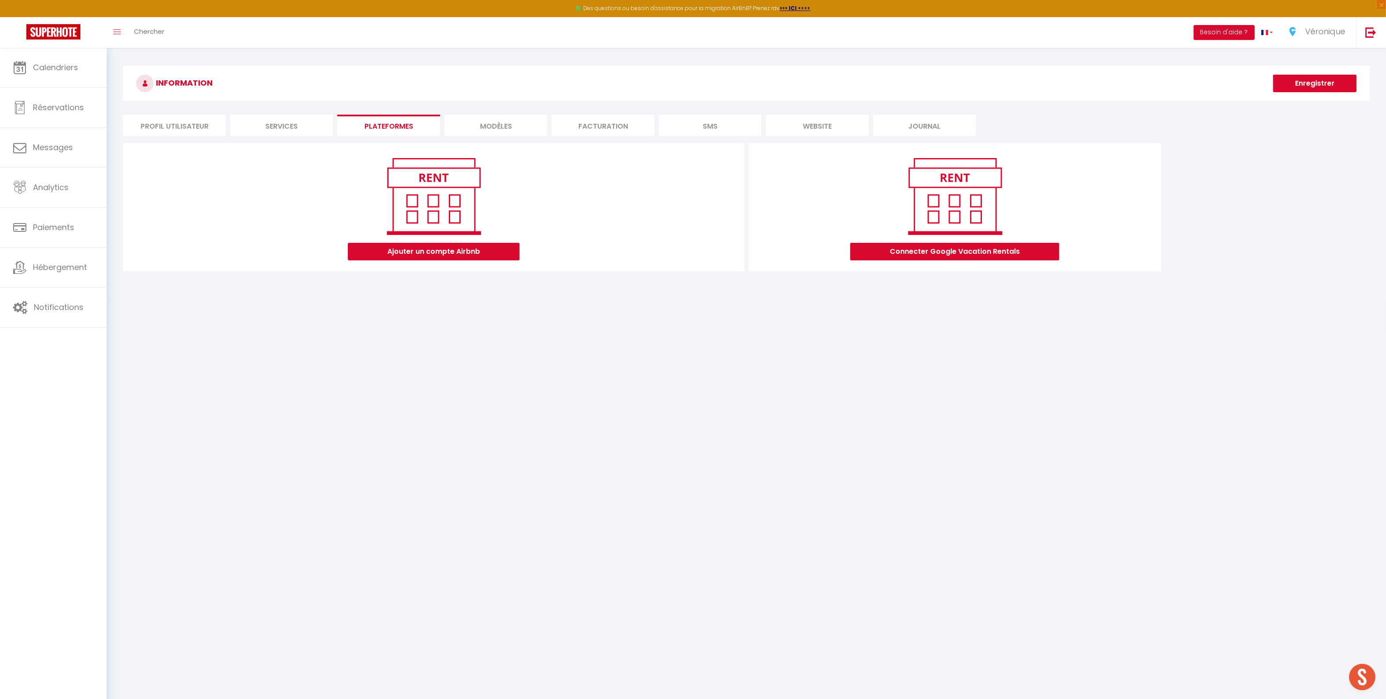
click at [170, 124] on li "Profil Utilisateur" at bounding box center [174, 126] width 103 height 22
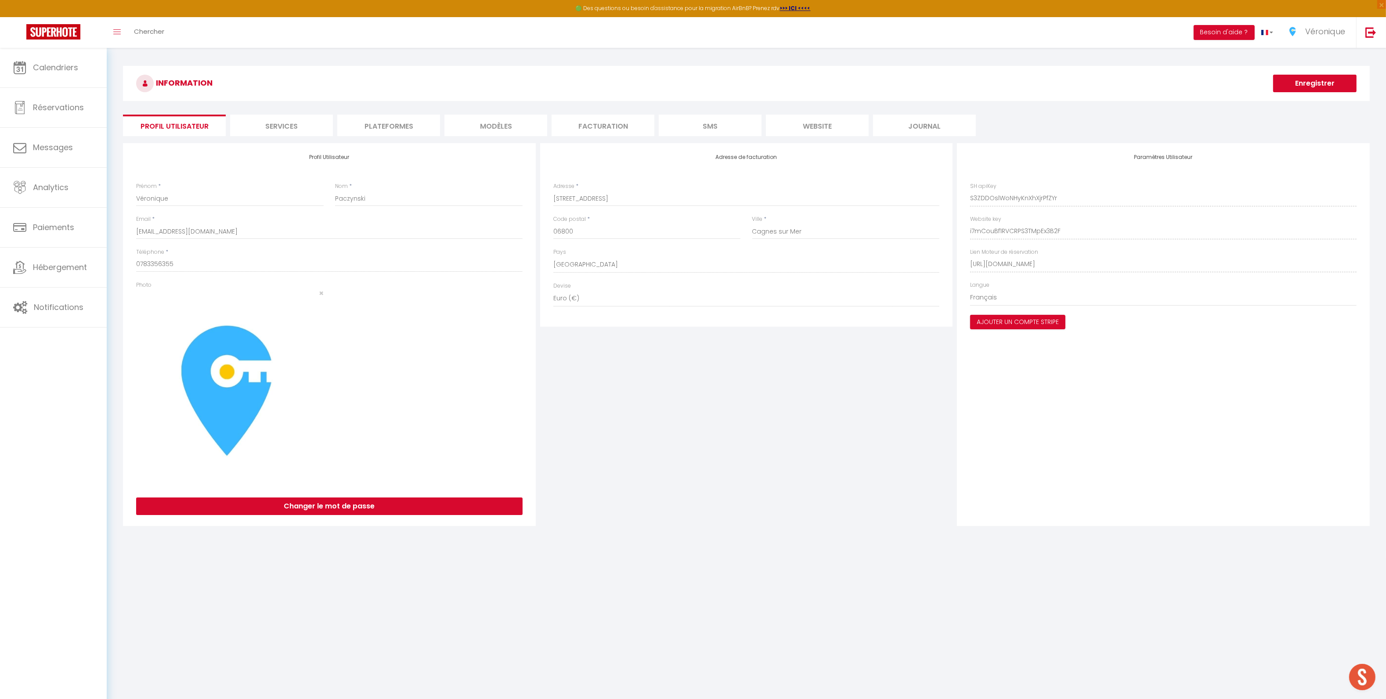
click at [214, 125] on li "Profil Utilisateur" at bounding box center [174, 126] width 103 height 22
click at [261, 126] on li "Services" at bounding box center [281, 126] width 103 height 22
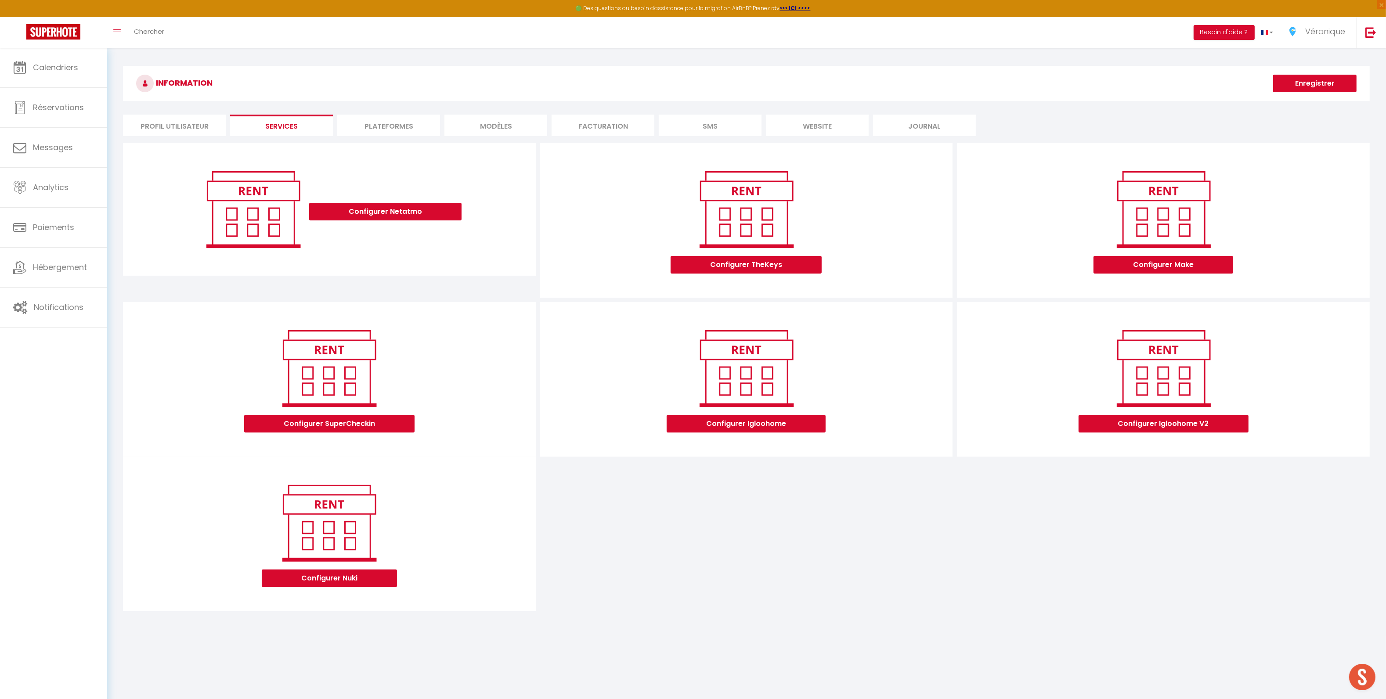
click at [458, 122] on li "MODÈLES" at bounding box center [495, 126] width 103 height 22
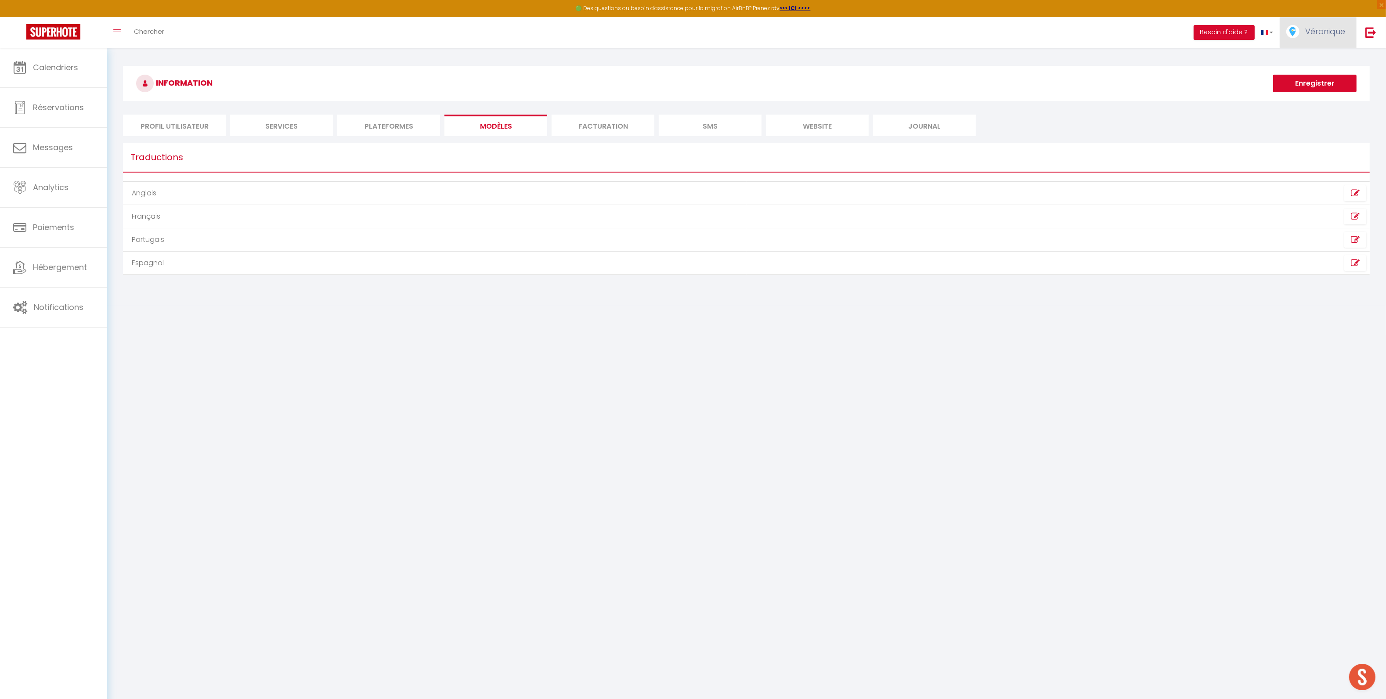
click at [1317, 34] on span "Véronique" at bounding box center [1325, 31] width 40 height 11
click at [1317, 63] on link "Paramètres" at bounding box center [1321, 61] width 65 height 15
click at [400, 134] on li "Plateformes" at bounding box center [388, 126] width 103 height 22
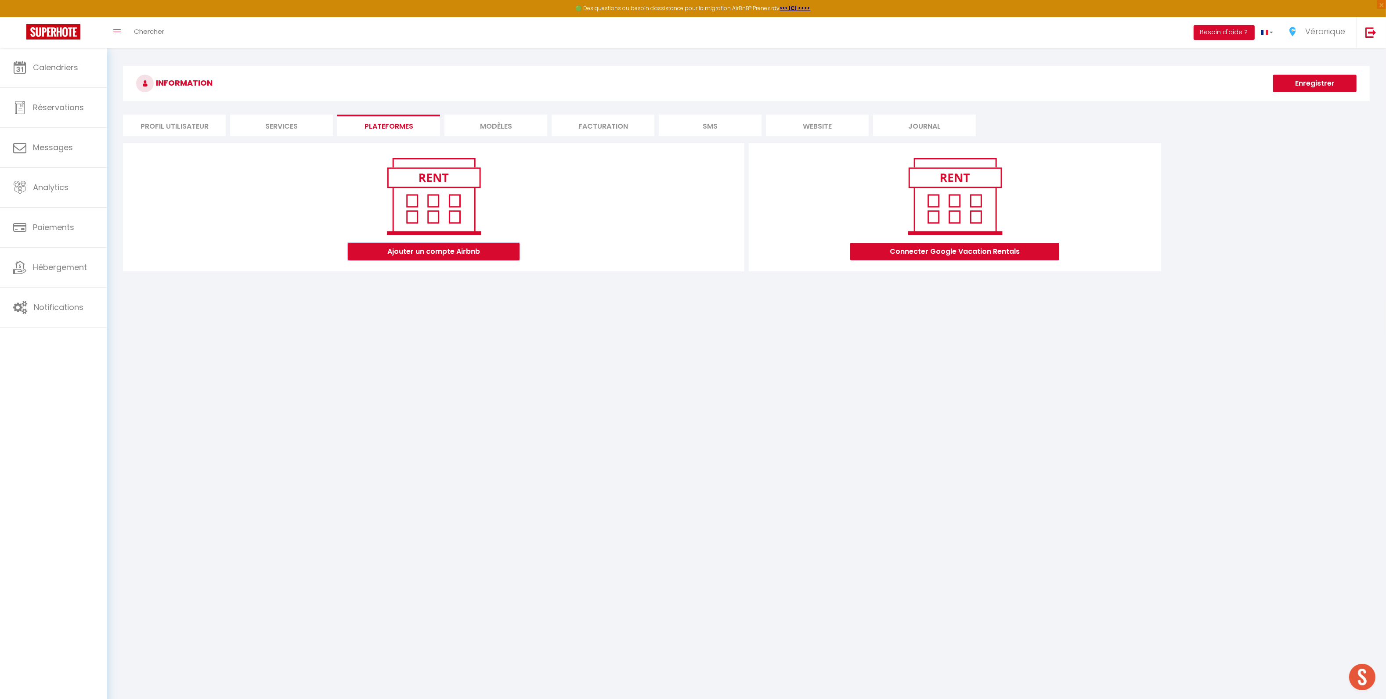
click at [438, 255] on button "Ajouter un compte Airbnb" at bounding box center [434, 252] width 172 height 18
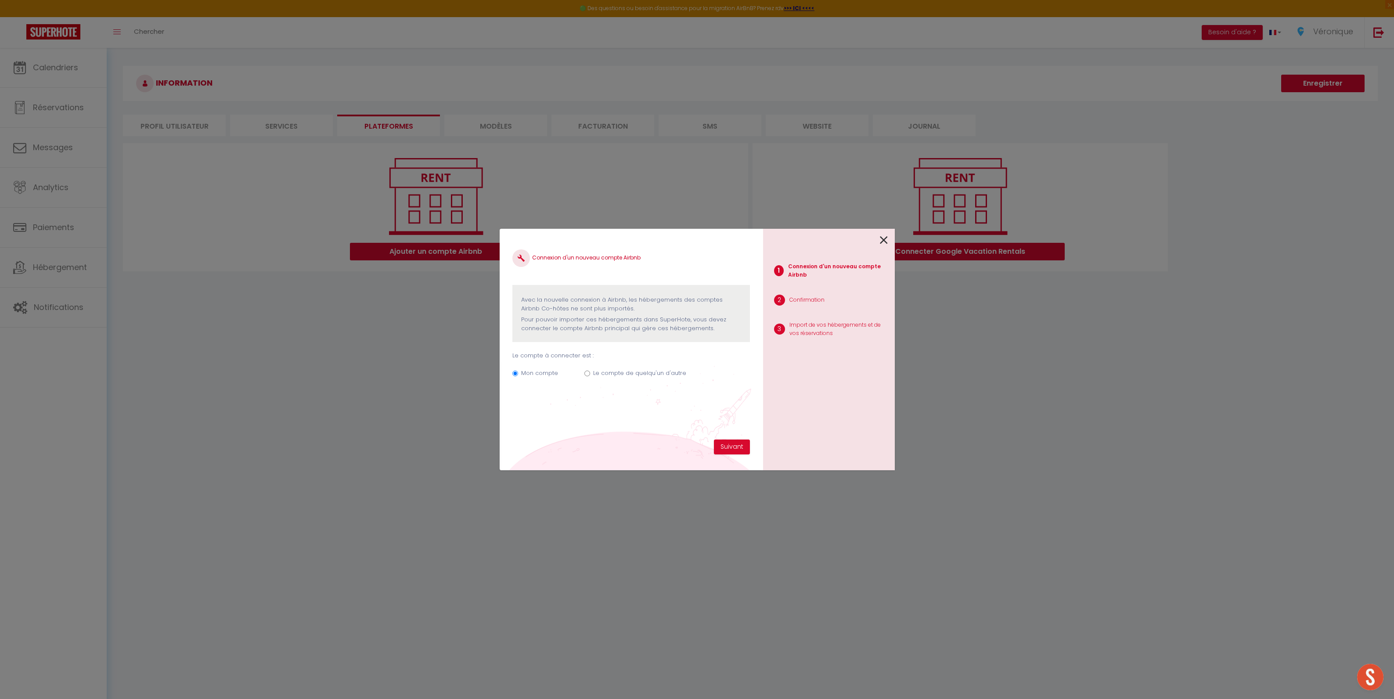
click at [884, 242] on icon at bounding box center [884, 240] width 8 height 13
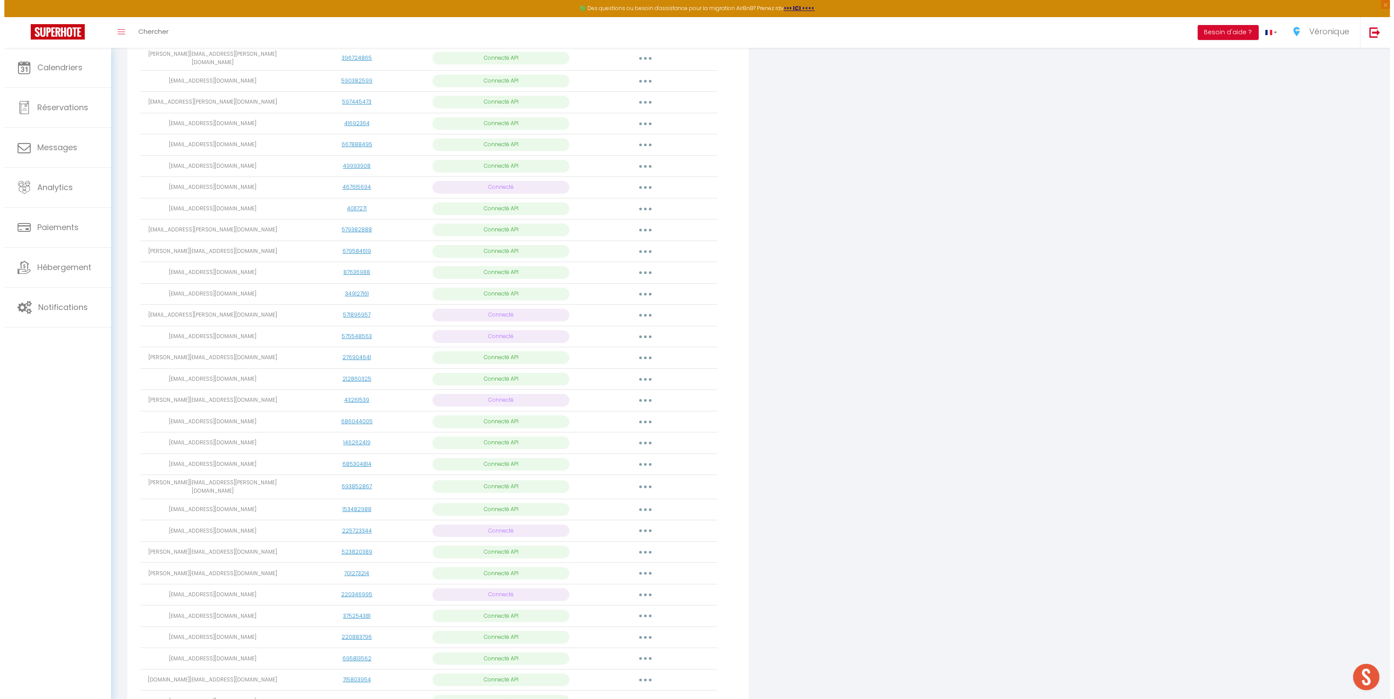
scroll to position [378, 0]
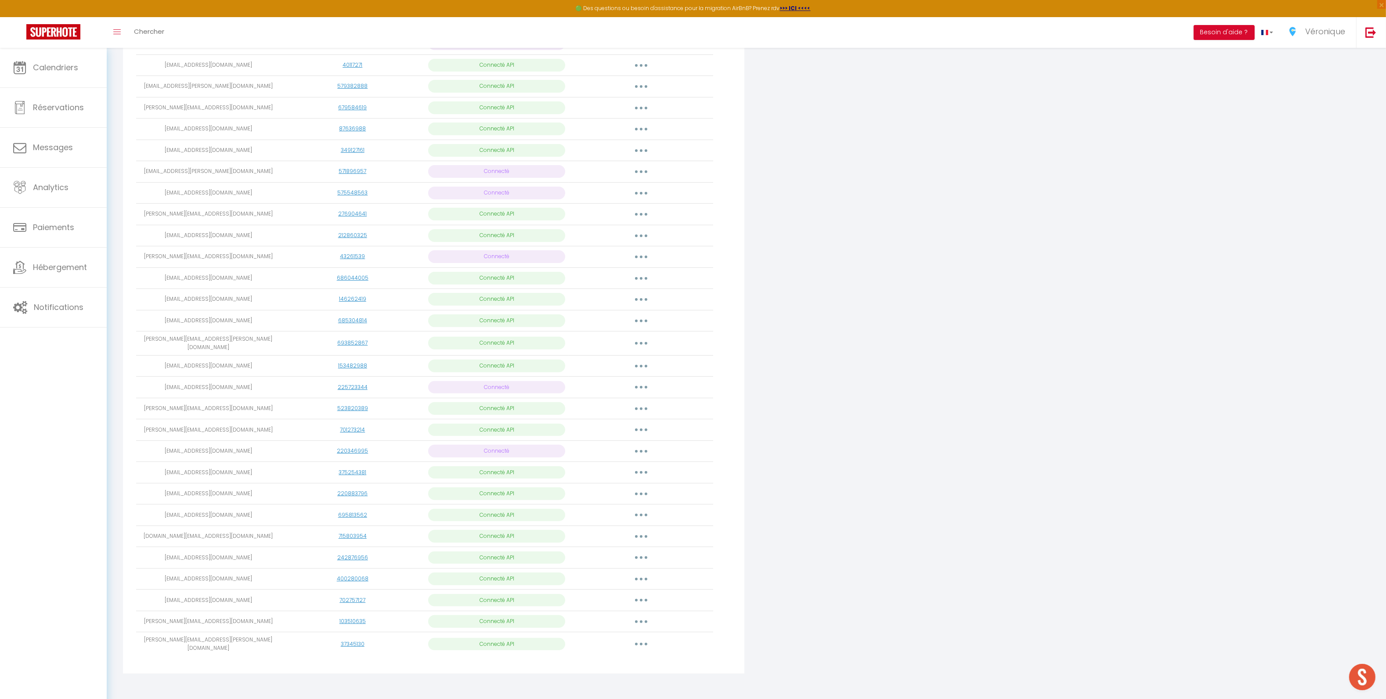
click at [635, 576] on button "button" at bounding box center [641, 579] width 25 height 14
click at [635, 595] on link "Importer les appartements" at bounding box center [602, 599] width 97 height 15
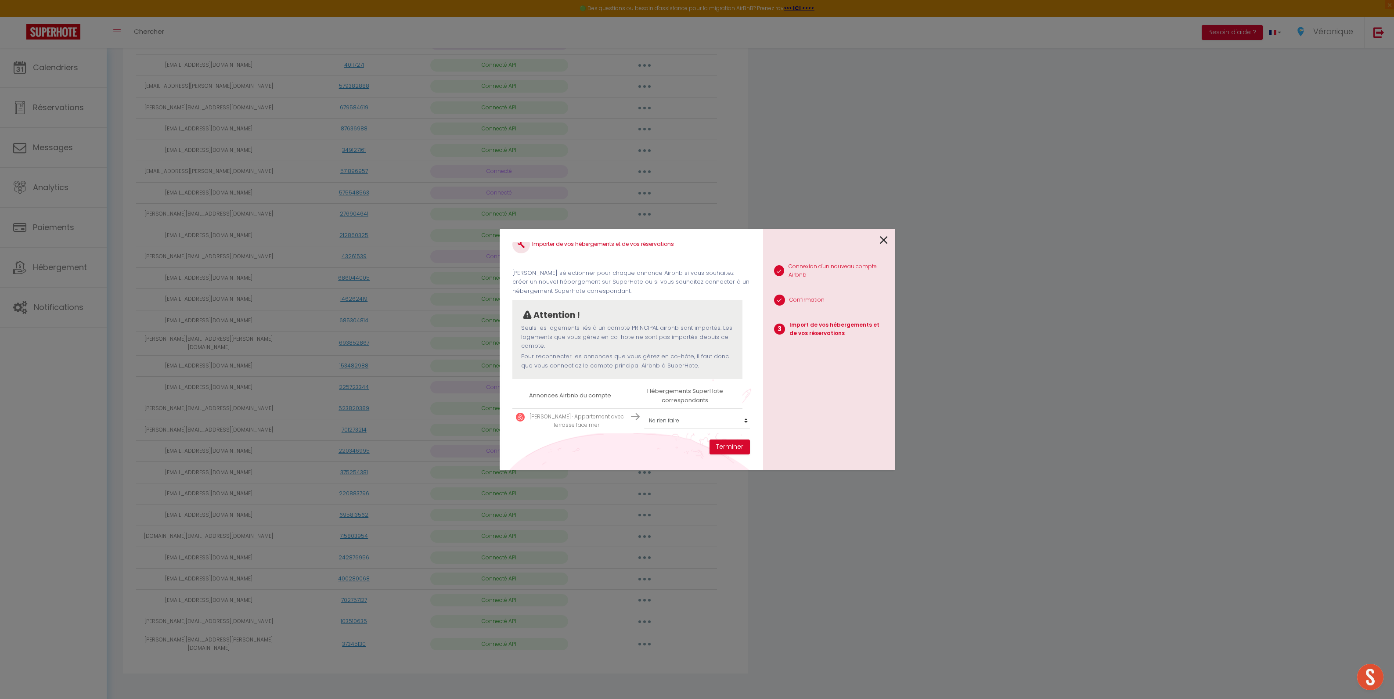
scroll to position [22, 0]
click at [670, 414] on select "Créer un nouvel hébergement Ne rien faire SP PACA BEL AIR · [GEOGRAPHIC_DATA], …" at bounding box center [698, 420] width 108 height 17
select select "75513"
click at [644, 412] on select "Créer un nouvel hébergement Ne rien faire SP PACA BEL AIR · [GEOGRAPHIC_DATA], …" at bounding box center [698, 420] width 108 height 17
click at [730, 445] on button "Terminer" at bounding box center [730, 447] width 40 height 15
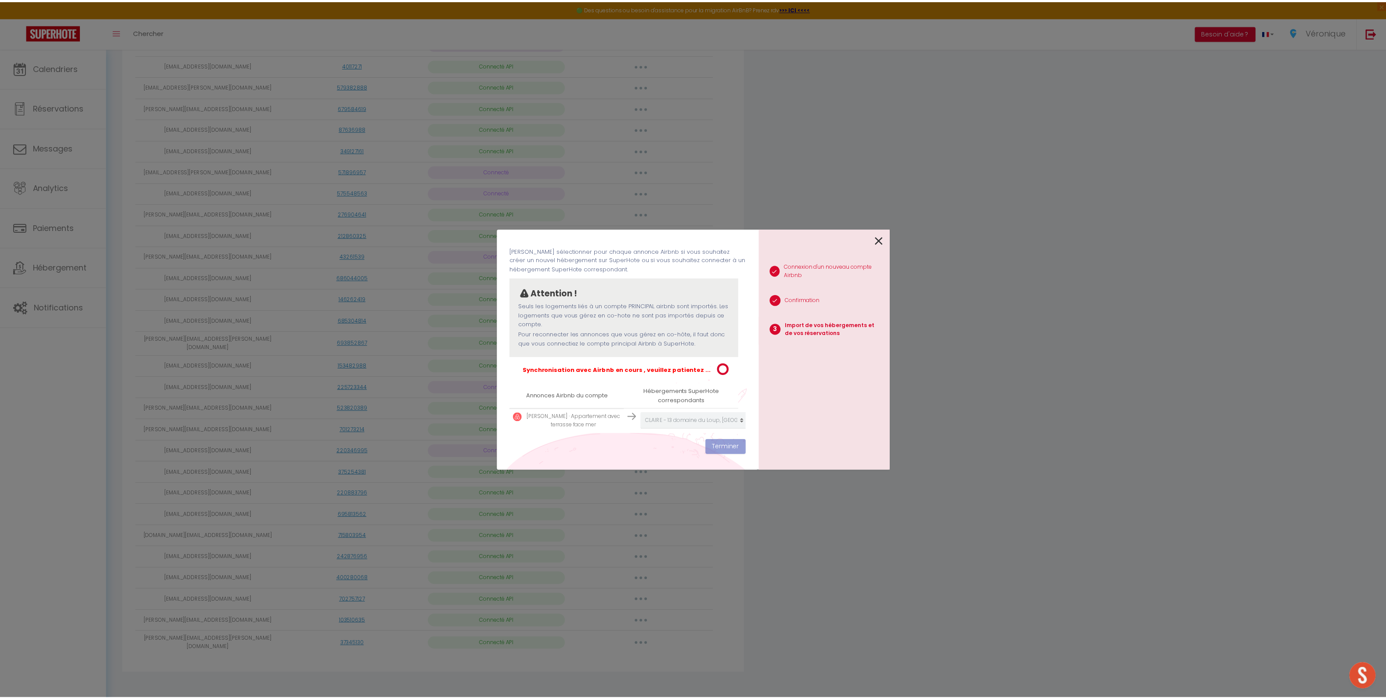
scroll to position [44, 0]
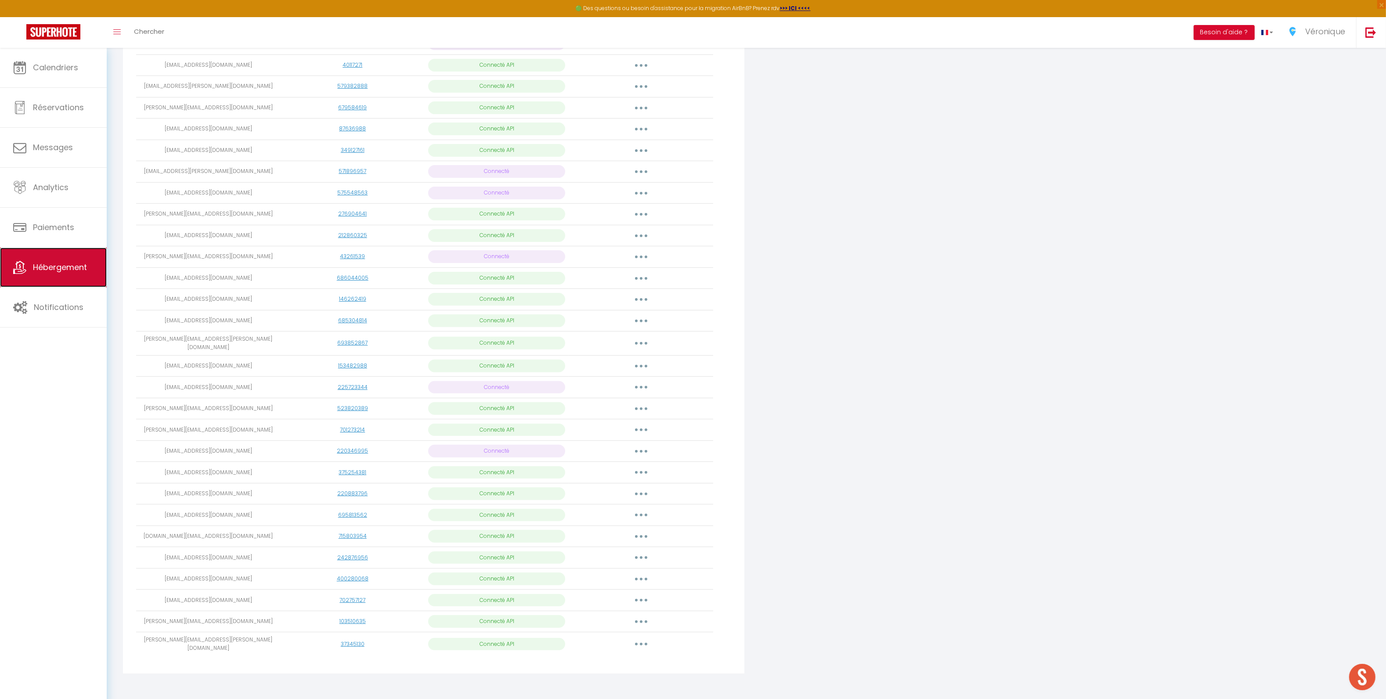
click at [58, 268] on span "Hébergement" at bounding box center [60, 267] width 54 height 11
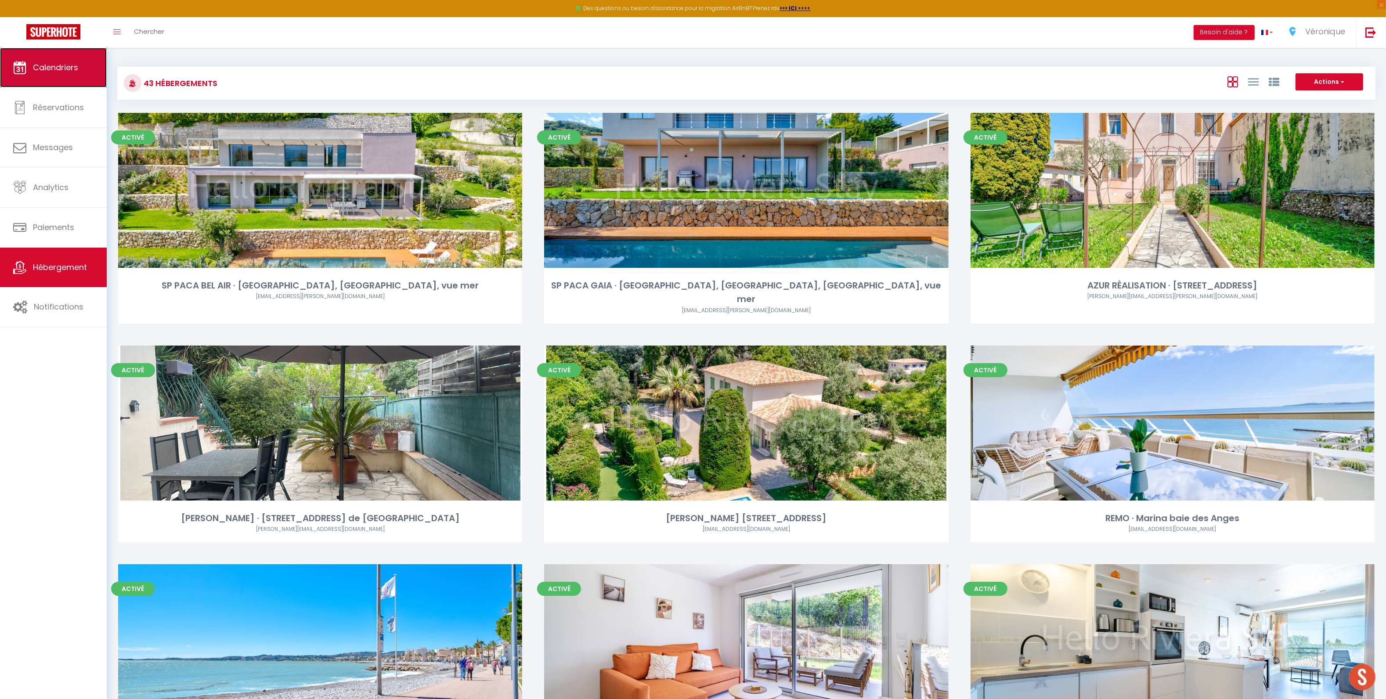
click at [55, 73] on link "Calendriers" at bounding box center [53, 68] width 107 height 40
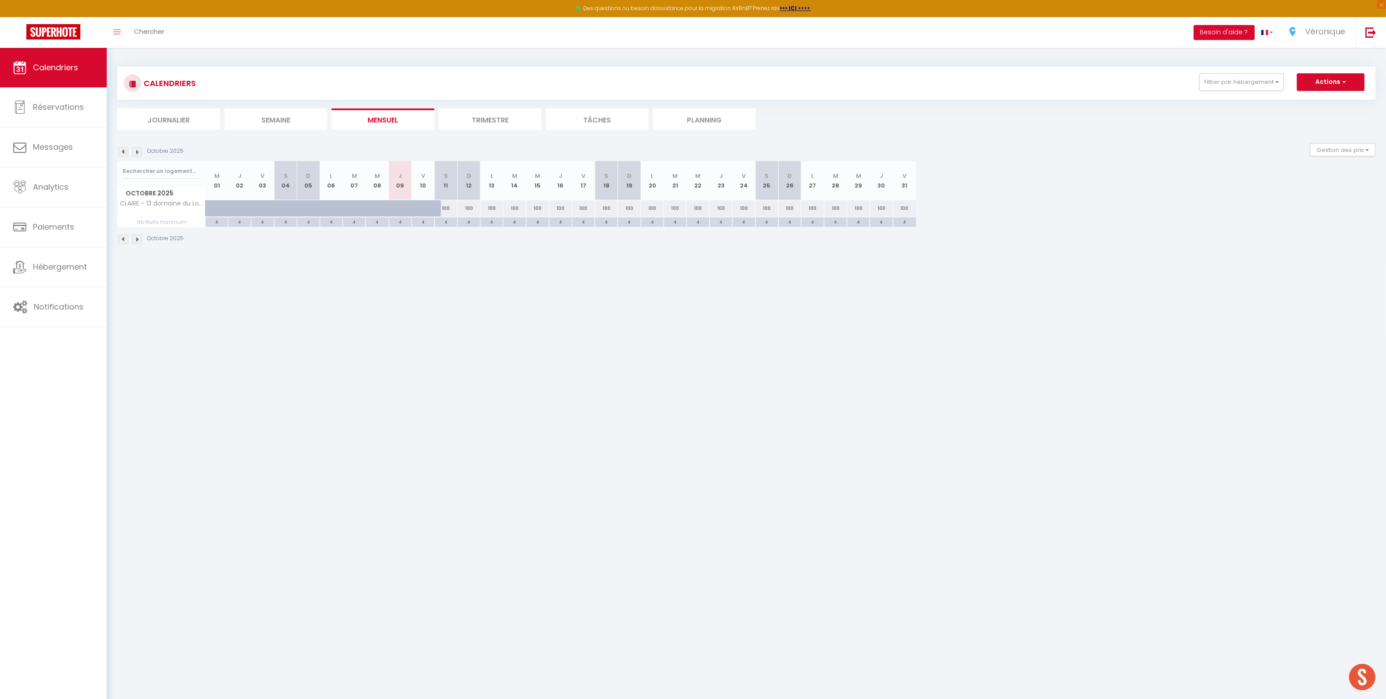
click at [444, 210] on div "100" at bounding box center [445, 208] width 23 height 16
type input "100"
type input "[PERSON_NAME] 11 Octobre 2025"
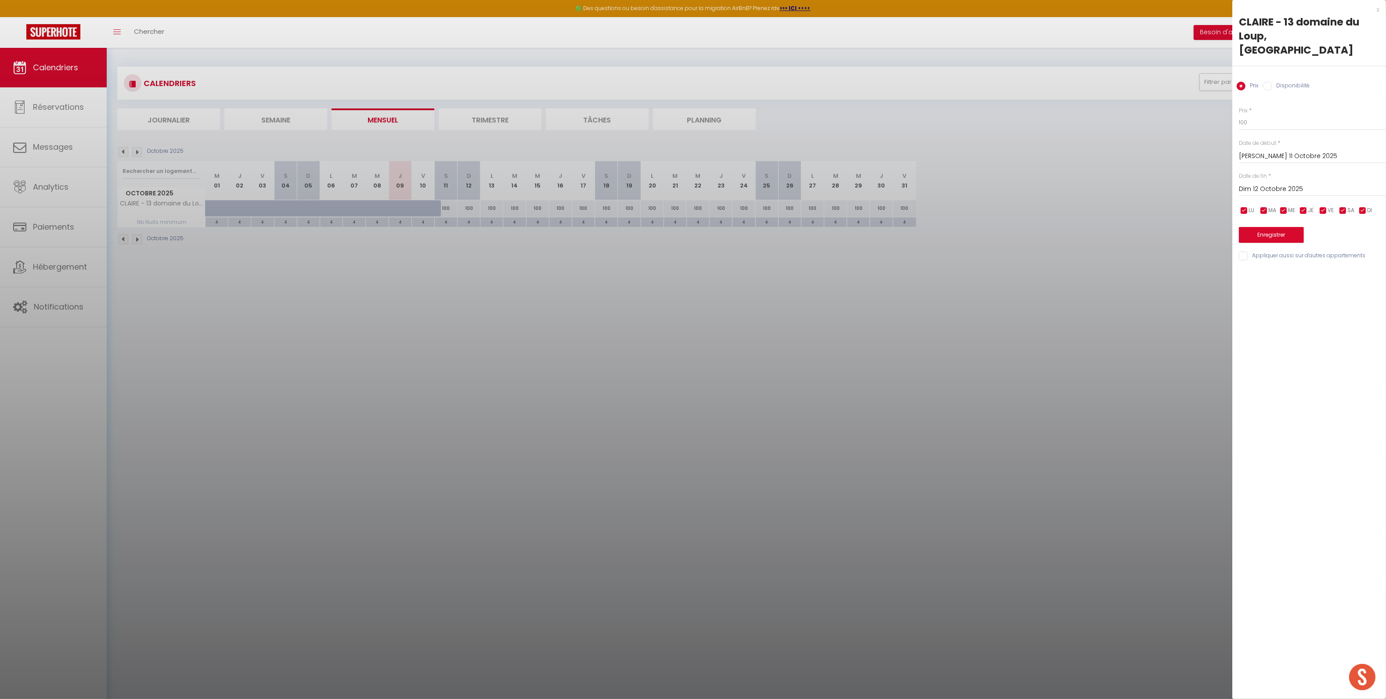
click at [1278, 184] on input "Dim 12 Octobre 2025" at bounding box center [1312, 189] width 147 height 11
click at [1357, 195] on span ">" at bounding box center [1360, 204] width 19 height 18
click at [1274, 231] on span "1" at bounding box center [1267, 240] width 19 height 18
type input "Lun 01 Décembre 2025"
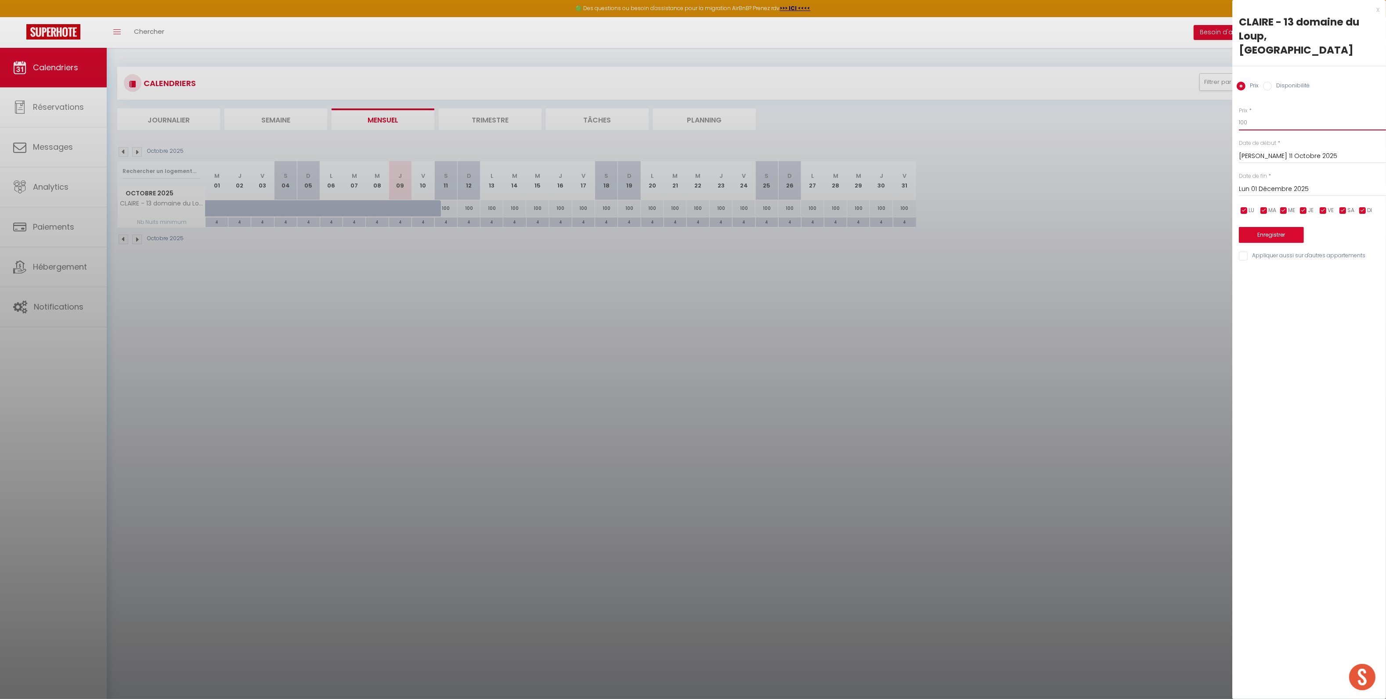
drag, startPoint x: 1252, startPoint y: 107, endPoint x: 1205, endPoint y: 107, distance: 47.4
click at [1205, 107] on body "🟢 Des questions ou besoin d'assistance pour la migration AirBnB? Prenez rdv >>>…" at bounding box center [693, 397] width 1386 height 699
type input "125"
click at [1300, 227] on button "Enregistrer" at bounding box center [1271, 235] width 65 height 16
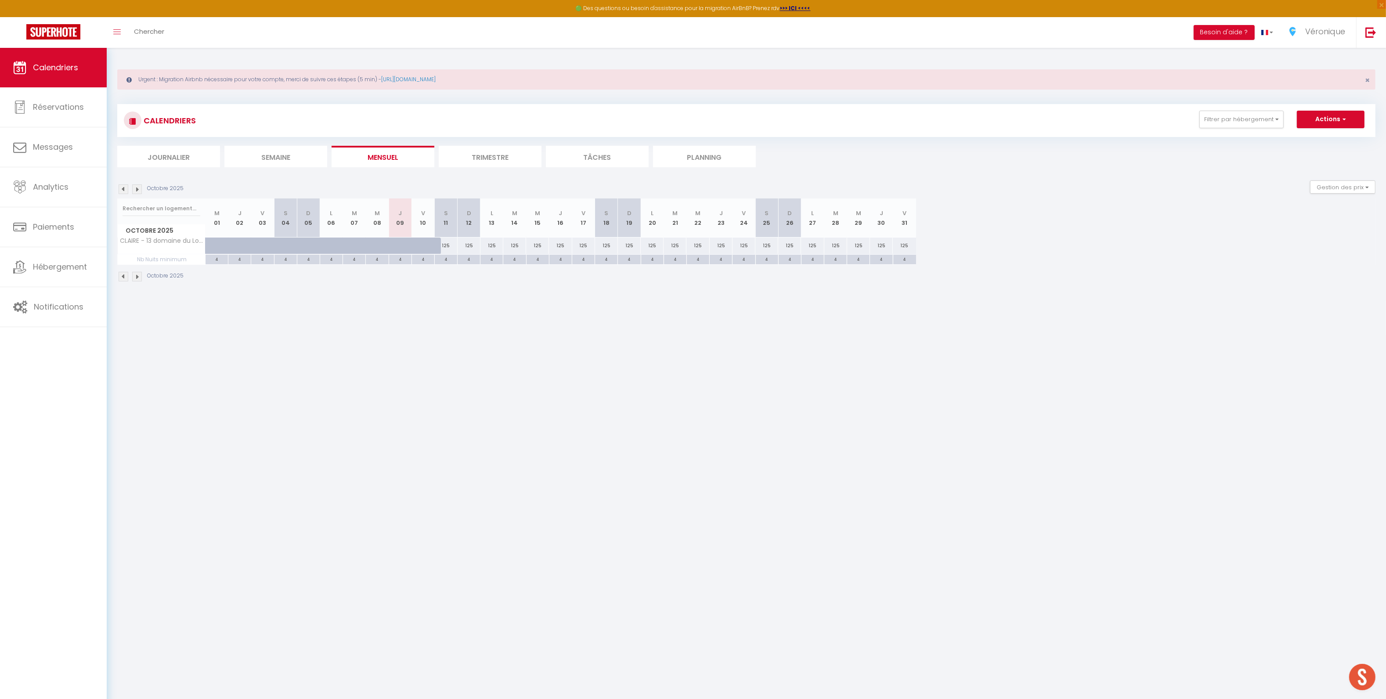
click at [142, 279] on div "Octobre 2025" at bounding box center [151, 277] width 69 height 10
click at [138, 278] on img at bounding box center [137, 277] width 10 height 10
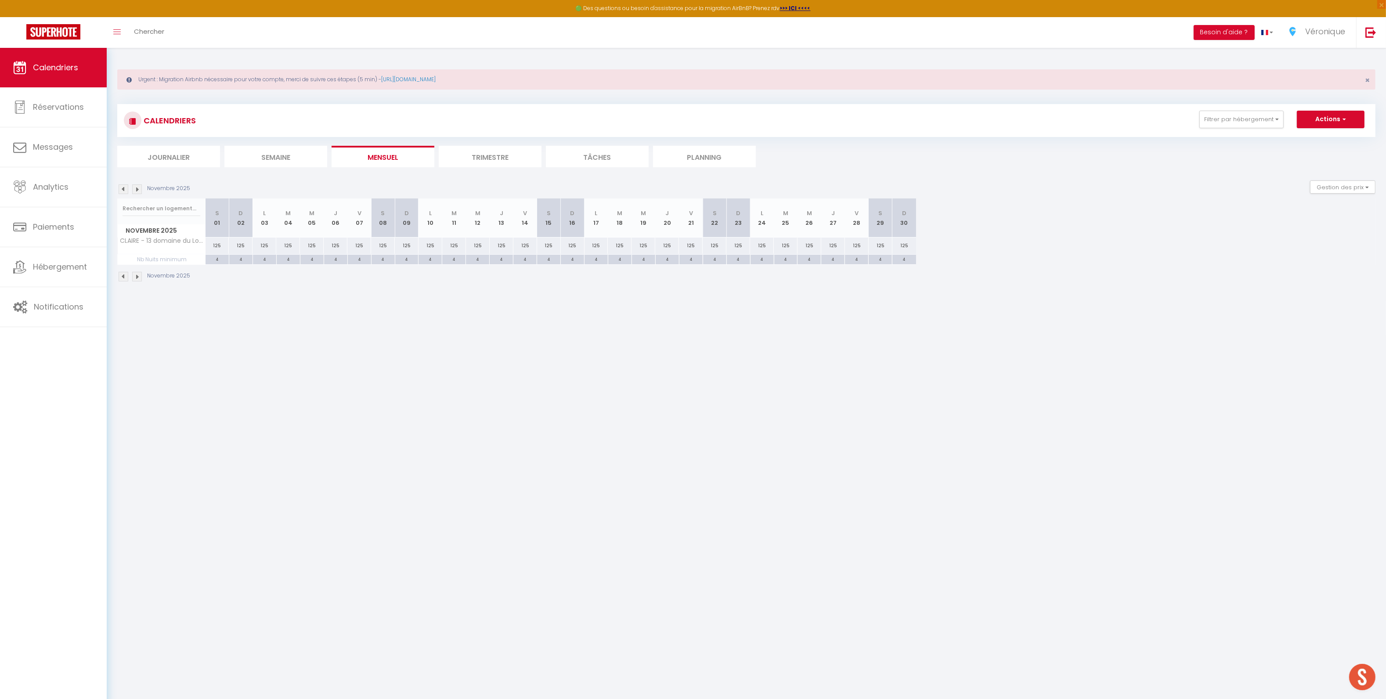
click at [138, 278] on img at bounding box center [137, 277] width 10 height 10
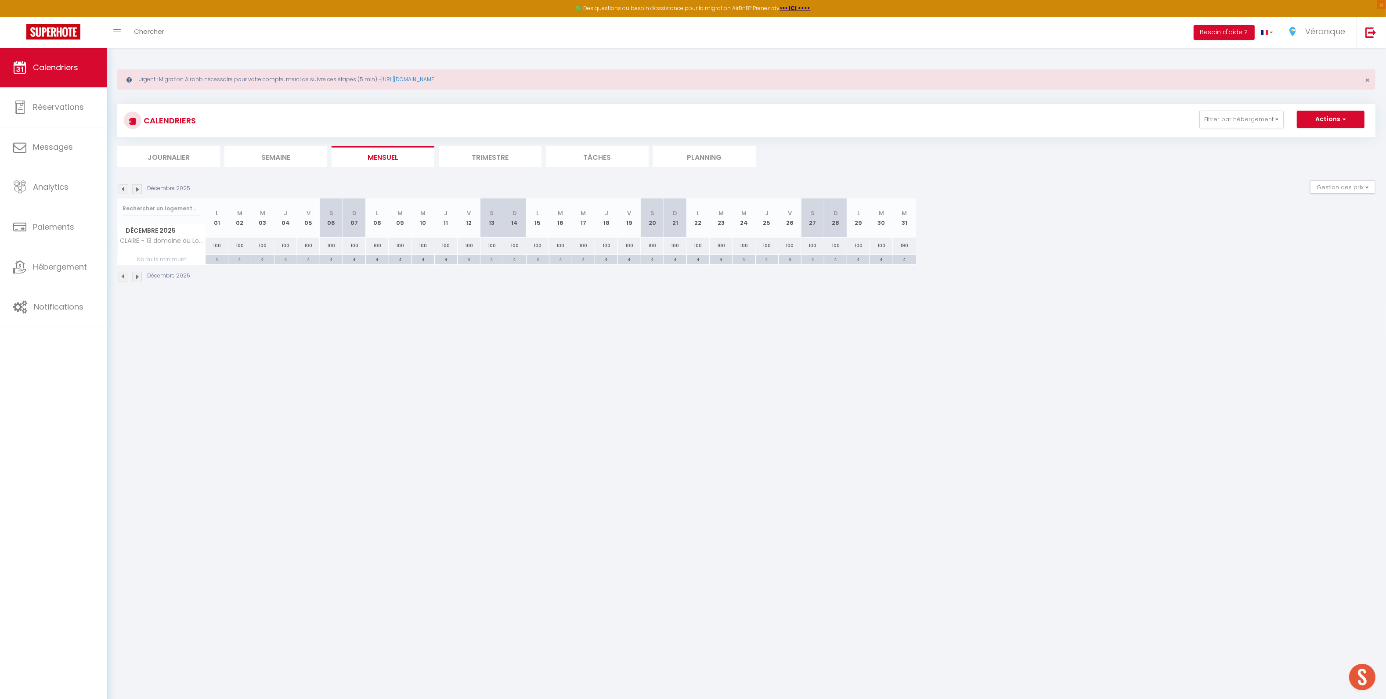
click at [213, 247] on div "100" at bounding box center [217, 246] width 23 height 16
type input "100"
type input "Lun 01 Décembre 2025"
type input "[DATE] Décembre 2025"
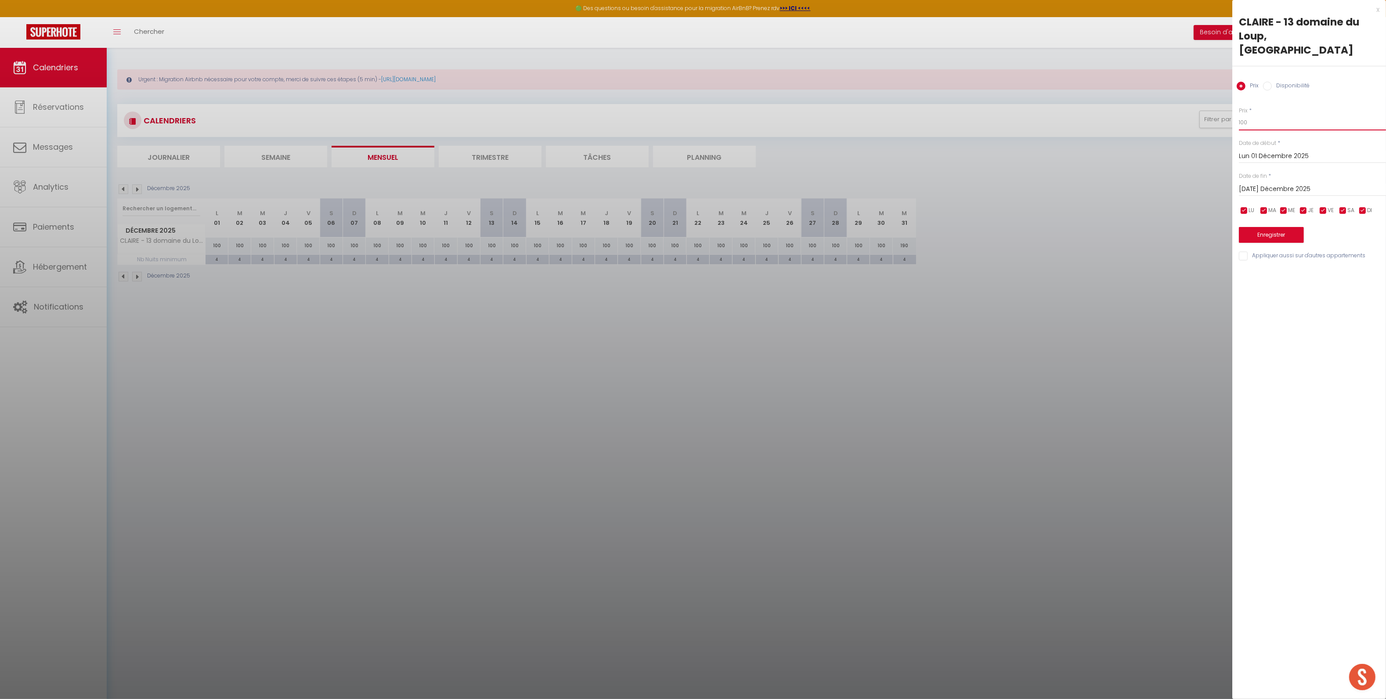
drag, startPoint x: 1255, startPoint y: 107, endPoint x: 1204, endPoint y: 107, distance: 50.9
click at [1204, 107] on body "🟢 Des questions ou besoin d'assistance pour la migration AirBnB? Prenez rdv >>>…" at bounding box center [693, 397] width 1386 height 699
type input "125"
click at [1277, 184] on input "[DATE] Décembre 2025" at bounding box center [1312, 189] width 147 height 11
click at [1356, 195] on span ">" at bounding box center [1360, 204] width 19 height 18
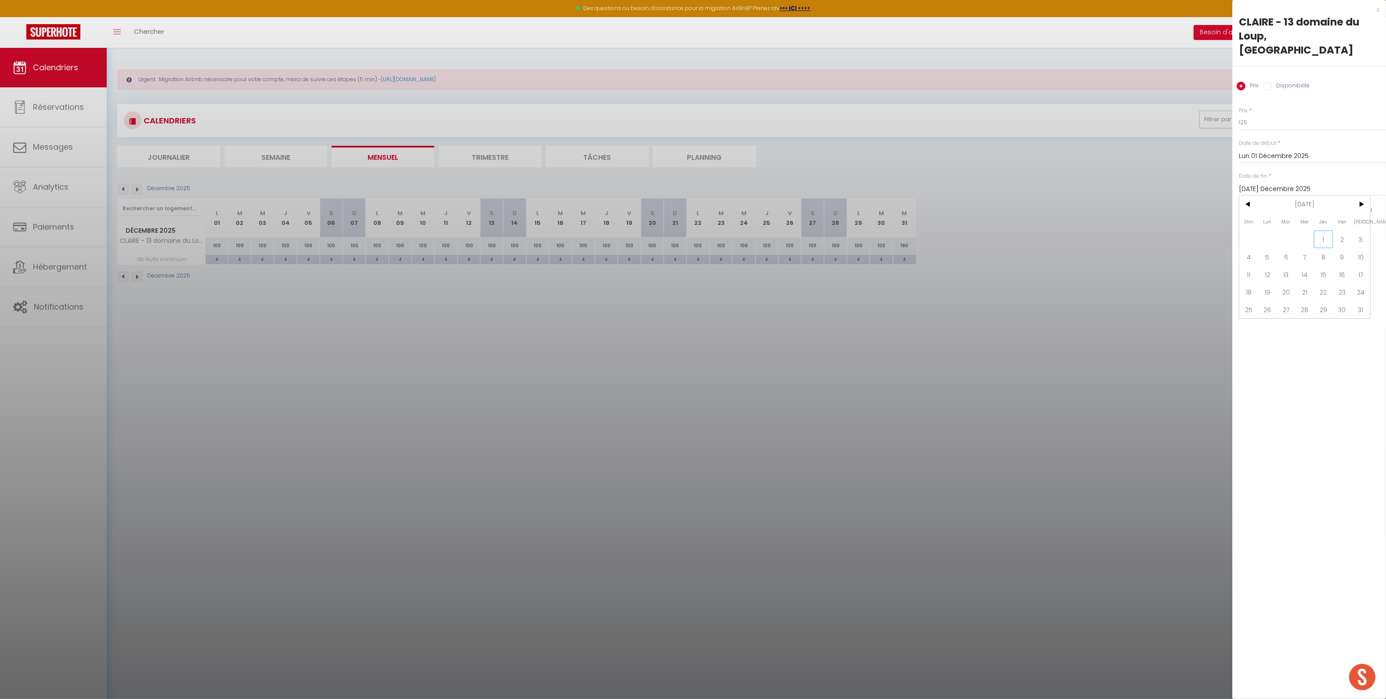
click at [1318, 231] on span "1" at bounding box center [1323, 240] width 19 height 18
click at [1378, 184] on input "Jeu 01 Janvier 2026" at bounding box center [1312, 189] width 147 height 11
click at [1358, 195] on span ">" at bounding box center [1360, 204] width 19 height 18
click at [1363, 195] on span ">" at bounding box center [1360, 204] width 19 height 18
click at [1253, 231] on span "1" at bounding box center [1248, 240] width 19 height 18
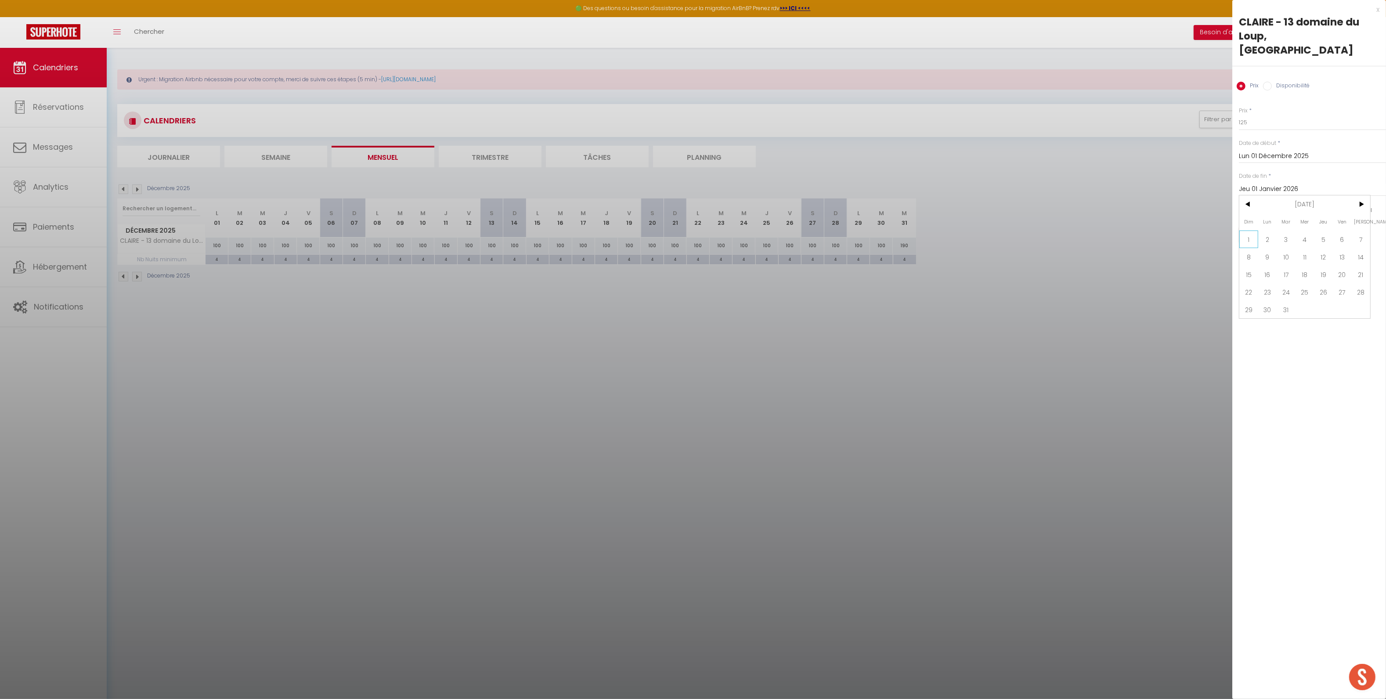
type input "Dim 01 Mars 2026"
click at [1258, 227] on button "Enregistrer" at bounding box center [1271, 235] width 65 height 16
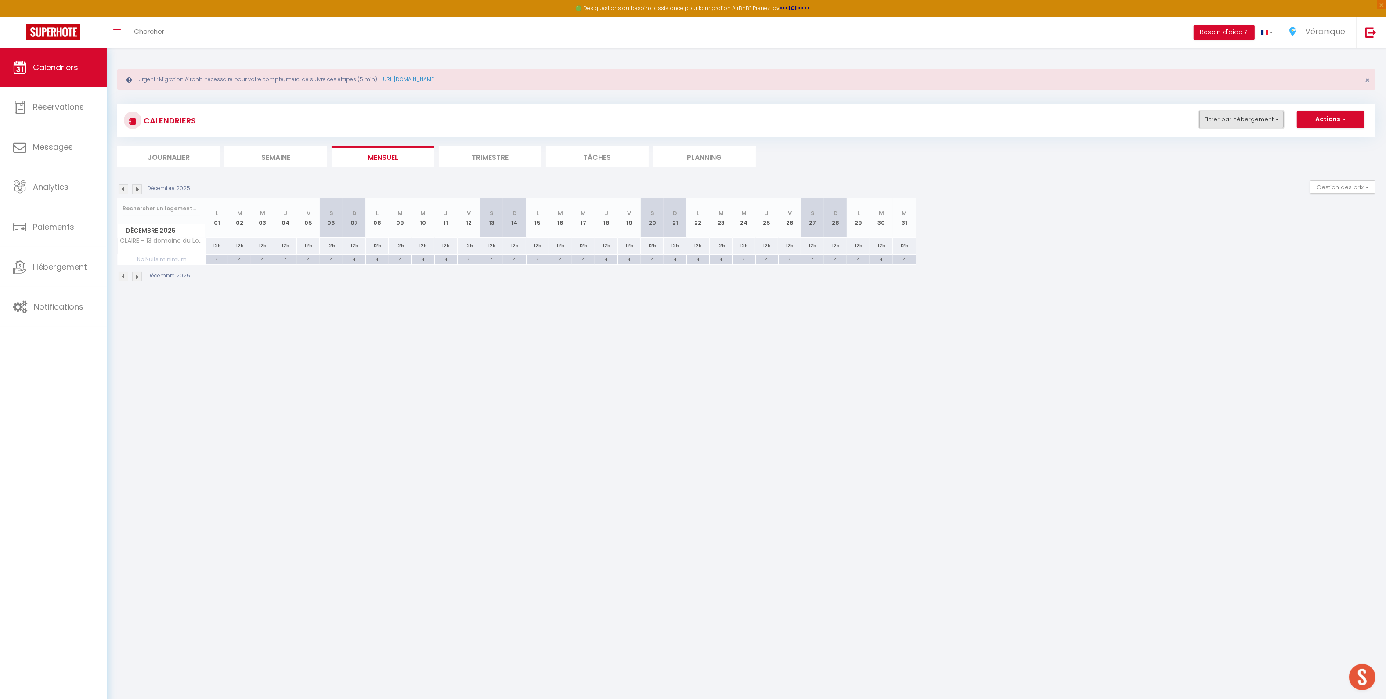
click at [1268, 122] on button "Filtrer par hébergement" at bounding box center [1241, 120] width 84 height 18
click at [1208, 160] on input "Tous" at bounding box center [1269, 158] width 132 height 9
checkbox input "true"
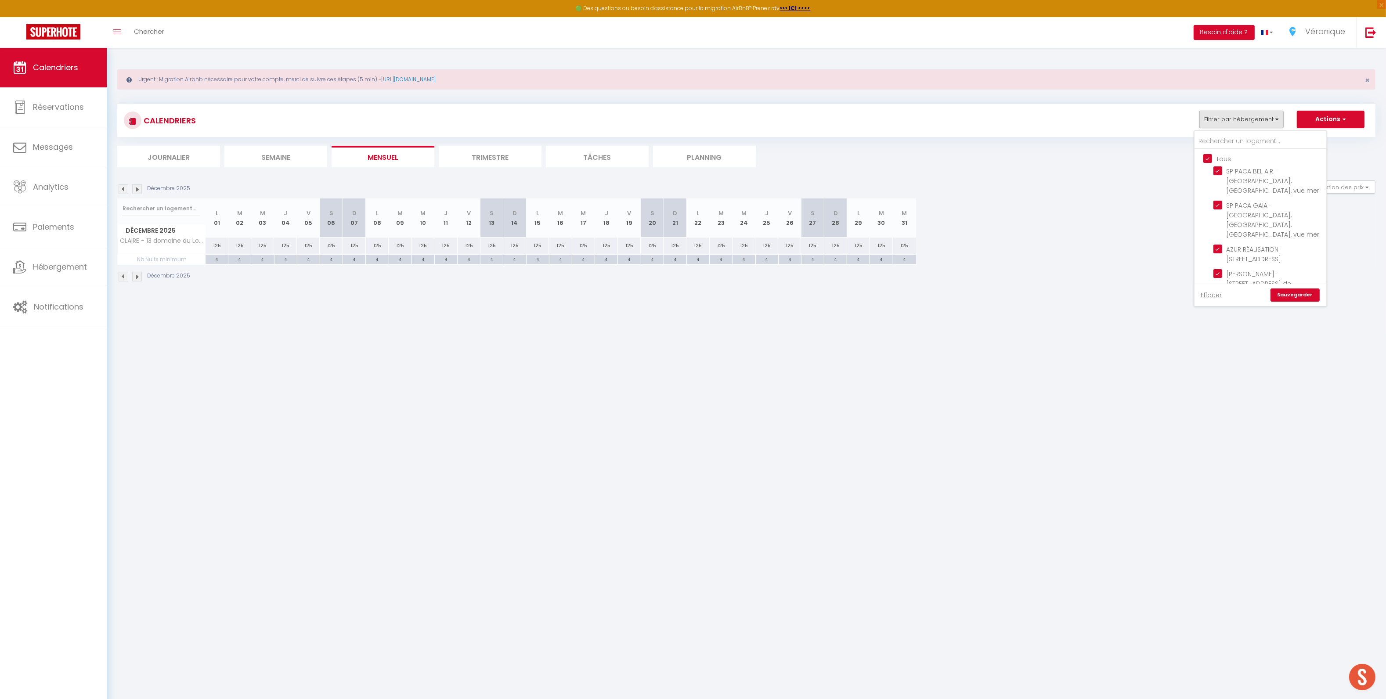
checkbox input "true"
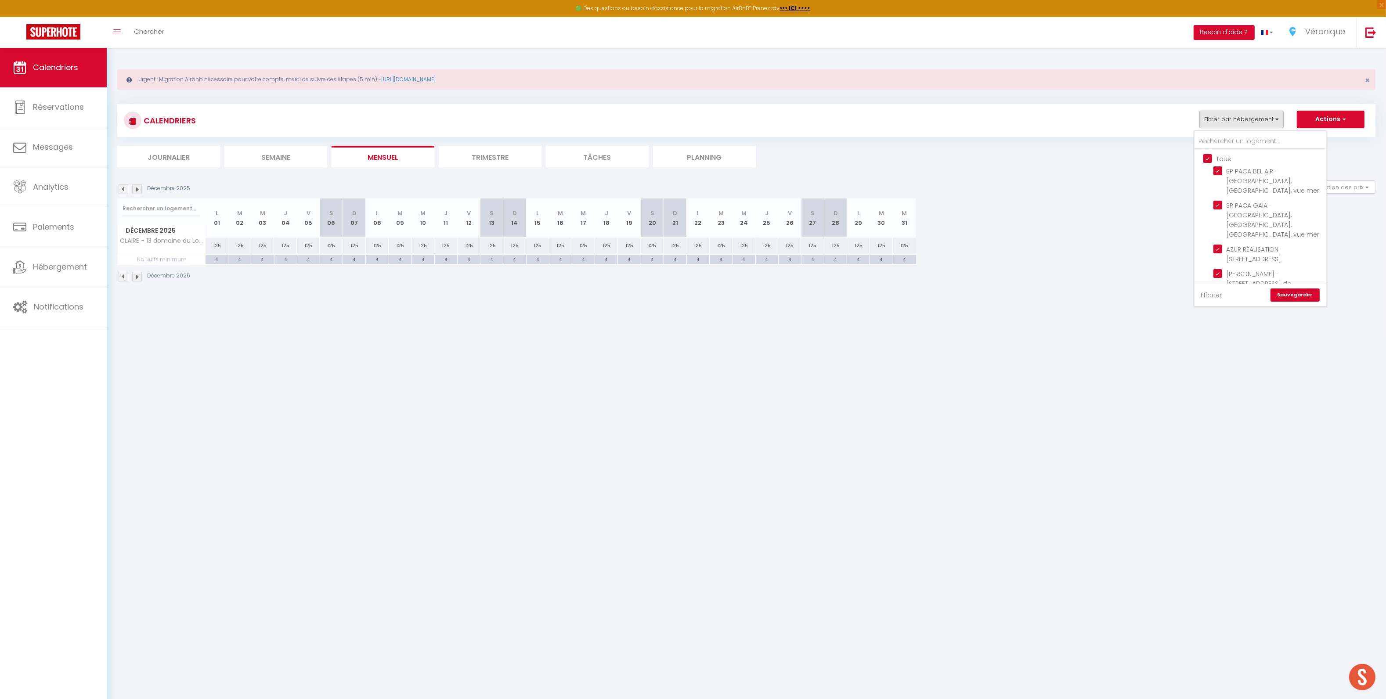
checkbox input "true"
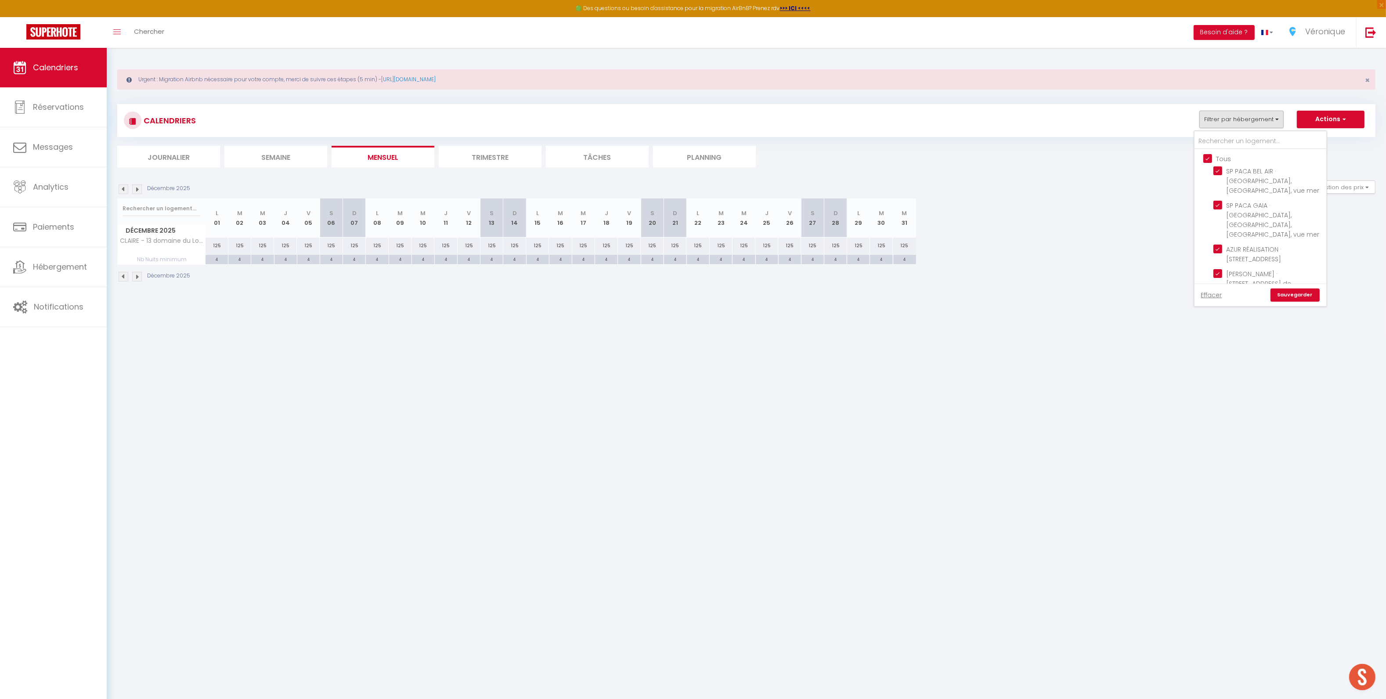
checkbox input "true"
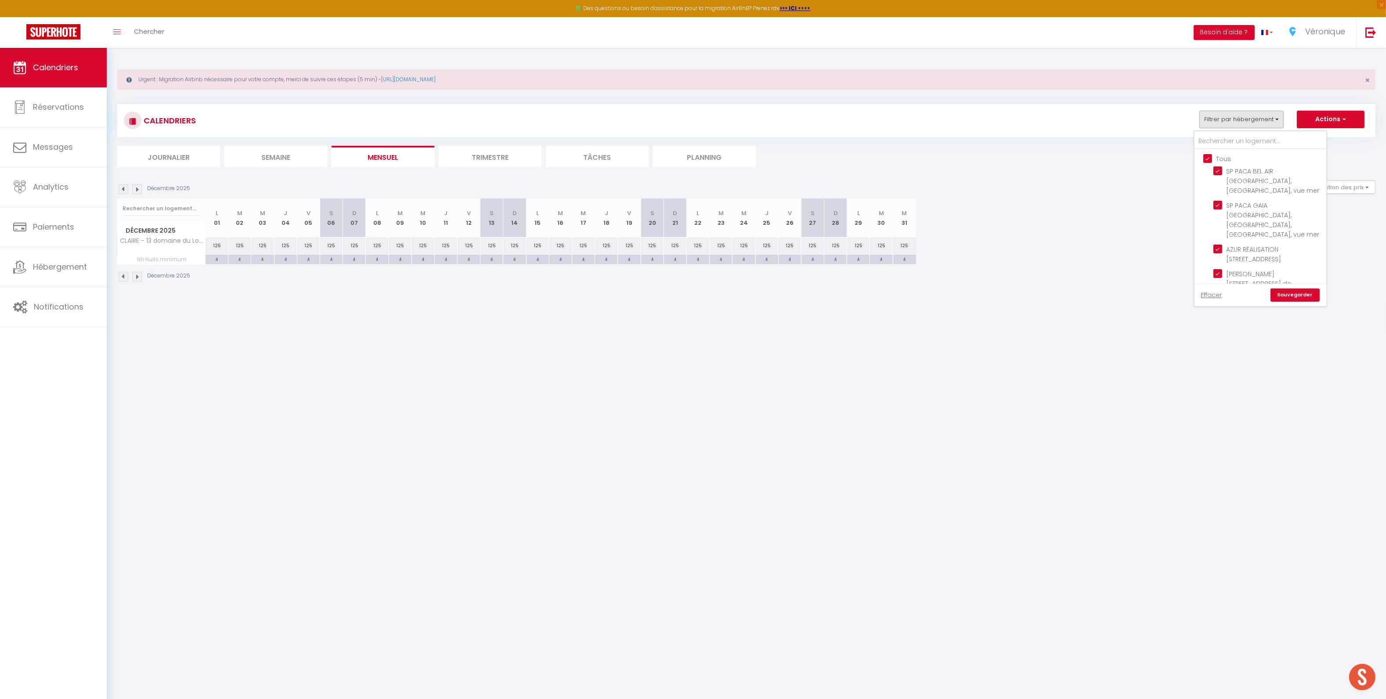
checkbox input "true"
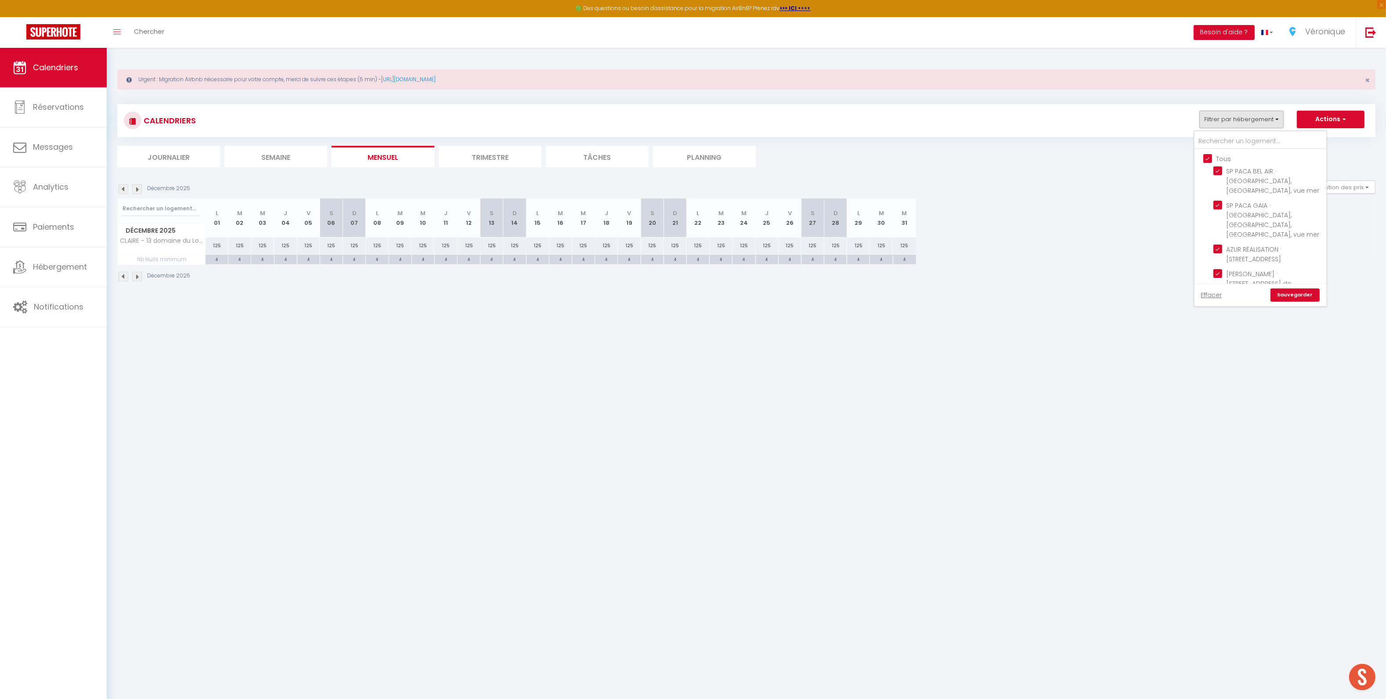
checkbox input "true"
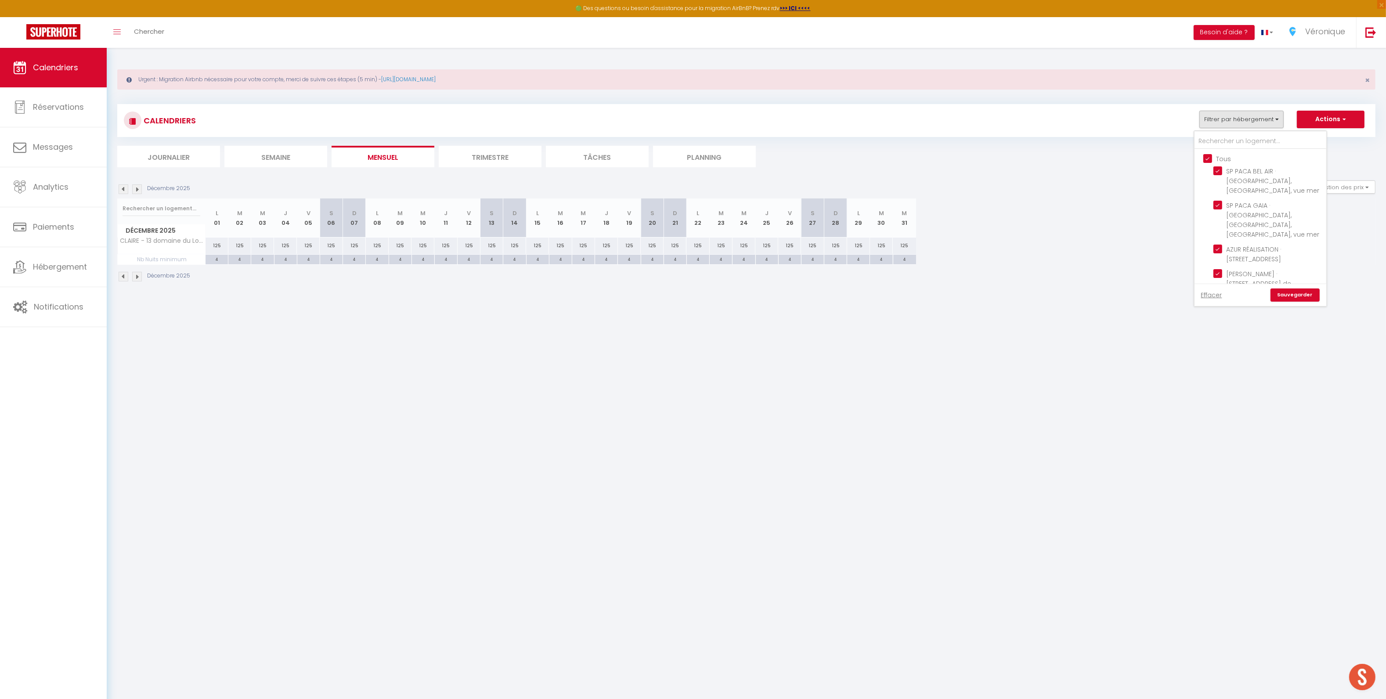
checkbox input "true"
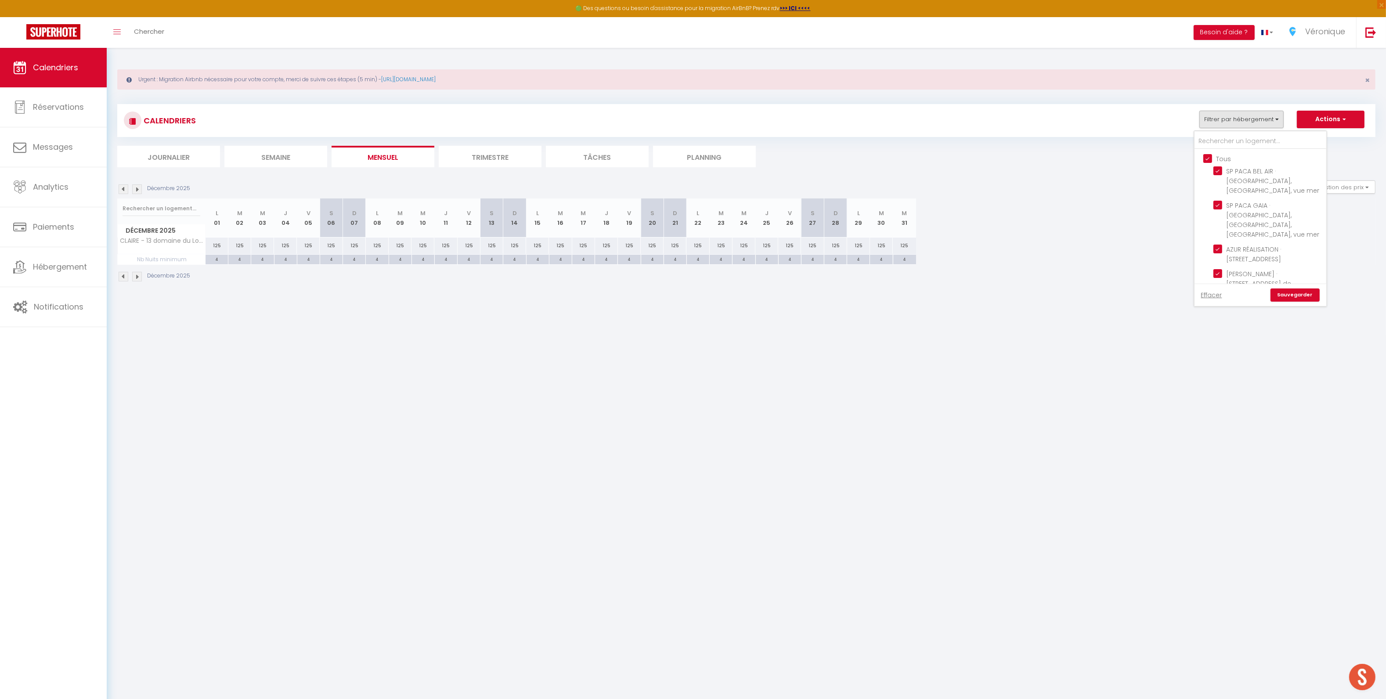
checkbox input "true"
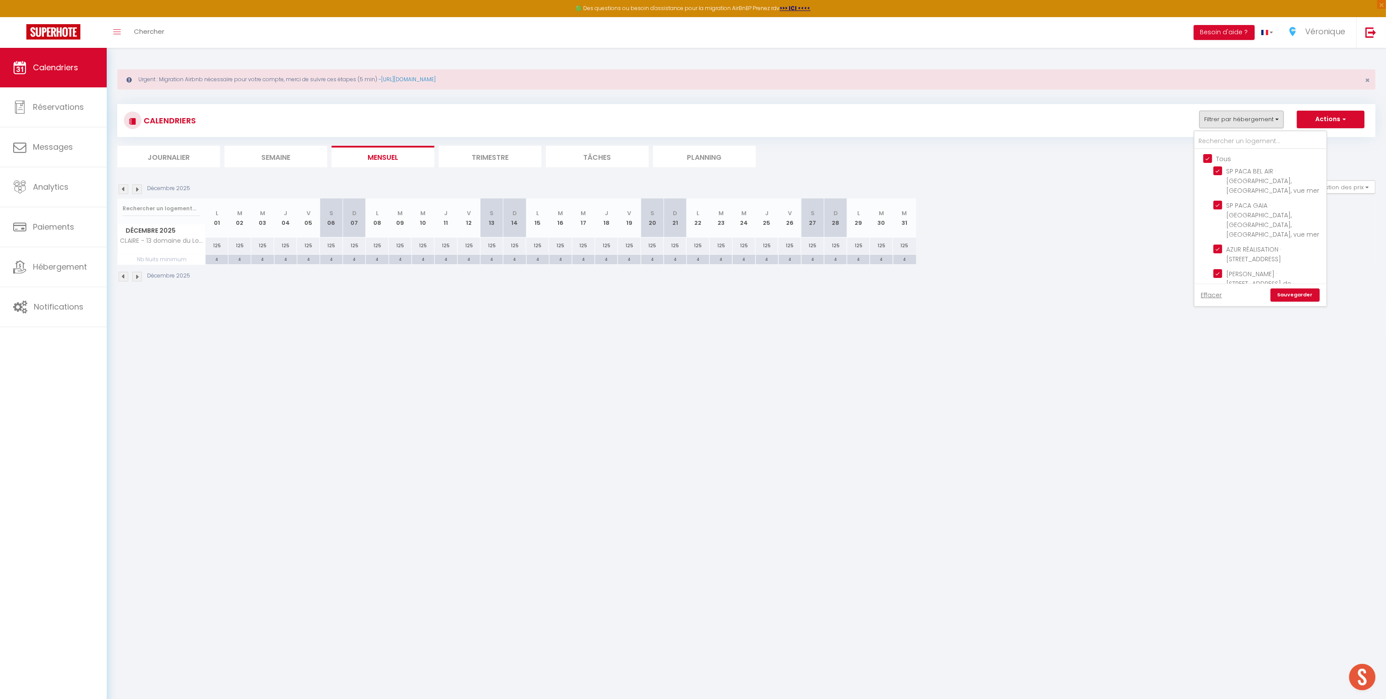
checkbox input "true"
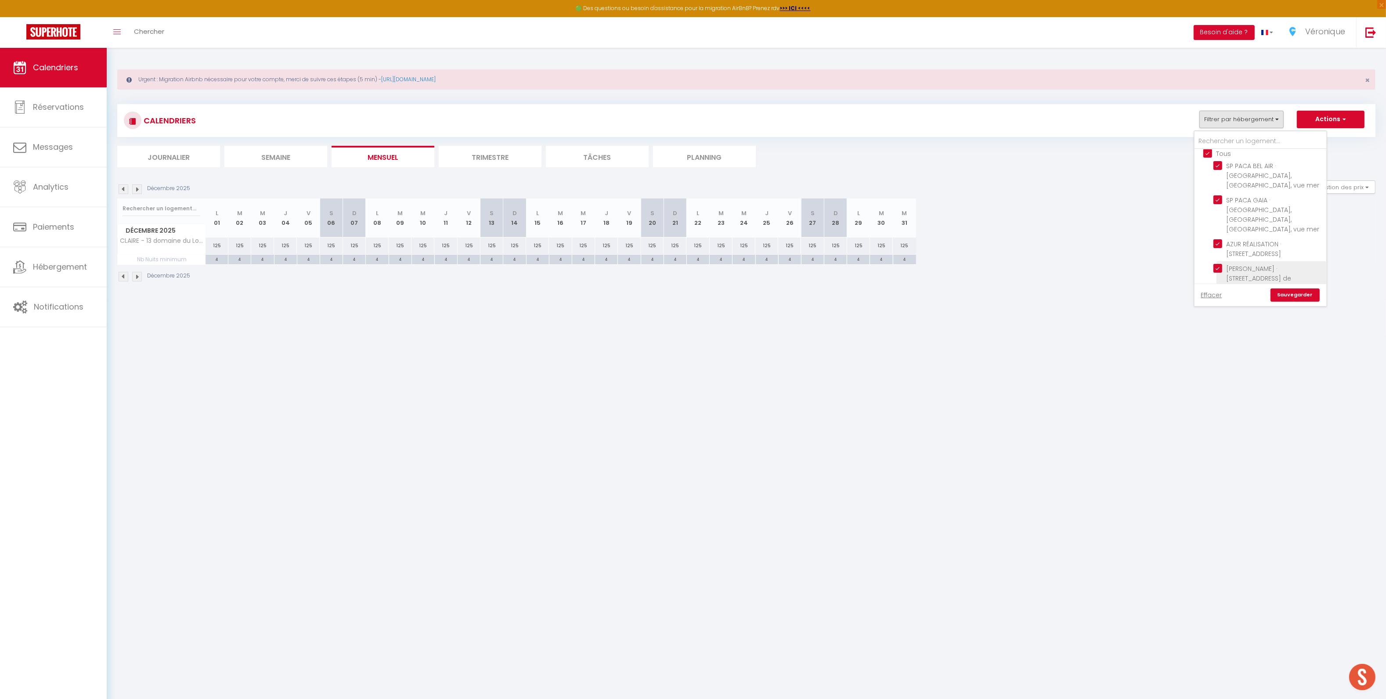
scroll to position [7, 0]
click at [1205, 141] on input "text" at bounding box center [1261, 142] width 132 height 16
click at [1206, 151] on input "Tous" at bounding box center [1269, 151] width 132 height 9
checkbox input "false"
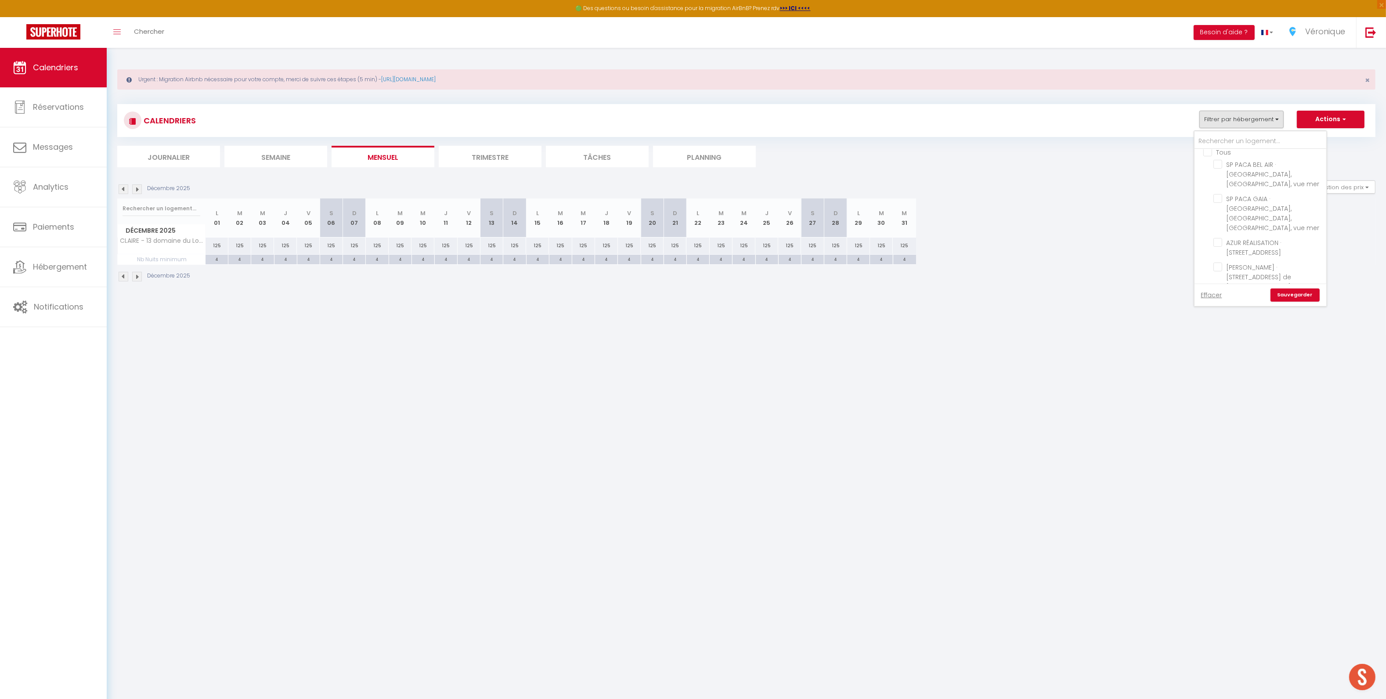
checkbox input "false"
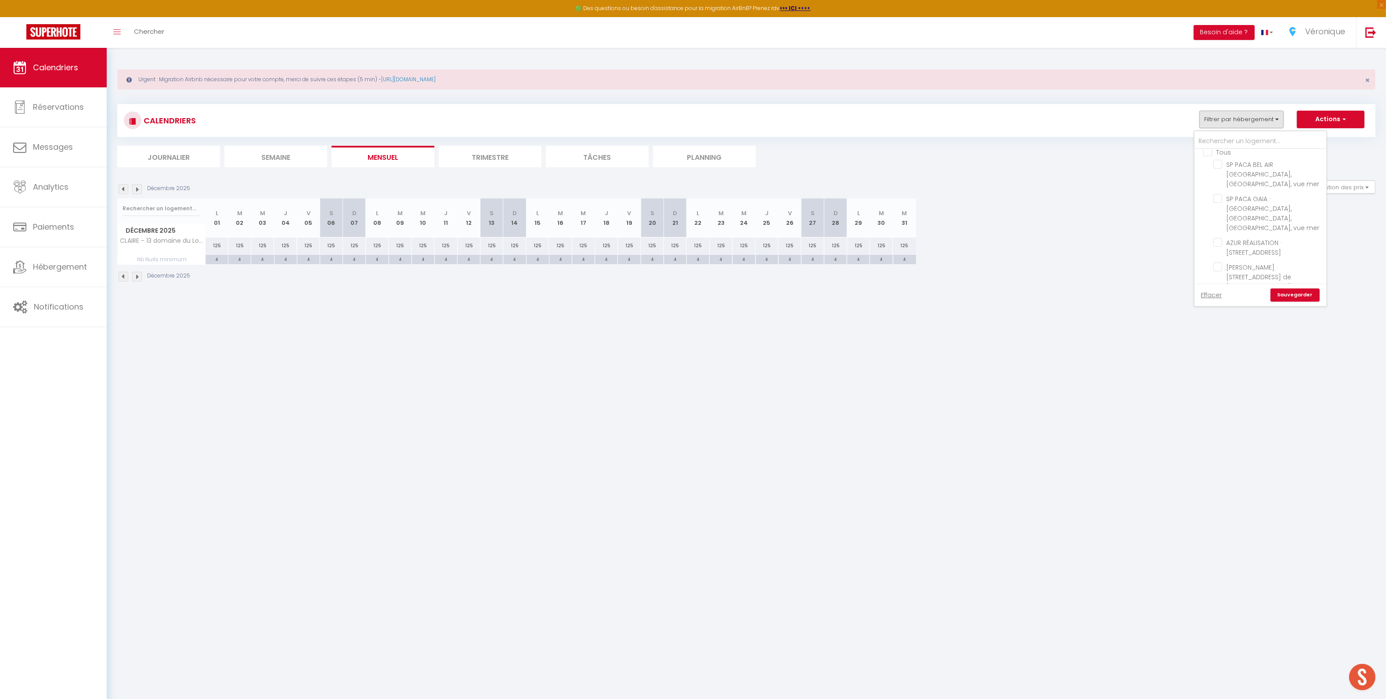
checkbox input "false"
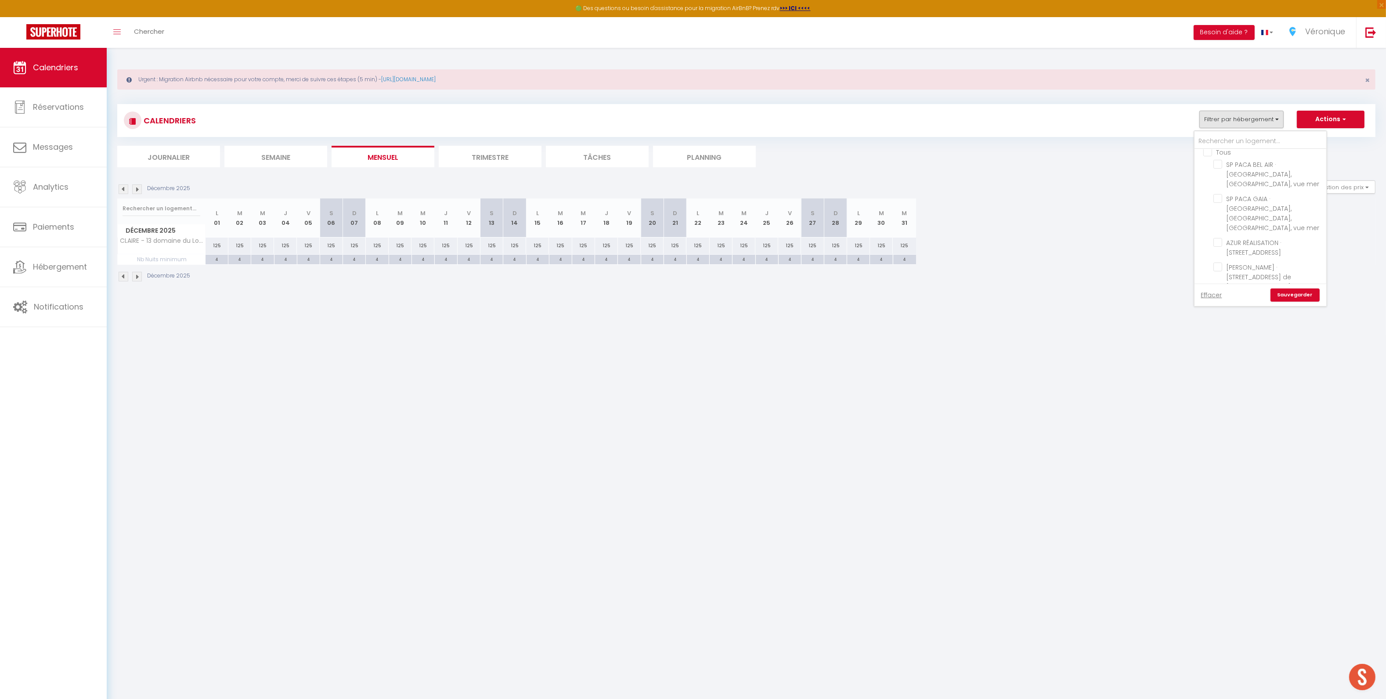
checkbox input "false"
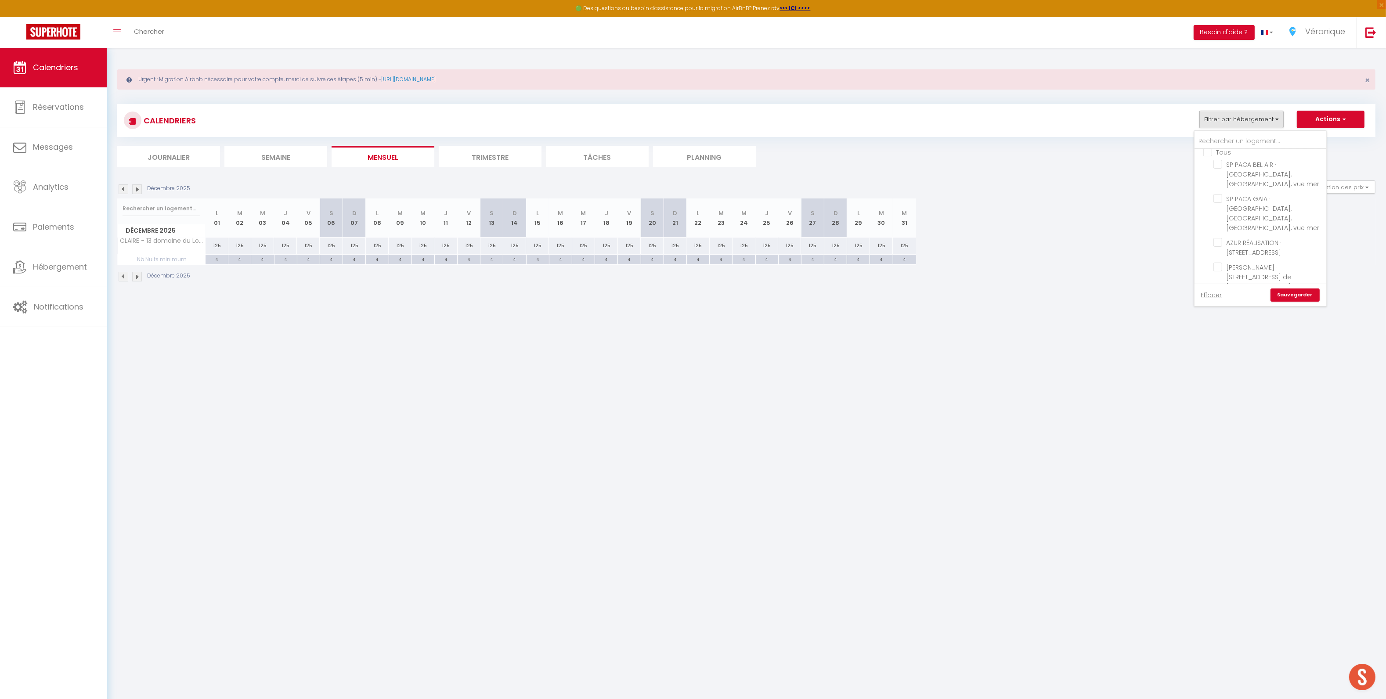
checkbox input "false"
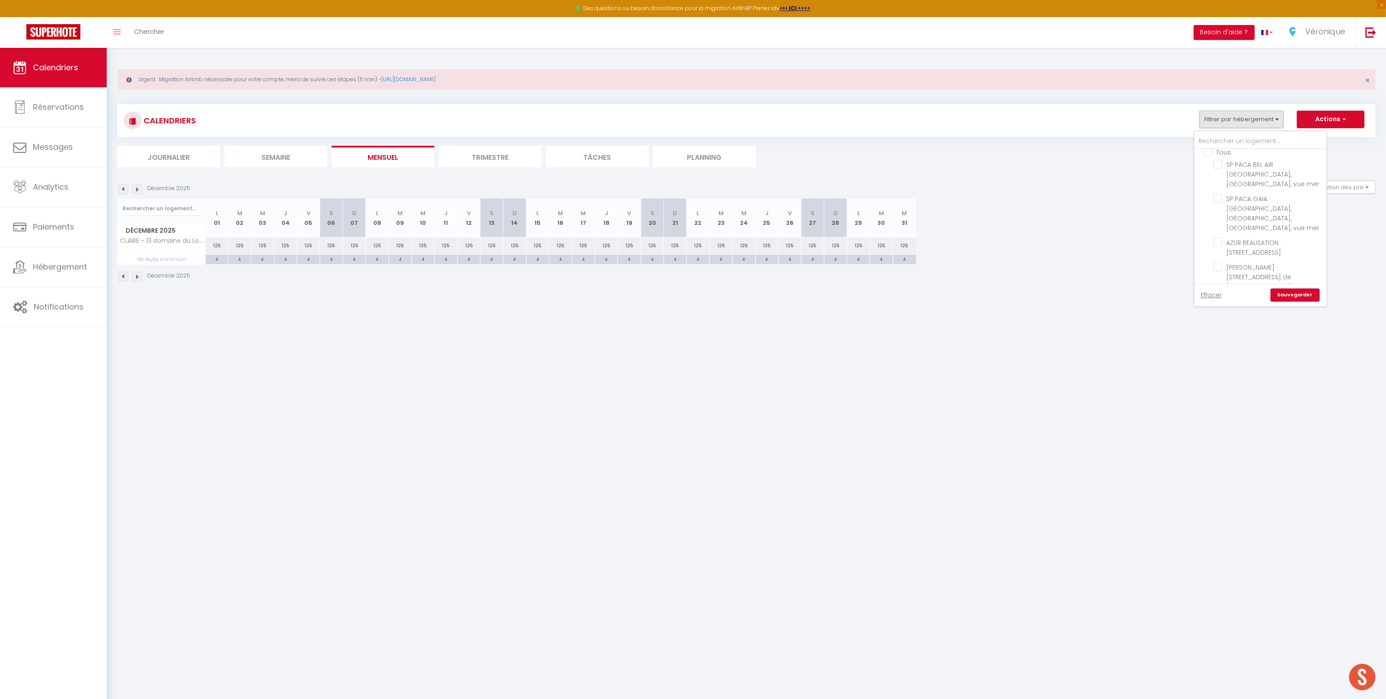
checkbox input "false"
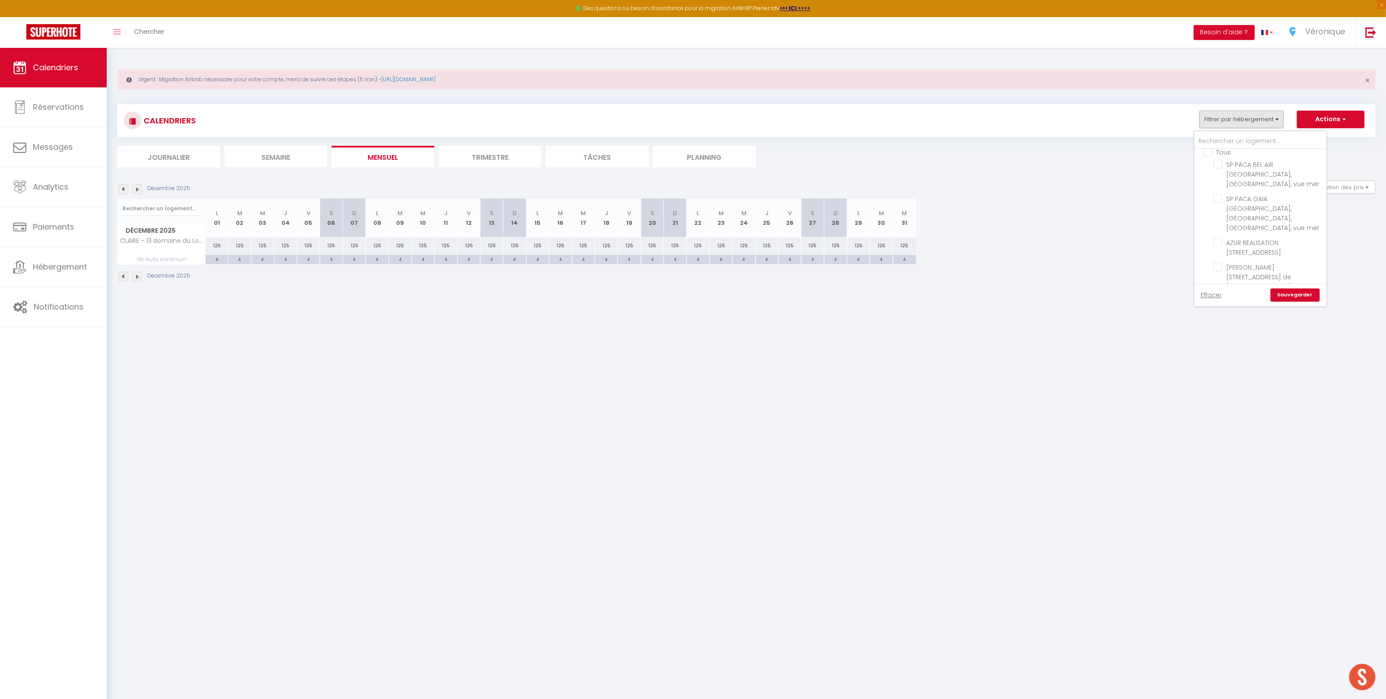
checkbox input "false"
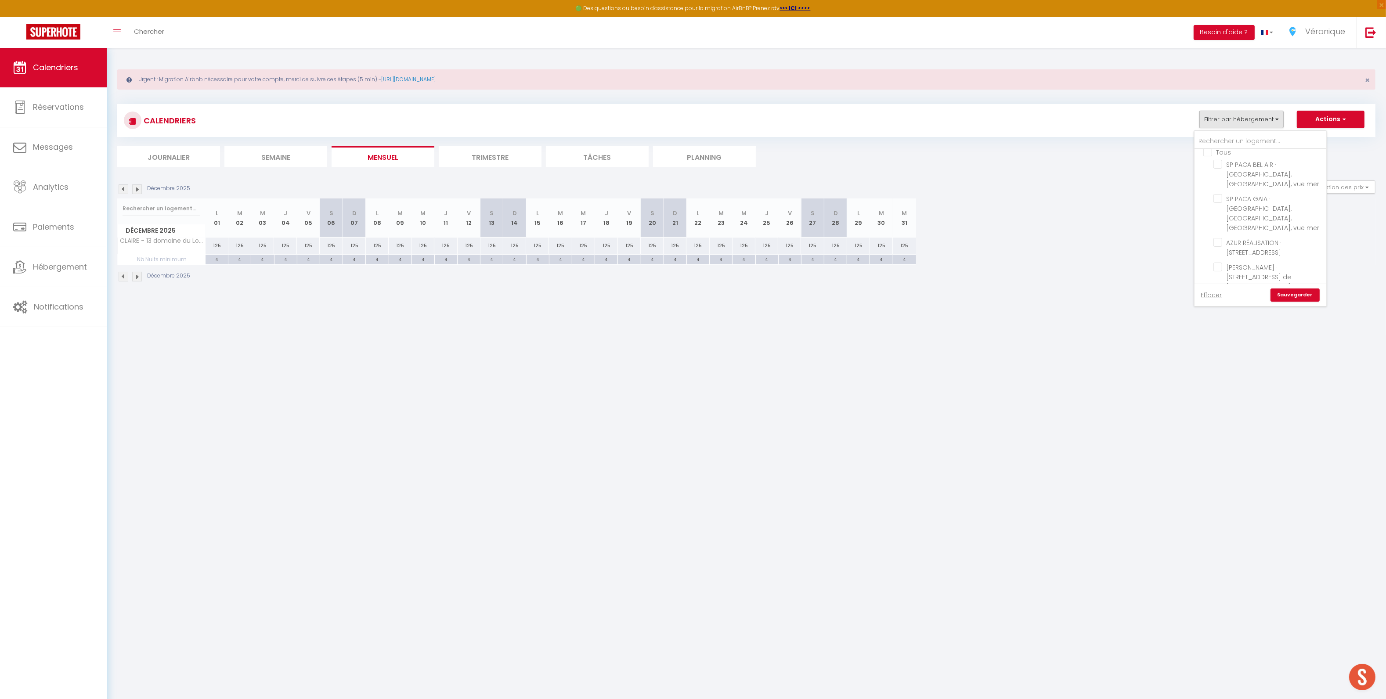
checkbox input "false"
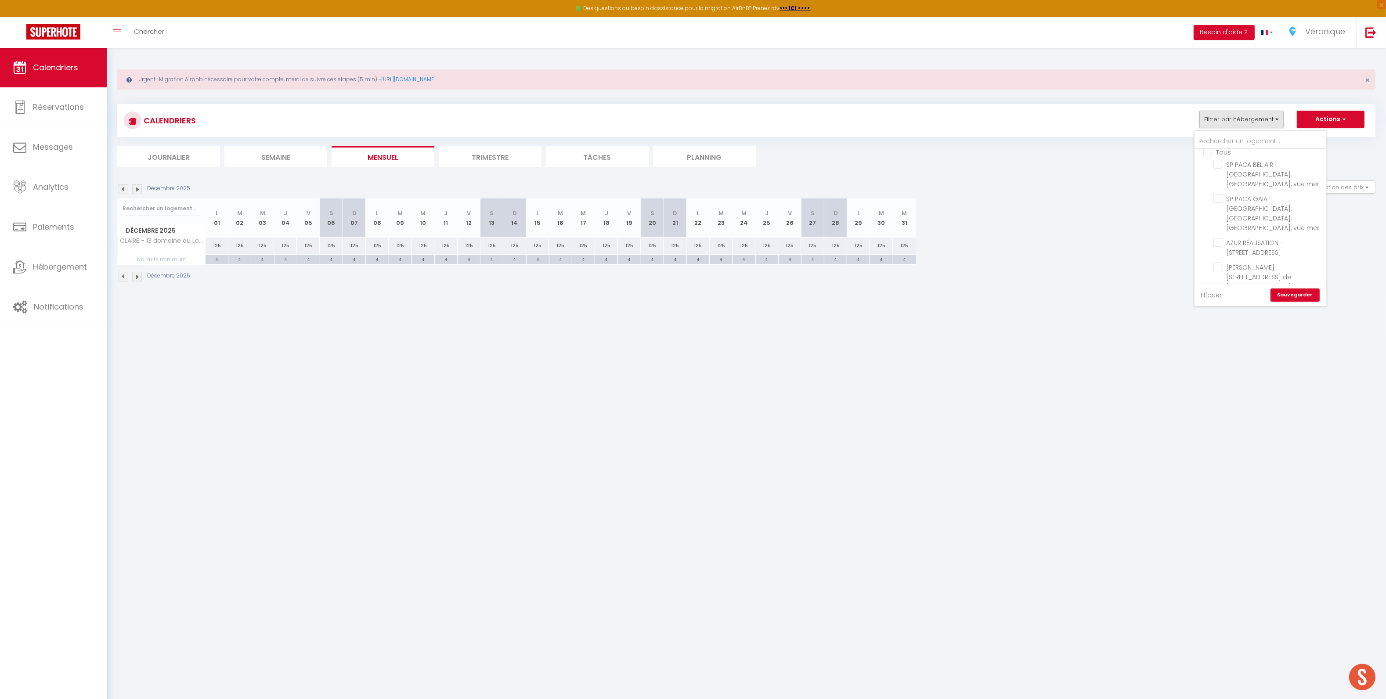
checkbox input "false"
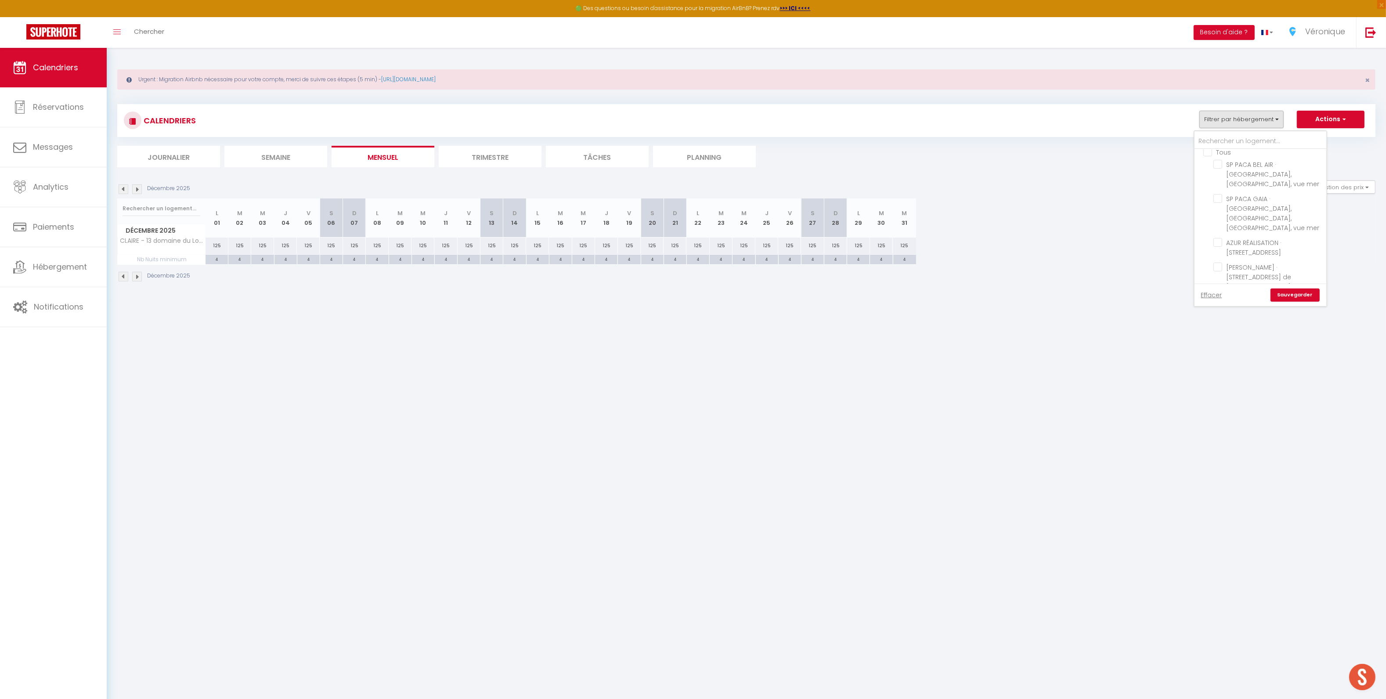
checkbox input "false"
click at [1223, 253] on input "CLAIRE - 13 domaine du Loup, [GEOGRAPHIC_DATA]" at bounding box center [1268, 257] width 110 height 9
checkbox input "true"
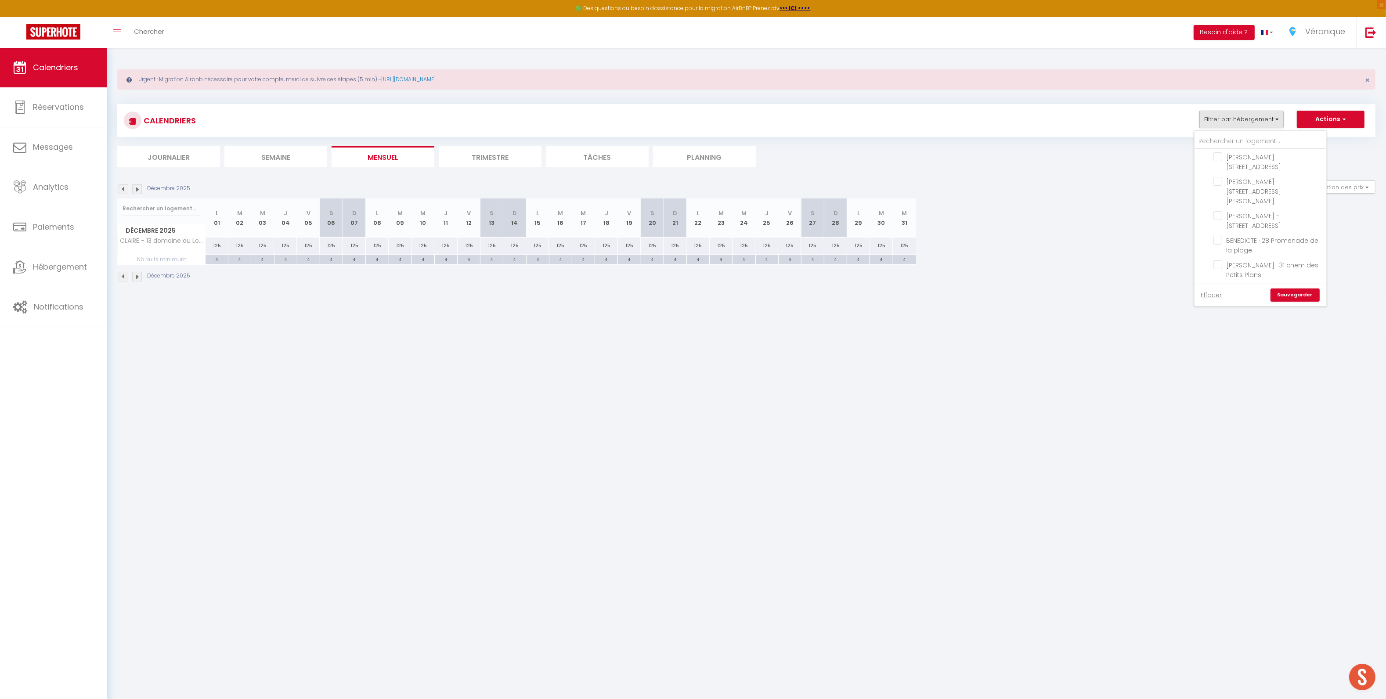
scroll to position [368, 0]
click at [1240, 285] on input "[PERSON_NAME] · 31 chem des Petits Plans" at bounding box center [1268, 289] width 110 height 9
checkbox input "true"
click at [1288, 290] on link "Sauvegarder" at bounding box center [1295, 295] width 49 height 13
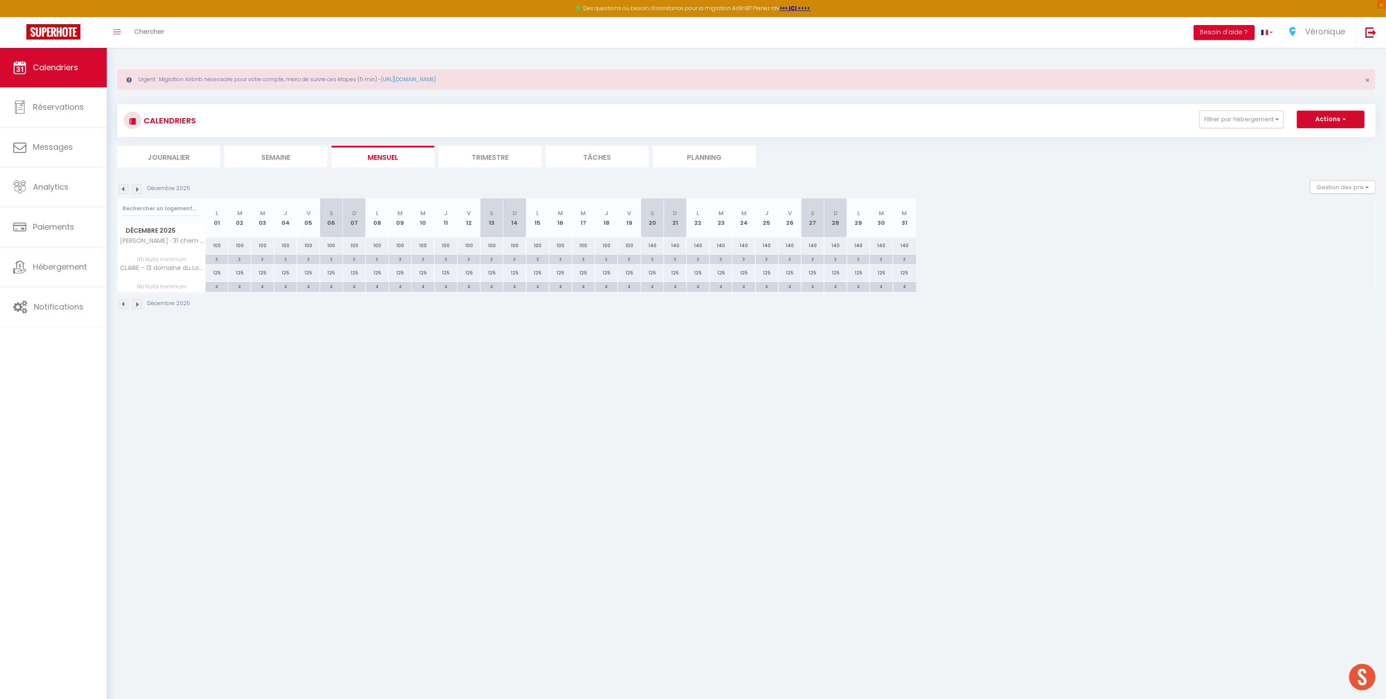
click at [653, 274] on div "125" at bounding box center [652, 273] width 23 height 16
type input "125"
type input "Sam 20 Décembre 2025"
type input "Dim 21 Décembre 2025"
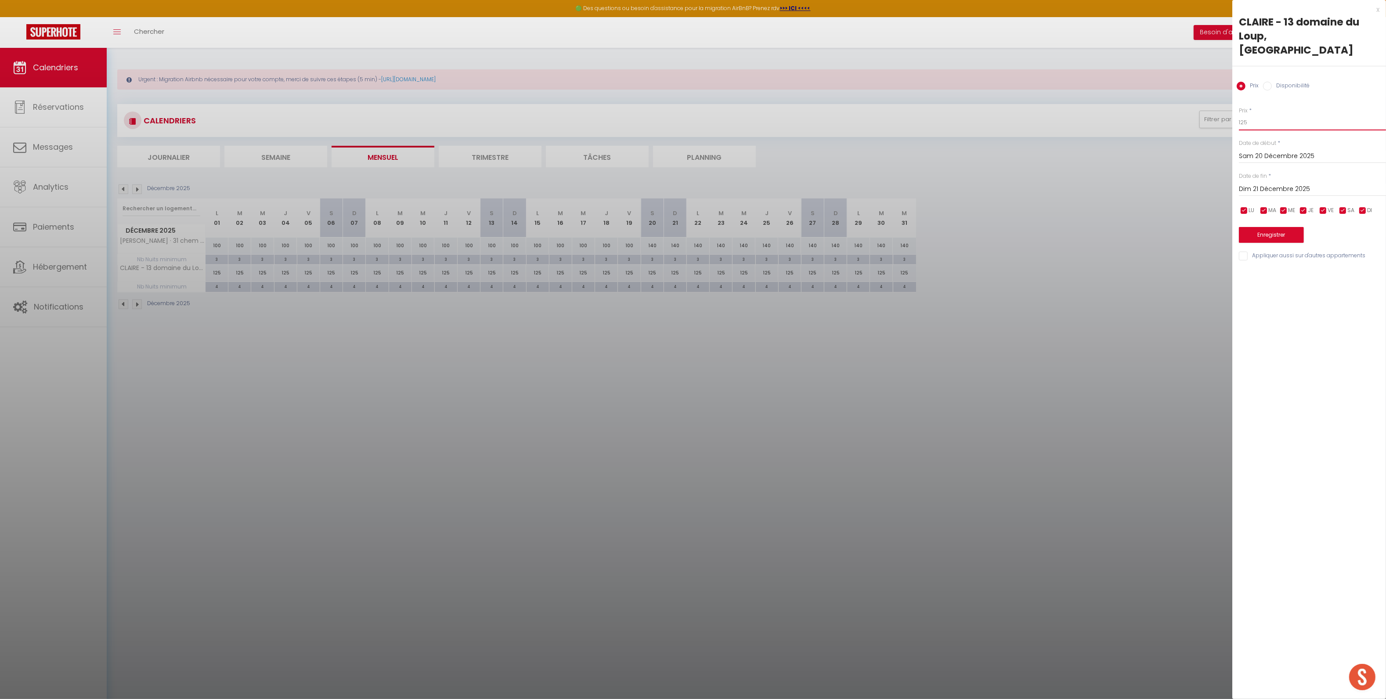
drag, startPoint x: 1233, startPoint y: 109, endPoint x: 1197, endPoint y: 106, distance: 35.7
click at [1198, 106] on body "🟢 Des questions ou besoin d'assistance pour la migration AirBnB? Prenez rdv >>>…" at bounding box center [693, 397] width 1386 height 699
type input "140"
click at [1274, 184] on input "Dim 21 Décembre 2025" at bounding box center [1312, 189] width 147 height 11
click at [1360, 195] on span ">" at bounding box center [1360, 204] width 19 height 18
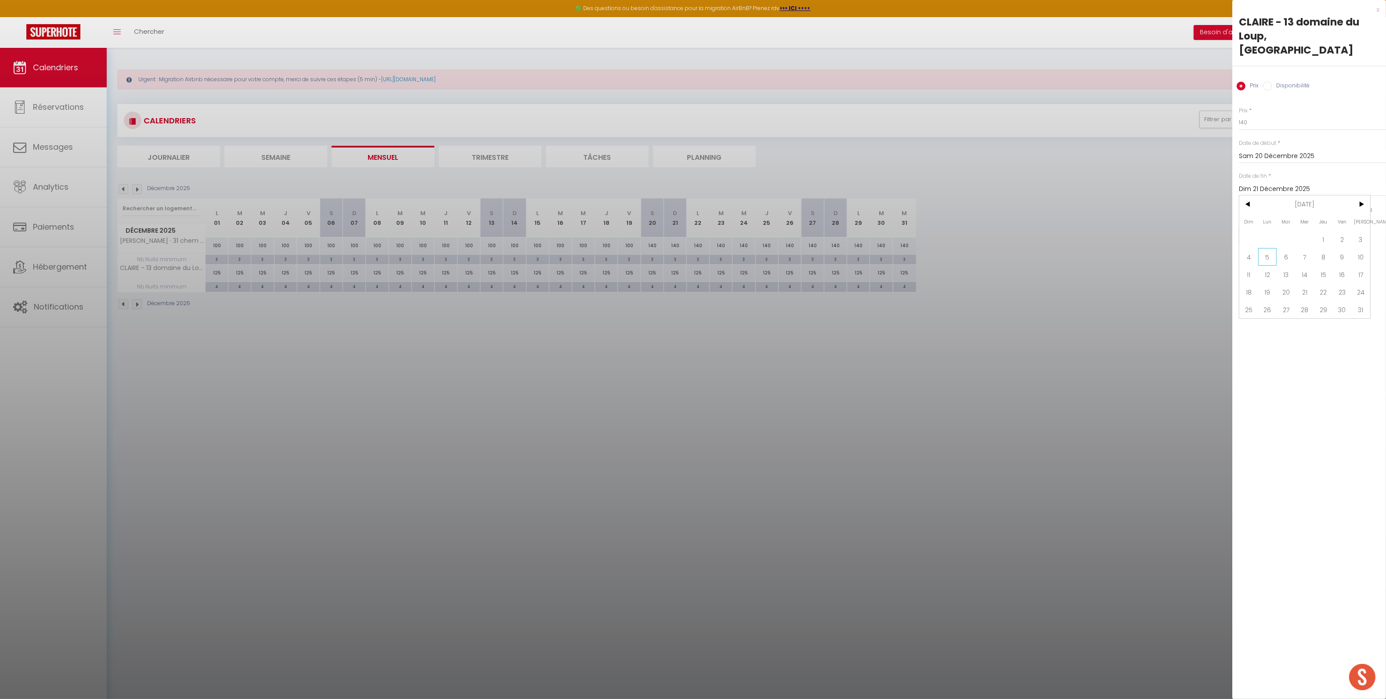
click at [1267, 249] on span "5" at bounding box center [1267, 257] width 19 height 18
type input "Lun 05 Janvier 2026"
click at [1269, 227] on button "Enregistrer" at bounding box center [1271, 235] width 65 height 16
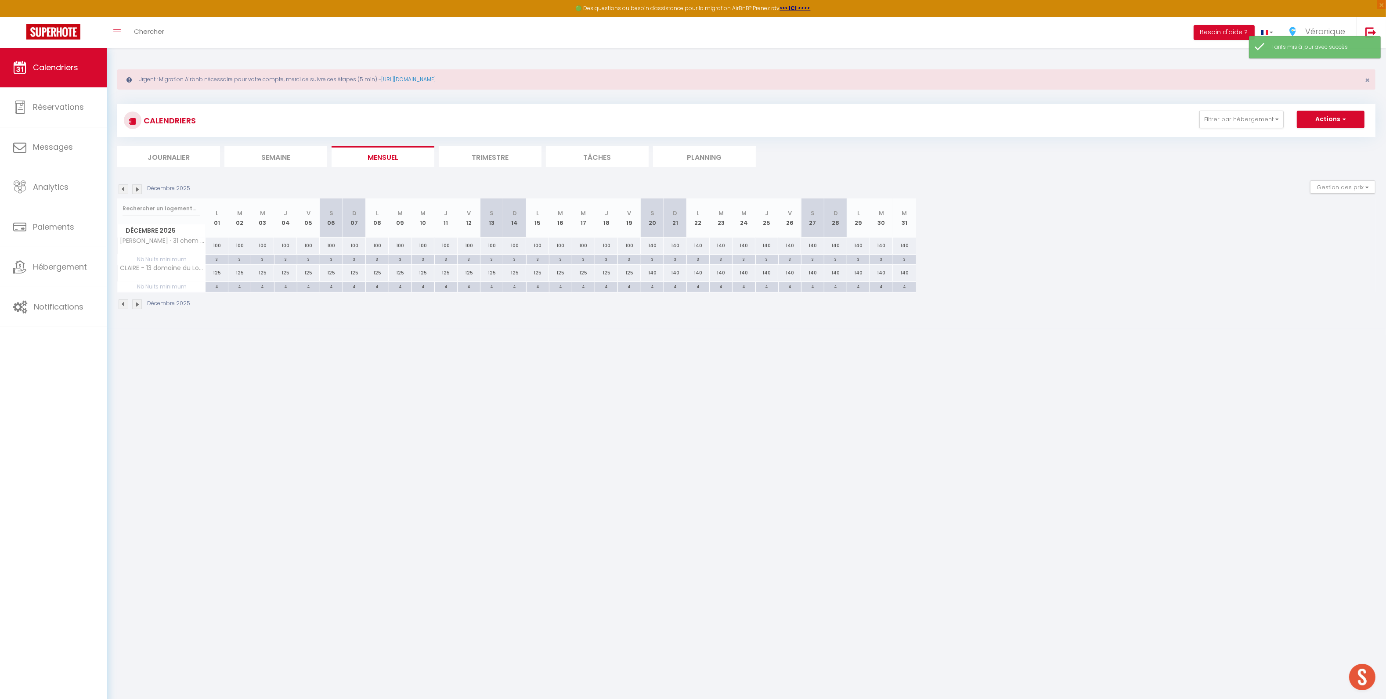
click at [138, 307] on img at bounding box center [137, 305] width 10 height 10
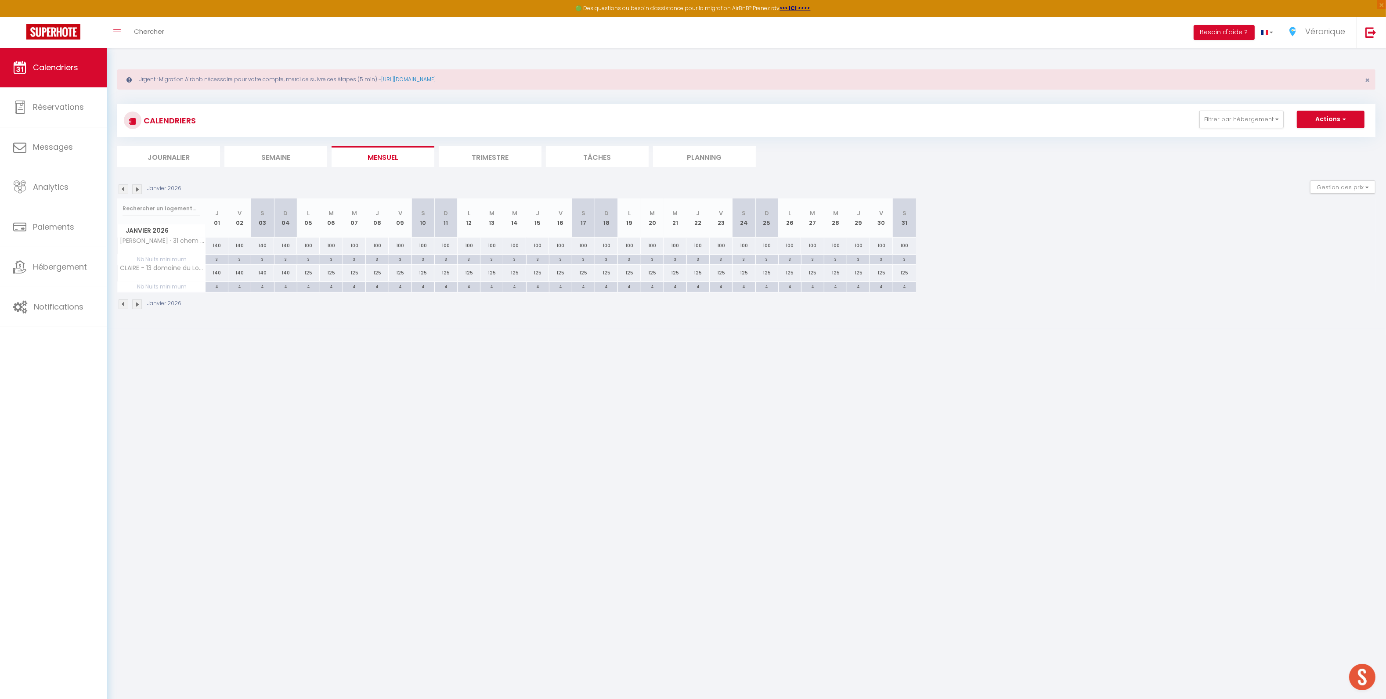
click at [137, 307] on img at bounding box center [137, 305] width 10 height 10
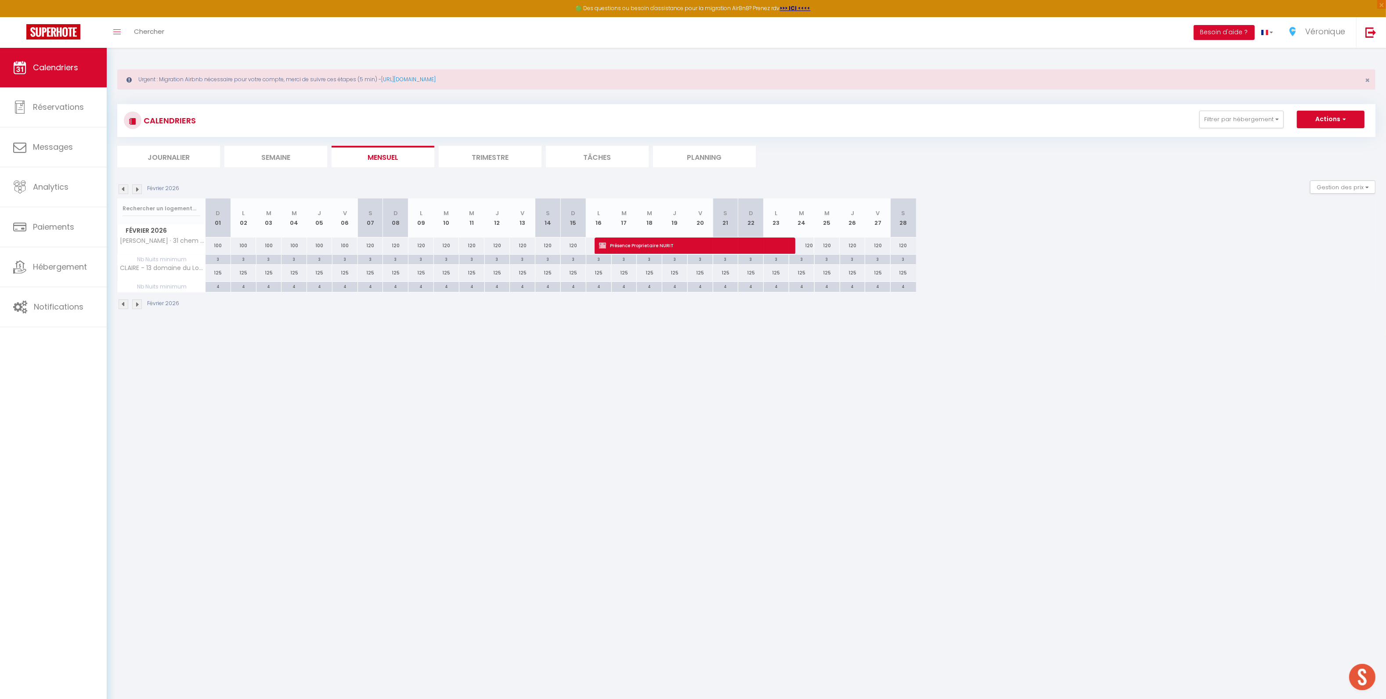
click at [140, 308] on img at bounding box center [137, 305] width 10 height 10
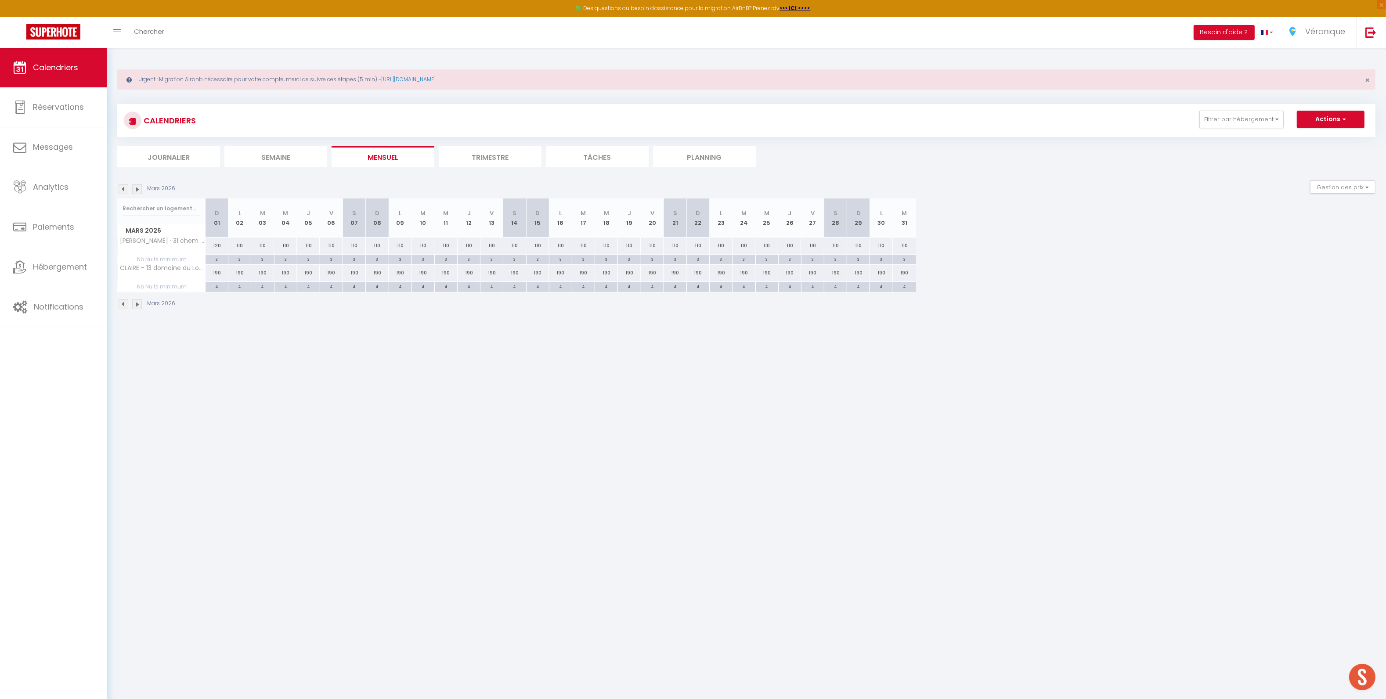
click at [119, 307] on img at bounding box center [124, 305] width 10 height 10
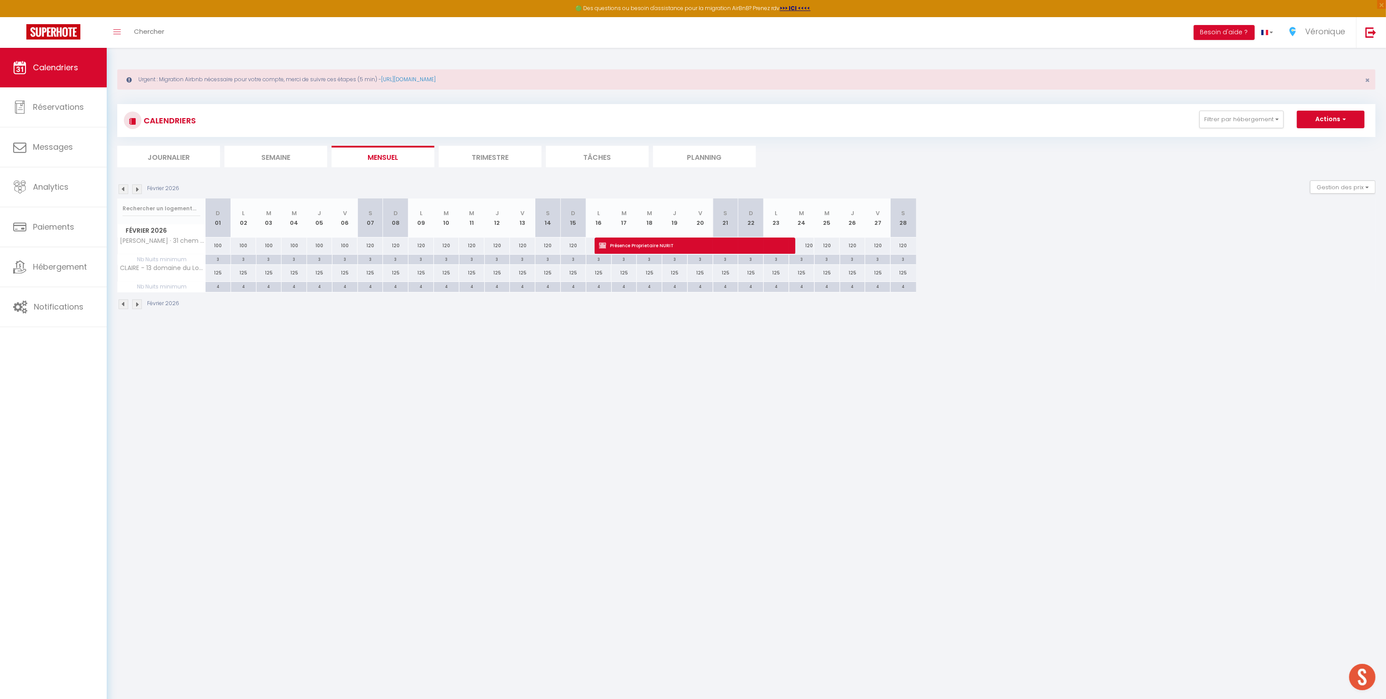
click at [137, 307] on img at bounding box center [137, 305] width 10 height 10
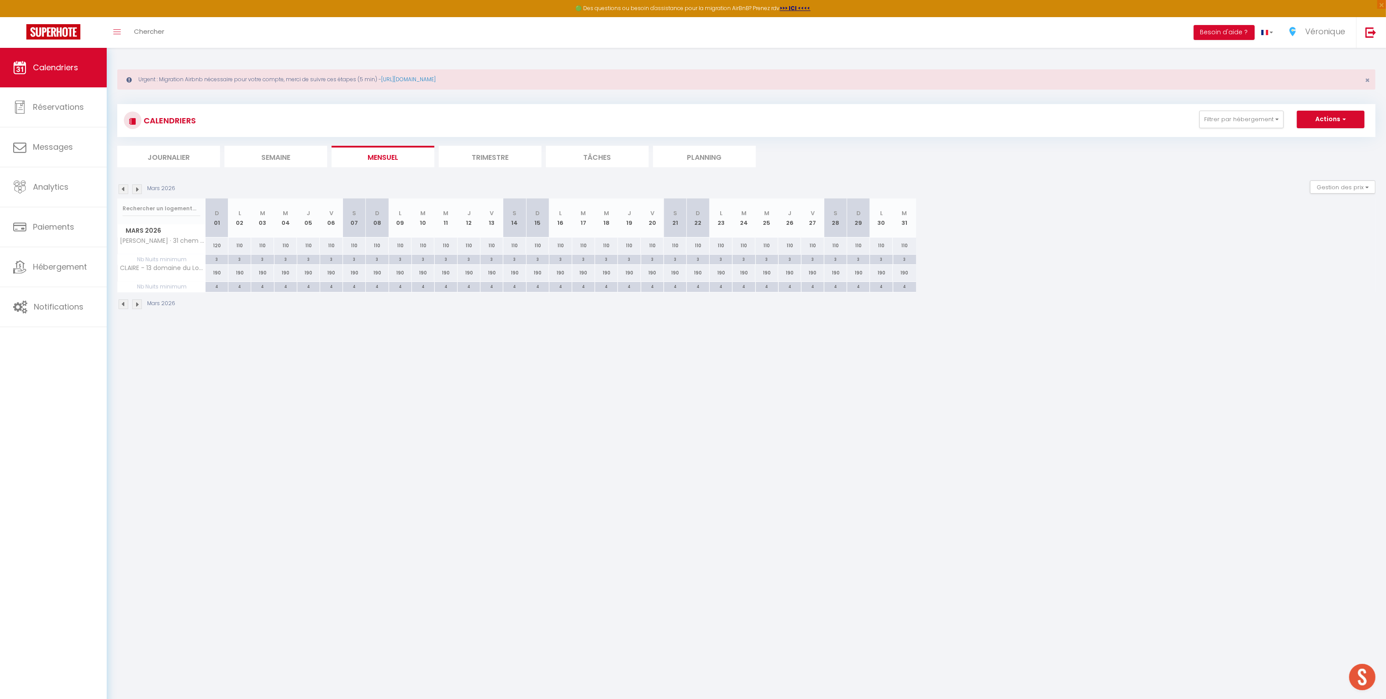
click at [215, 274] on div "190" at bounding box center [217, 273] width 23 height 16
type input "190"
type input "Dim 01 Mars 2026"
type input "Lun 02 Mars 2026"
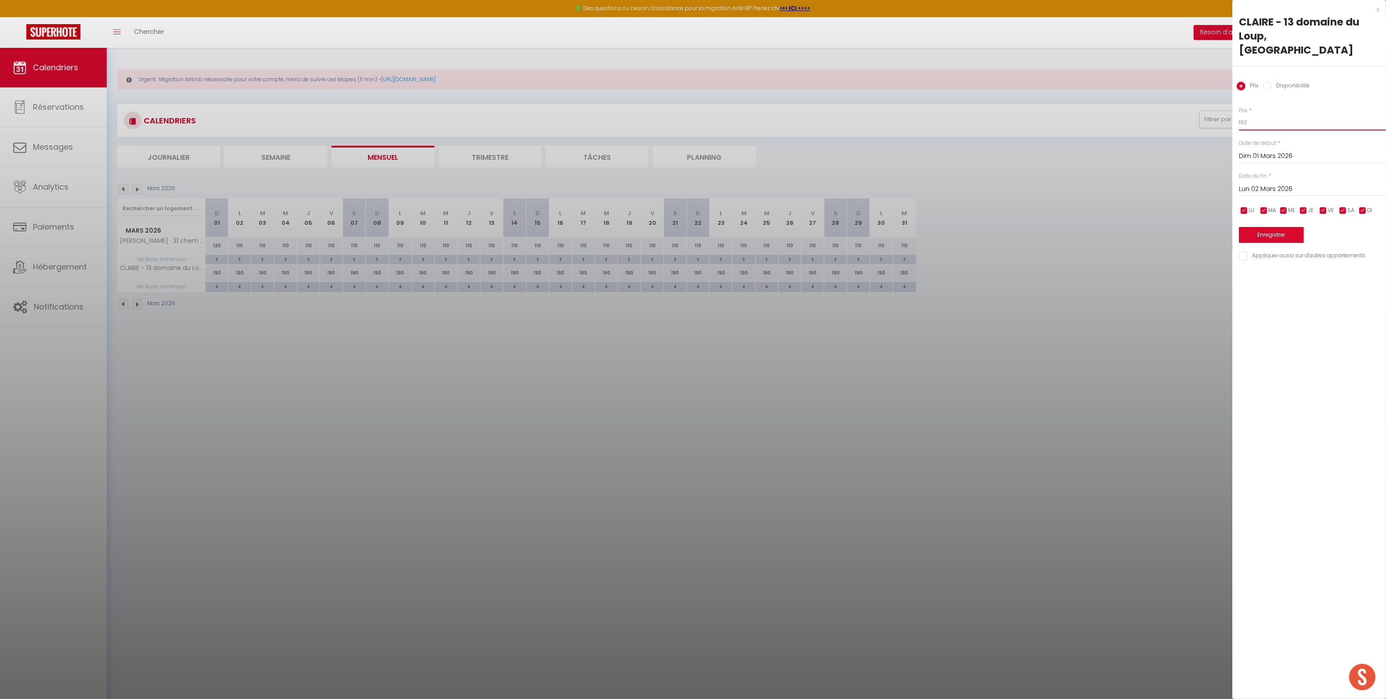
drag, startPoint x: 1247, startPoint y: 108, endPoint x: 1206, endPoint y: 109, distance: 40.4
click at [1206, 109] on body "🟢 Des questions ou besoin d'assistance pour la migration AirBnB? Prenez rdv >>>…" at bounding box center [693, 397] width 1386 height 699
type input "125"
click at [1286, 184] on input "Lun 02 Mars 2026" at bounding box center [1312, 189] width 147 height 11
click at [1364, 195] on span ">" at bounding box center [1360, 204] width 19 height 18
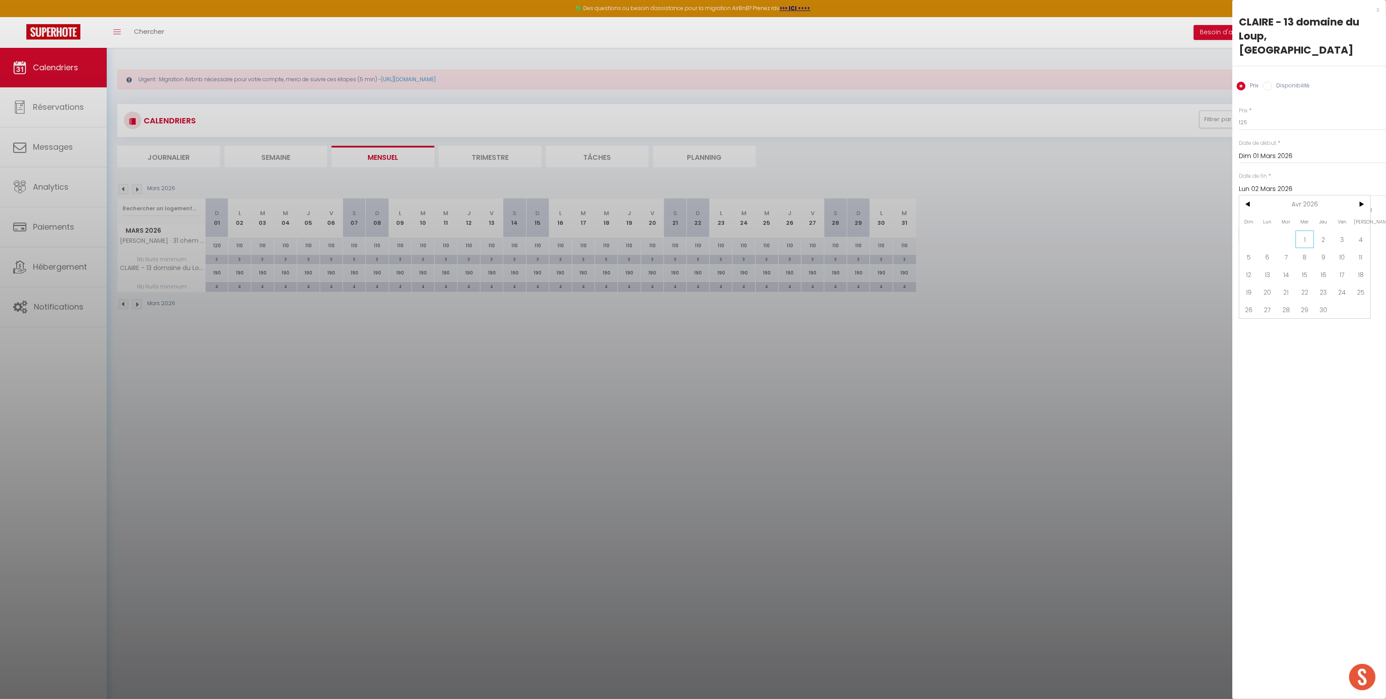
click at [1312, 231] on span "1" at bounding box center [1305, 240] width 19 height 18
type input "Mer 01 Avril 2026"
drag, startPoint x: 1284, startPoint y: 220, endPoint x: 1198, endPoint y: 223, distance: 86.1
click at [1284, 227] on button "Enregistrer" at bounding box center [1271, 235] width 65 height 16
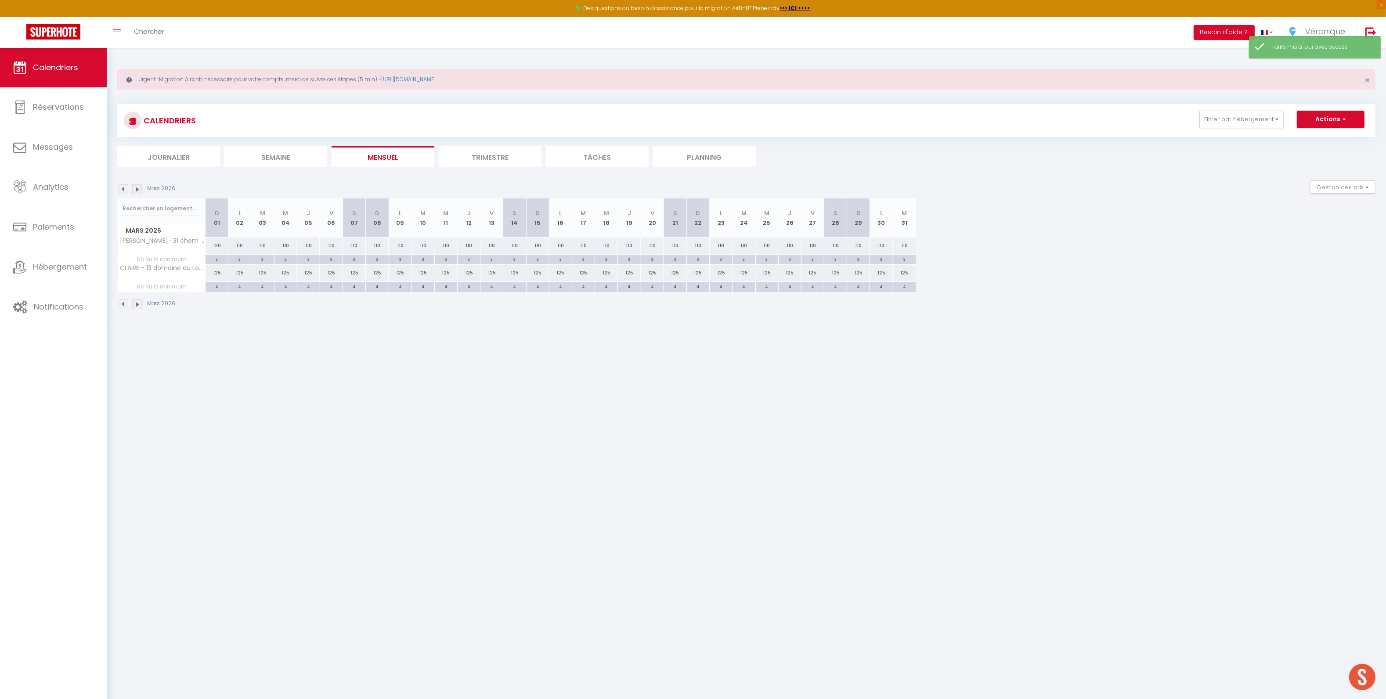
click at [139, 304] on img at bounding box center [137, 305] width 10 height 10
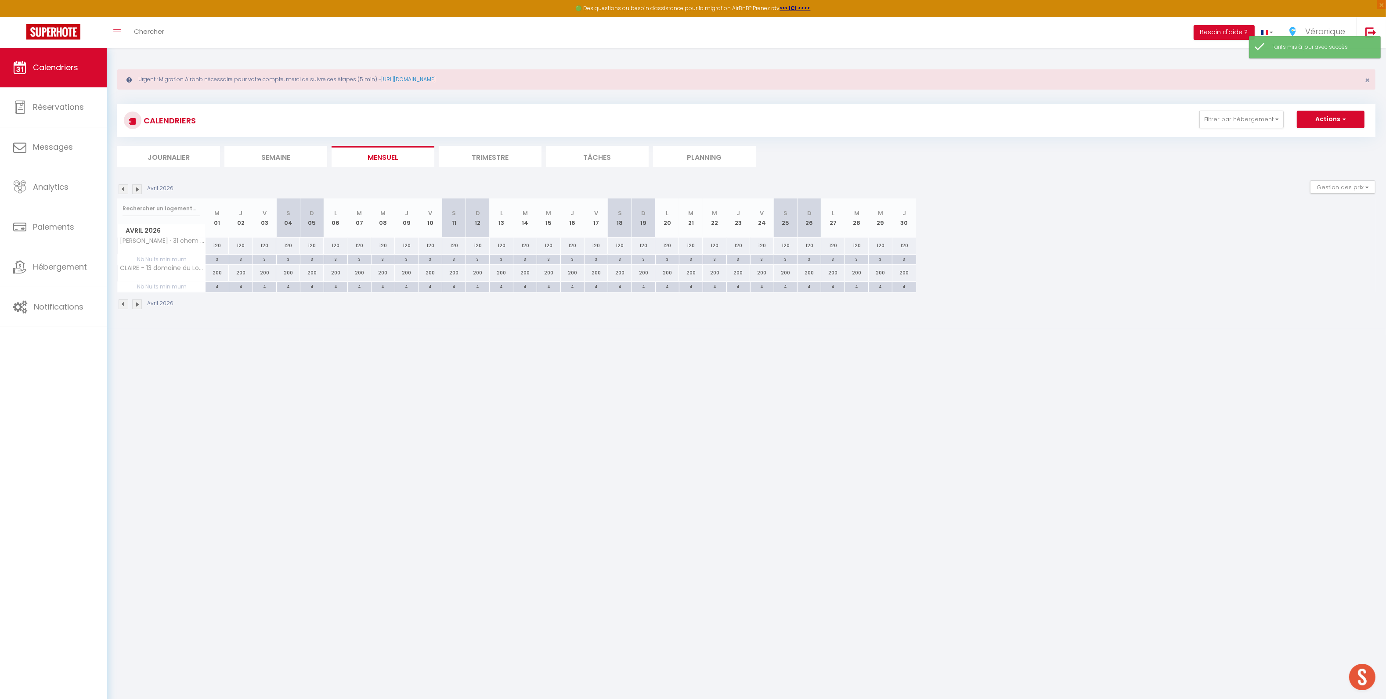
click at [218, 277] on div "200" at bounding box center [218, 273] width 24 height 16
type input "200"
type input "Mer 01 Avril 2026"
type input "Jeu 02 Avril 2026"
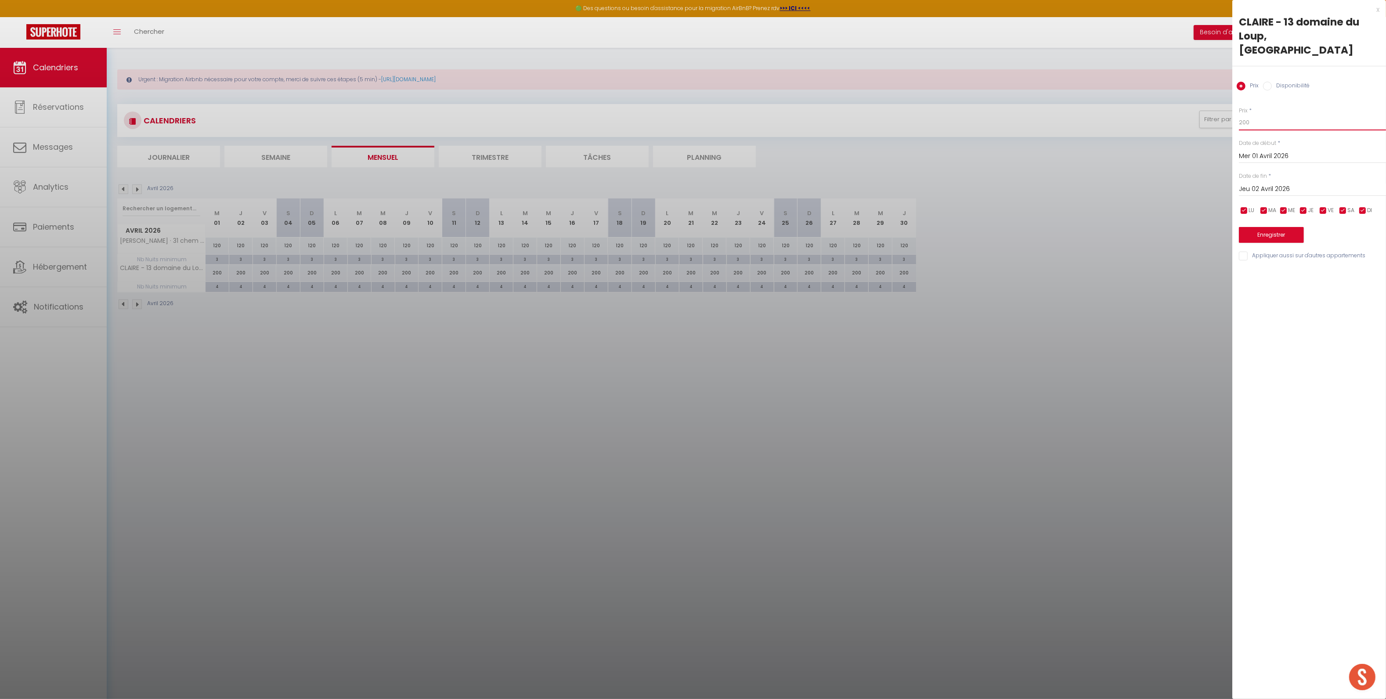
drag, startPoint x: 1210, startPoint y: 108, endPoint x: 1202, endPoint y: 108, distance: 8.8
click at [1202, 108] on body "🟢 Des questions ou besoin d'assistance pour la migration AirBnB? Prenez rdv >>>…" at bounding box center [693, 397] width 1386 height 699
type input "140"
click at [1257, 184] on input "Jeu 02 Avril 2026" at bounding box center [1312, 189] width 147 height 11
click at [1364, 195] on span ">" at bounding box center [1360, 204] width 19 height 18
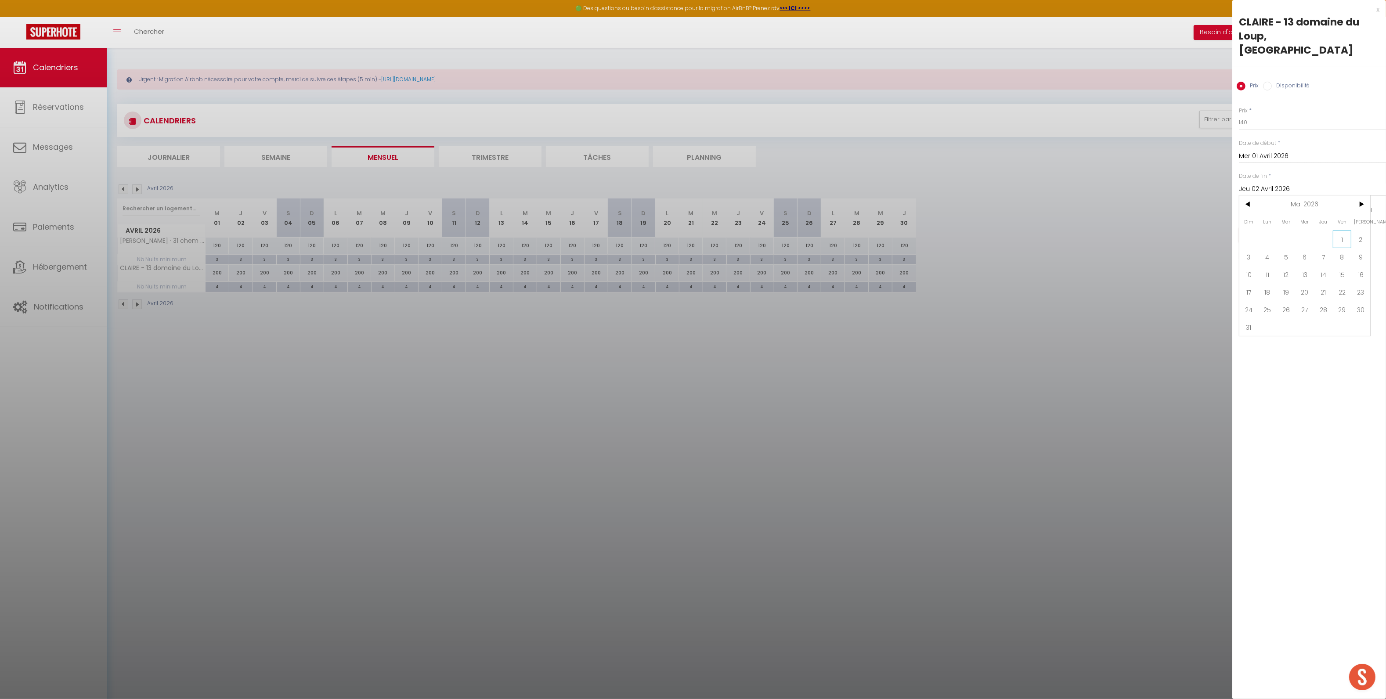
click at [1342, 231] on span "1" at bounding box center [1342, 240] width 19 height 18
type input "Ven 01 Mai 2026"
click at [1258, 227] on button "Enregistrer" at bounding box center [1271, 235] width 65 height 16
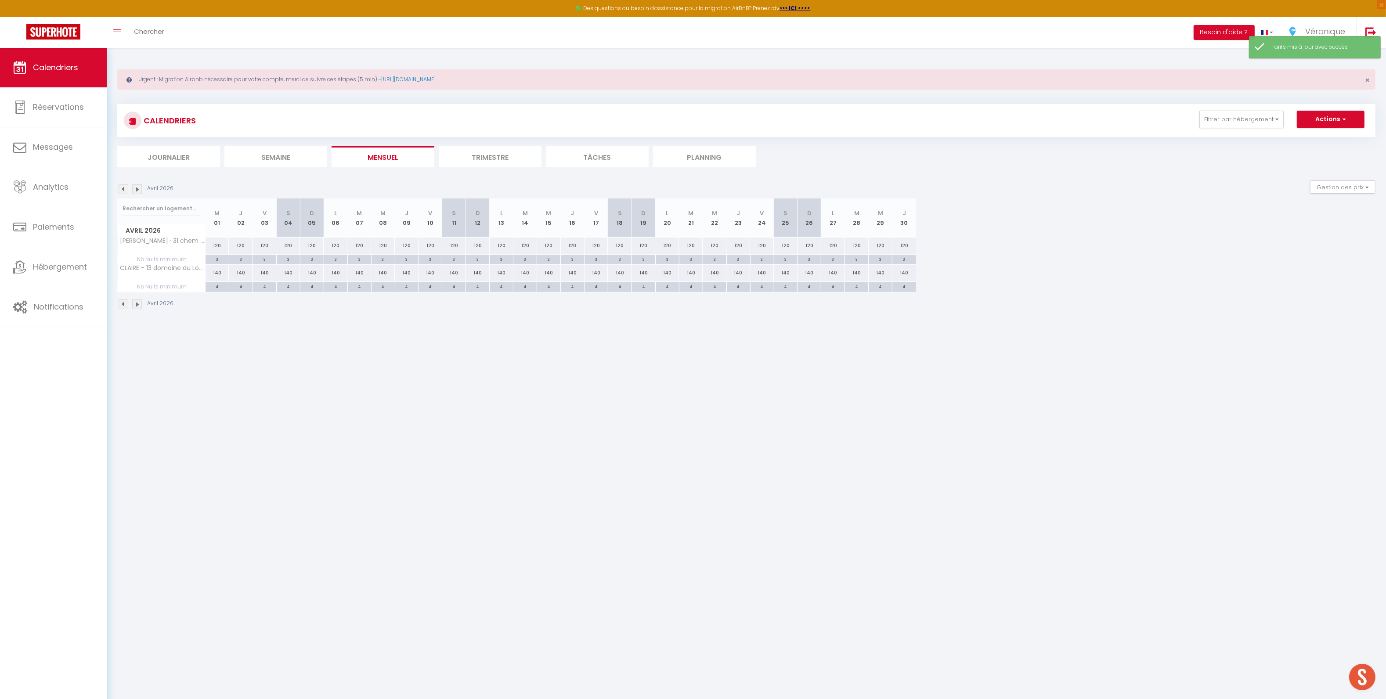
click at [137, 307] on img at bounding box center [137, 305] width 10 height 10
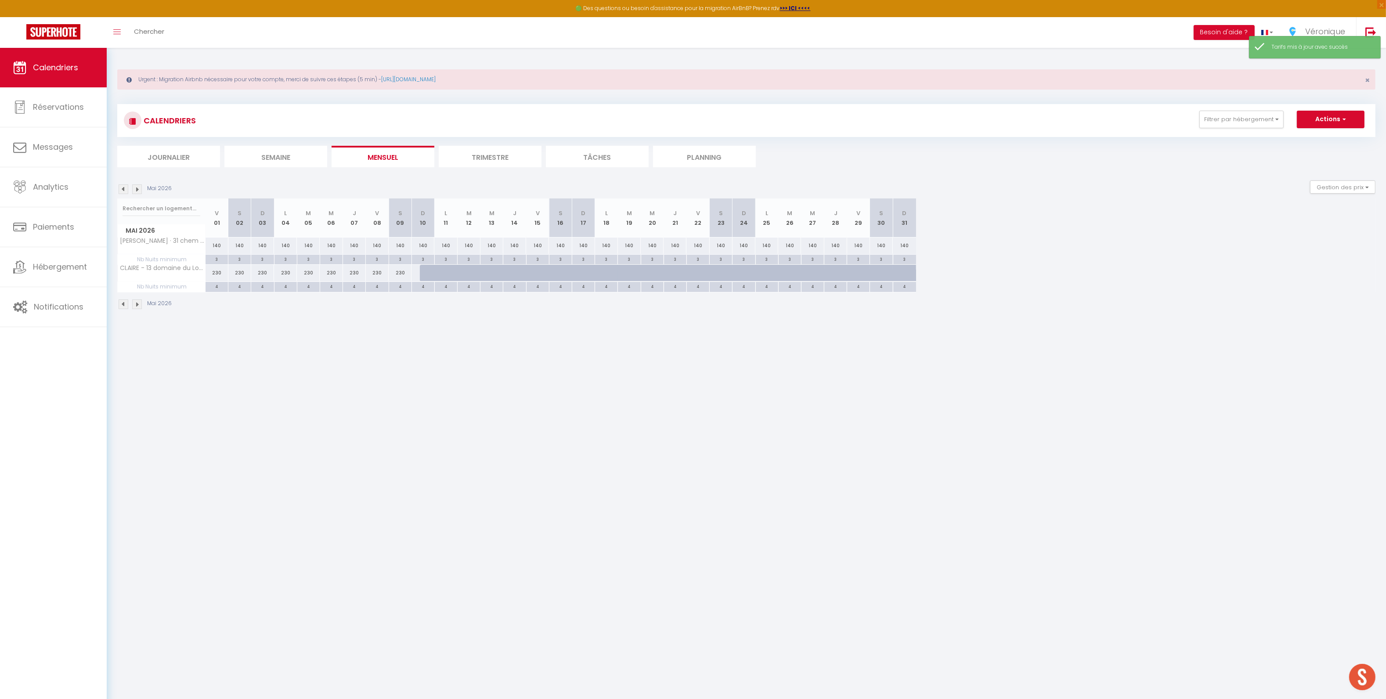
click at [213, 271] on div "230" at bounding box center [217, 273] width 23 height 16
type input "230"
type input "Ven 01 Mai 2026"
type input "[PERSON_NAME] 02 Mai 2026"
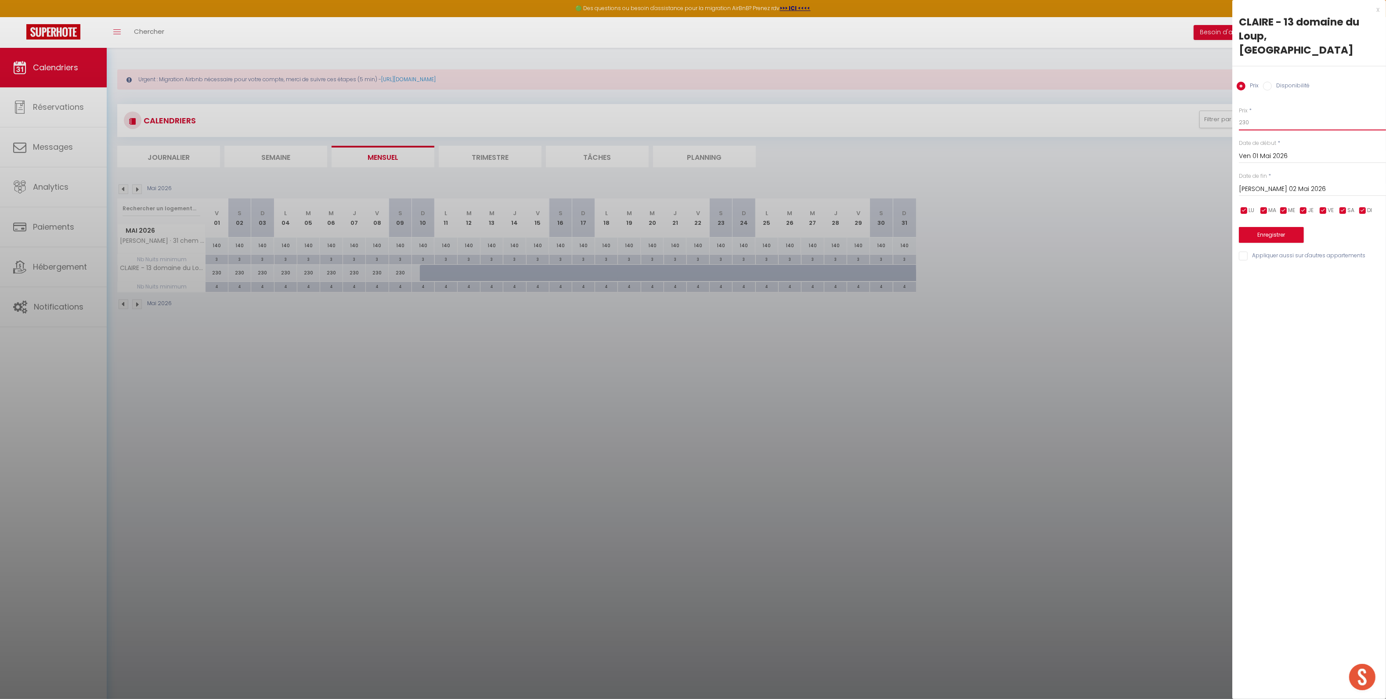
drag, startPoint x: 1239, startPoint y: 110, endPoint x: 1219, endPoint y: 110, distance: 20.2
click at [1220, 110] on body "🟢 Des questions ou besoin d'assistance pour la migration AirBnB? Prenez rdv >>>…" at bounding box center [693, 397] width 1386 height 699
type input "140"
click at [1284, 184] on input "[PERSON_NAME] 02 Mai 2026" at bounding box center [1312, 189] width 147 height 11
click at [1363, 195] on span ">" at bounding box center [1360, 204] width 19 height 18
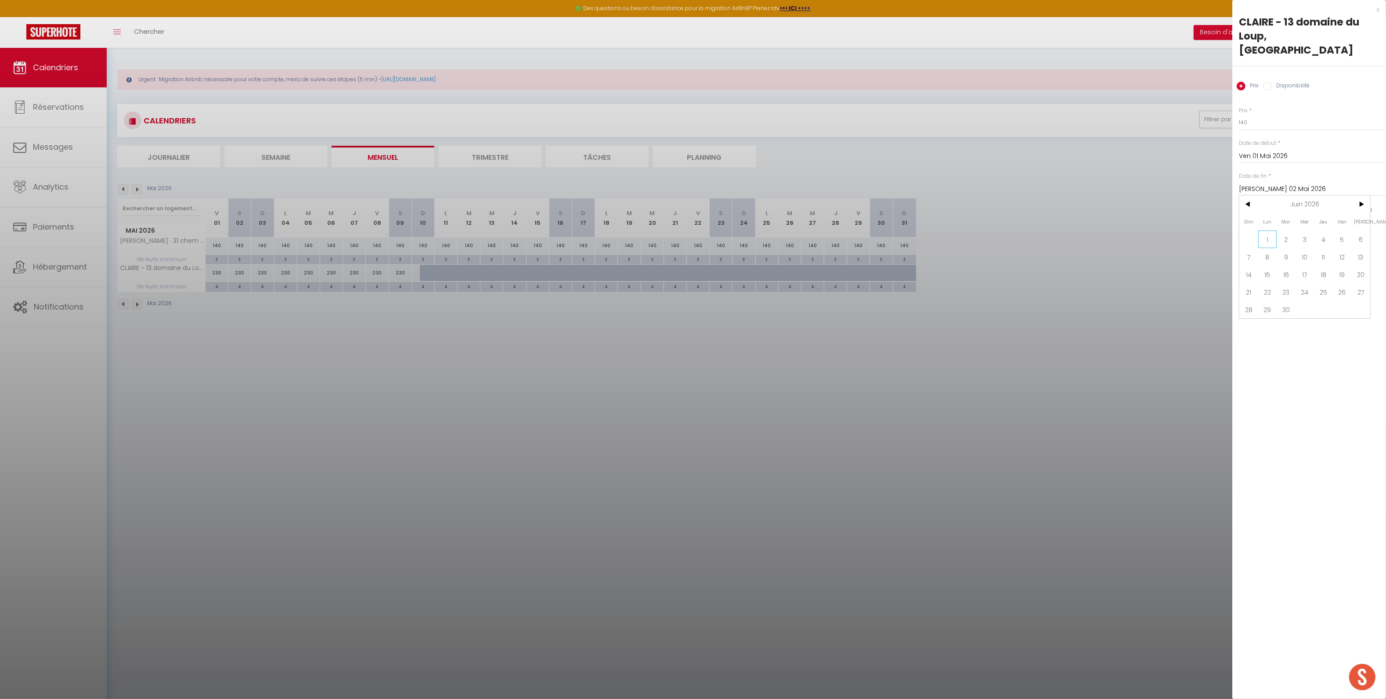
click at [1264, 231] on span "1" at bounding box center [1267, 240] width 19 height 18
type input "Lun 01 Juin 2026"
click at [1263, 227] on button "Enregistrer" at bounding box center [1271, 235] width 65 height 16
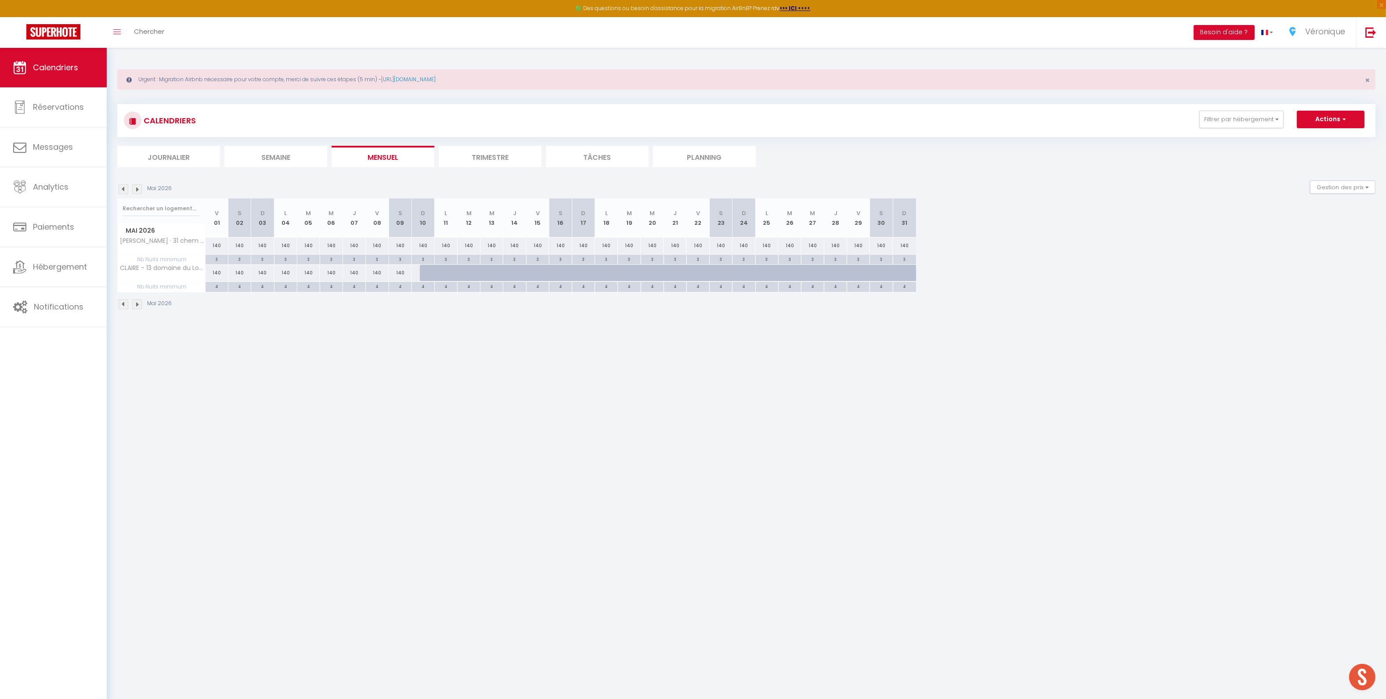
click at [426, 276] on div at bounding box center [431, 273] width 23 height 17
type input "140"
select select "1"
type input "Dim 10 Mai 2026"
type input "Lun 11 Mai 2026"
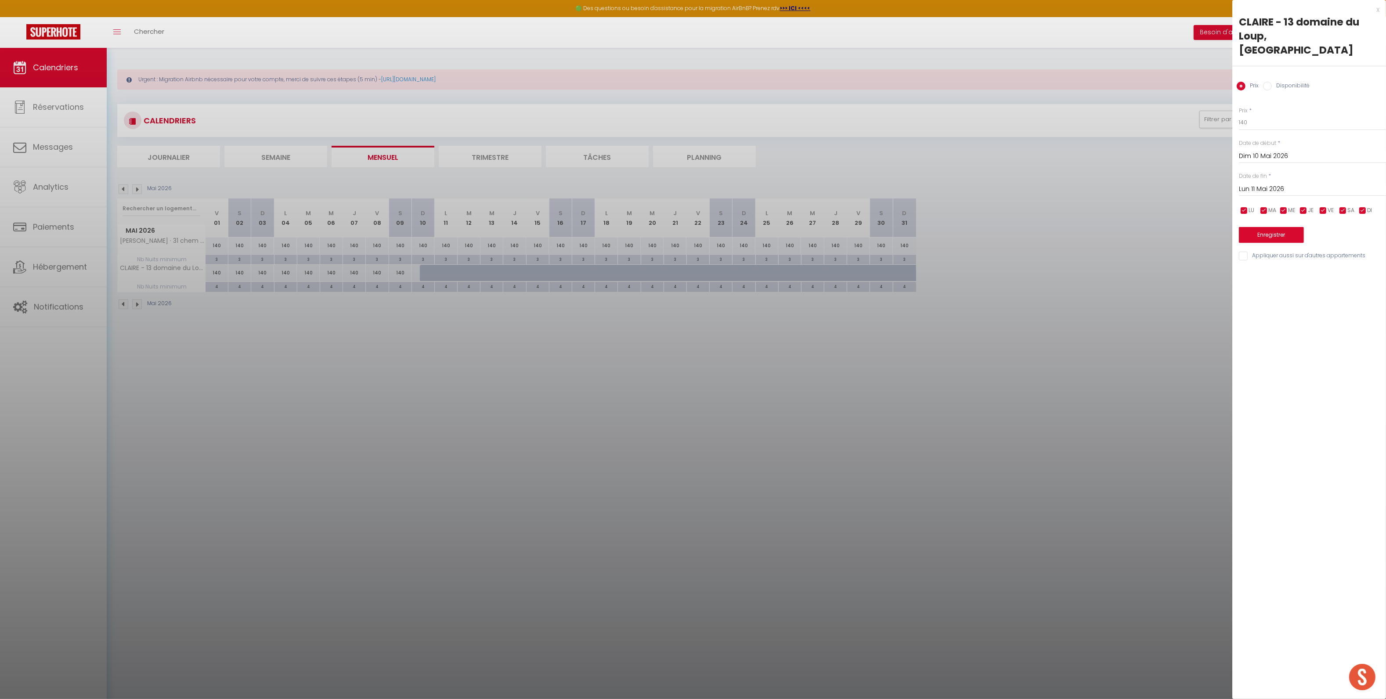
click at [1298, 82] on label "Disponibilité" at bounding box center [1291, 87] width 38 height 10
click at [1272, 82] on input "Disponibilité" at bounding box center [1267, 86] width 9 height 9
radio input "true"
radio input "false"
click at [1277, 184] on input "Lun 11 Mai 2026" at bounding box center [1312, 189] width 147 height 11
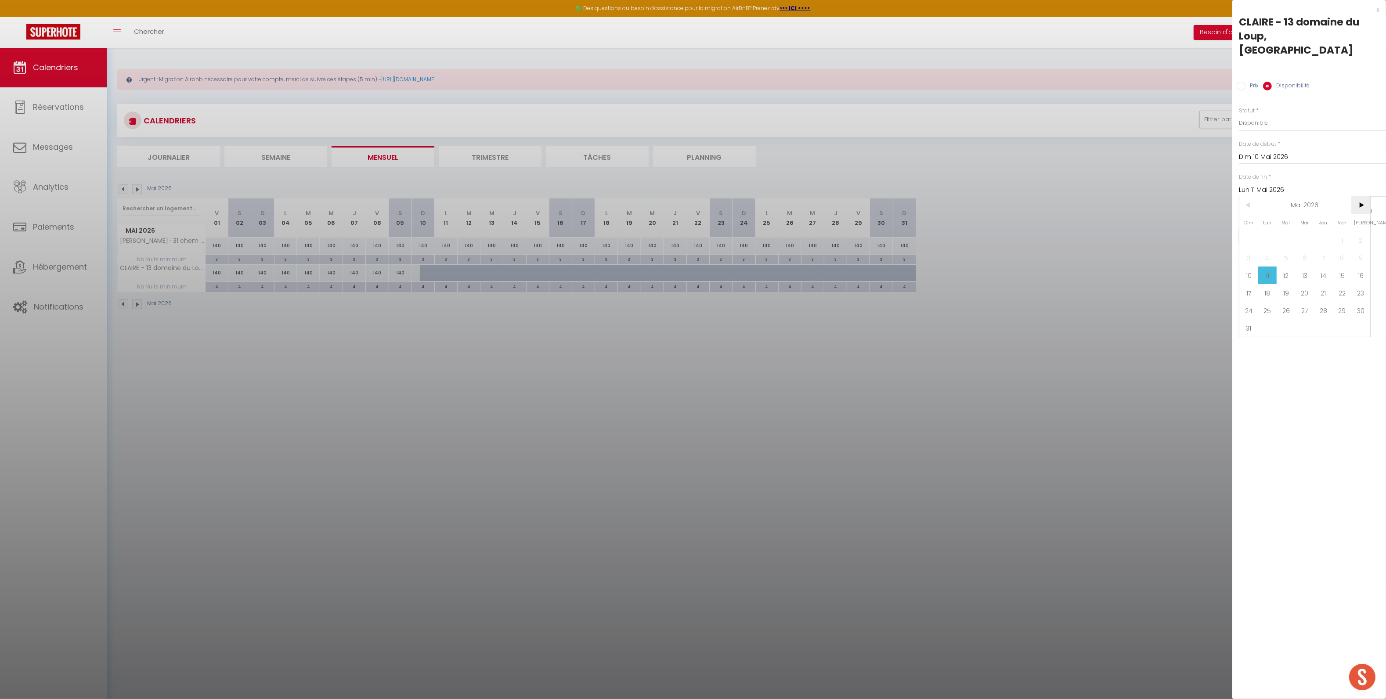
click at [1364, 196] on span ">" at bounding box center [1360, 205] width 19 height 18
click at [1268, 231] on span "1" at bounding box center [1267, 240] width 19 height 18
type input "Lun 01 Juin 2026"
click at [1265, 228] on button "Enregistrer" at bounding box center [1271, 236] width 65 height 16
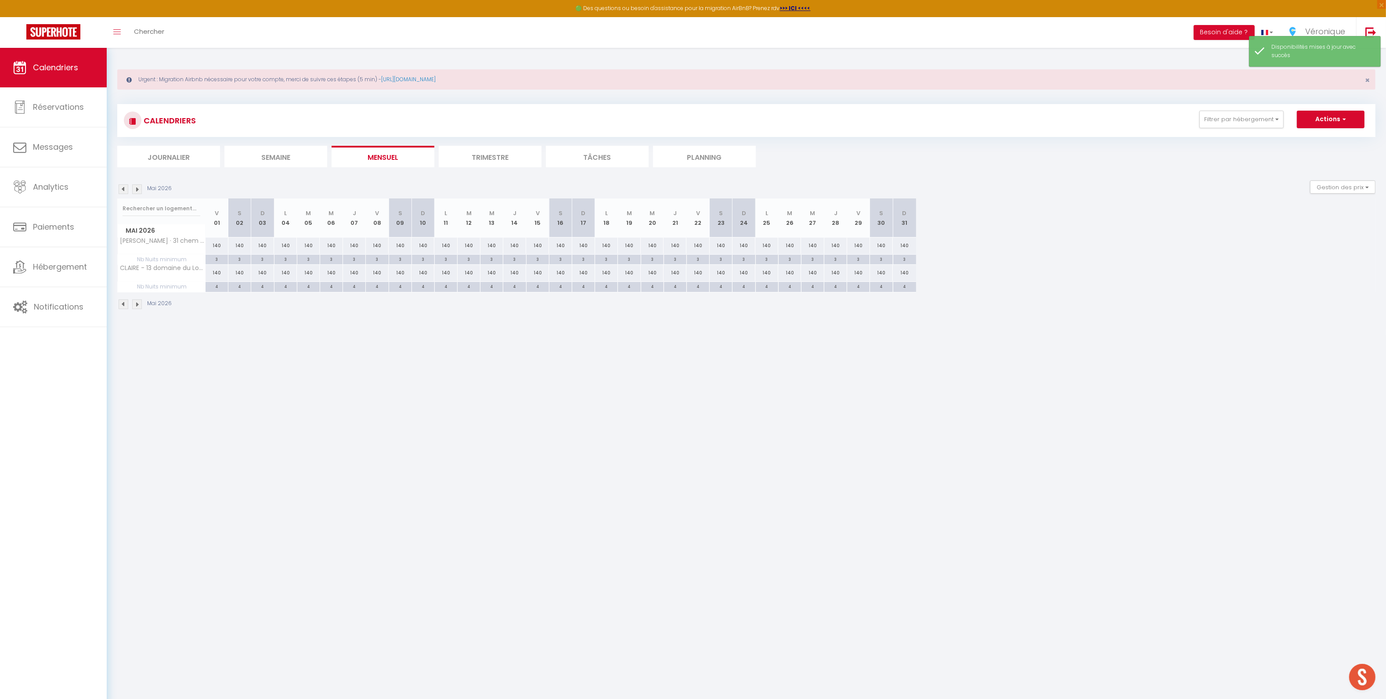
click at [140, 307] on img at bounding box center [137, 305] width 10 height 10
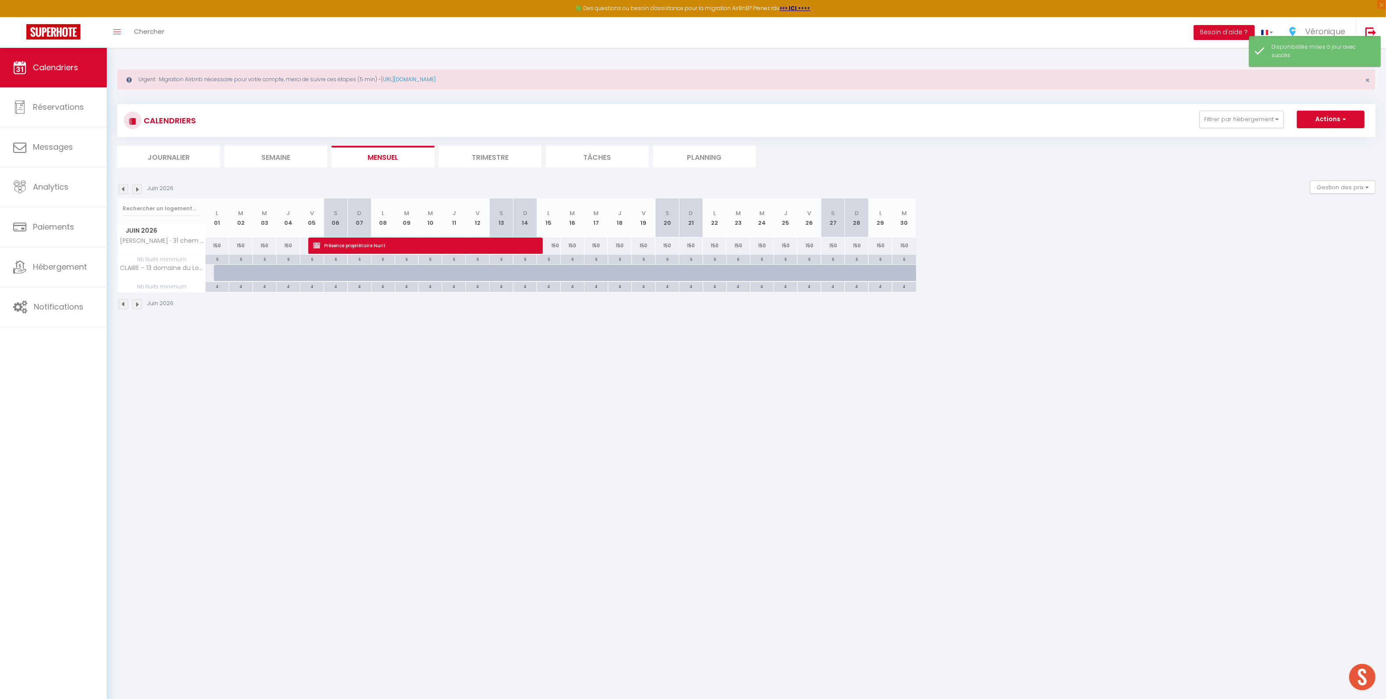
click at [218, 275] on div at bounding box center [226, 273] width 24 height 17
select select "1"
type input "Lun 01 Juin 2026"
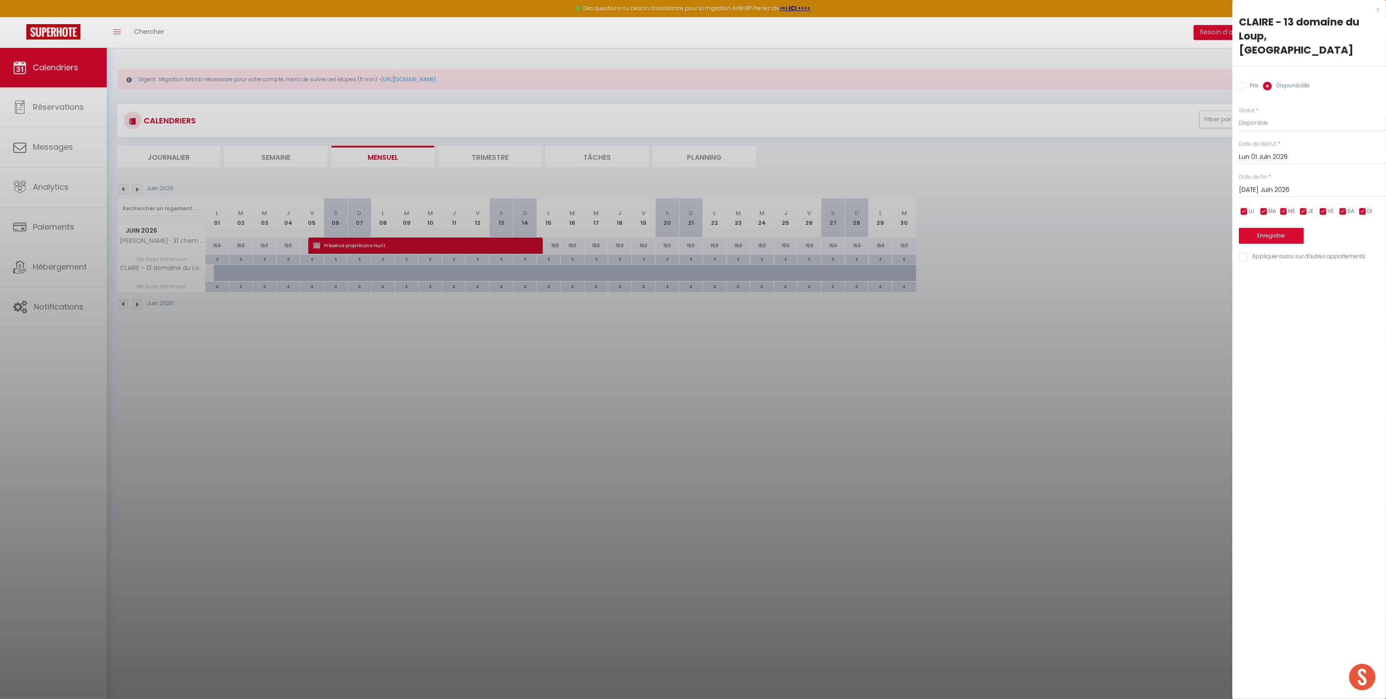
click at [1274, 184] on input "[DATE] Juin 2026" at bounding box center [1312, 189] width 147 height 11
click at [1366, 196] on span ">" at bounding box center [1360, 205] width 19 height 18
click at [1303, 231] on span "1" at bounding box center [1305, 240] width 19 height 18
type input "Mer 01 Juillet 2026"
click at [1267, 228] on button "Enregistrer" at bounding box center [1271, 236] width 65 height 16
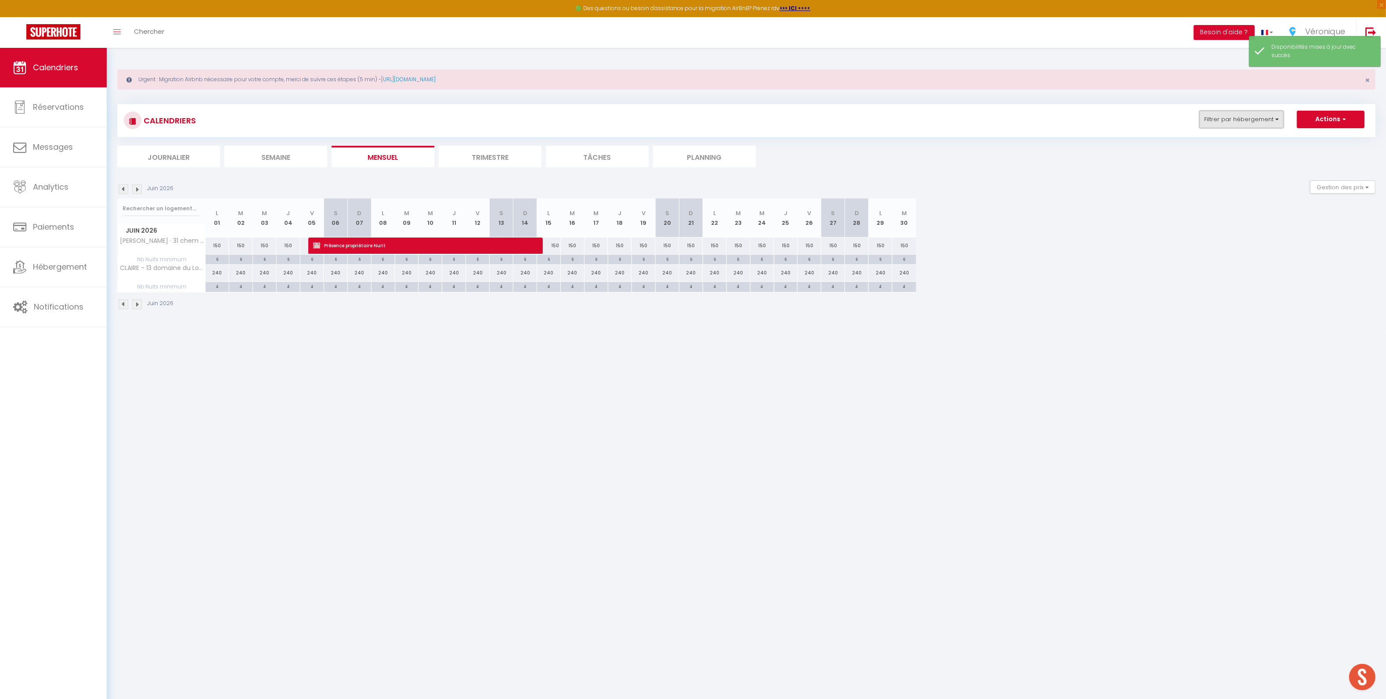
click at [1231, 122] on button "Filtrer par hébergement" at bounding box center [1241, 120] width 84 height 18
click at [1256, 116] on button "Filtrer par hébergement" at bounding box center [1241, 120] width 84 height 18
click at [210, 272] on div "240" at bounding box center [218, 273] width 24 height 16
select select "1"
type input "Lun 01 Juin 2026"
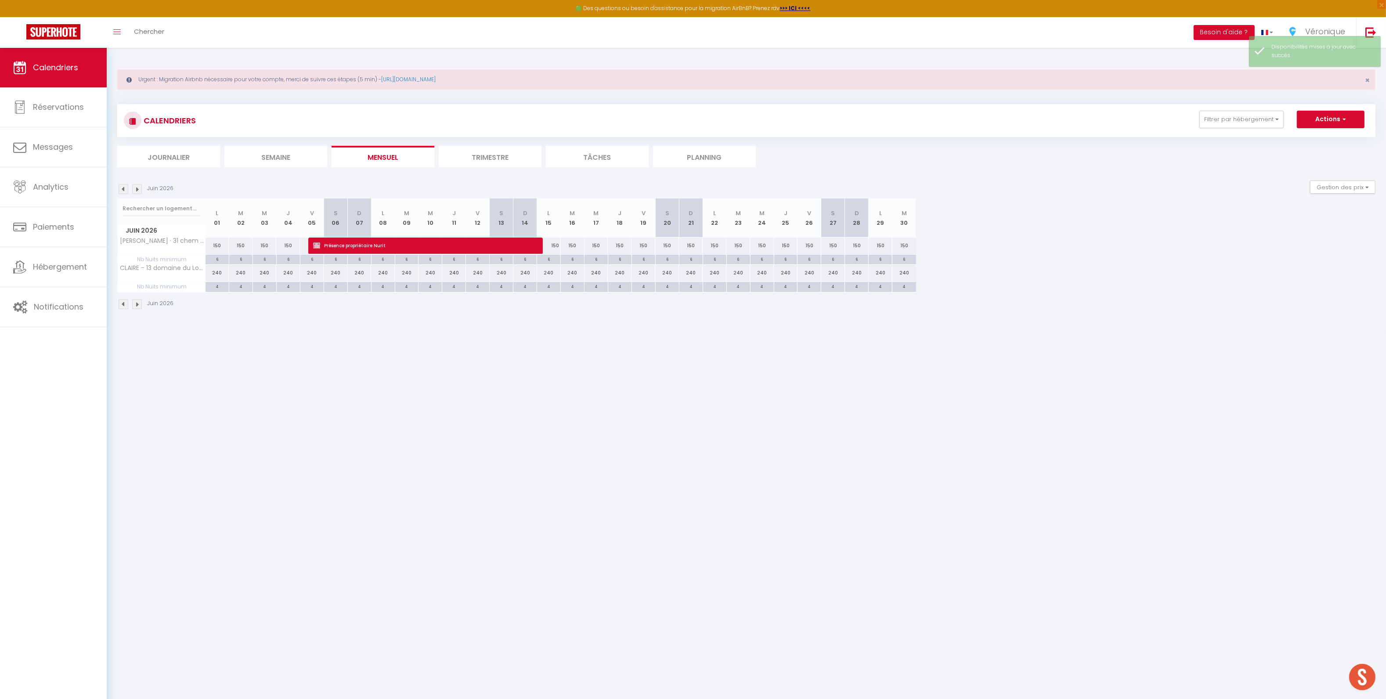
type input "[DATE] Juin 2026"
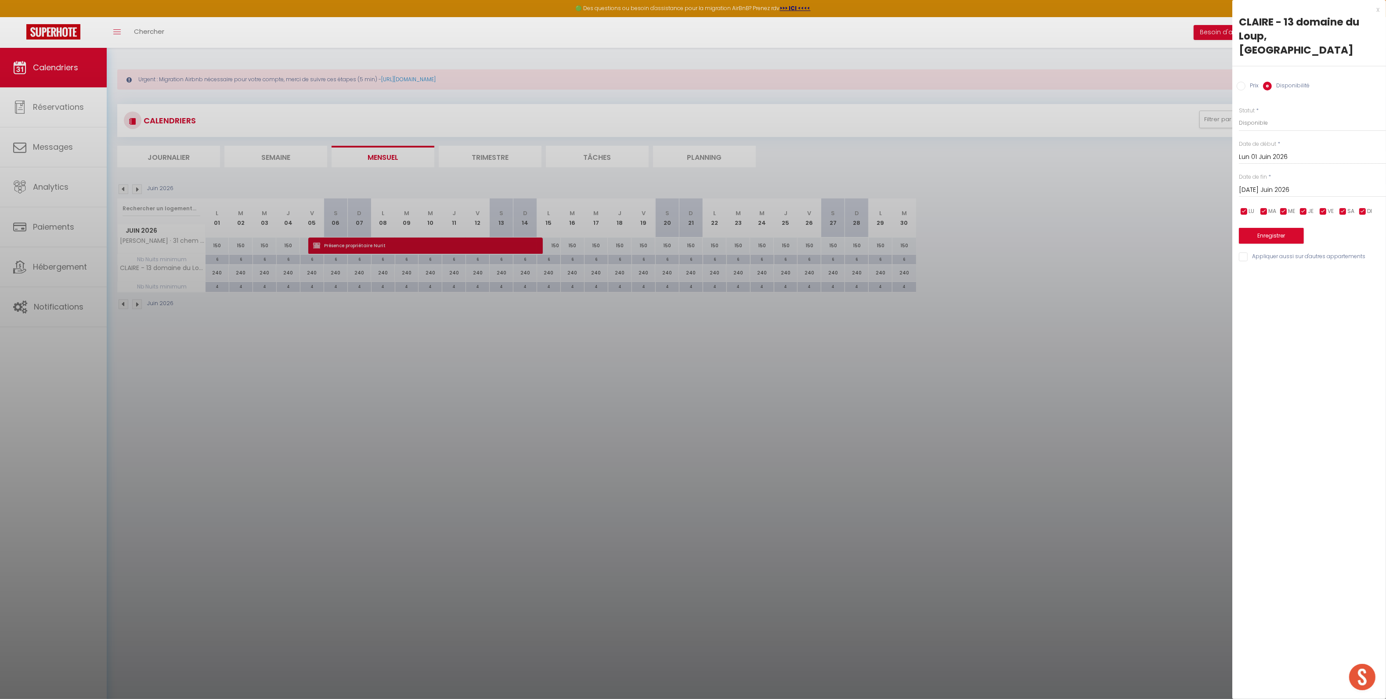
click at [1246, 82] on label "Prix" at bounding box center [1251, 87] width 13 height 10
click at [1245, 82] on input "Prix" at bounding box center [1241, 86] width 9 height 9
radio input "true"
radio input "false"
drag, startPoint x: 1251, startPoint y: 110, endPoint x: 1213, endPoint y: 111, distance: 38.7
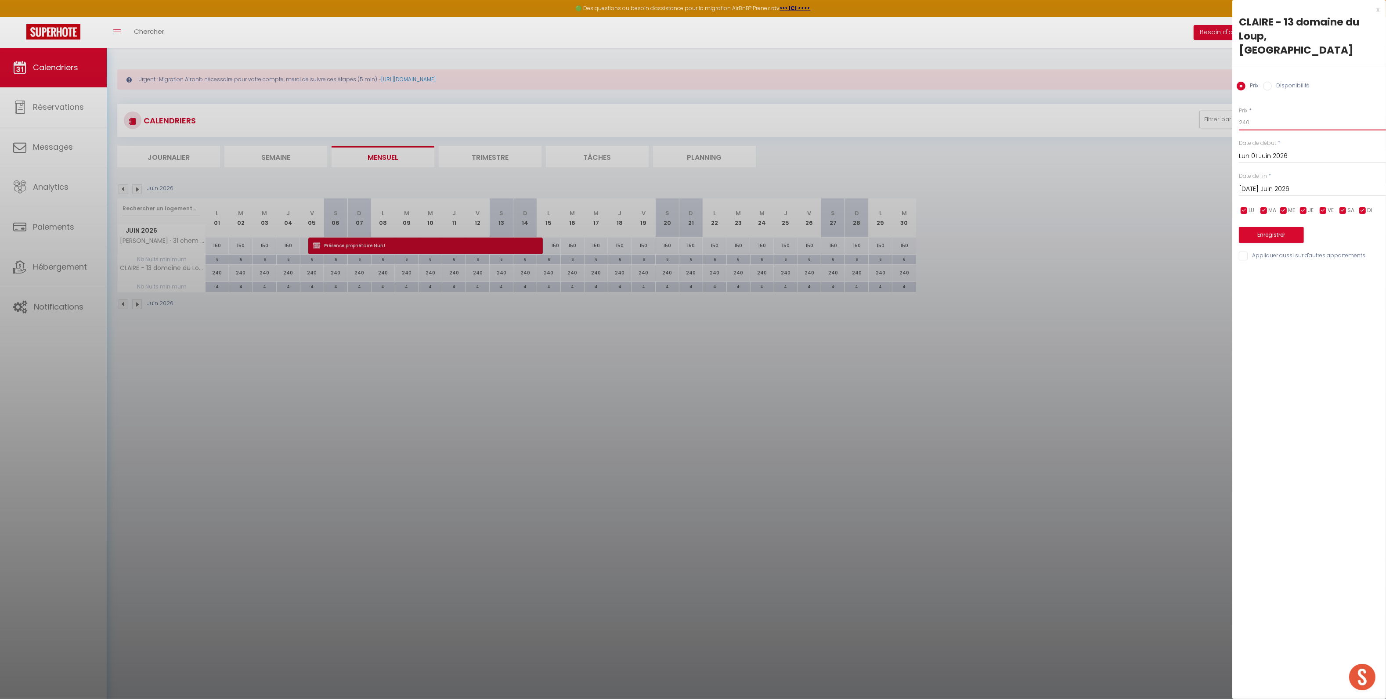
click at [1213, 111] on body "🟢 Des questions ou besoin d'assistance pour la migration AirBnB? Prenez rdv >>>…" at bounding box center [693, 397] width 1386 height 699
type input "150"
click at [1254, 184] on input "[DATE] Juin 2026" at bounding box center [1312, 189] width 147 height 11
click at [1364, 195] on span ">" at bounding box center [1360, 204] width 19 height 18
click at [1299, 231] on span "1" at bounding box center [1305, 240] width 19 height 18
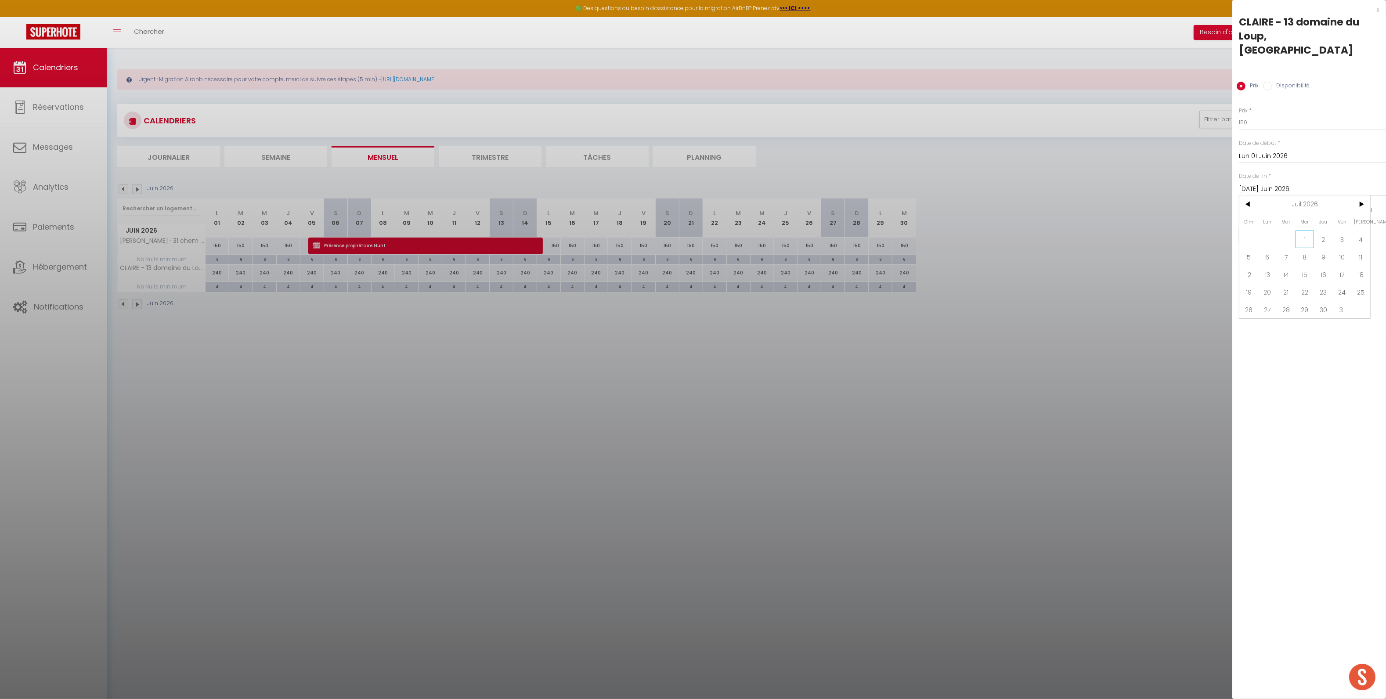
type input "Mer 01 Juillet 2026"
click at [1267, 227] on button "Enregistrer" at bounding box center [1271, 235] width 65 height 16
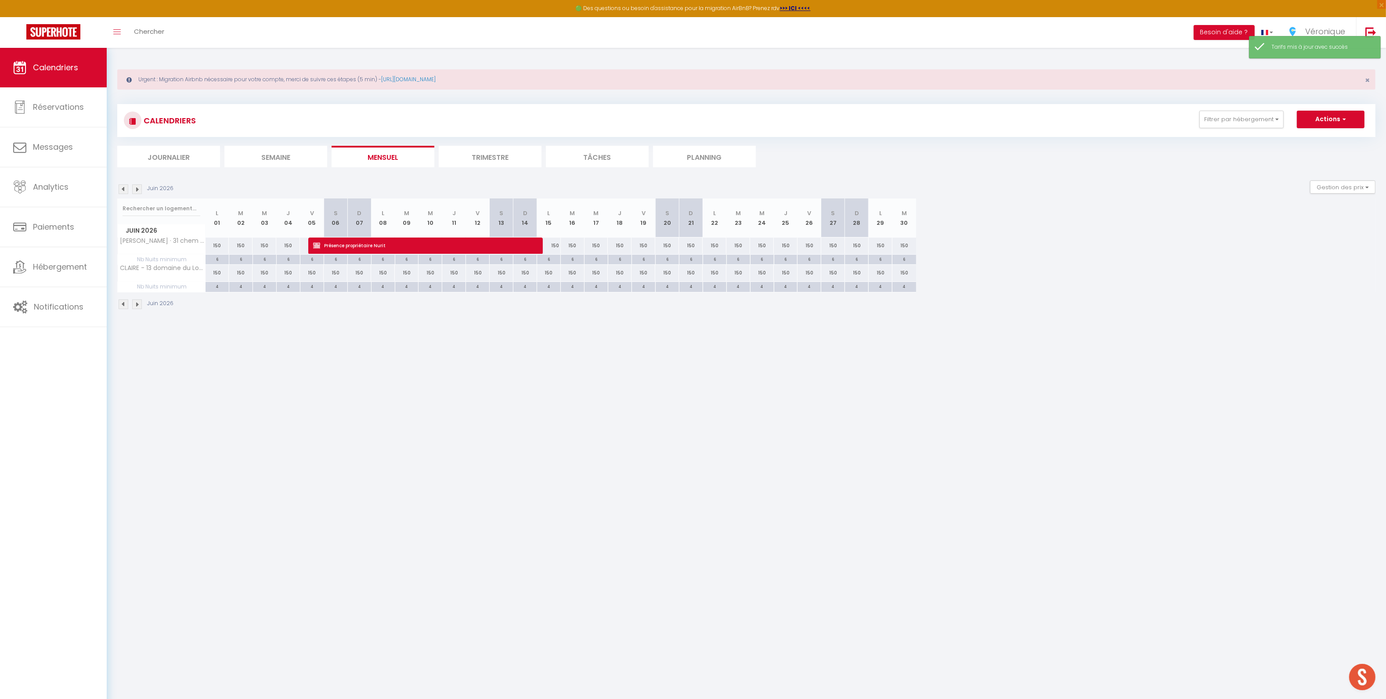
click at [138, 304] on img at bounding box center [137, 305] width 10 height 10
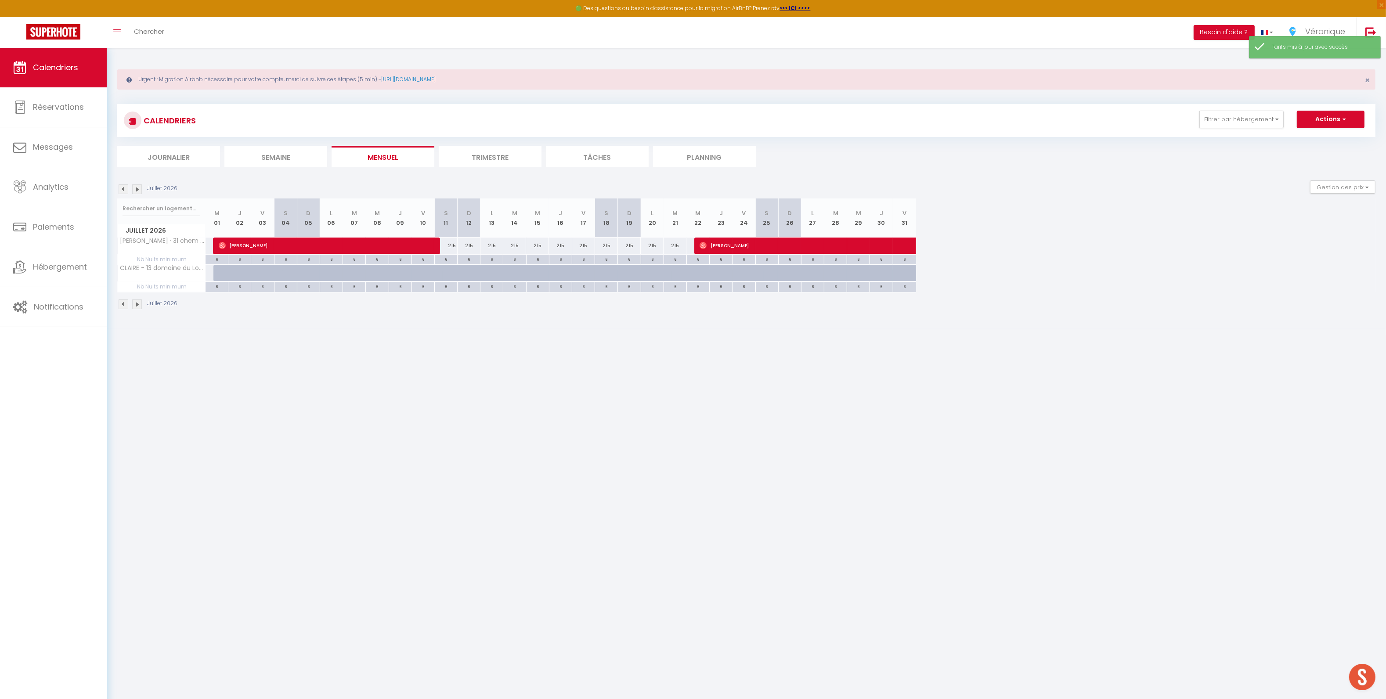
click at [216, 277] on div at bounding box center [224, 273] width 23 height 17
type input "800"
type input "Mer 01 Juillet 2026"
type input "Jeu 02 Juillet 2026"
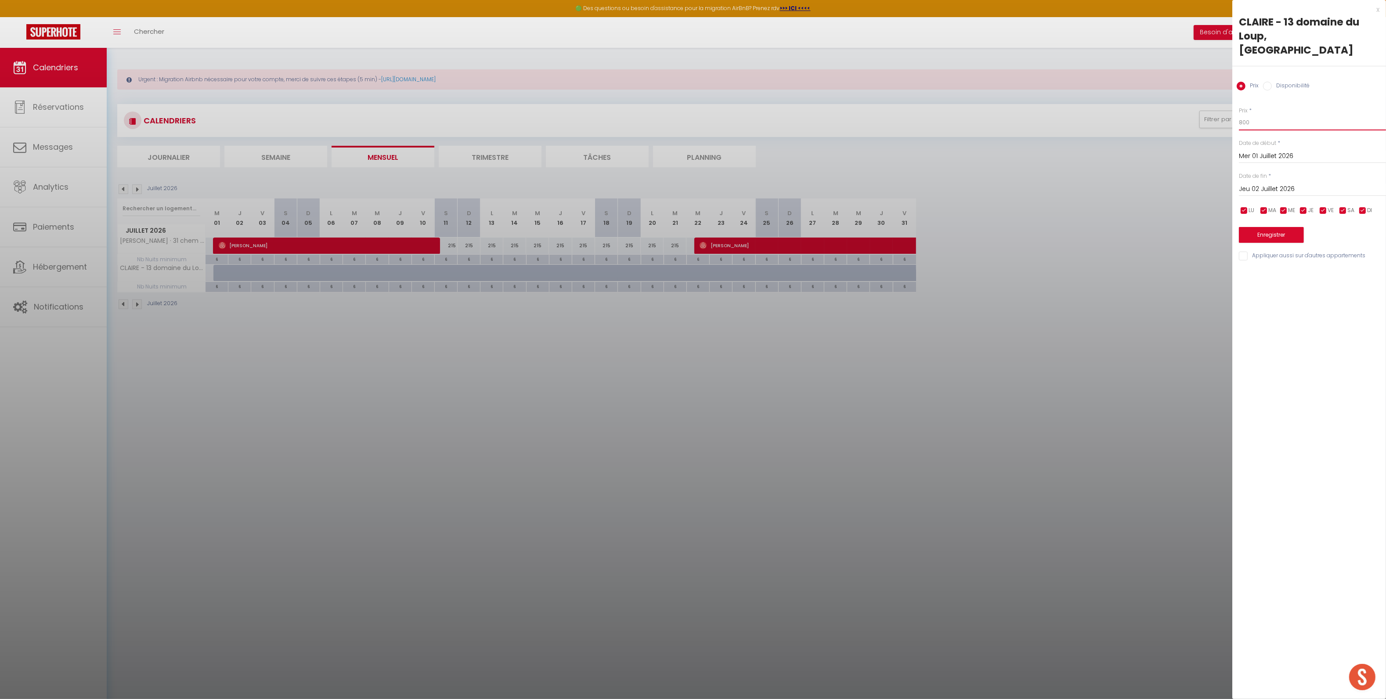
drag, startPoint x: 1215, startPoint y: 110, endPoint x: 1206, endPoint y: 111, distance: 8.8
click at [1206, 111] on body "🟢 Des questions ou besoin d'assistance pour la migration AirBnB? Prenez rdv >>>…" at bounding box center [693, 397] width 1386 height 699
type input "215"
click at [1281, 184] on input "Jeu 02 Juillet 2026" at bounding box center [1312, 189] width 147 height 11
click at [1358, 195] on span ">" at bounding box center [1360, 204] width 19 height 18
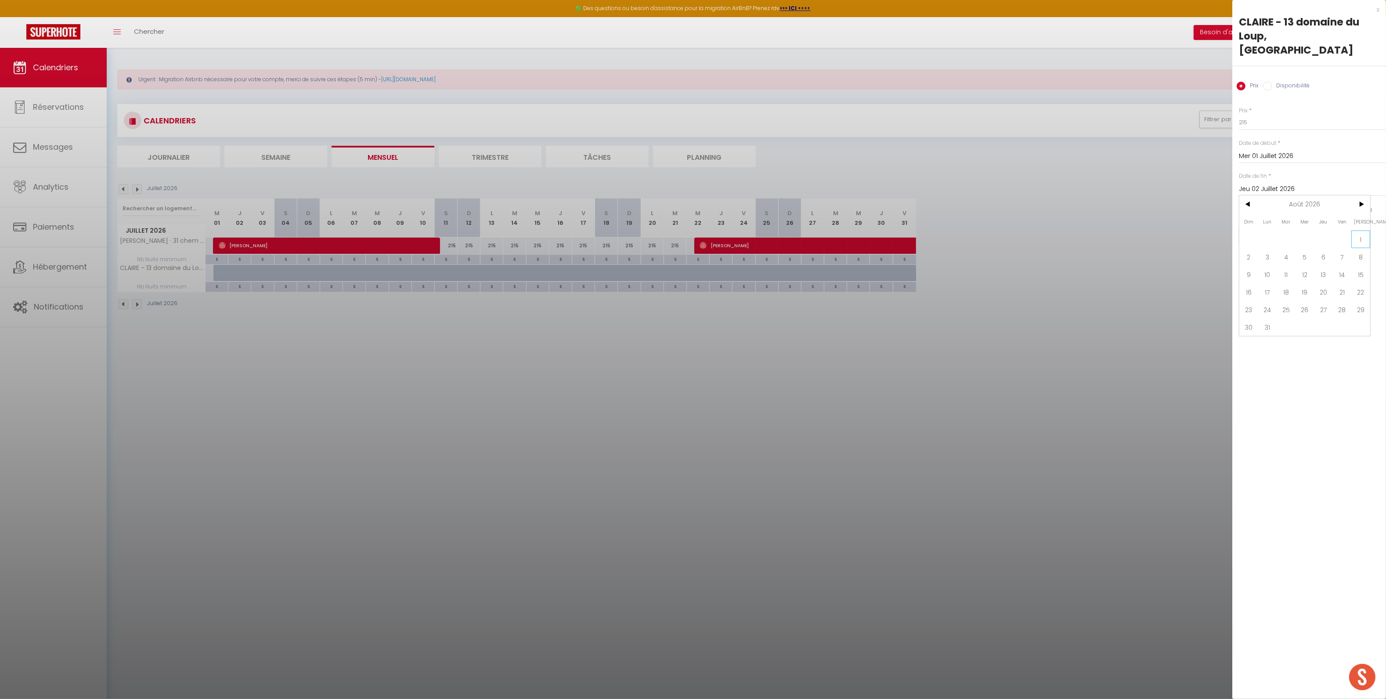
click at [1360, 231] on span "1" at bounding box center [1360, 240] width 19 height 18
type input "[PERSON_NAME] 01 Août 2026"
click at [1259, 227] on button "Enregistrer" at bounding box center [1271, 235] width 65 height 16
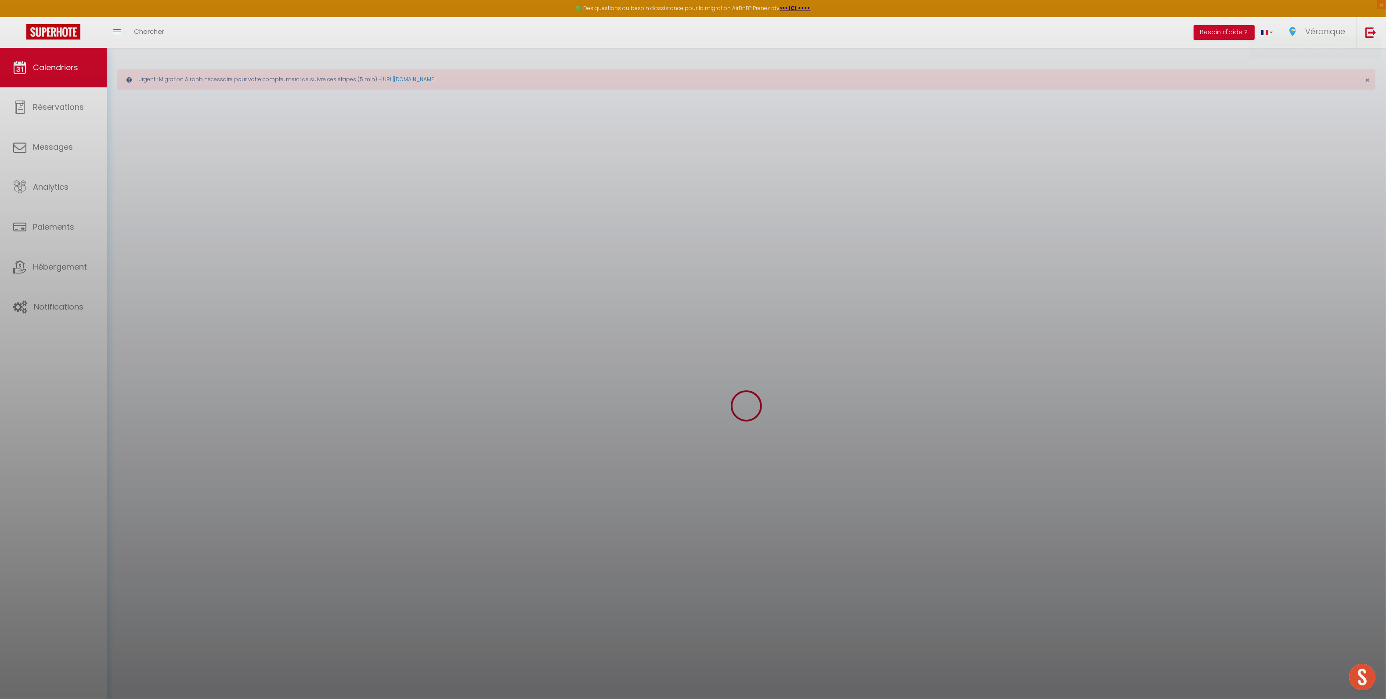
select select
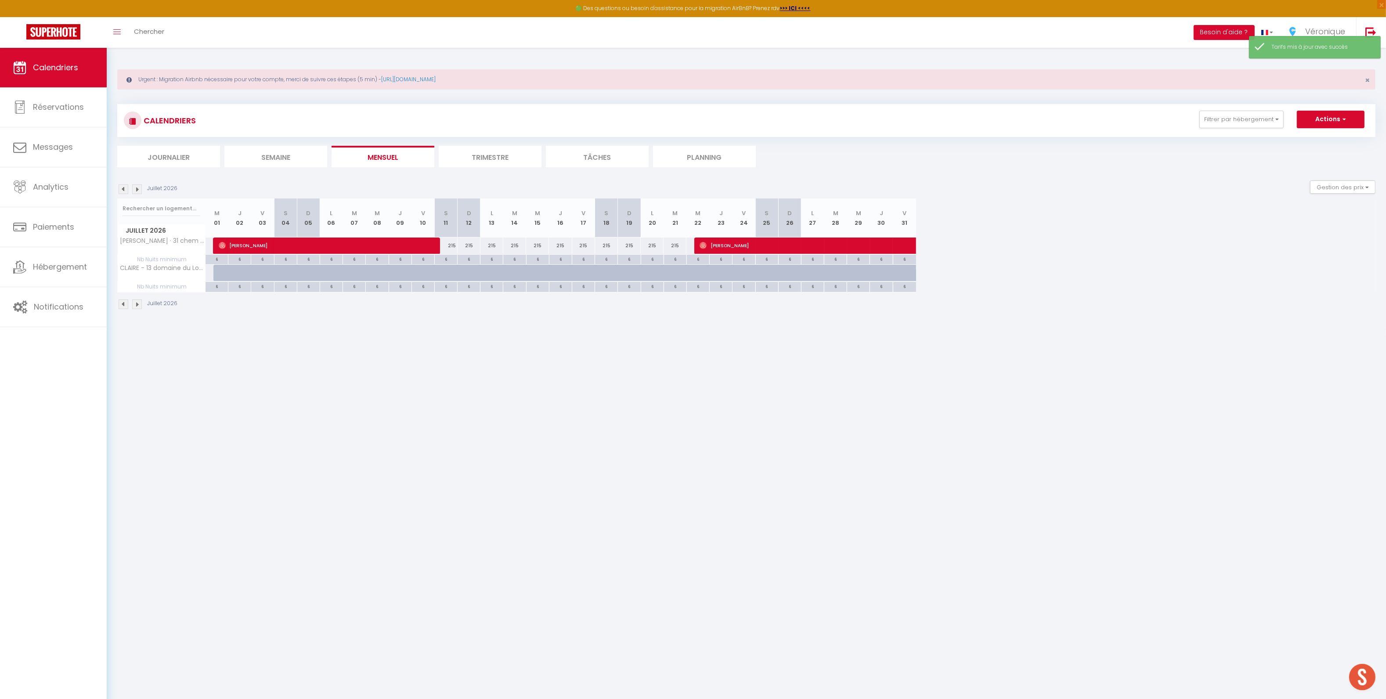
click at [217, 273] on div at bounding box center [224, 273] width 23 height 17
type input "215"
select select "1"
type input "Mer 01 Juillet 2026"
type input "Jeu 02 Juillet 2026"
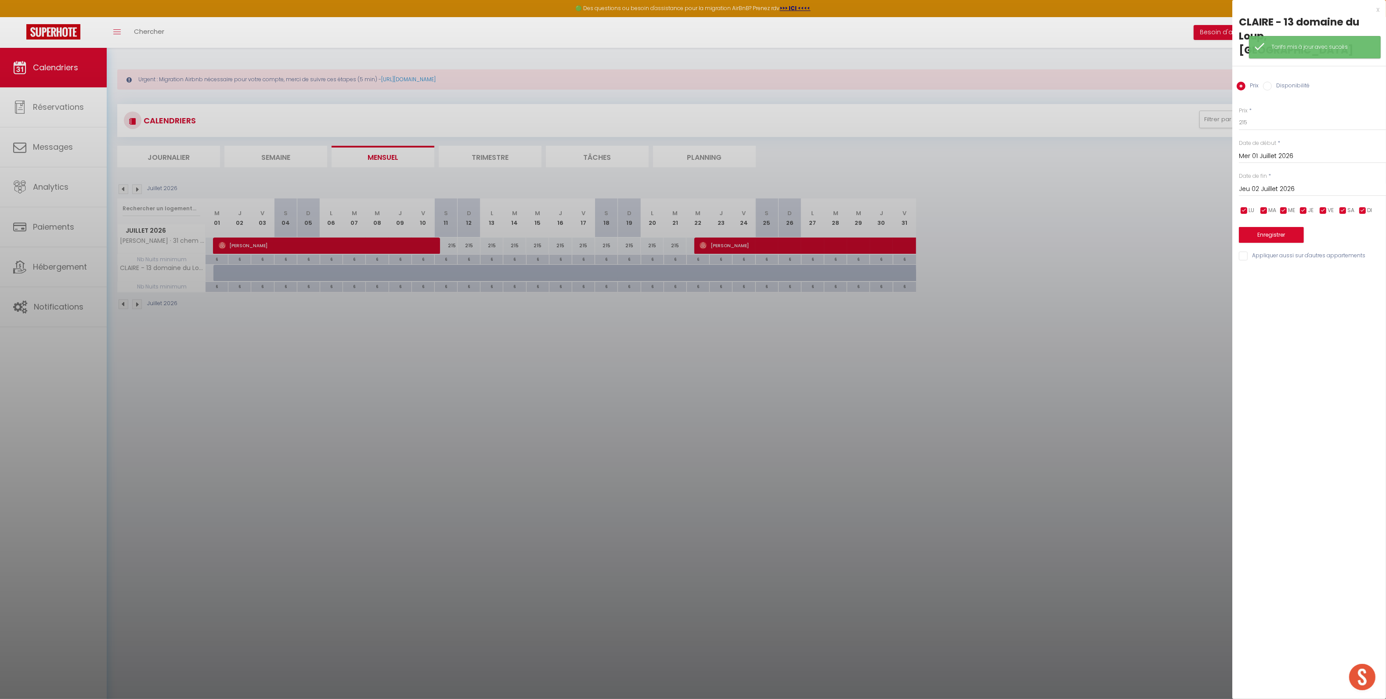
click at [1289, 82] on label "Disponibilité" at bounding box center [1291, 87] width 38 height 10
click at [1272, 82] on input "Disponibilité" at bounding box center [1267, 86] width 9 height 9
radio input "true"
radio input "false"
click at [1262, 184] on input "Jeu 02 Juillet 2026" at bounding box center [1312, 189] width 147 height 11
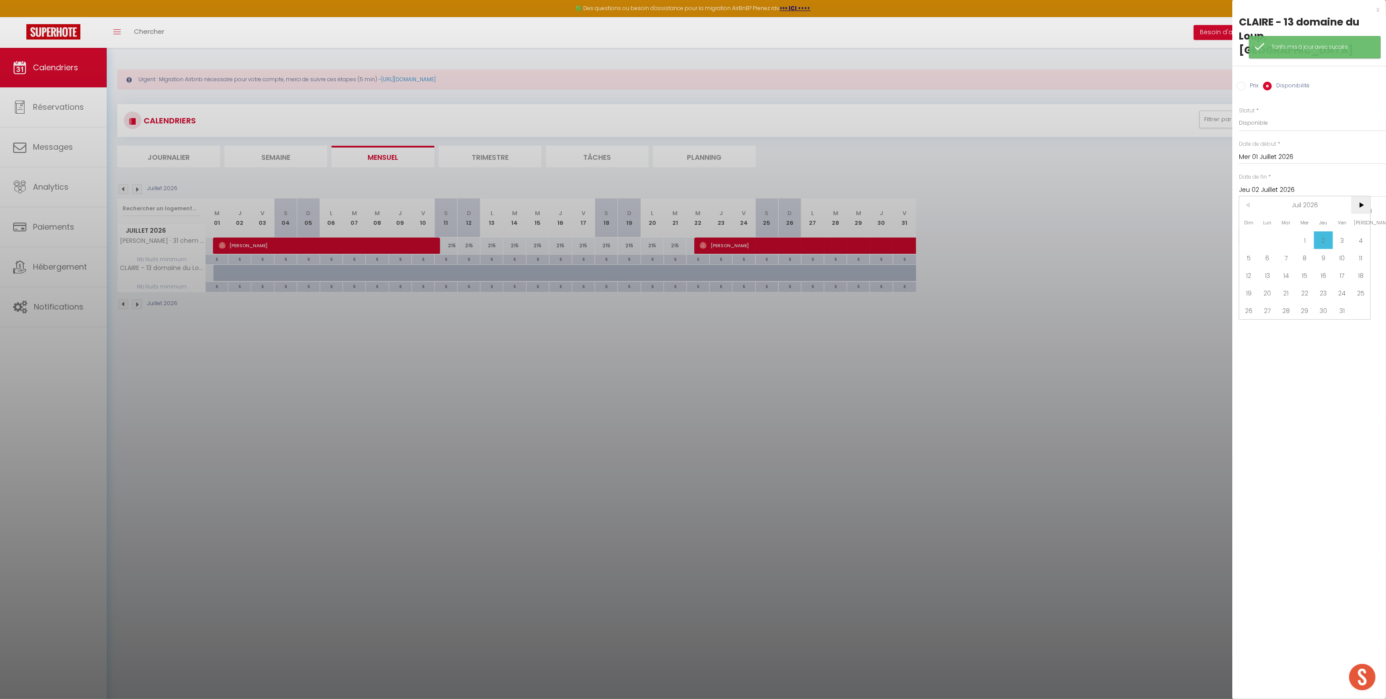
click at [1358, 196] on span ">" at bounding box center [1360, 205] width 19 height 18
click at [1357, 231] on span "1" at bounding box center [1360, 240] width 19 height 18
type input "[PERSON_NAME] 01 Août 2026"
click at [1278, 228] on button "Enregistrer" at bounding box center [1271, 236] width 65 height 16
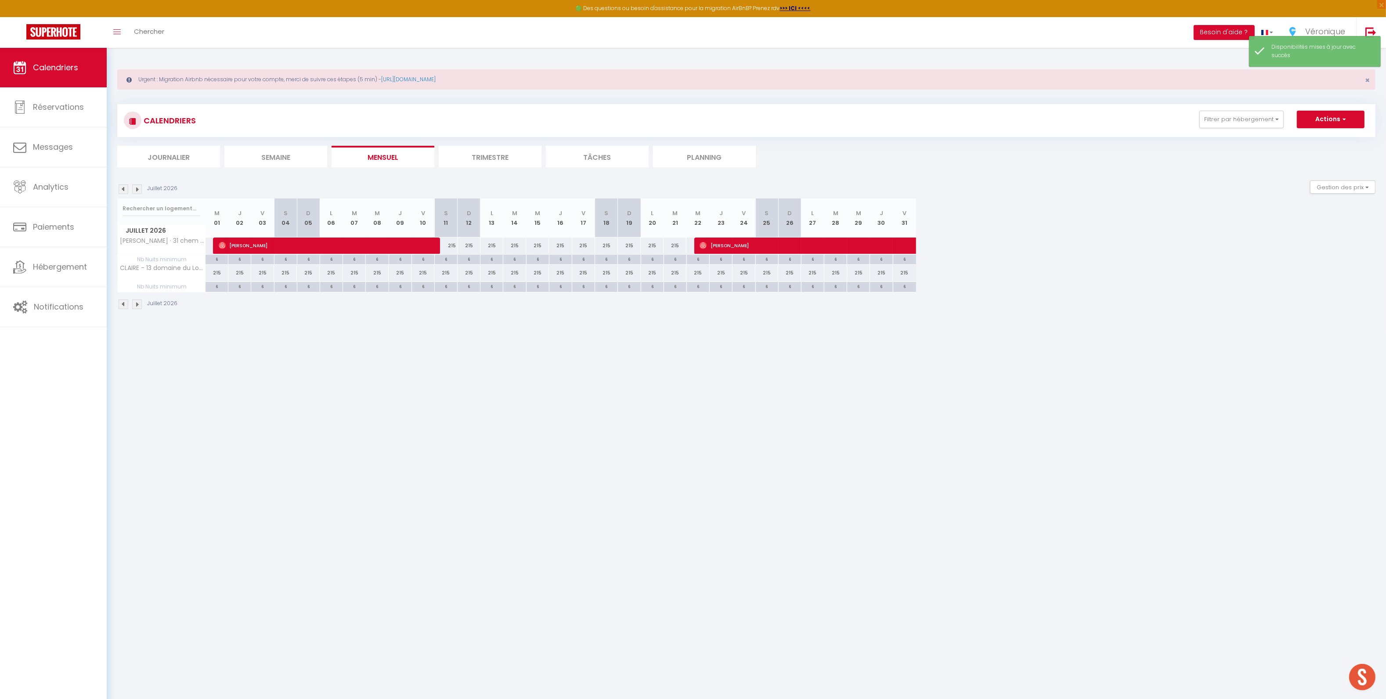
click at [136, 305] on img at bounding box center [137, 305] width 10 height 10
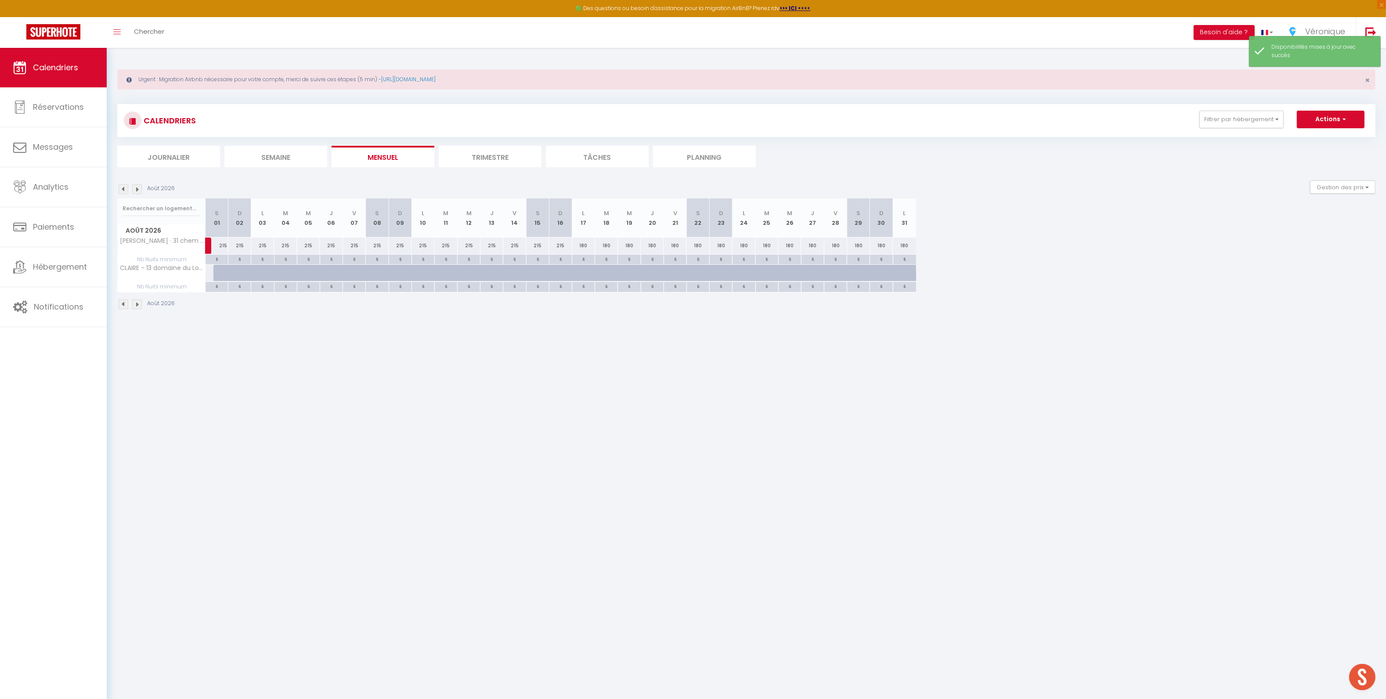
drag, startPoint x: 220, startPoint y: 273, endPoint x: 209, endPoint y: 274, distance: 11.9
click at [220, 273] on div at bounding box center [224, 273] width 23 height 17
select select "1"
type input "[PERSON_NAME] 01 Août 2026"
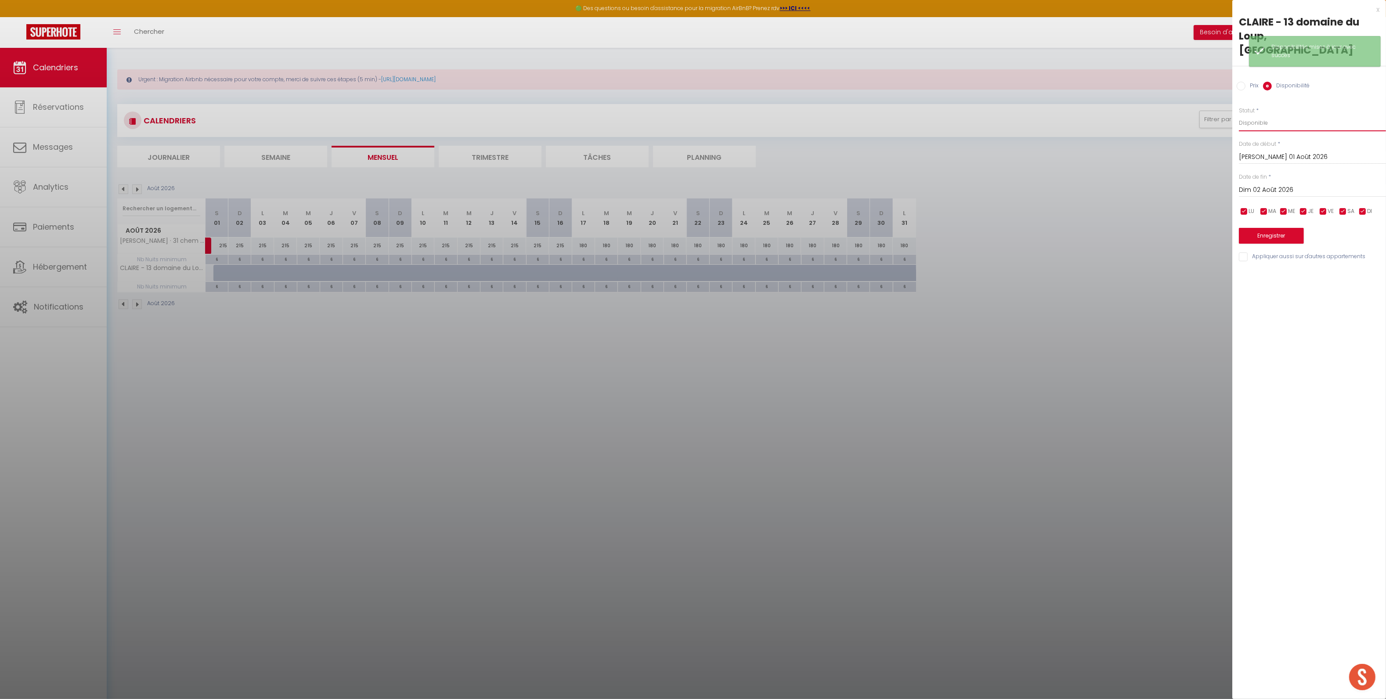
click at [1264, 115] on select "Disponible Indisponible" at bounding box center [1312, 123] width 147 height 17
click at [1239, 115] on select "Disponible Indisponible" at bounding box center [1312, 123] width 147 height 17
click at [1263, 184] on input "Dim 02 Août 2026" at bounding box center [1312, 189] width 147 height 11
click at [1359, 196] on span ">" at bounding box center [1360, 205] width 19 height 18
click at [1285, 231] on span "1" at bounding box center [1286, 240] width 19 height 18
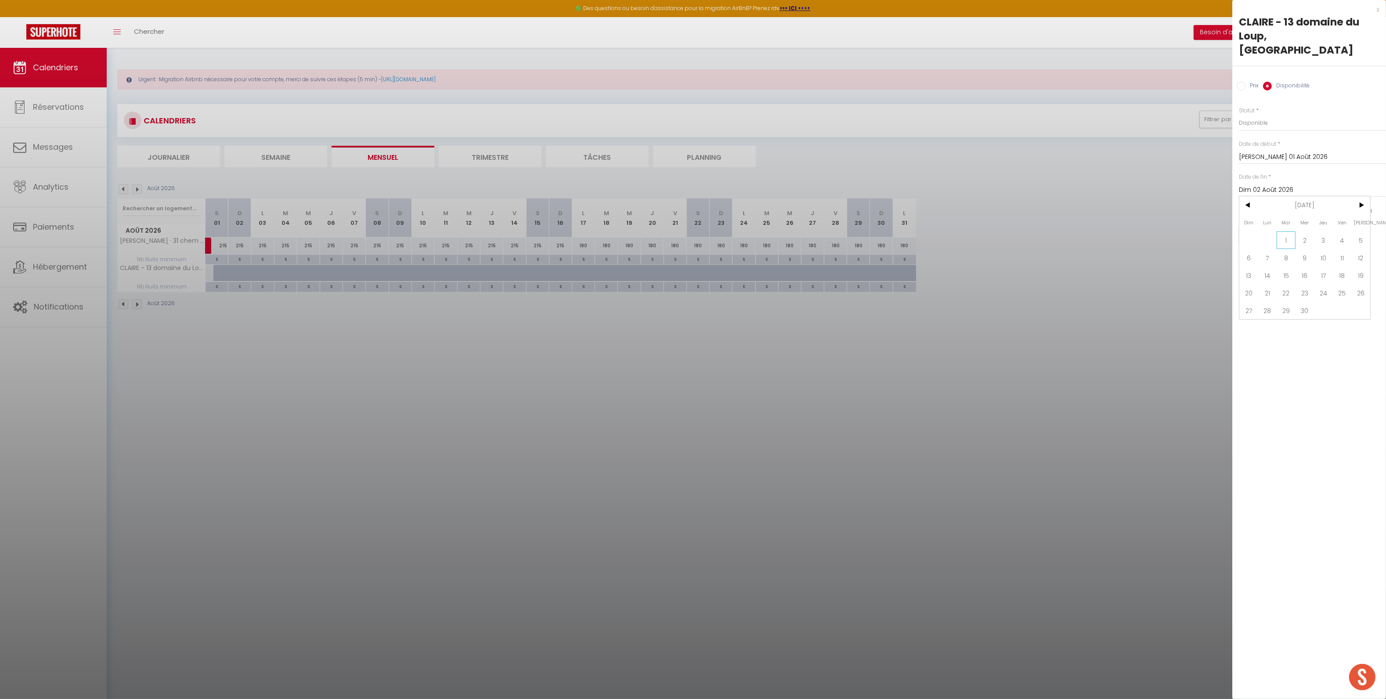
type input "[DATE] Septembre 2026"
click at [1280, 228] on button "Enregistrer" at bounding box center [1271, 236] width 65 height 16
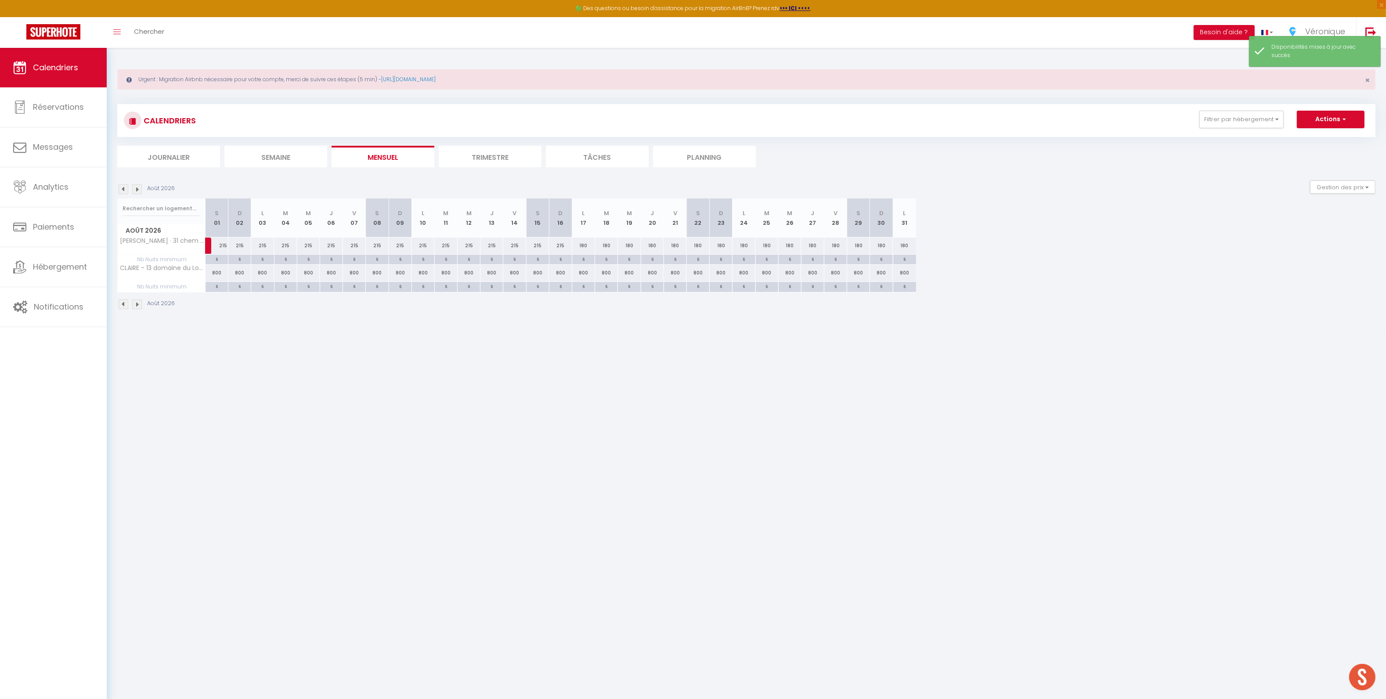
click at [209, 273] on div "800" at bounding box center [217, 273] width 23 height 16
type input "800"
select select "1"
type input "[PERSON_NAME] 01 Août 2026"
type input "Dim 02 Août 2026"
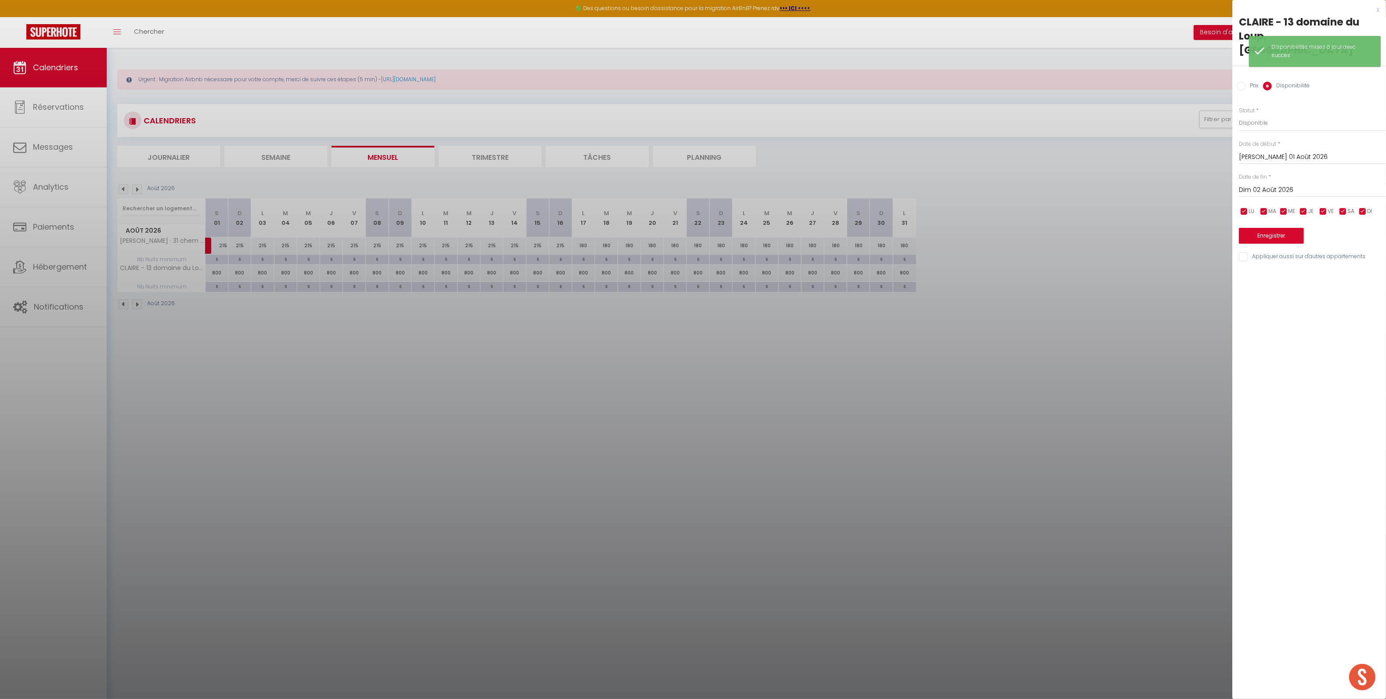
click at [1248, 82] on label "Prix" at bounding box center [1251, 87] width 13 height 10
click at [1245, 82] on input "Prix" at bounding box center [1241, 86] width 9 height 9
radio input "true"
radio input "false"
drag, startPoint x: 1253, startPoint y: 112, endPoint x: 1170, endPoint y: 110, distance: 82.6
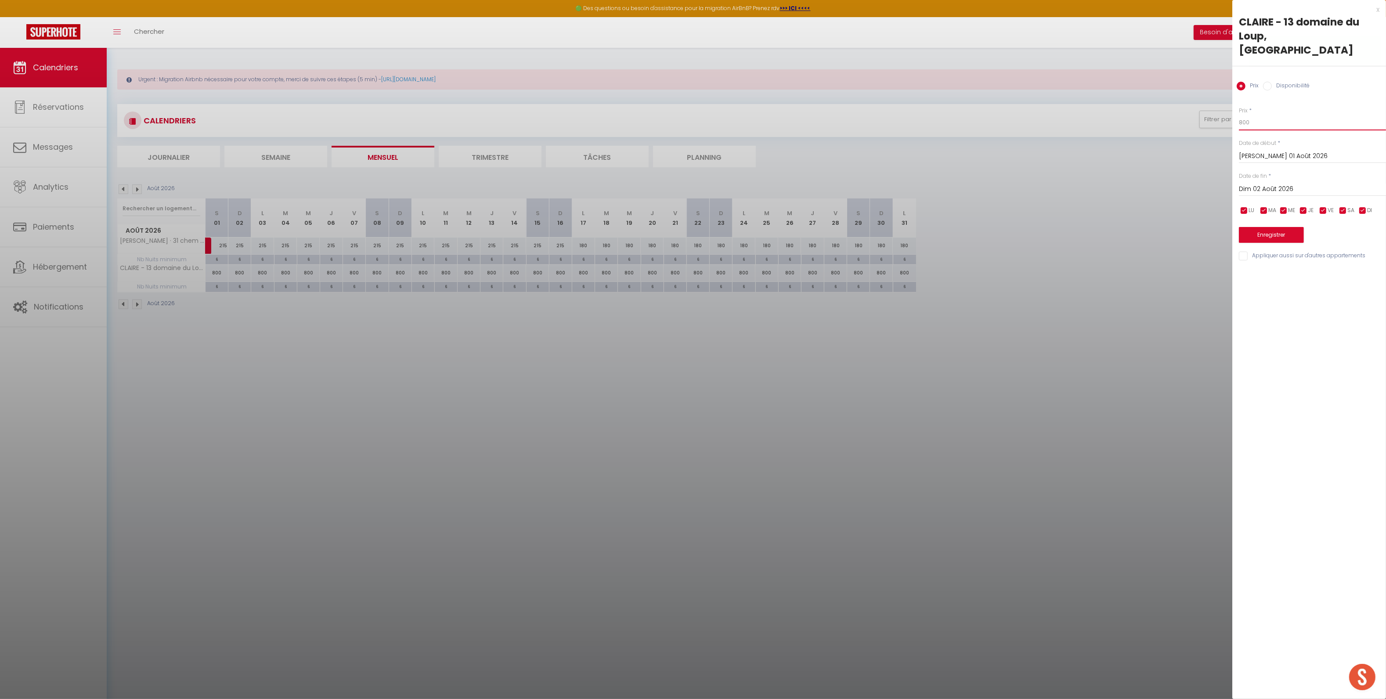
click at [1172, 110] on body "🟢 Des questions ou besoin d'assistance pour la migration AirBnB? Prenez rdv >>>…" at bounding box center [693, 397] width 1386 height 699
type input "215"
click at [1268, 184] on input "Dim 02 Août 2026" at bounding box center [1312, 189] width 147 height 11
click at [1361, 195] on span ">" at bounding box center [1360, 204] width 19 height 18
click at [1282, 231] on span "1" at bounding box center [1286, 240] width 19 height 18
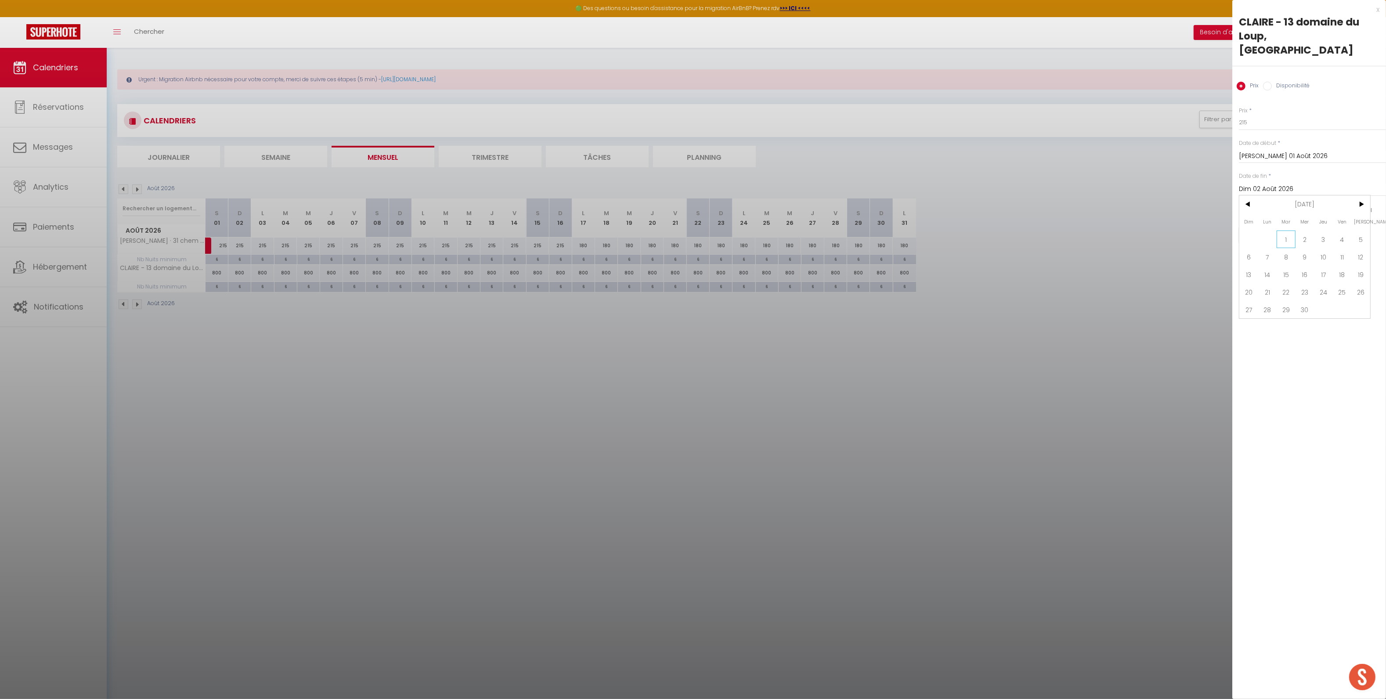
type input "[DATE] Septembre 2026"
click at [1276, 227] on button "Enregistrer" at bounding box center [1271, 235] width 65 height 16
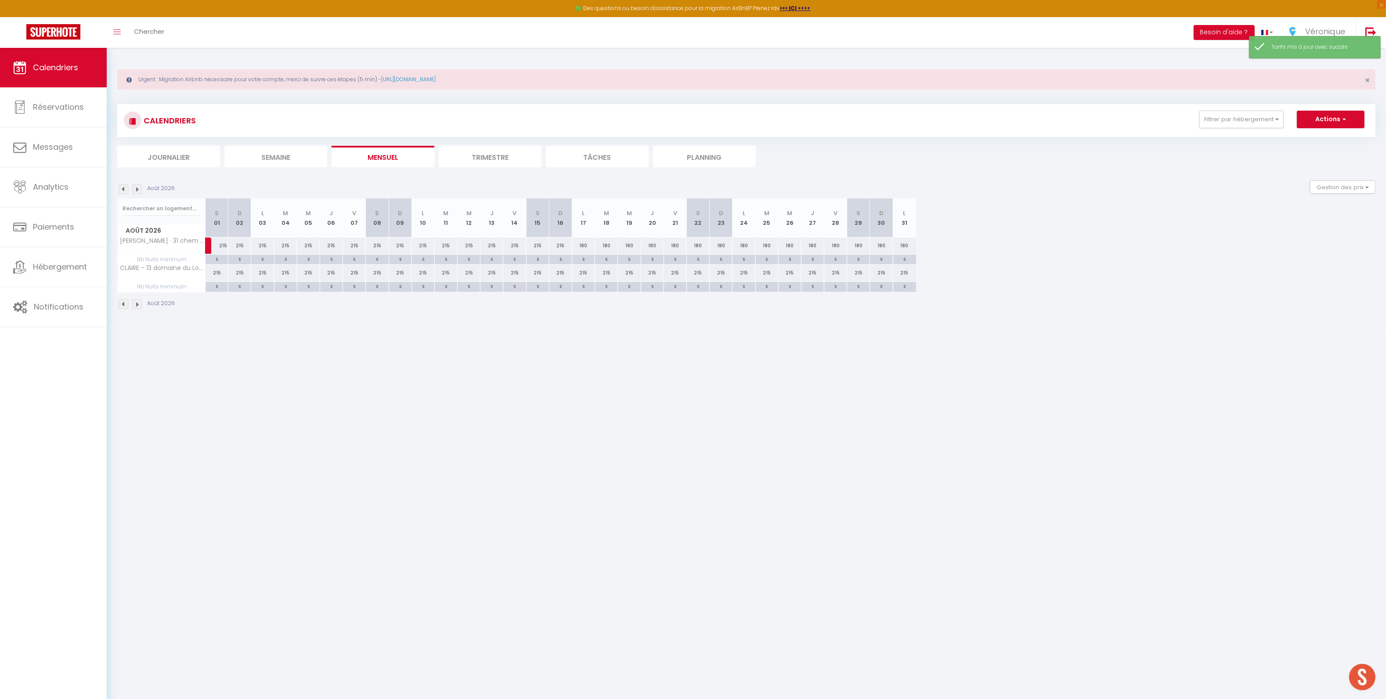
click at [123, 307] on img at bounding box center [124, 305] width 10 height 10
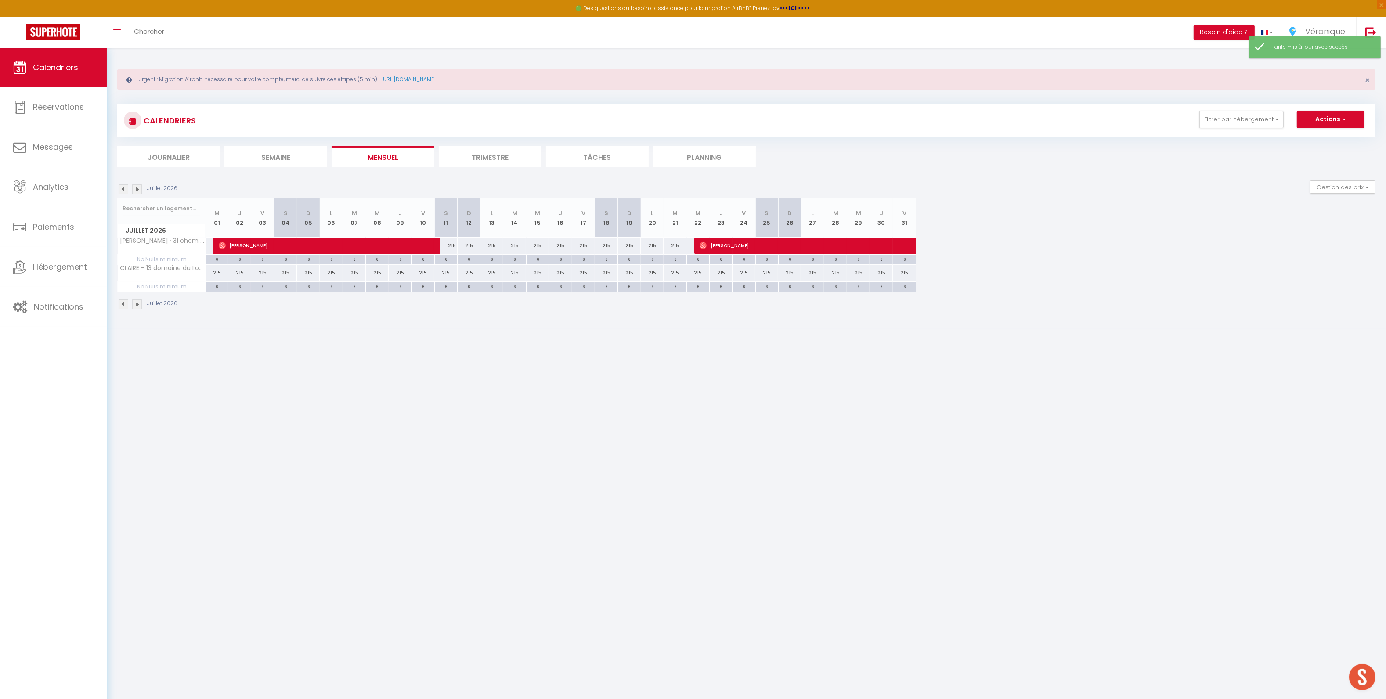
click at [123, 307] on img at bounding box center [124, 305] width 10 height 10
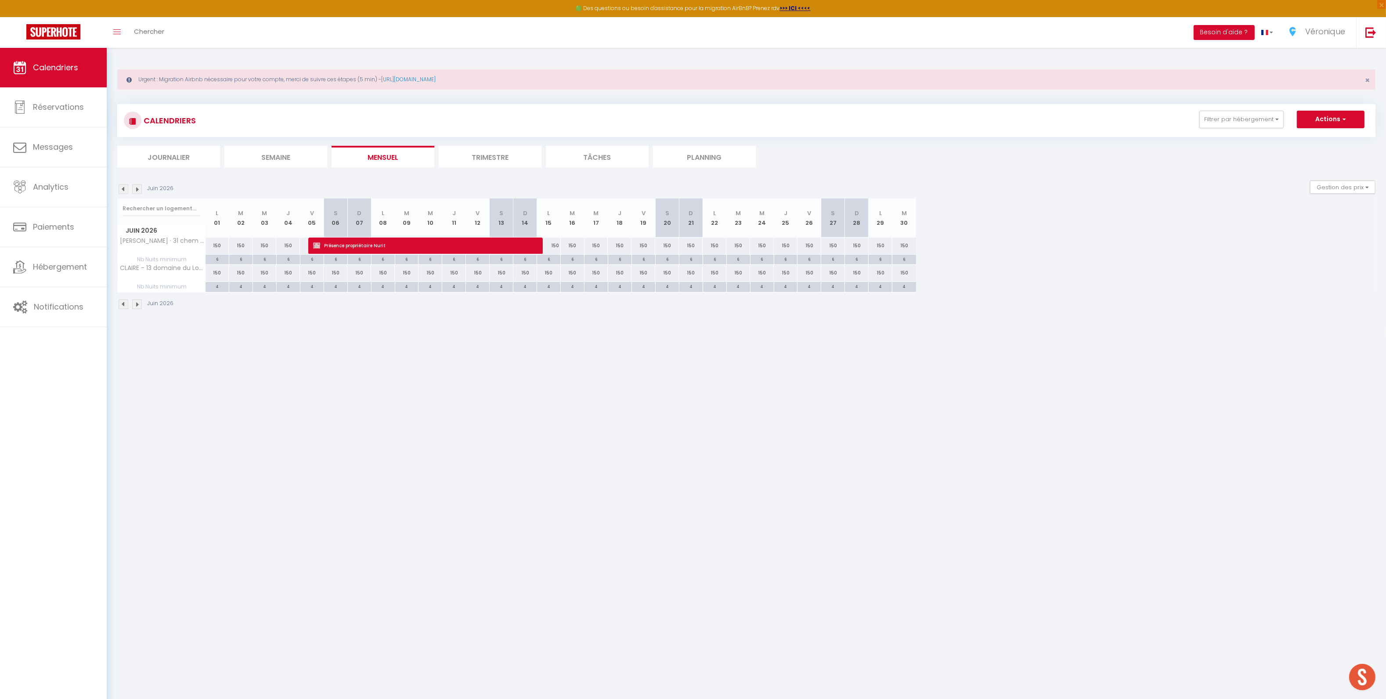
click at [141, 306] on img at bounding box center [137, 305] width 10 height 10
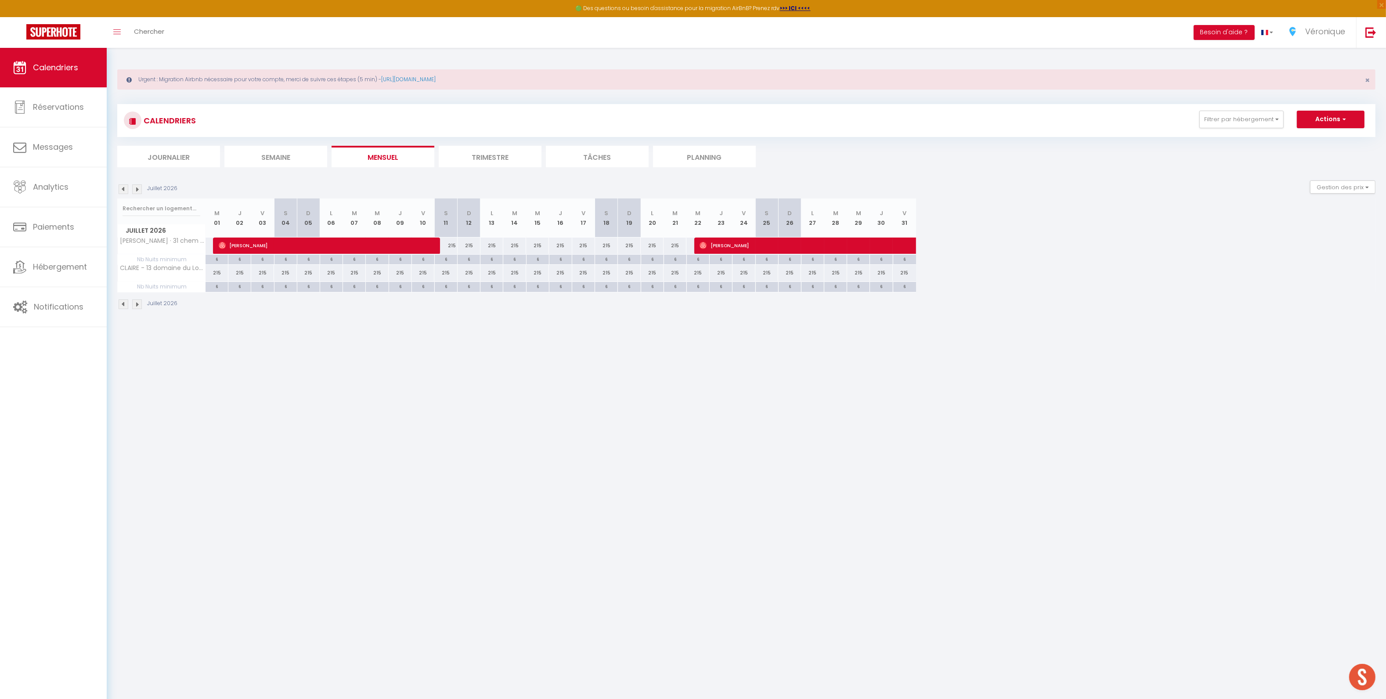
click at [214, 276] on div "215" at bounding box center [217, 273] width 23 height 16
type input "215"
type input "Mer 01 Juillet 2026"
type input "Jeu 02 Juillet 2026"
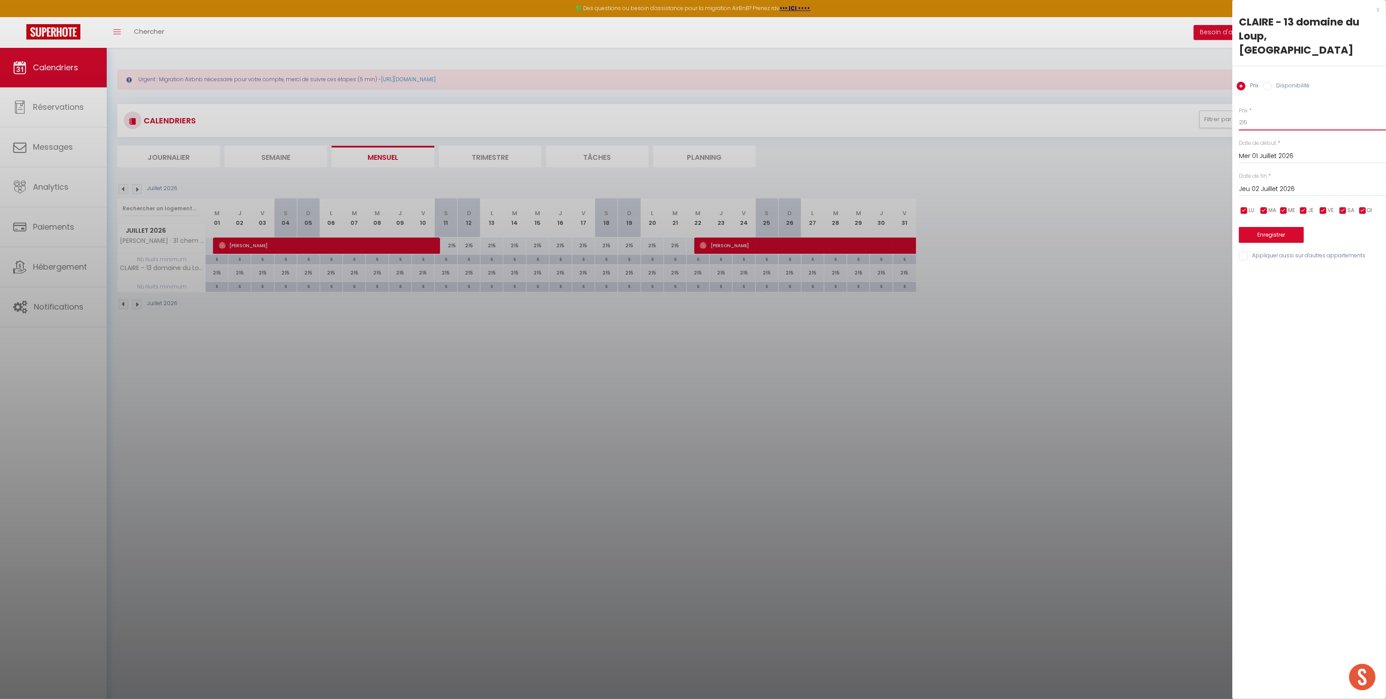
drag, startPoint x: 1256, startPoint y: 108, endPoint x: 1210, endPoint y: 112, distance: 46.7
click at [1211, 111] on body "🟢 Des questions ou besoin d'assistance pour la migration AirBnB? Prenez rdv >>>…" at bounding box center [693, 397] width 1386 height 699
type input "190"
click at [1266, 184] on input "Jeu 02 Juillet 2026" at bounding box center [1312, 189] width 147 height 11
click at [1361, 195] on span ">" at bounding box center [1360, 204] width 19 height 18
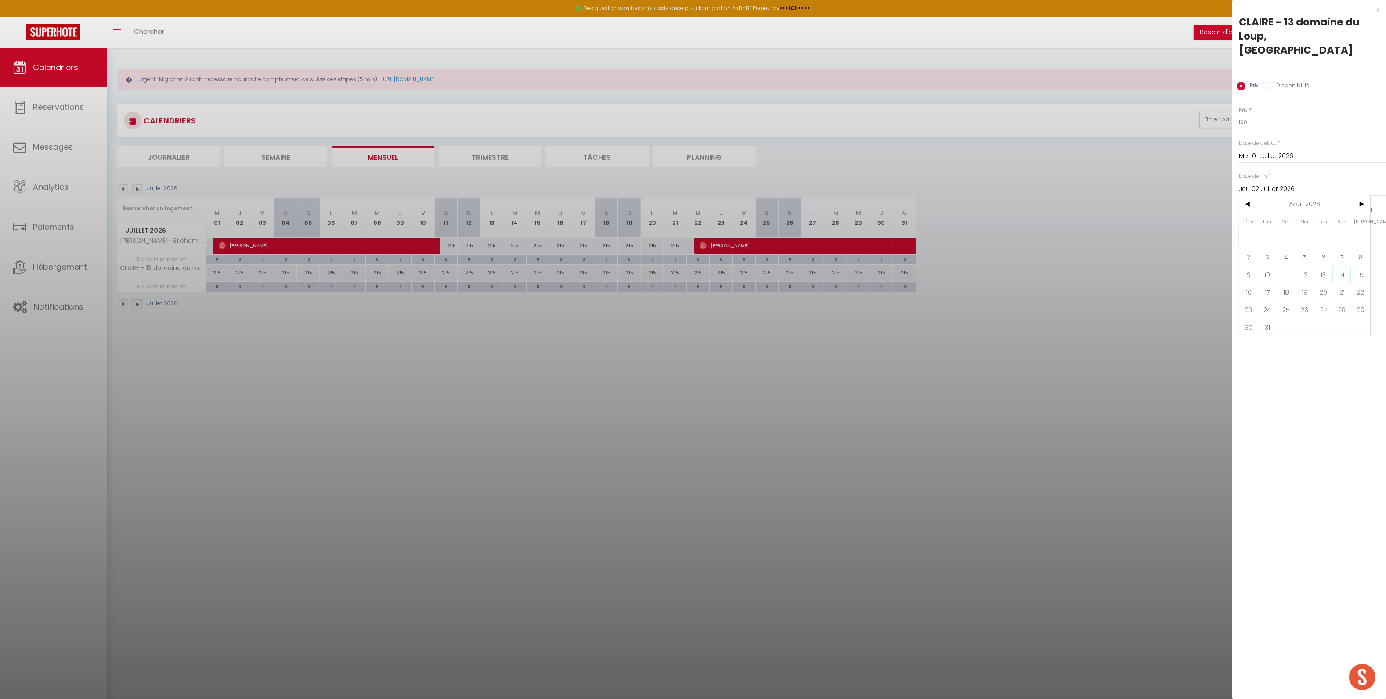
click at [1349, 266] on span "14" at bounding box center [1342, 275] width 19 height 18
type input "Ven 14 Août 2026"
click at [1278, 229] on div "Prix * 190 Statut * Disponible Indisponible Date de début * Mer 01 Juillet 2026…" at bounding box center [1309, 179] width 154 height 166
click at [1254, 229] on div "Prix * 190 Statut * Disponible Indisponible Date de début * Mer 01 Juillet 2026…" at bounding box center [1309, 179] width 154 height 166
click at [1256, 227] on button "Enregistrer" at bounding box center [1271, 235] width 65 height 16
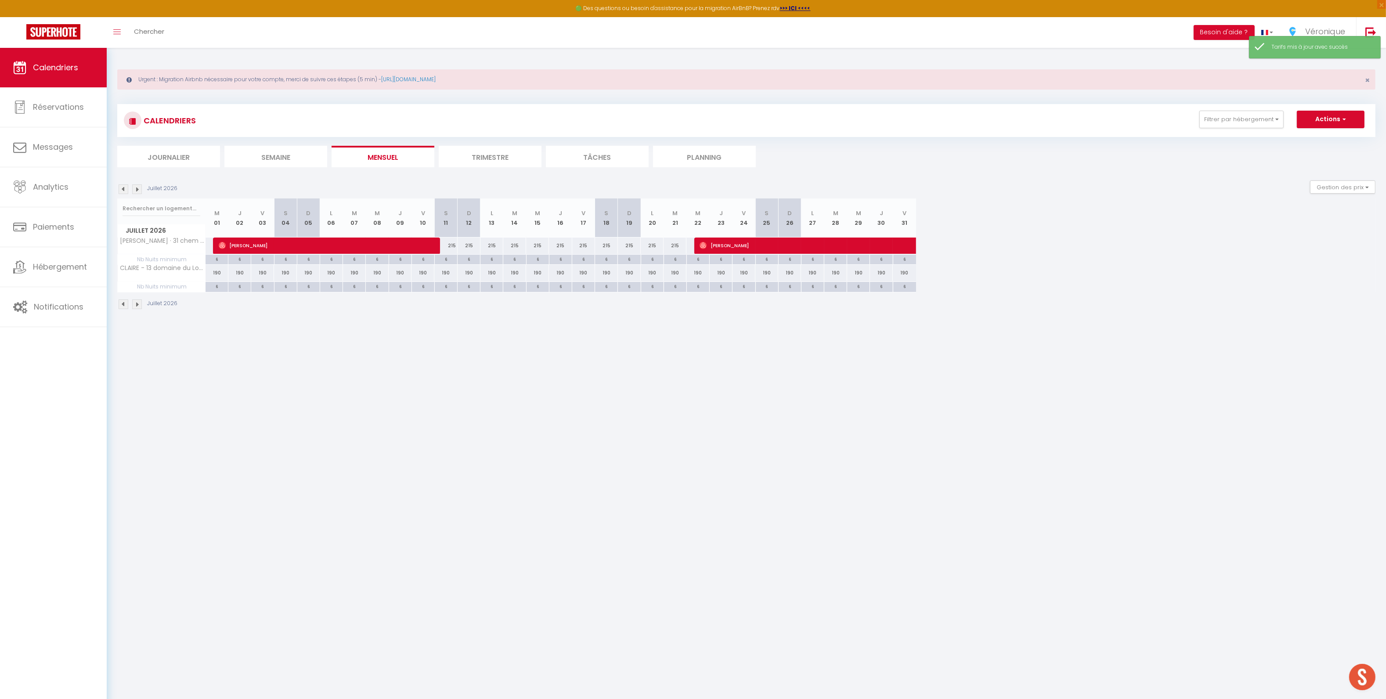
click at [221, 278] on div "190" at bounding box center [217, 273] width 23 height 16
type input "190"
type input "Mer 01 Juillet 2026"
type input "Jeu 02 Juillet 2026"
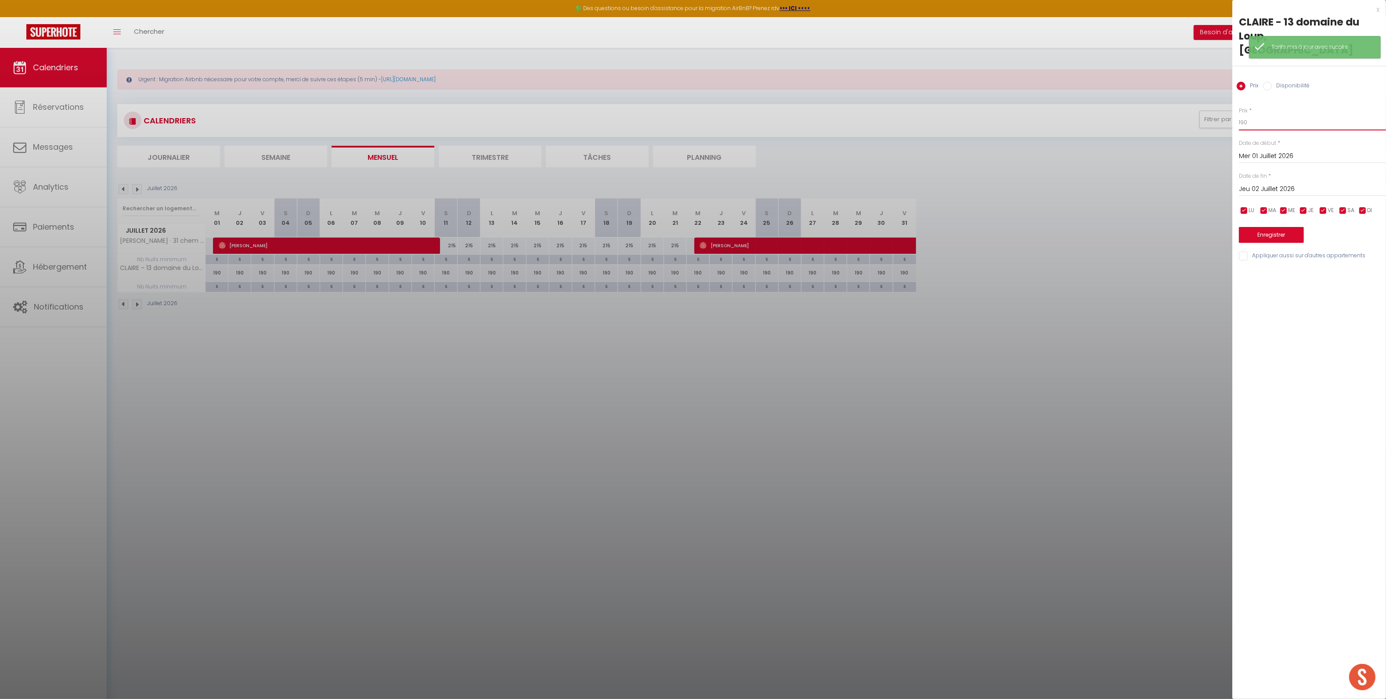
drag, startPoint x: 1246, startPoint y: 110, endPoint x: 1188, endPoint y: 110, distance: 58.4
click at [1189, 110] on body "🟢 Des questions ou besoin d'assistance pour la migration AirBnB? Prenez rdv >>>…" at bounding box center [693, 397] width 1386 height 699
type input "1"
click at [501, 353] on div at bounding box center [693, 349] width 1386 height 699
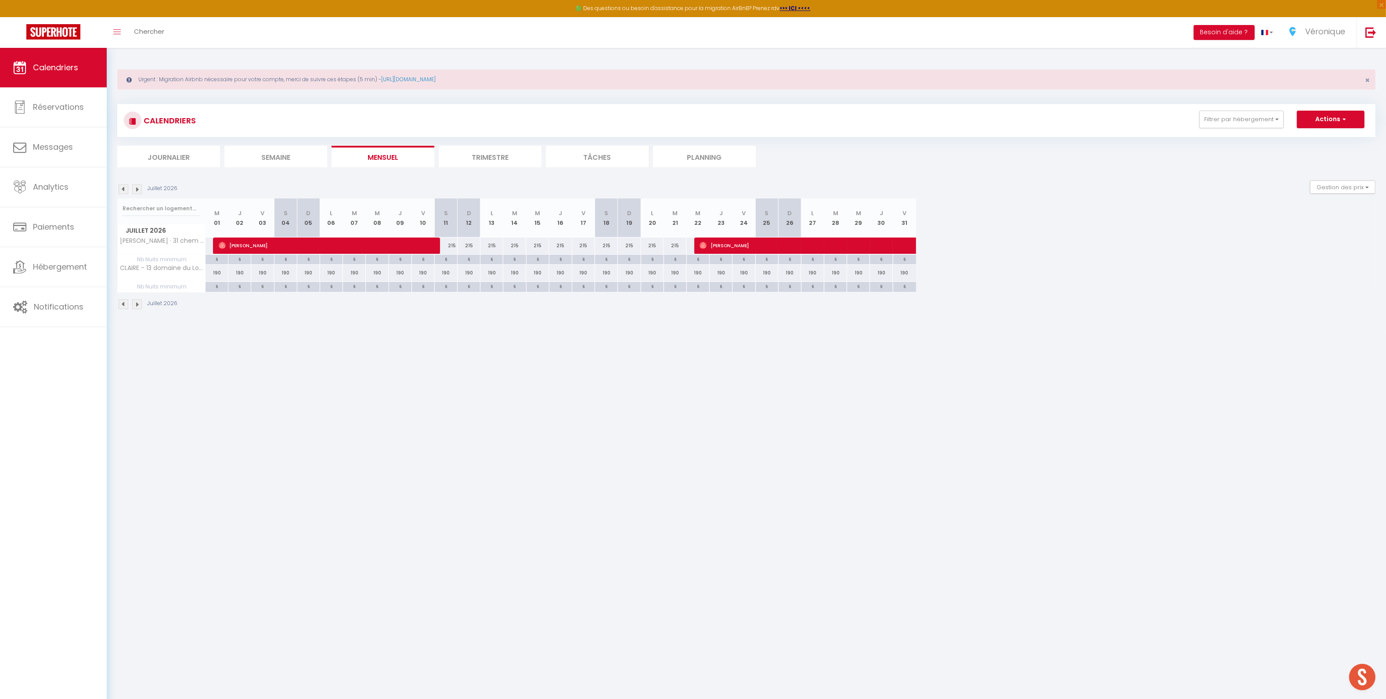
click at [222, 274] on div "190" at bounding box center [217, 273] width 23 height 16
type input "190"
type input "Mer 01 Juillet 2026"
type input "Jeu 02 Juillet 2026"
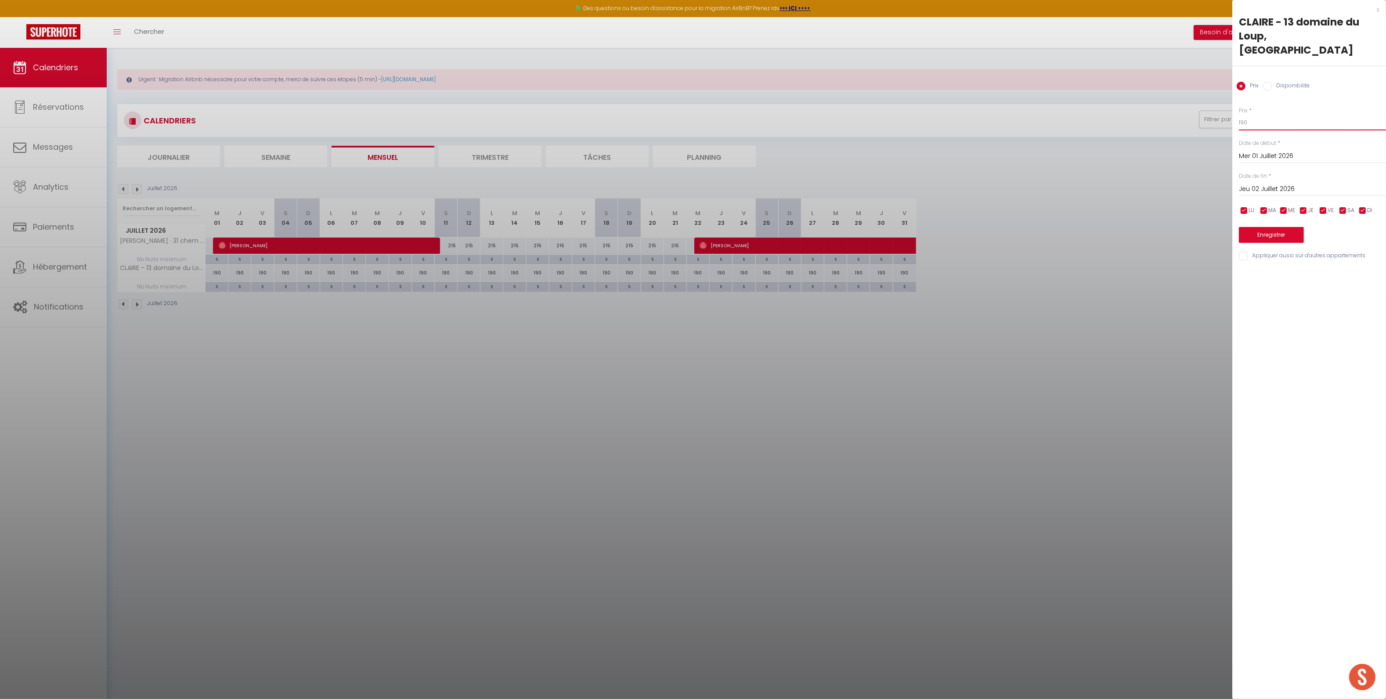
drag, startPoint x: 1213, startPoint y: 111, endPoint x: 1183, endPoint y: 109, distance: 29.9
click at [1183, 109] on body "🟢 Des questions ou besoin d'assistance pour la migration AirBnB? Prenez rdv >>>…" at bounding box center [693, 397] width 1386 height 699
type input "215"
click at [1256, 184] on input "Jeu 02 Juillet 2026" at bounding box center [1312, 189] width 147 height 11
click at [1353, 195] on span ">" at bounding box center [1360, 204] width 19 height 18
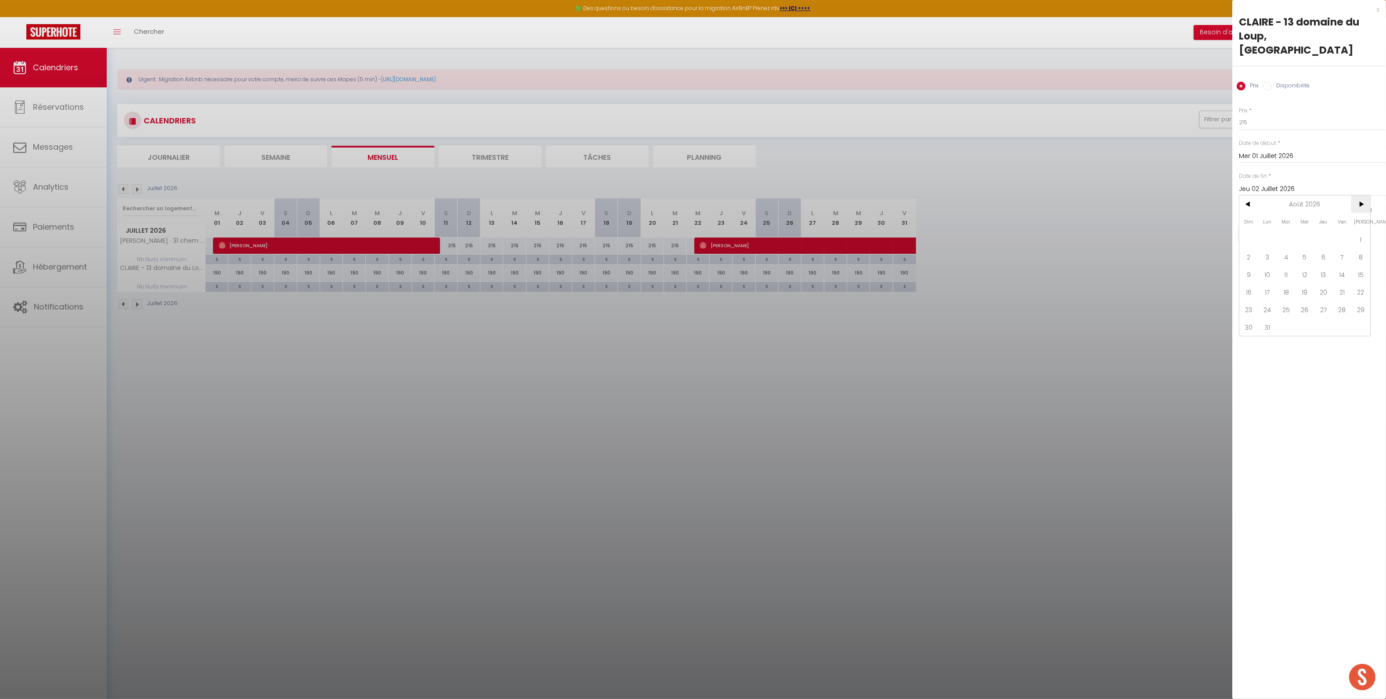
click at [1353, 195] on span ">" at bounding box center [1360, 204] width 19 height 18
click at [1278, 231] on span "1" at bounding box center [1286, 240] width 19 height 18
type input "[DATE] Septembre 2026"
click at [1283, 227] on button "Enregistrer" at bounding box center [1271, 235] width 65 height 16
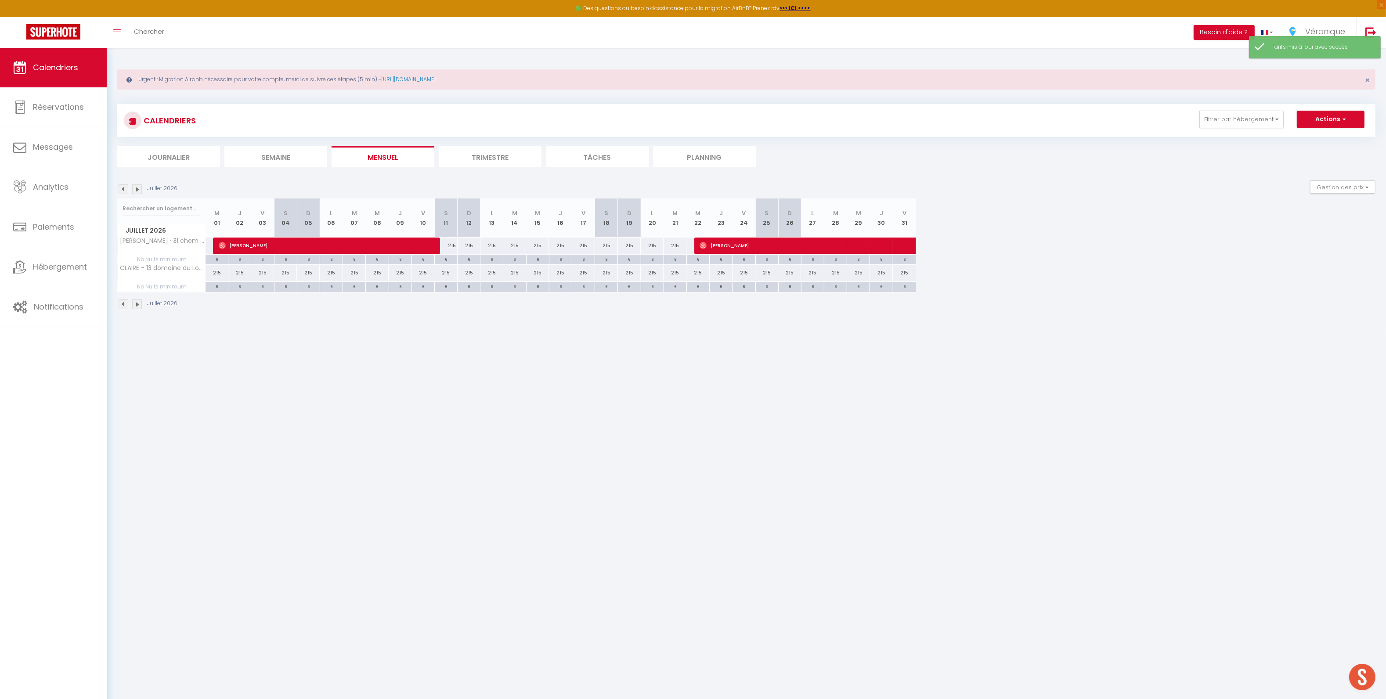
click at [140, 303] on img at bounding box center [137, 305] width 10 height 10
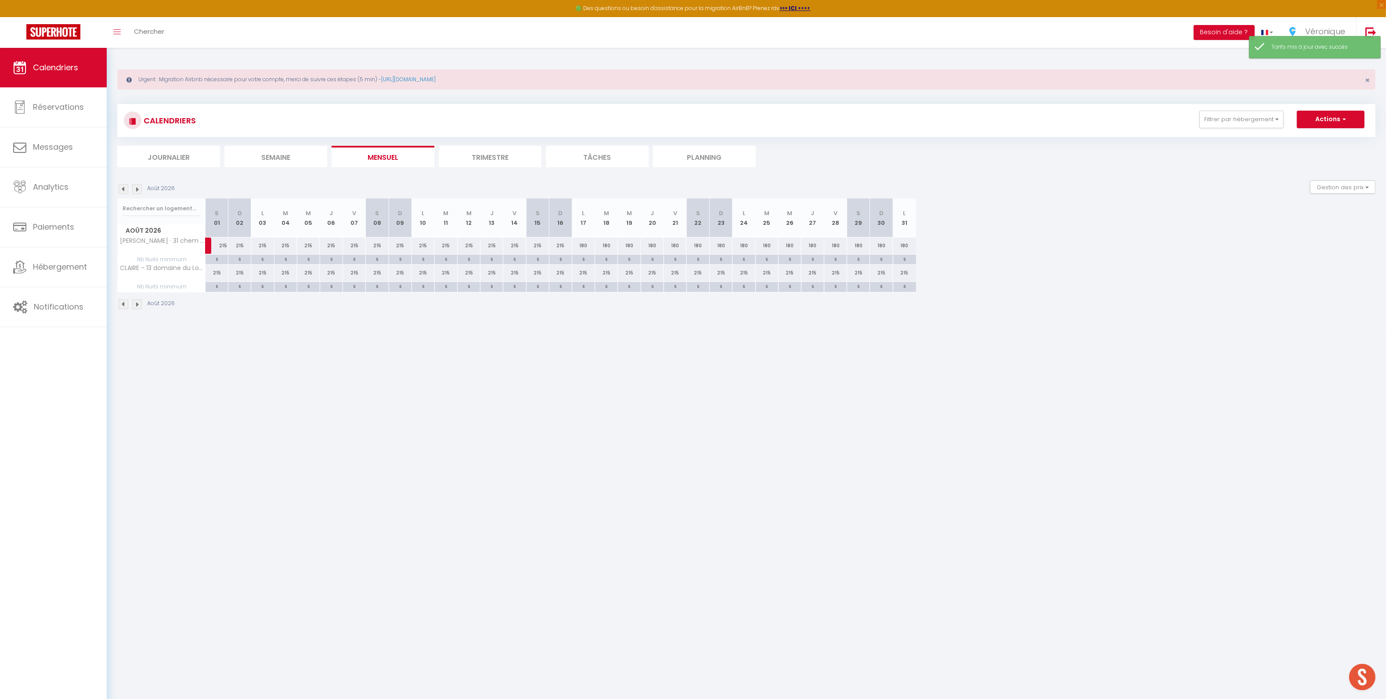
click at [584, 273] on div "215" at bounding box center [583, 273] width 23 height 16
type input "215"
type input "Lun 17 Août 2026"
type input "[DATE] Août 2026"
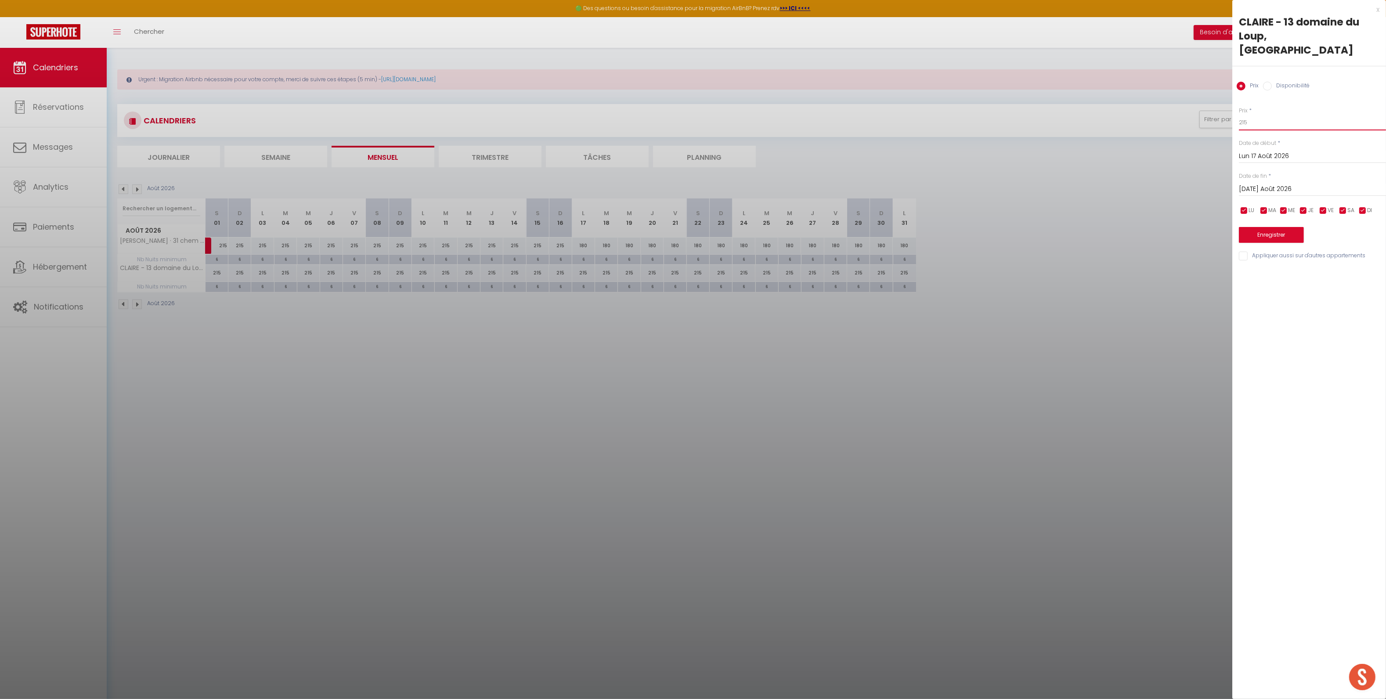
drag, startPoint x: 1261, startPoint y: 105, endPoint x: 1211, endPoint y: 105, distance: 49.6
click at [1211, 105] on body "🟢 Des questions ou besoin d'assistance pour la migration AirBnB? Prenez rdv >>>…" at bounding box center [693, 397] width 1386 height 699
drag, startPoint x: 1252, startPoint y: 114, endPoint x: 1220, endPoint y: 108, distance: 33.1
click at [1220, 108] on body "🟢 Des questions ou besoin d'assistance pour la migration AirBnB? Prenez rdv >>>…" at bounding box center [693, 397] width 1386 height 699
type input "180"
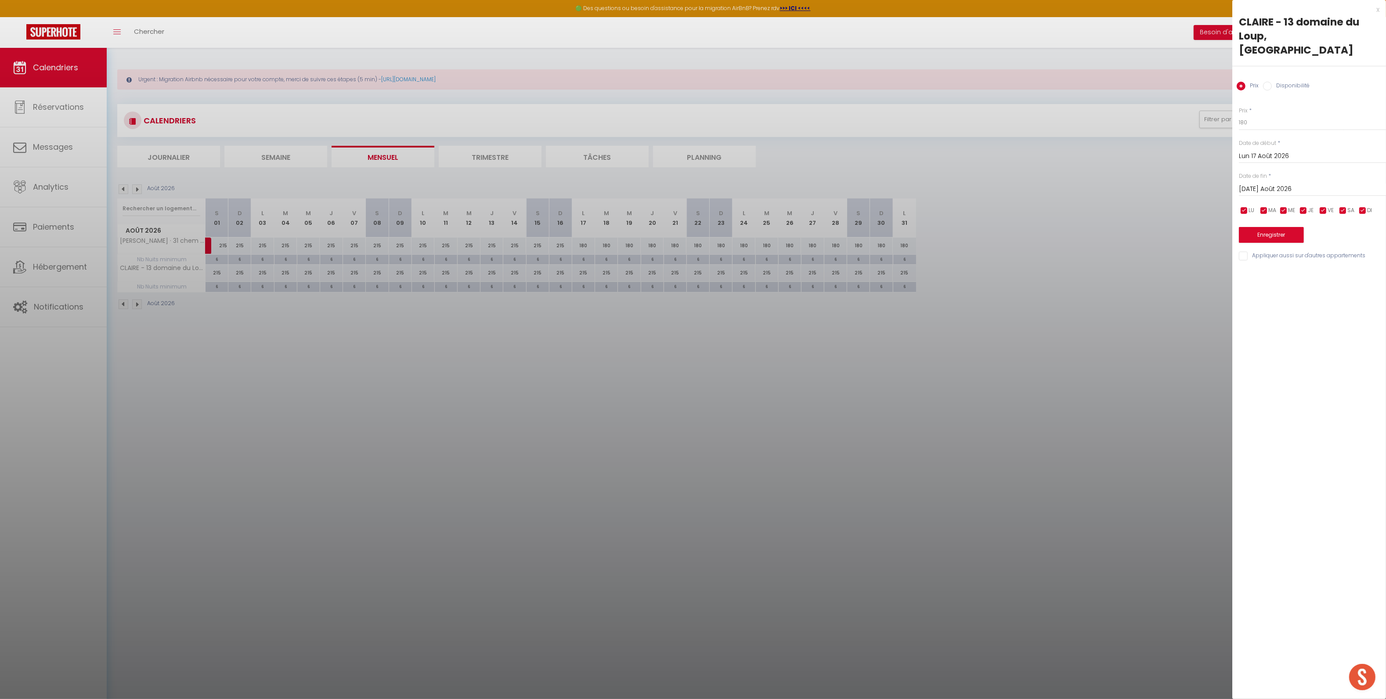
click at [1258, 184] on input "[DATE] Août 2026" at bounding box center [1312, 189] width 147 height 11
click at [1361, 195] on span ">" at bounding box center [1360, 204] width 19 height 18
click at [1280, 215] on span "Mar" at bounding box center [1286, 222] width 19 height 18
click at [1285, 231] on span "1" at bounding box center [1286, 240] width 19 height 18
type input "[DATE] Septembre 2026"
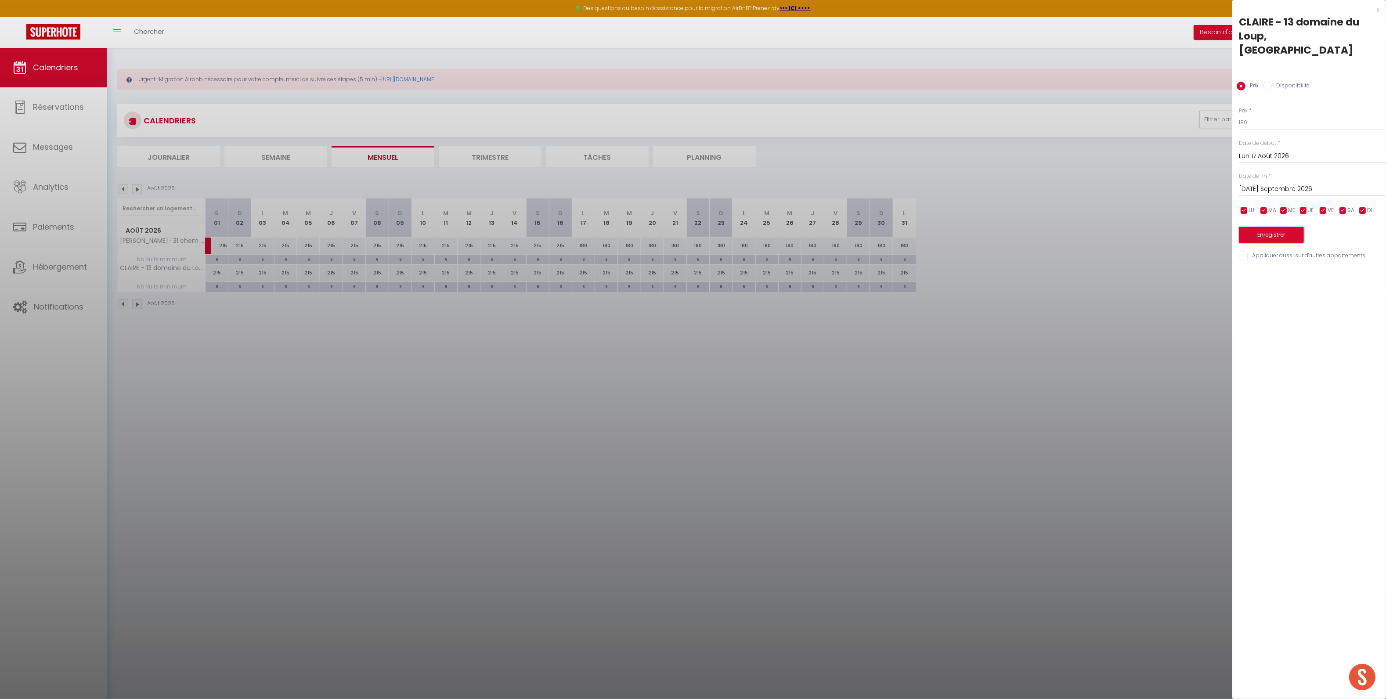
click at [1264, 227] on button "Enregistrer" at bounding box center [1271, 235] width 65 height 16
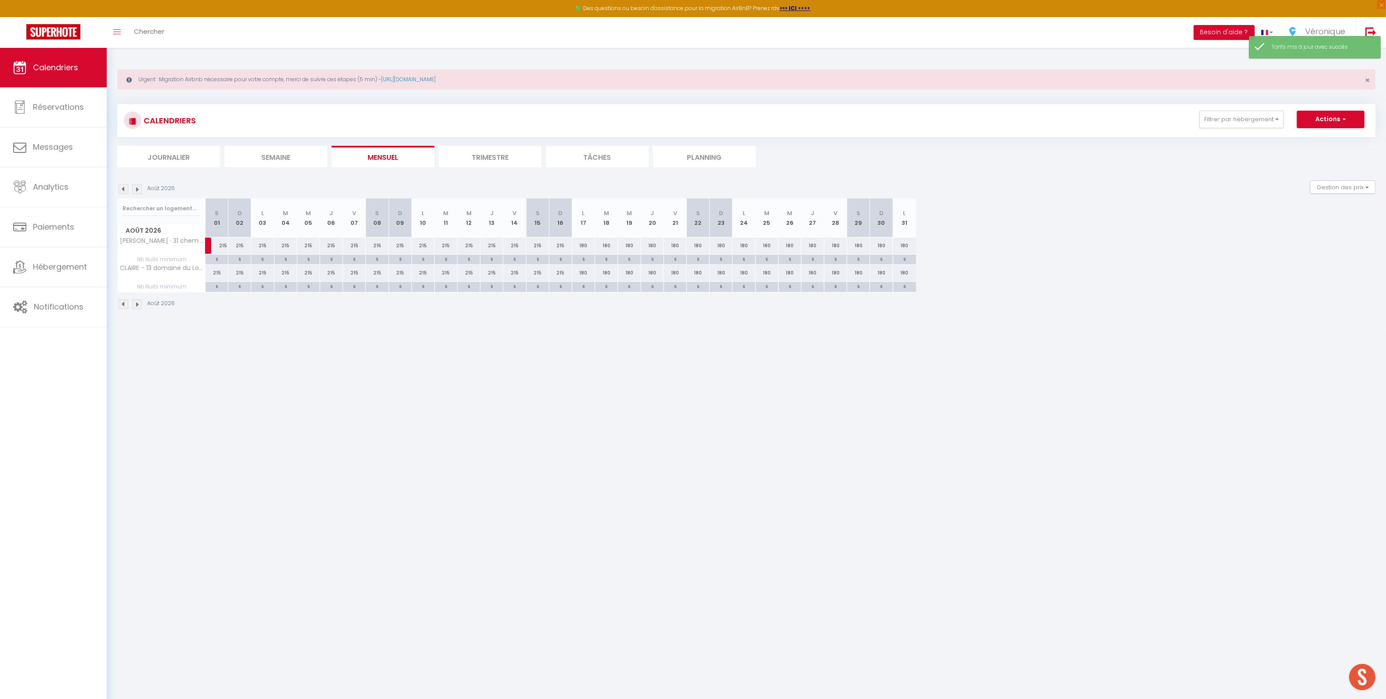
click at [137, 309] on img at bounding box center [137, 305] width 10 height 10
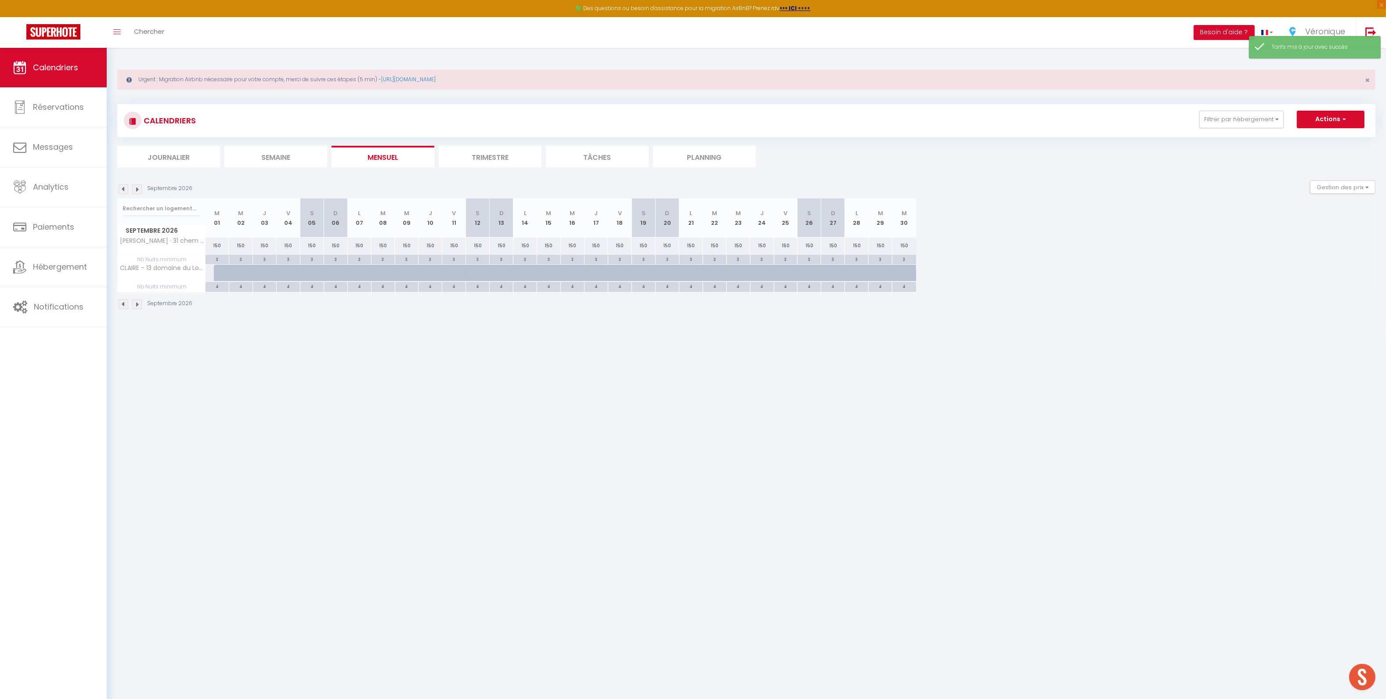
click at [219, 277] on div at bounding box center [226, 273] width 24 height 17
type input "800"
type input "[DATE] Septembre 2026"
type input "Mer 02 Septembre 2026"
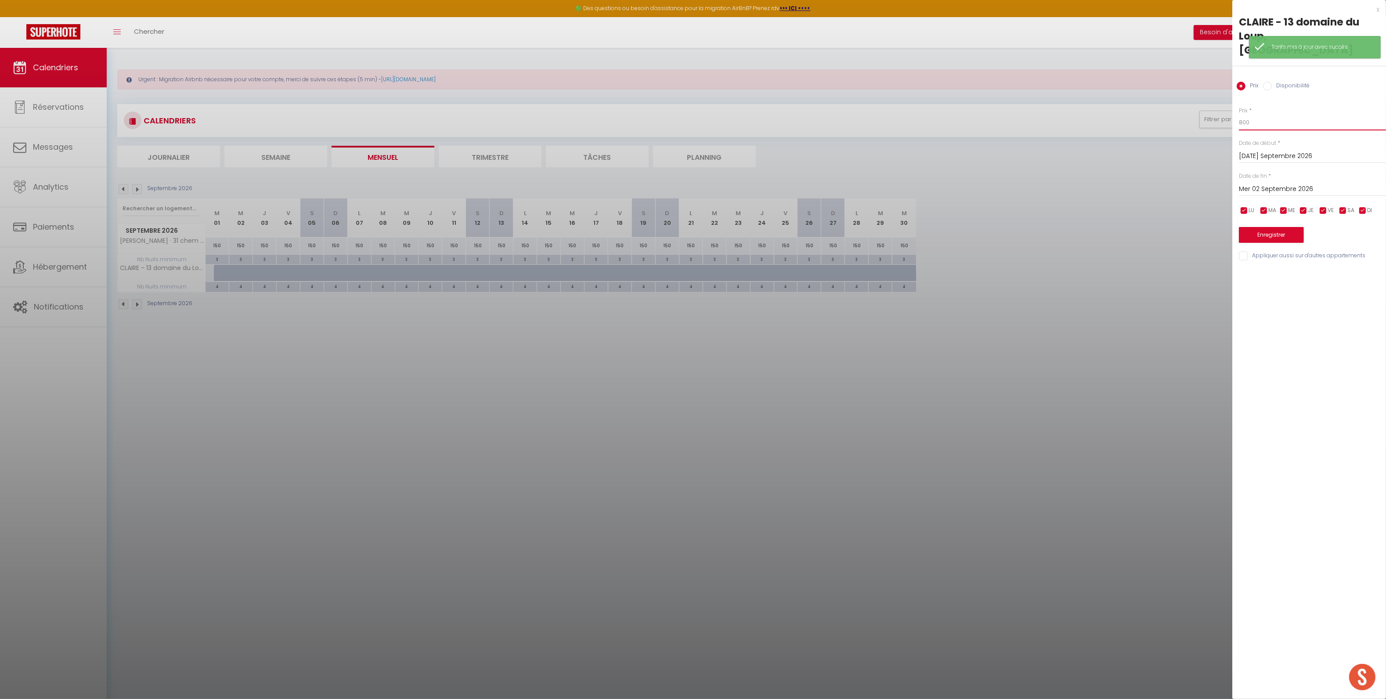
drag, startPoint x: 1222, startPoint y: 107, endPoint x: 1204, endPoint y: 106, distance: 18.1
click at [1204, 106] on body "🟢 Des questions ou besoin d'assistance pour la migration AirBnB? Prenez rdv >>>…" at bounding box center [693, 397] width 1386 height 699
type input "150"
click at [1281, 184] on input "Mer 02 Septembre 2026" at bounding box center [1312, 189] width 147 height 11
click at [1359, 195] on div "< [DATE] > Dim Lun Mar Mer Jeu Ven Sam 1 2 3 4 5 6 7 8 9 10 11 12 13 14 15 16 1…" at bounding box center [1305, 257] width 132 height 124
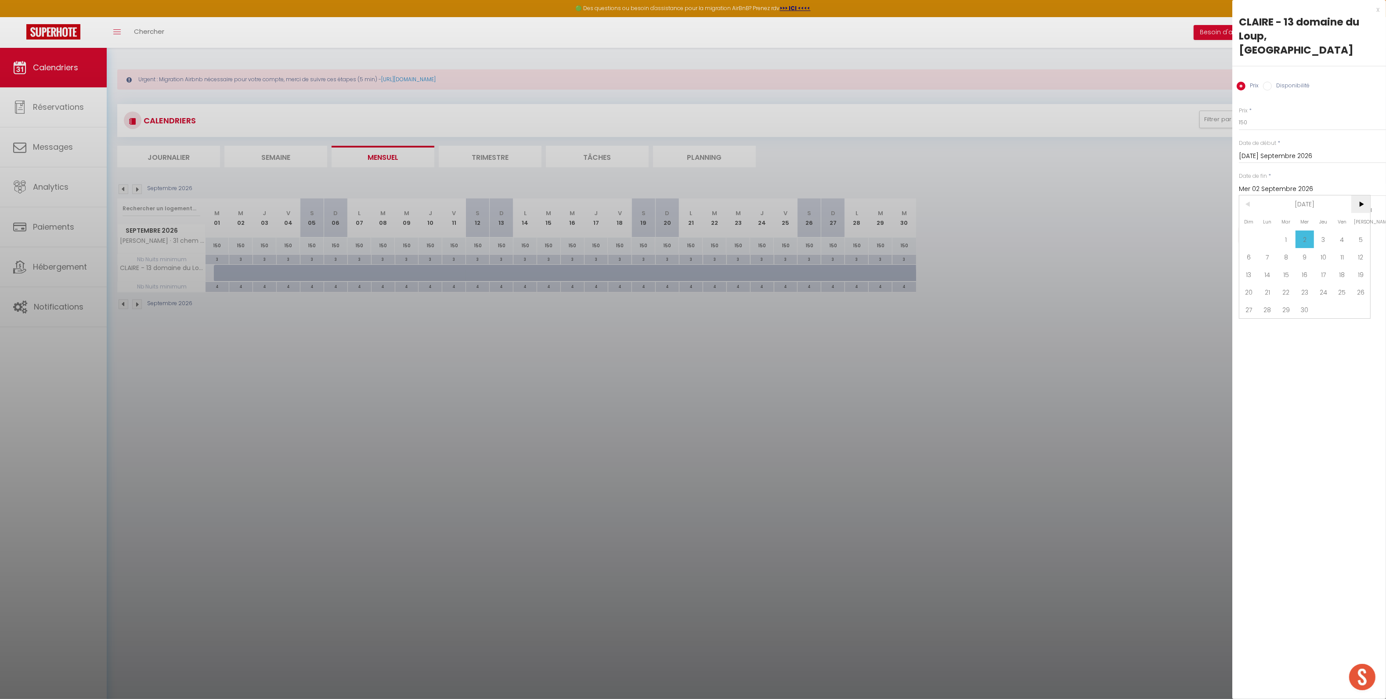
click at [1358, 195] on span ">" at bounding box center [1360, 204] width 19 height 18
click at [1321, 231] on span "1" at bounding box center [1323, 240] width 19 height 18
type input "Jeu 01 Octobre 2026"
click at [1283, 227] on button "Enregistrer" at bounding box center [1271, 235] width 65 height 16
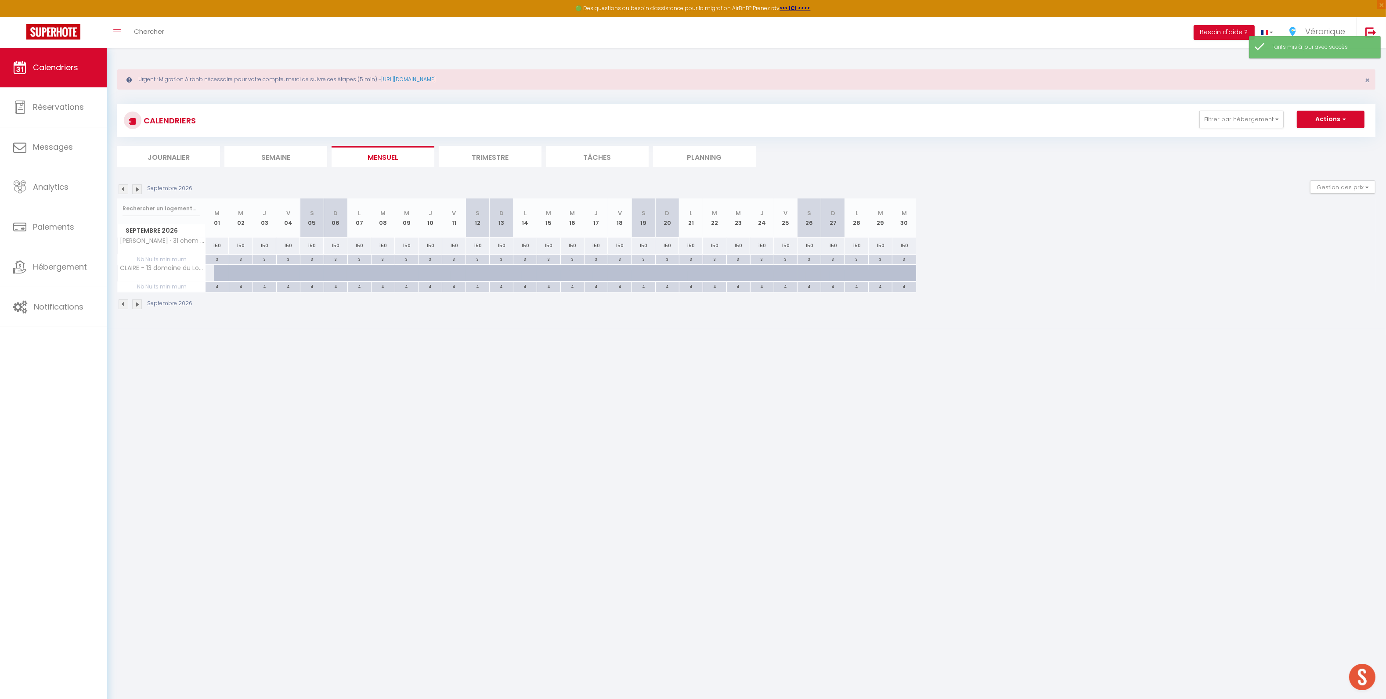
click at [216, 274] on div at bounding box center [226, 273] width 24 height 17
type input "150"
type input "[DATE] Septembre 2026"
type input "Mer 02 Septembre 2026"
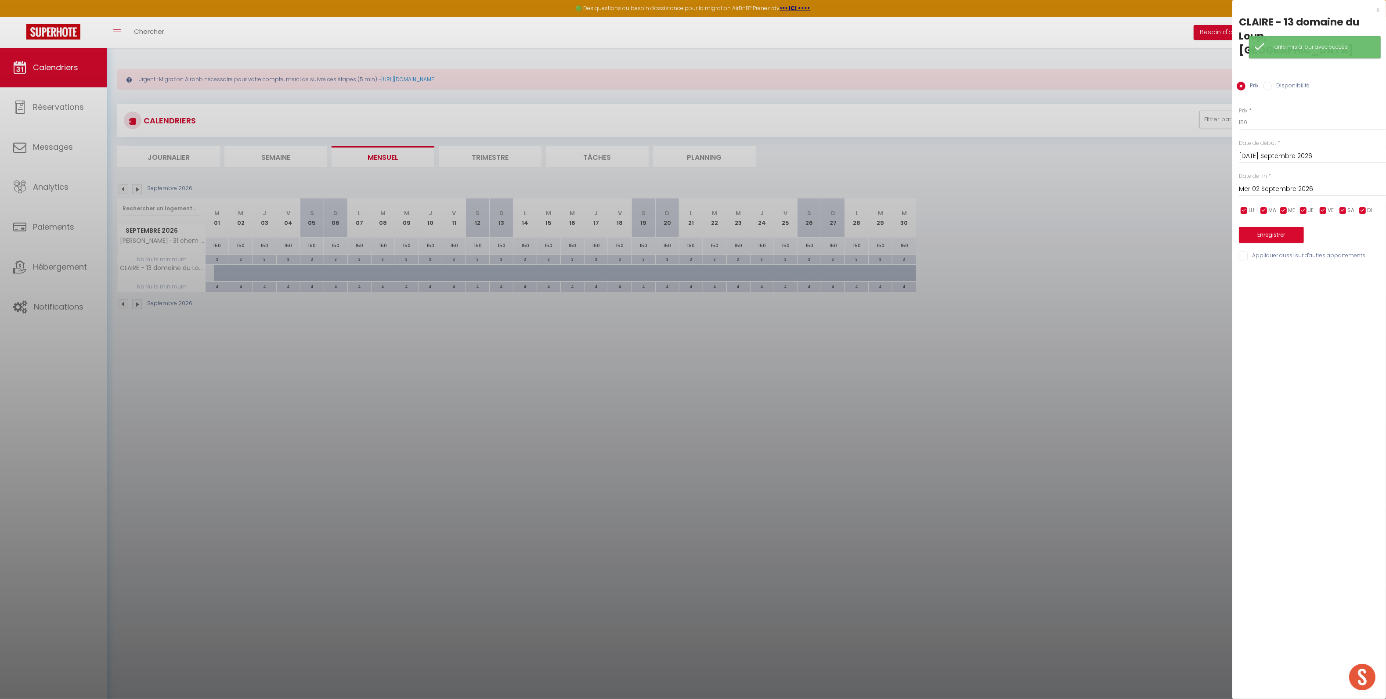
click at [1285, 82] on label "Disponibilité" at bounding box center [1291, 87] width 38 height 10
click at [1272, 82] on input "Disponibilité" at bounding box center [1267, 86] width 9 height 9
radio input "true"
radio input "false"
click at [1270, 184] on input "Mer 02 Septembre 2026" at bounding box center [1312, 189] width 147 height 11
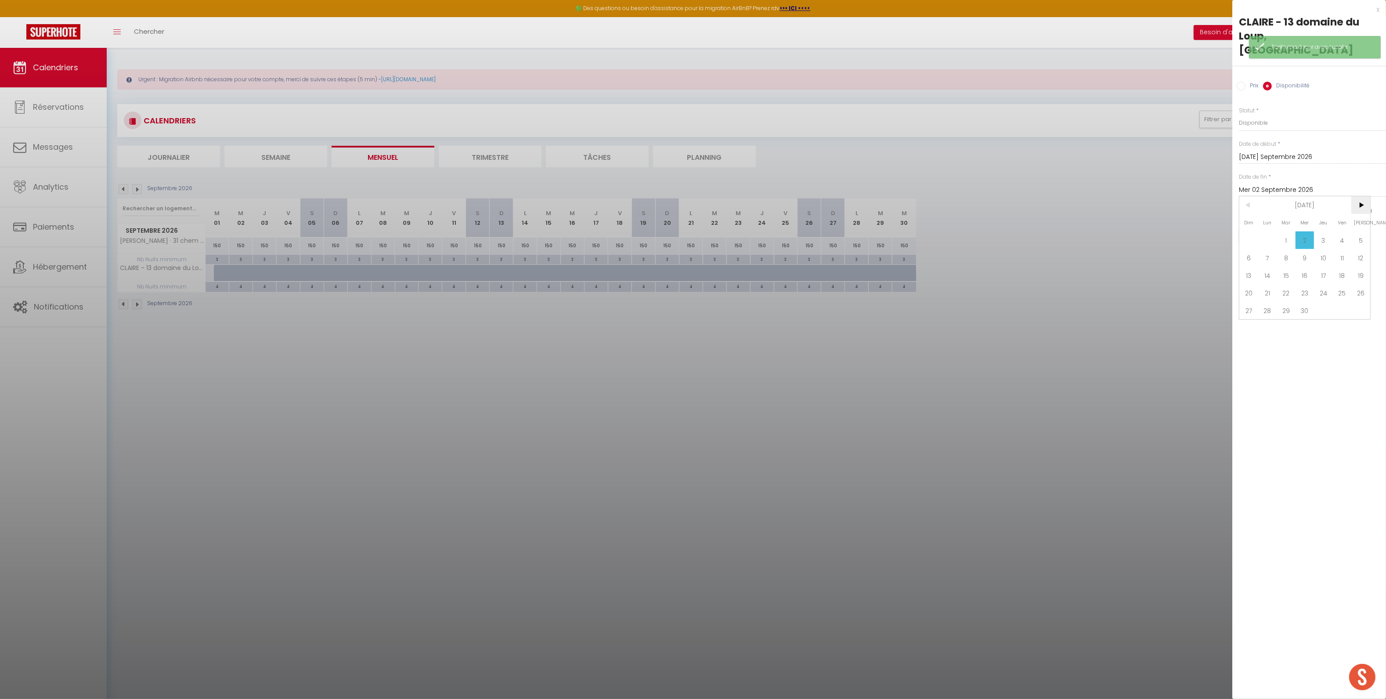
click at [1354, 196] on span ">" at bounding box center [1360, 205] width 19 height 18
click at [1327, 231] on span "1" at bounding box center [1323, 240] width 19 height 18
type input "Jeu 01 Octobre 2026"
click at [1281, 228] on button "Enregistrer" at bounding box center [1271, 236] width 65 height 16
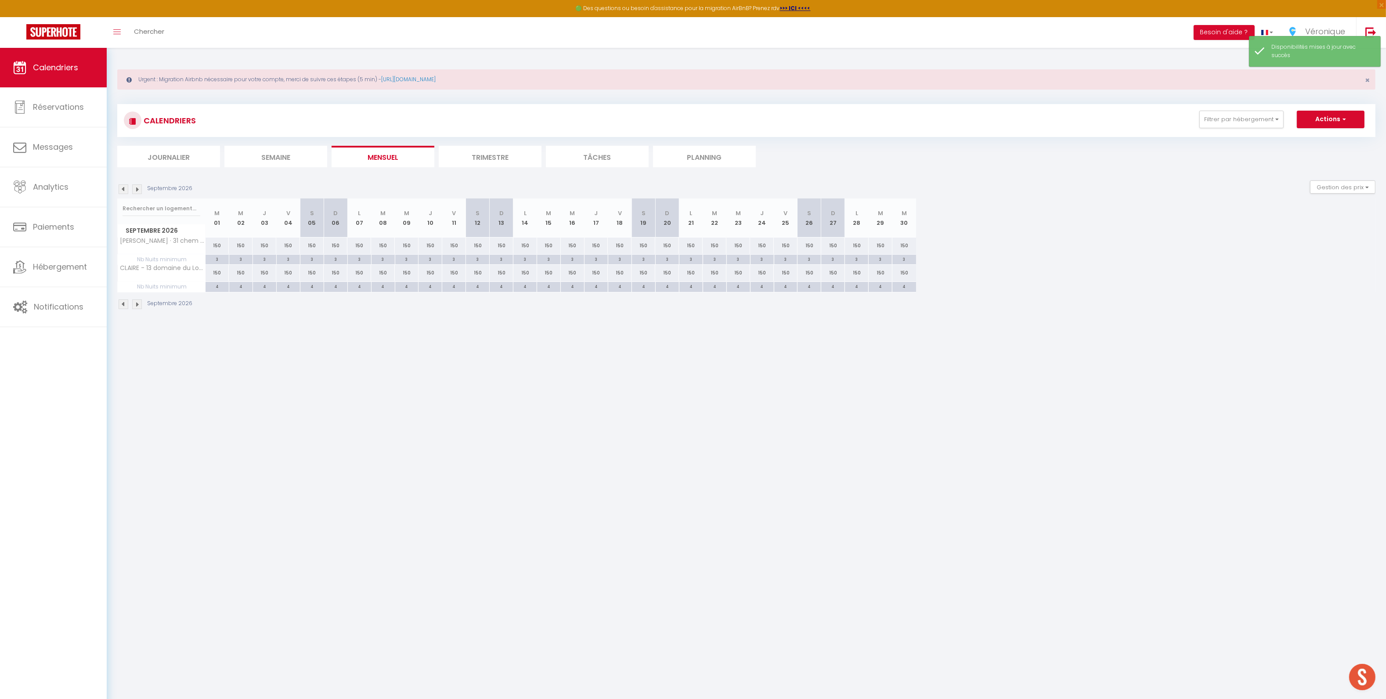
click at [126, 306] on img at bounding box center [124, 305] width 10 height 10
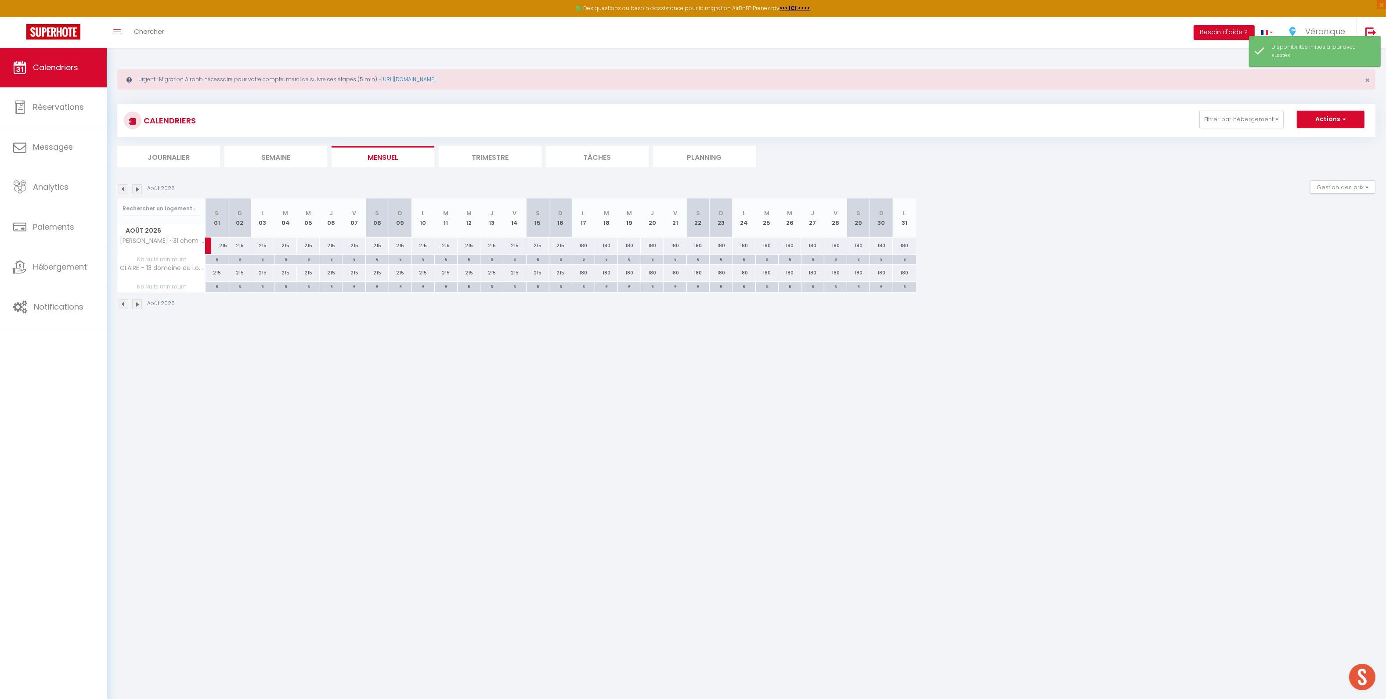
click at [126, 306] on img at bounding box center [124, 305] width 10 height 10
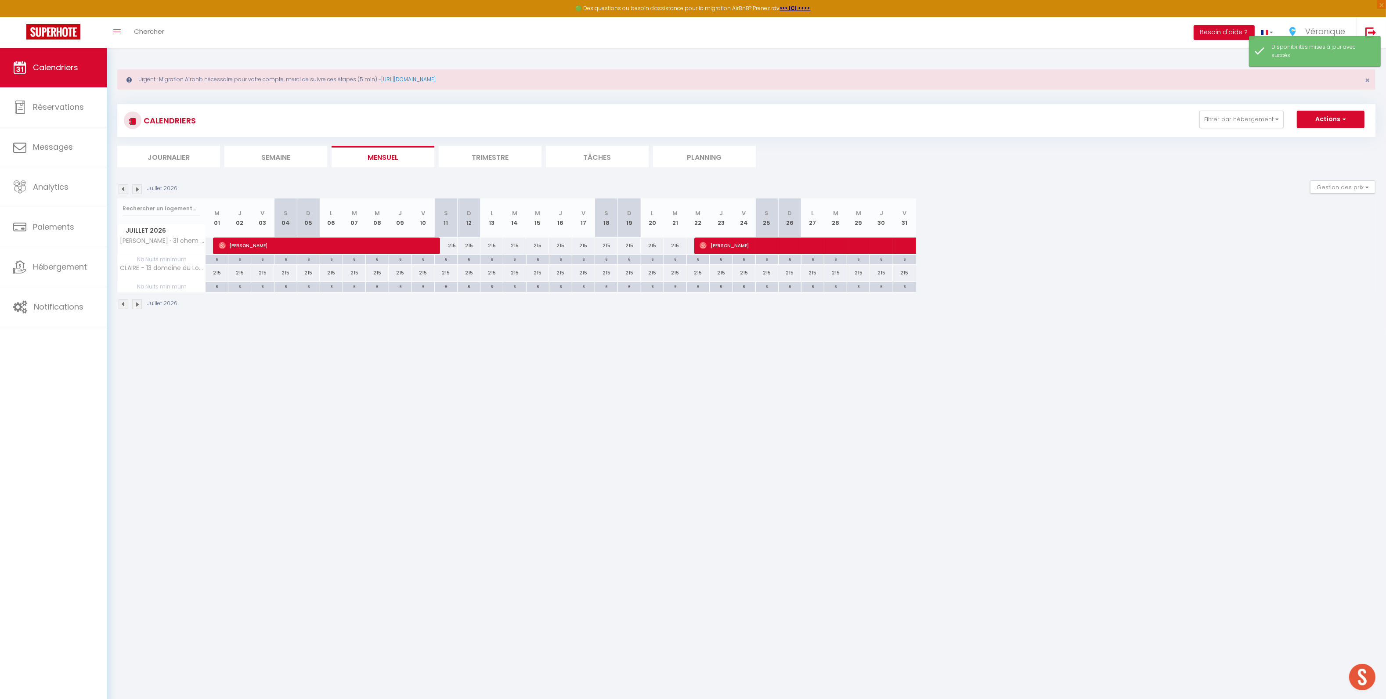
click at [126, 306] on img at bounding box center [124, 305] width 10 height 10
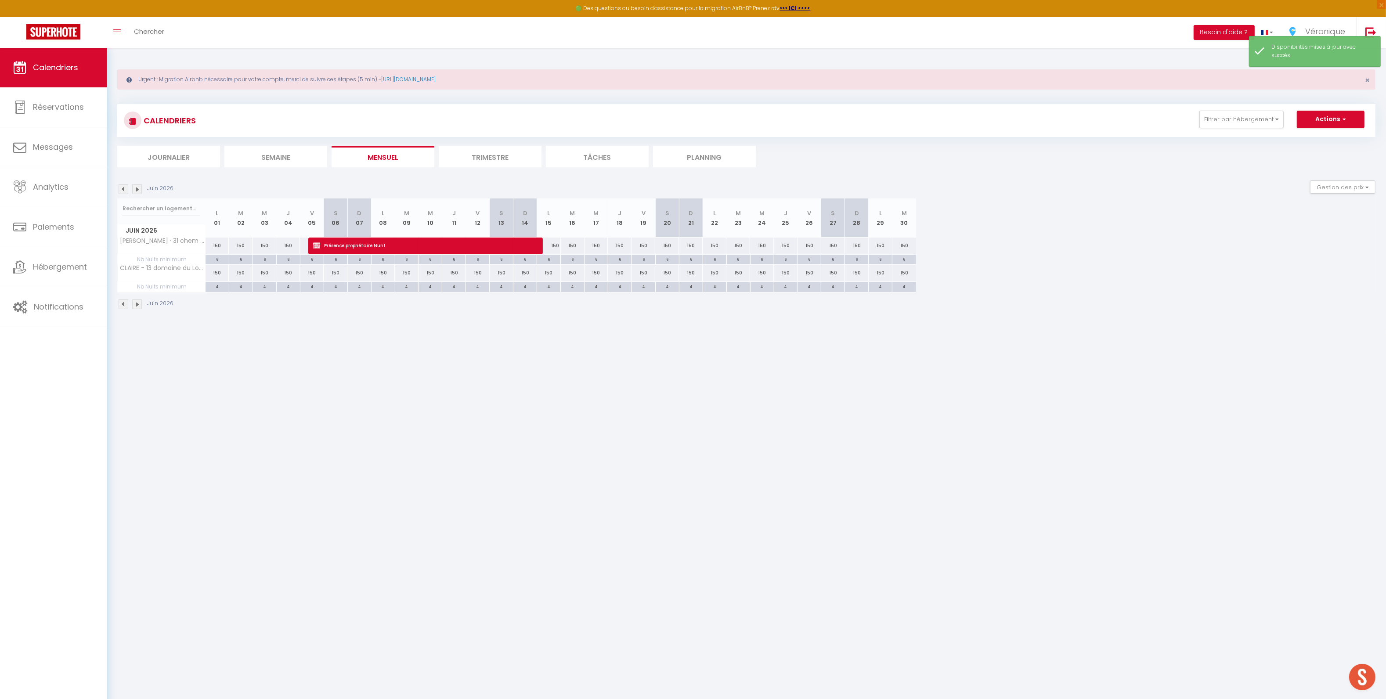
click at [126, 306] on img at bounding box center [124, 305] width 10 height 10
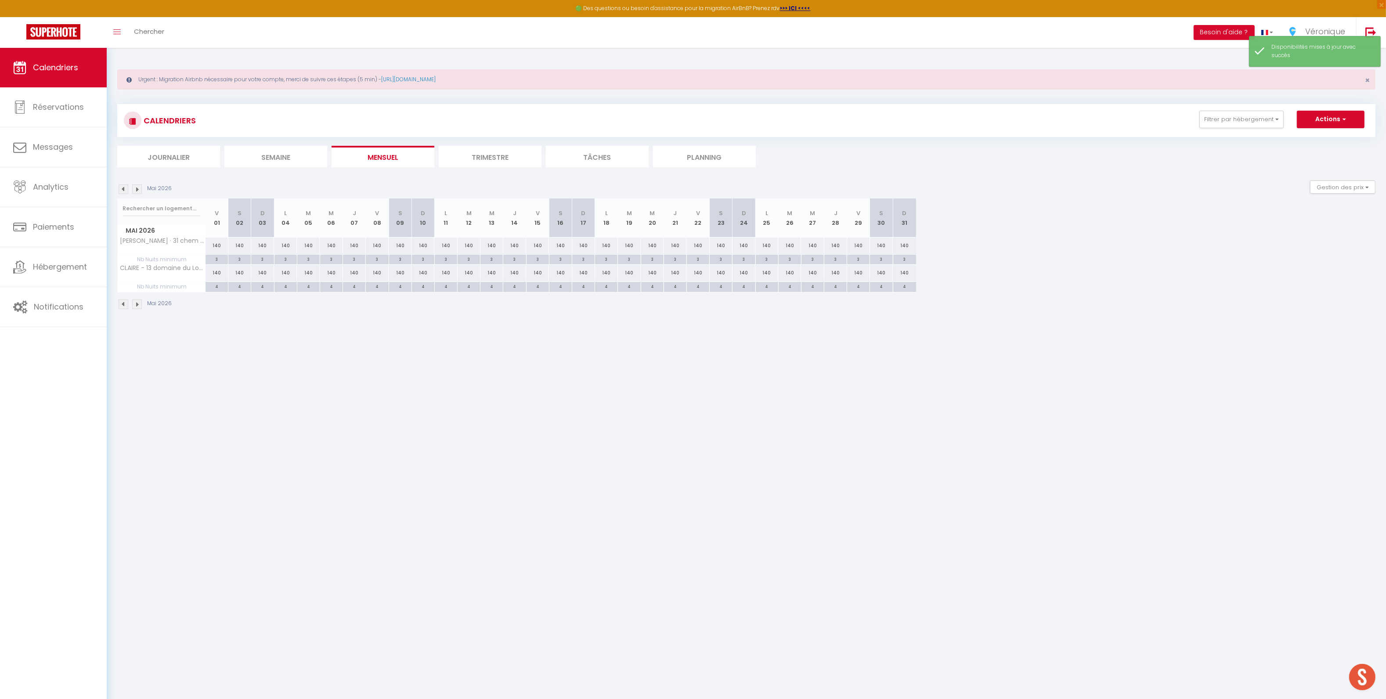
click at [126, 306] on img at bounding box center [124, 305] width 10 height 10
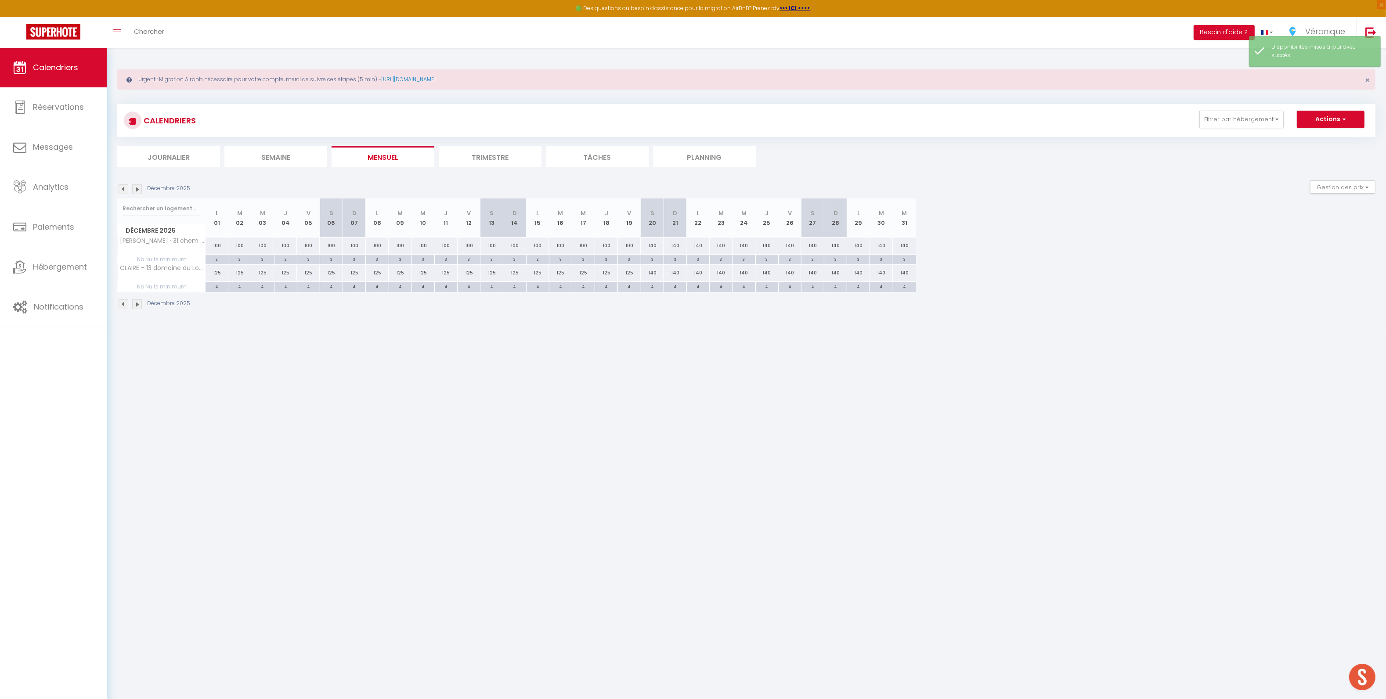
click at [126, 306] on img at bounding box center [124, 305] width 10 height 10
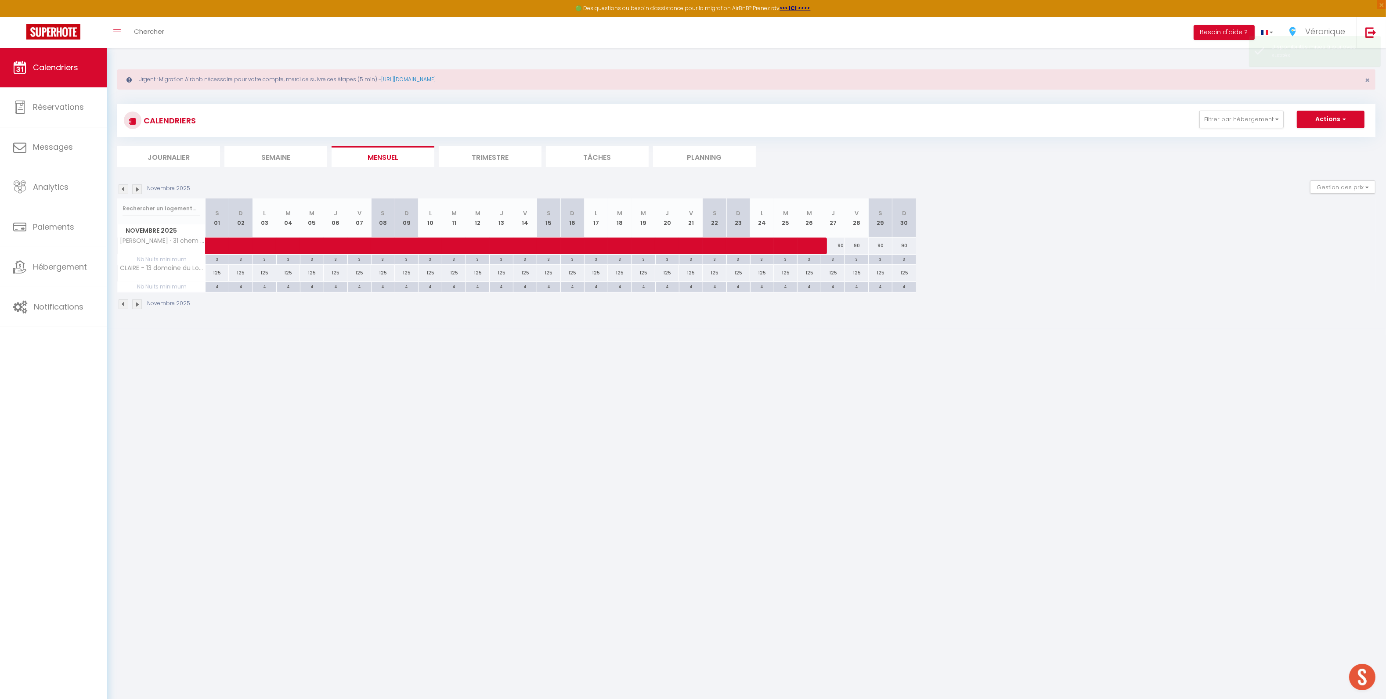
click at [126, 306] on img at bounding box center [124, 305] width 10 height 10
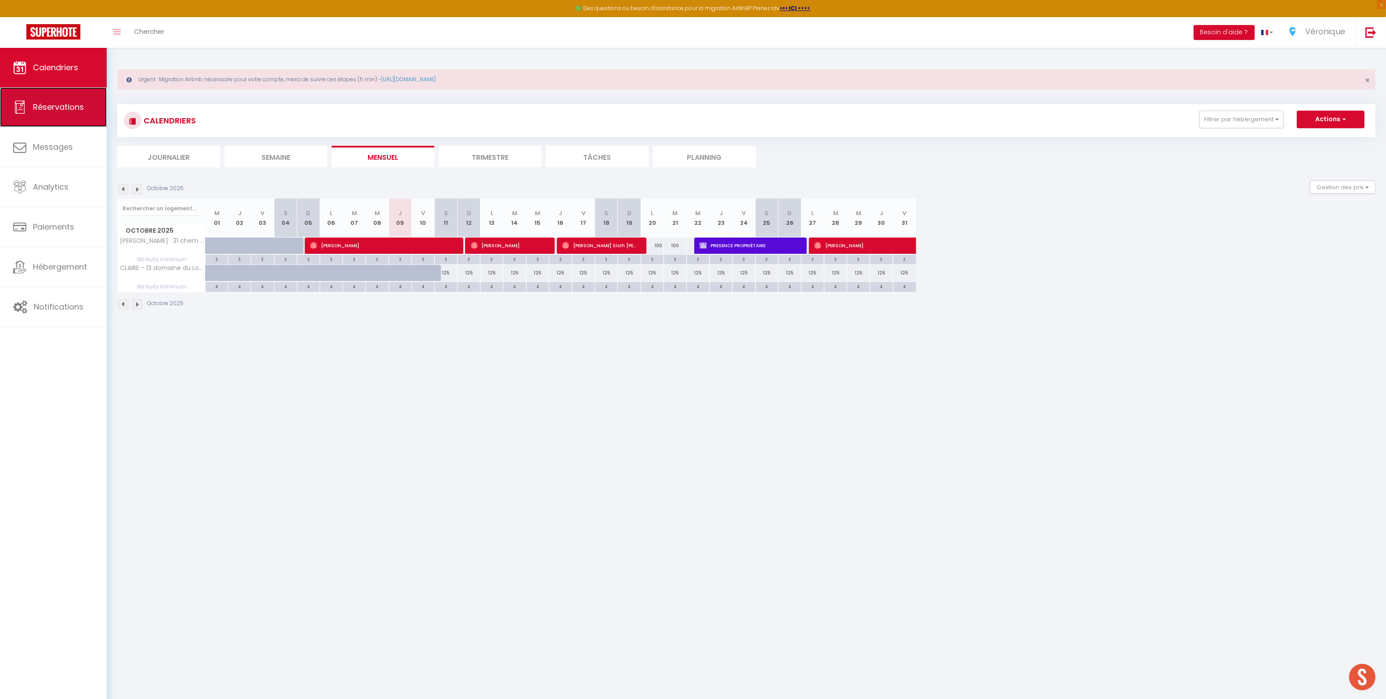
click at [53, 110] on span "Réservations" at bounding box center [58, 106] width 51 height 11
select select "not_cancelled"
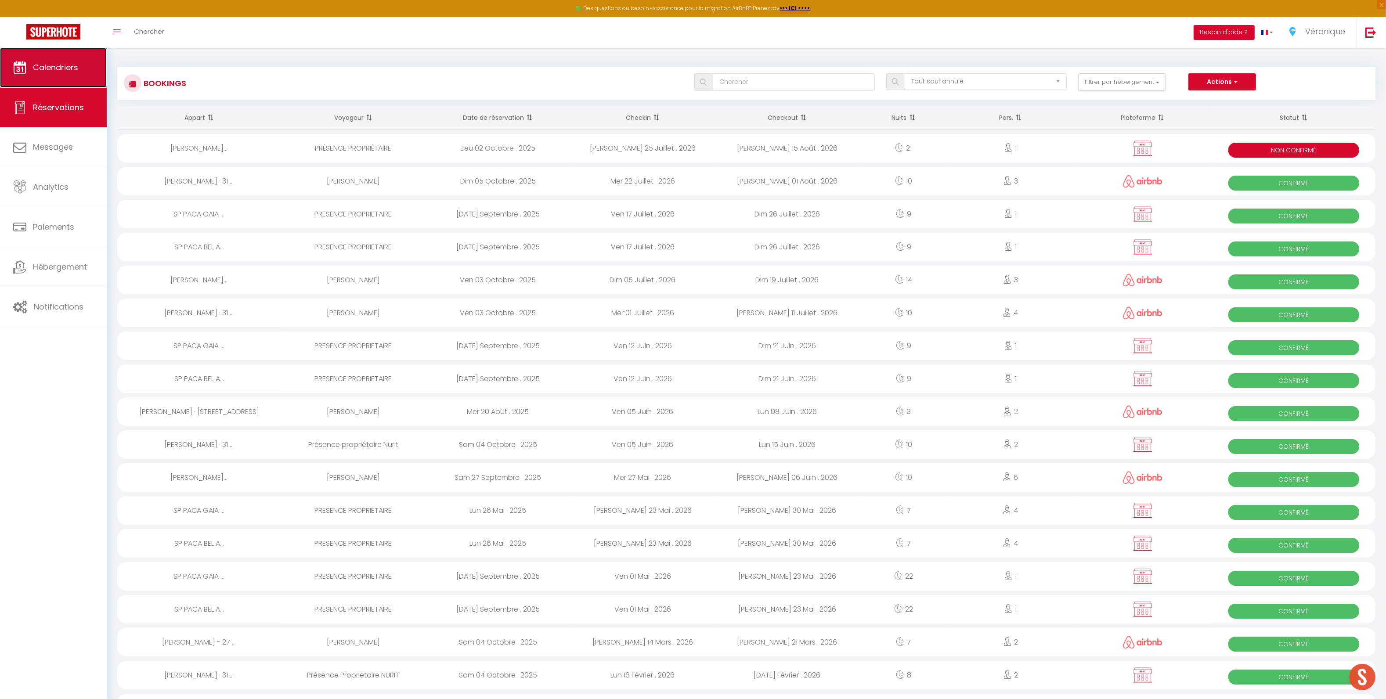
click at [20, 64] on icon at bounding box center [19, 67] width 13 height 13
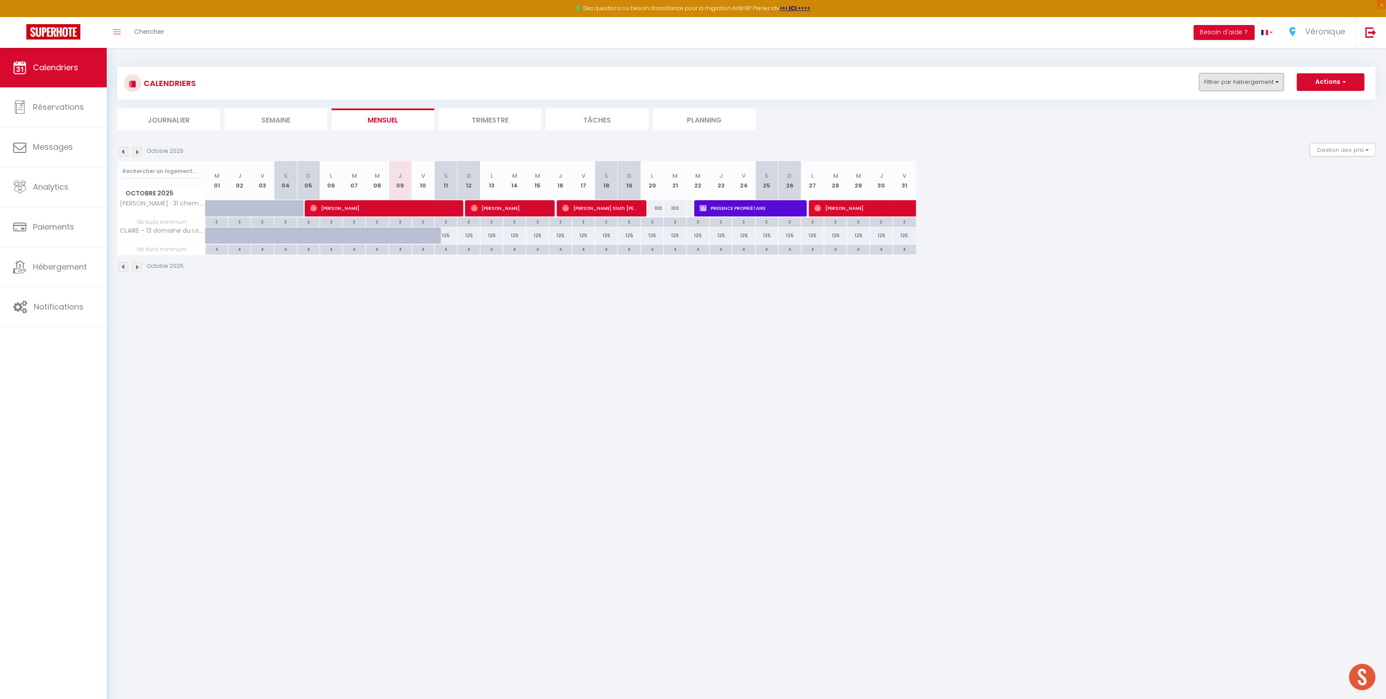
click at [1260, 88] on button "Filtrer par hébergement" at bounding box center [1241, 82] width 84 height 18
click at [1217, 296] on input "[PERSON_NAME] · 31 chem des Petits Plans" at bounding box center [1268, 300] width 110 height 9
checkbox input "false"
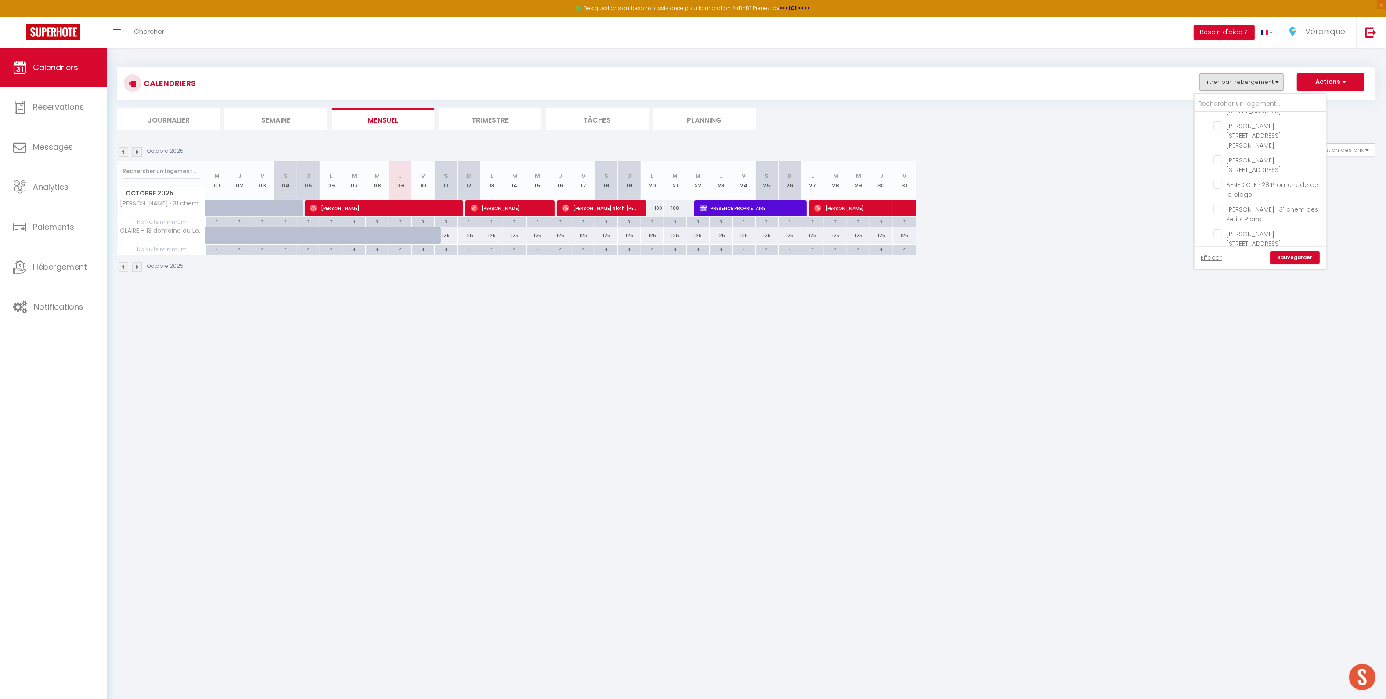
click at [1219, 263] on input "[PERSON_NAME] · [STREET_ADDRESS][PERSON_NAME]" at bounding box center [1268, 267] width 110 height 9
checkbox input "true"
click at [1218, 229] on input "[PERSON_NAME] · [STREET_ADDRESS][PERSON_NAME]" at bounding box center [1268, 233] width 110 height 9
click at [1217, 298] on input "CINZIA · [STREET_ADDRESS]" at bounding box center [1268, 302] width 110 height 9
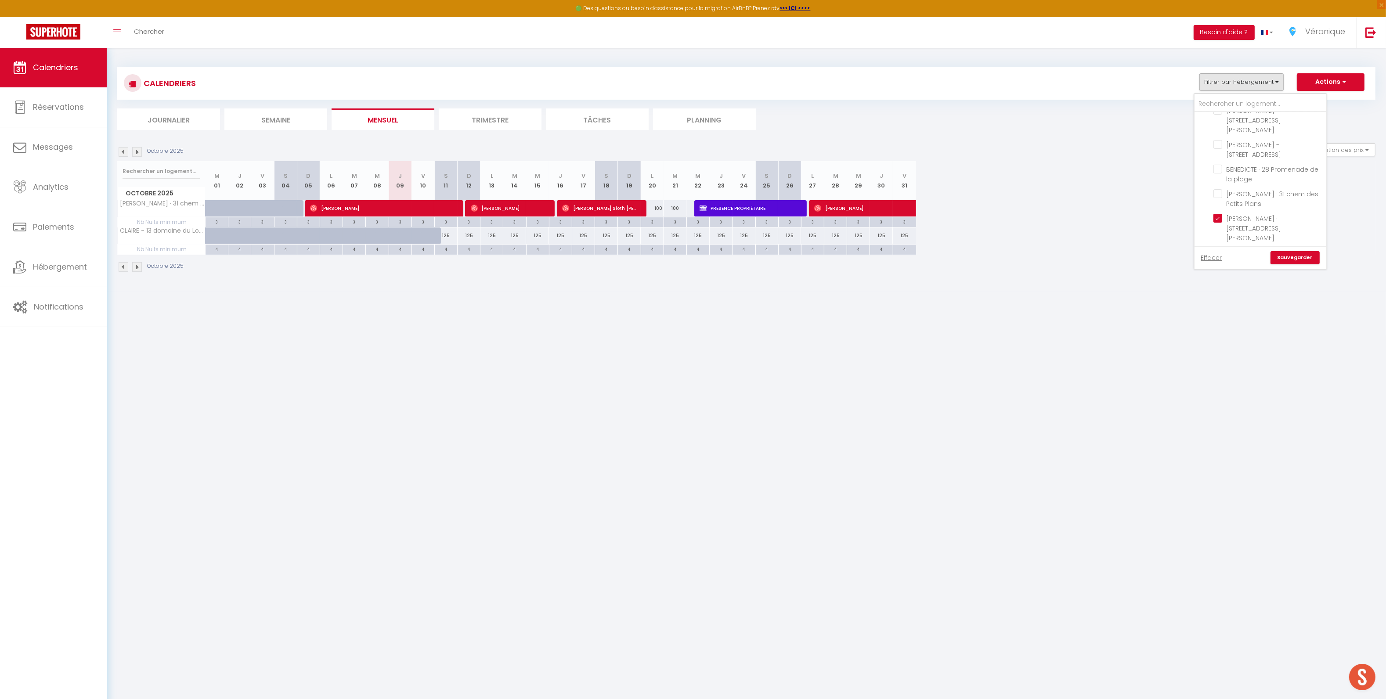
click at [1221, 298] on input "[PERSON_NAME] - 67 bd [PERSON_NAME], [GEOGRAPHIC_DATA]" at bounding box center [1268, 302] width 110 height 9
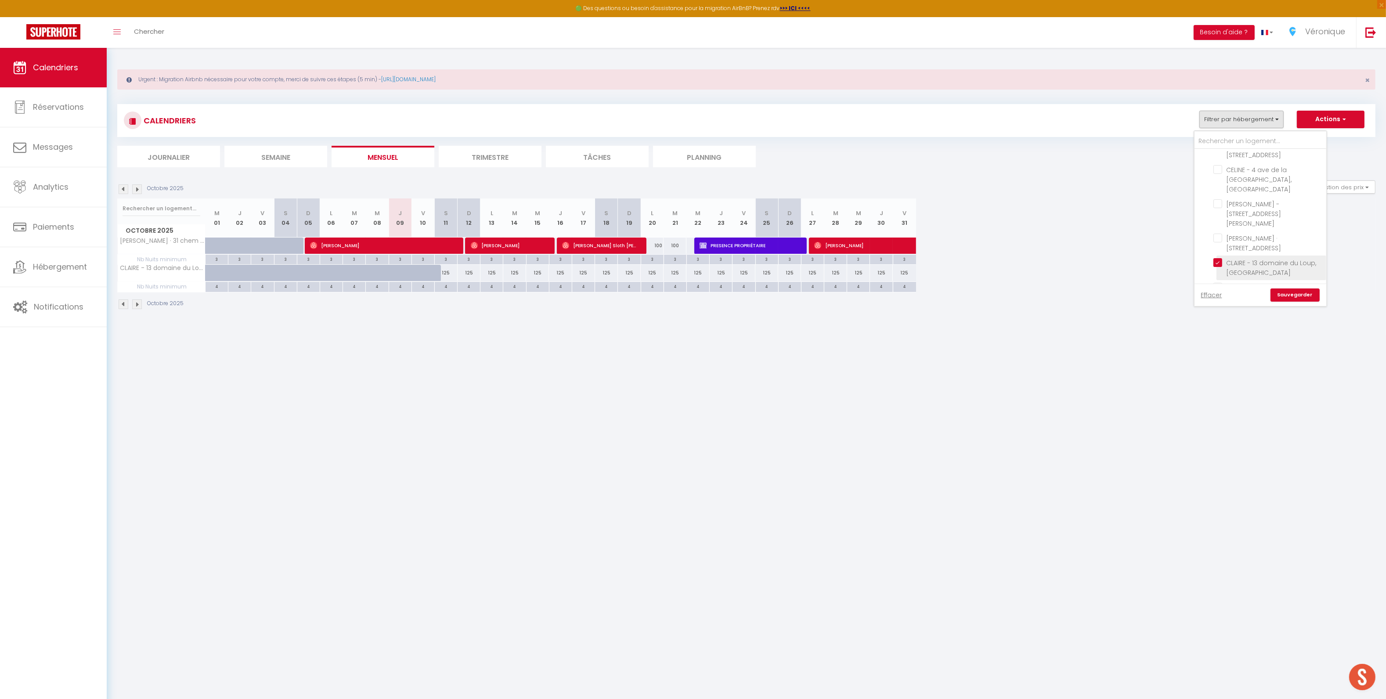
click at [1223, 258] on input "CLAIRE - 13 domaine du Loup, [GEOGRAPHIC_DATA]" at bounding box center [1268, 262] width 110 height 9
click at [1303, 296] on link "Sauvegarder" at bounding box center [1295, 295] width 49 height 13
